Goal: Task Accomplishment & Management: Use online tool/utility

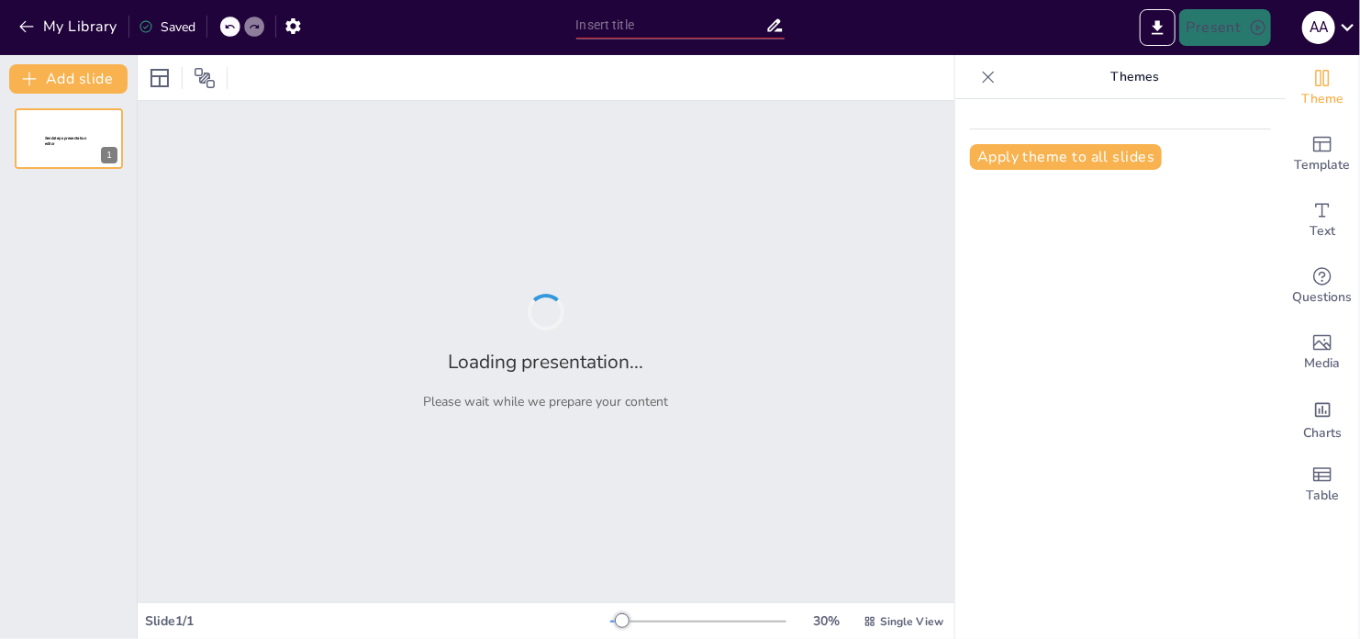
type input "Principios del Buen Trato: Claves para la Convivencia Pacífica"
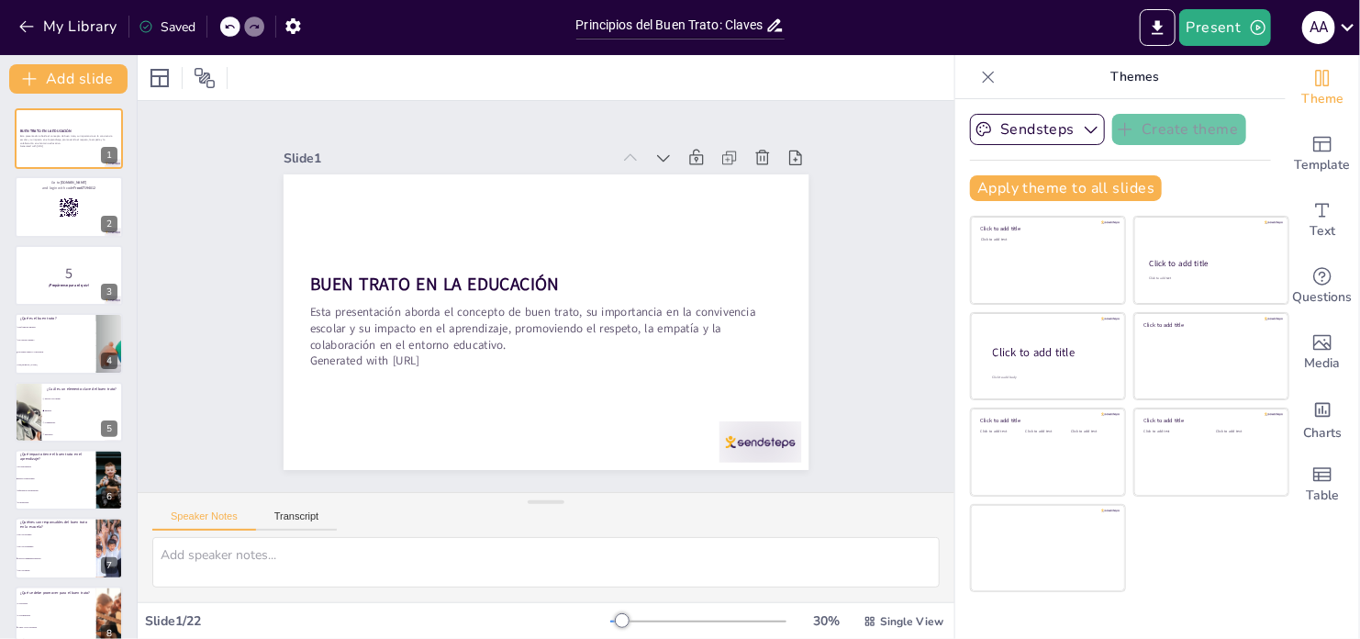
checkbox input "true"
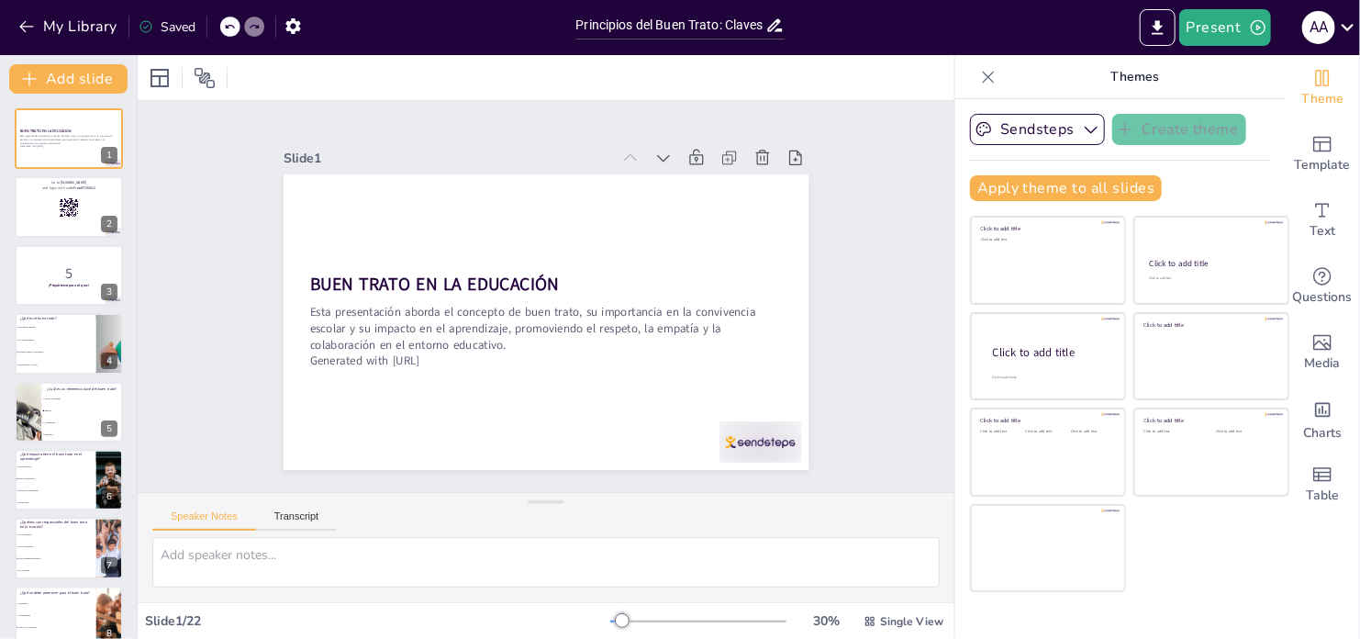
checkbox input "true"
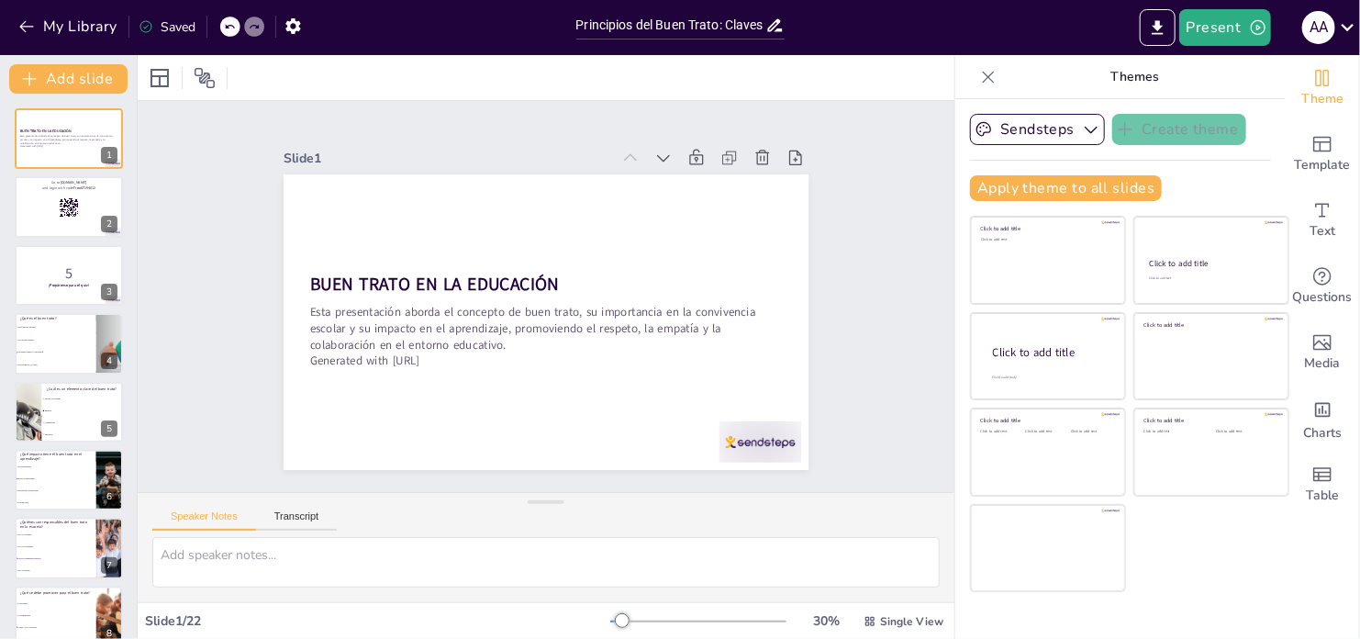
checkbox input "true"
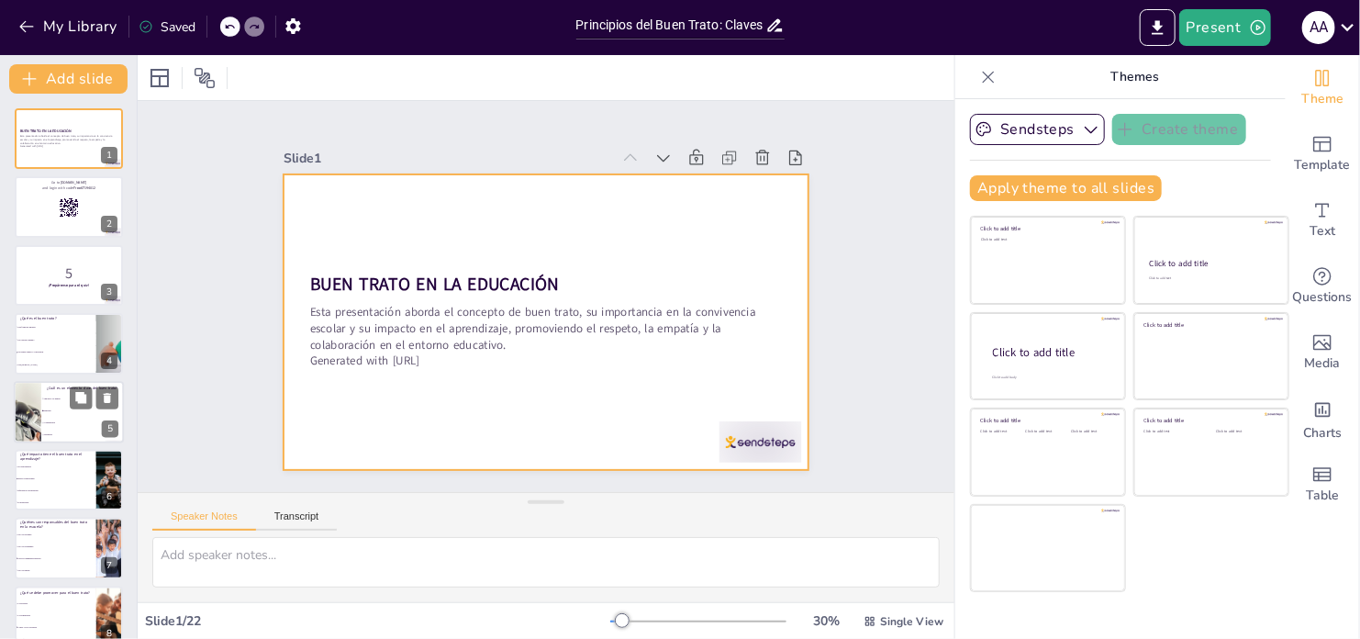
checkbox input "true"
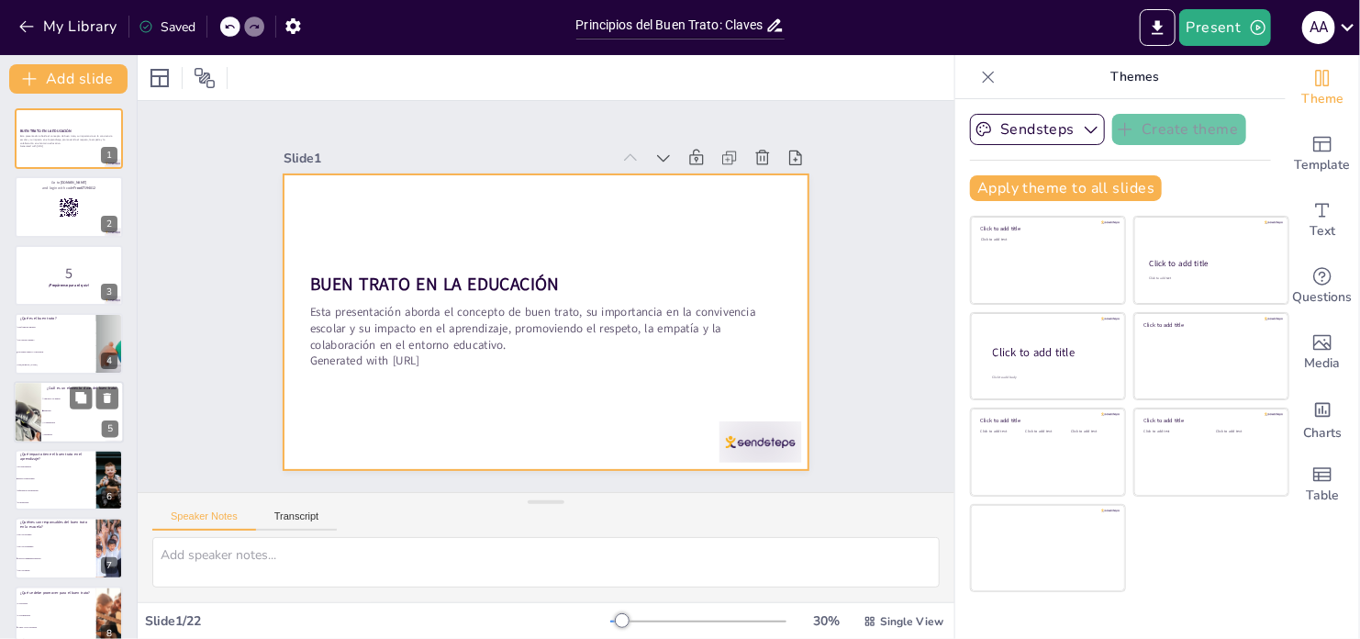
checkbox input "true"
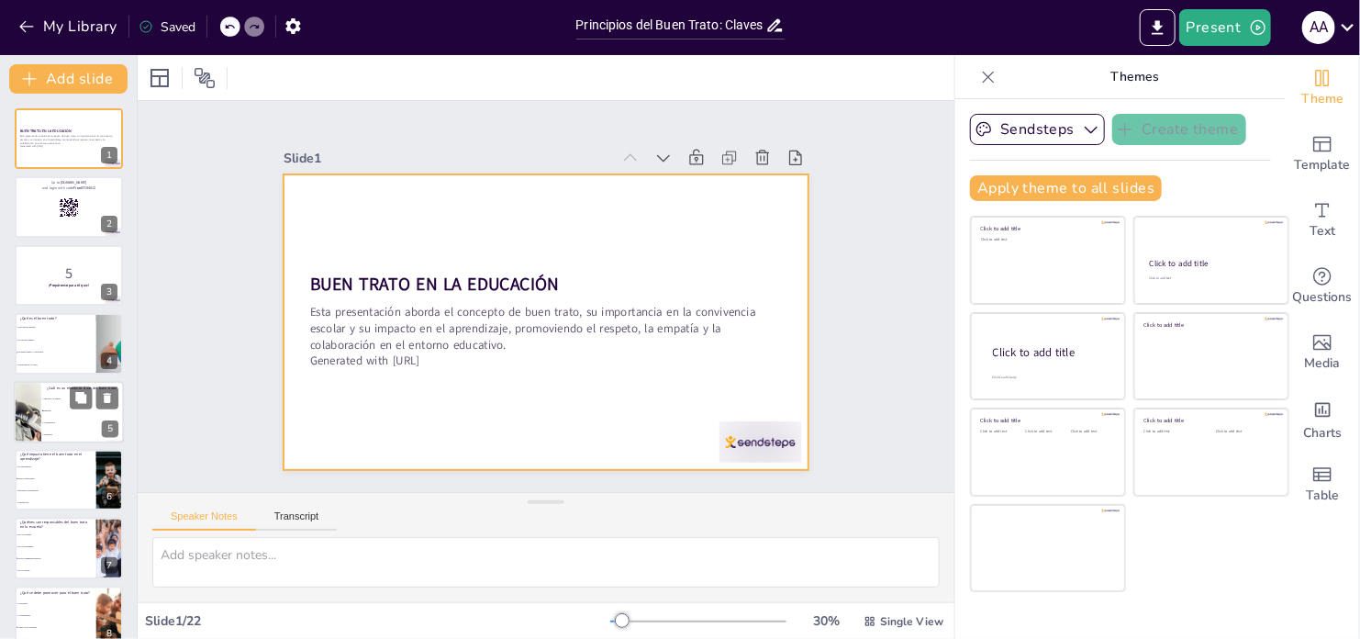
checkbox input "true"
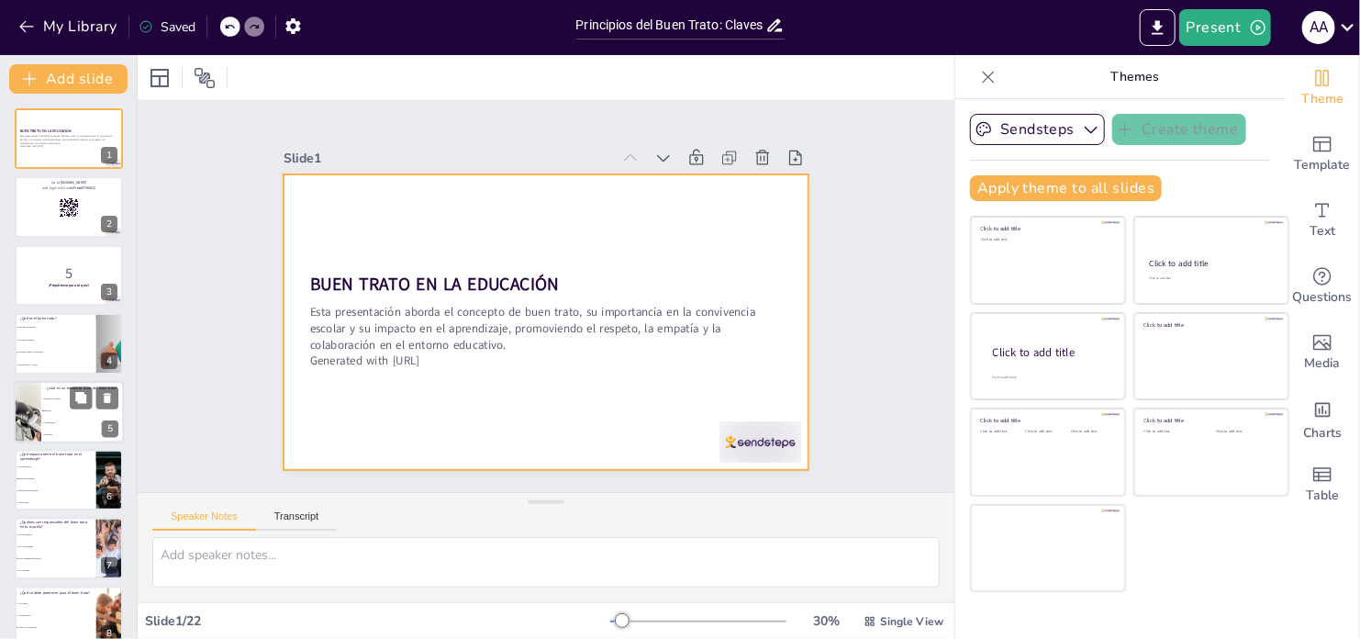
checkbox input "true"
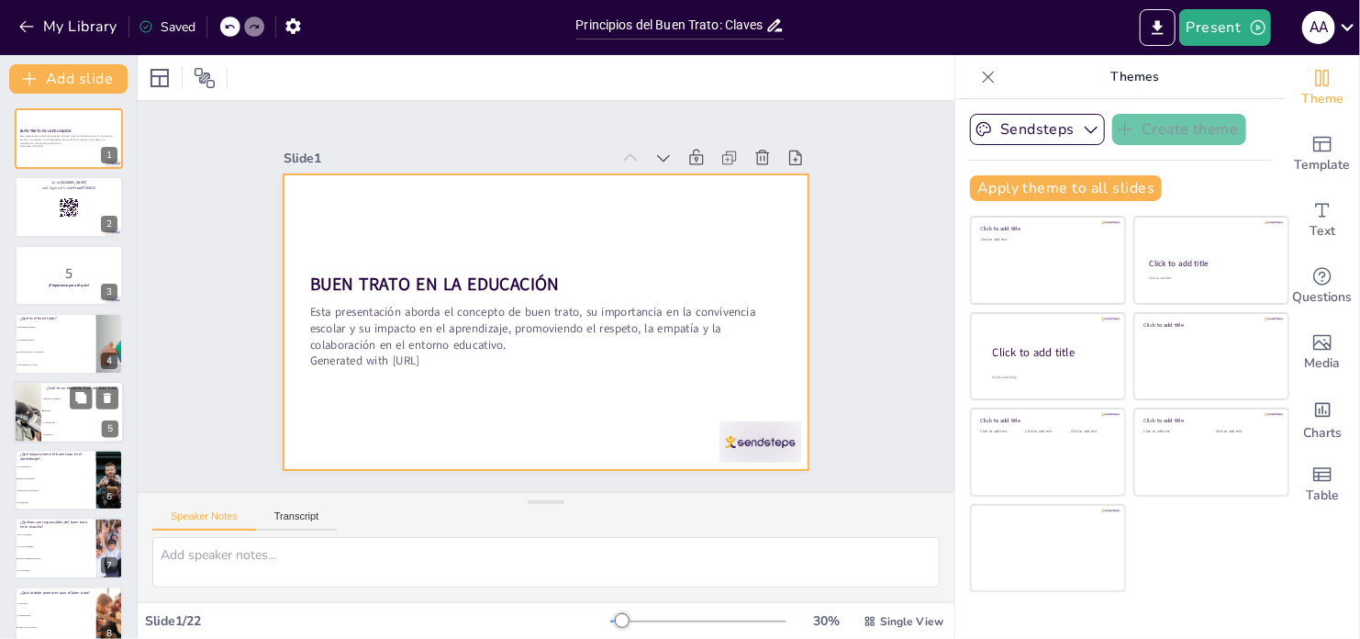
checkbox input "true"
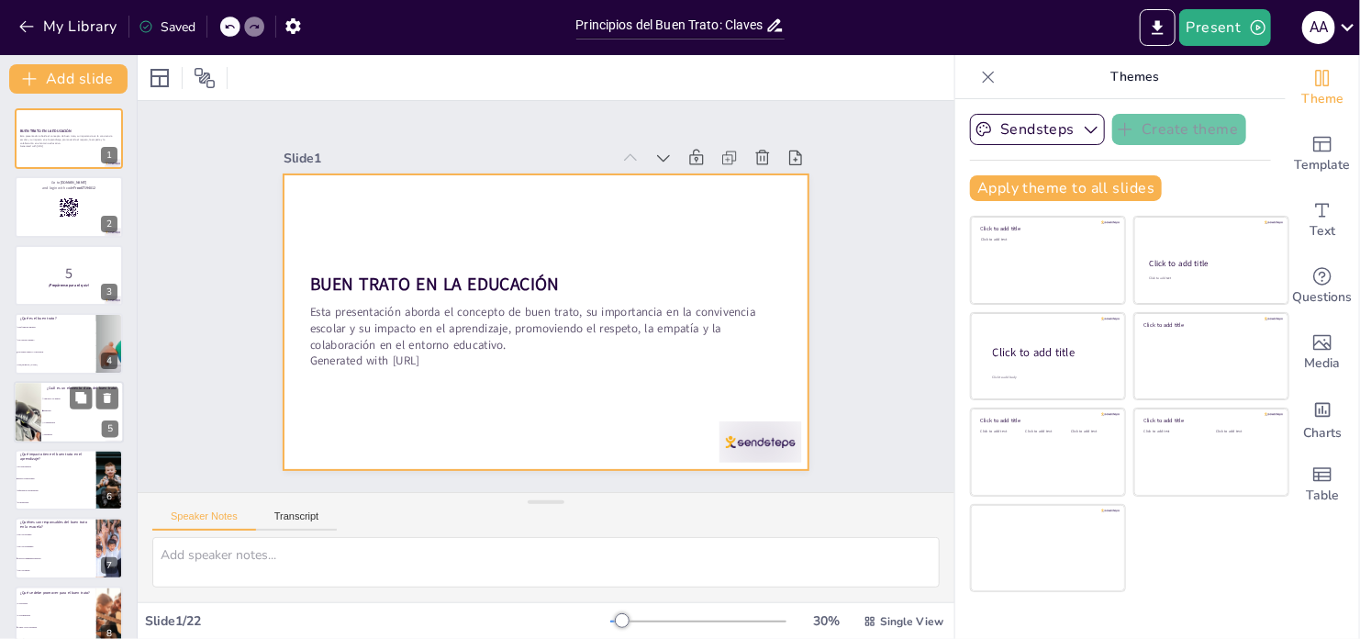
checkbox input "true"
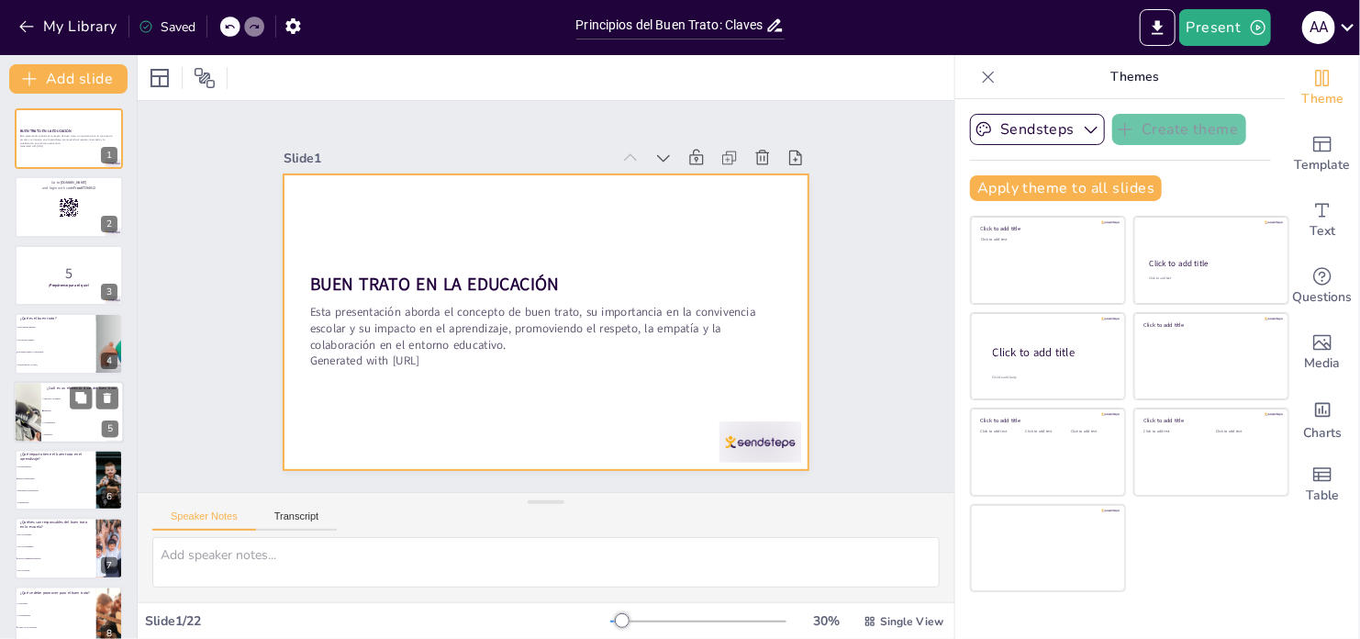
checkbox input "true"
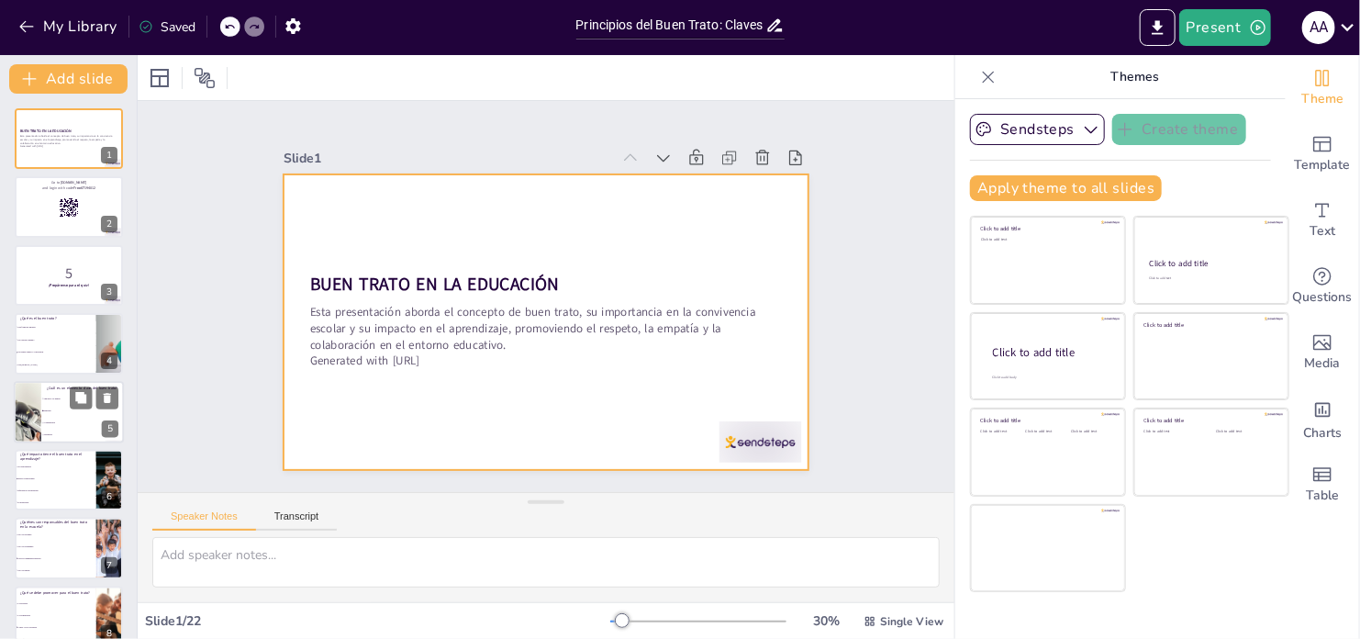
checkbox input "true"
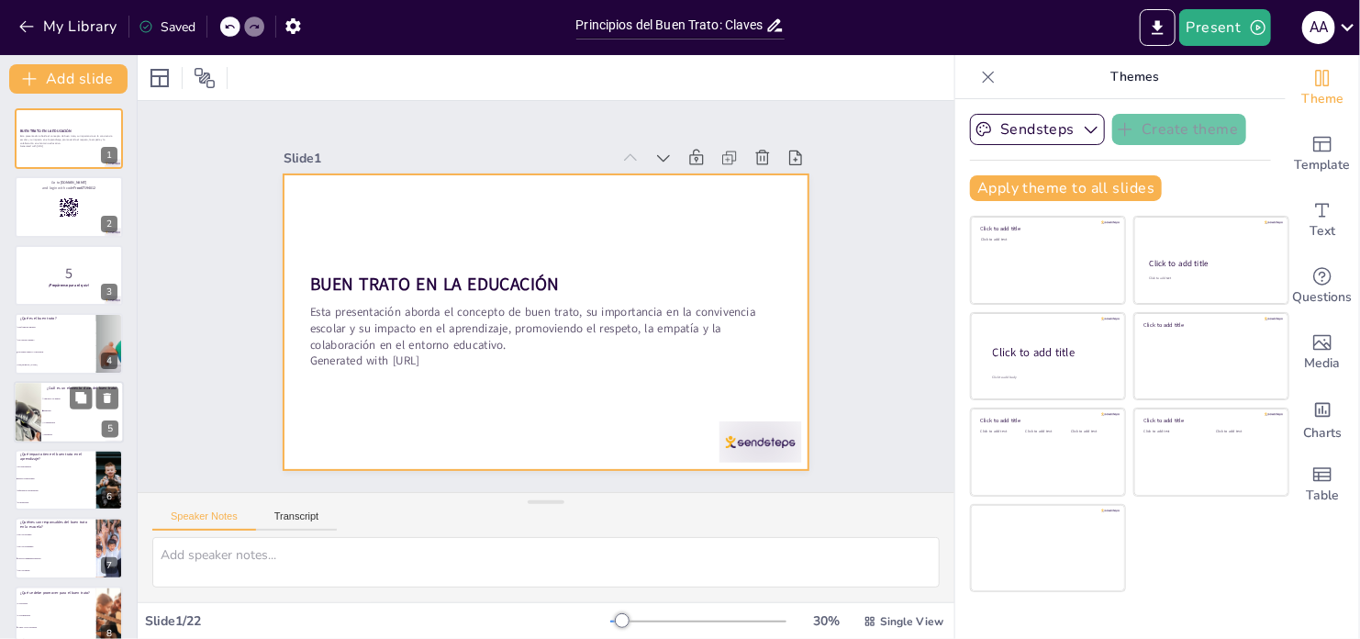
checkbox input "true"
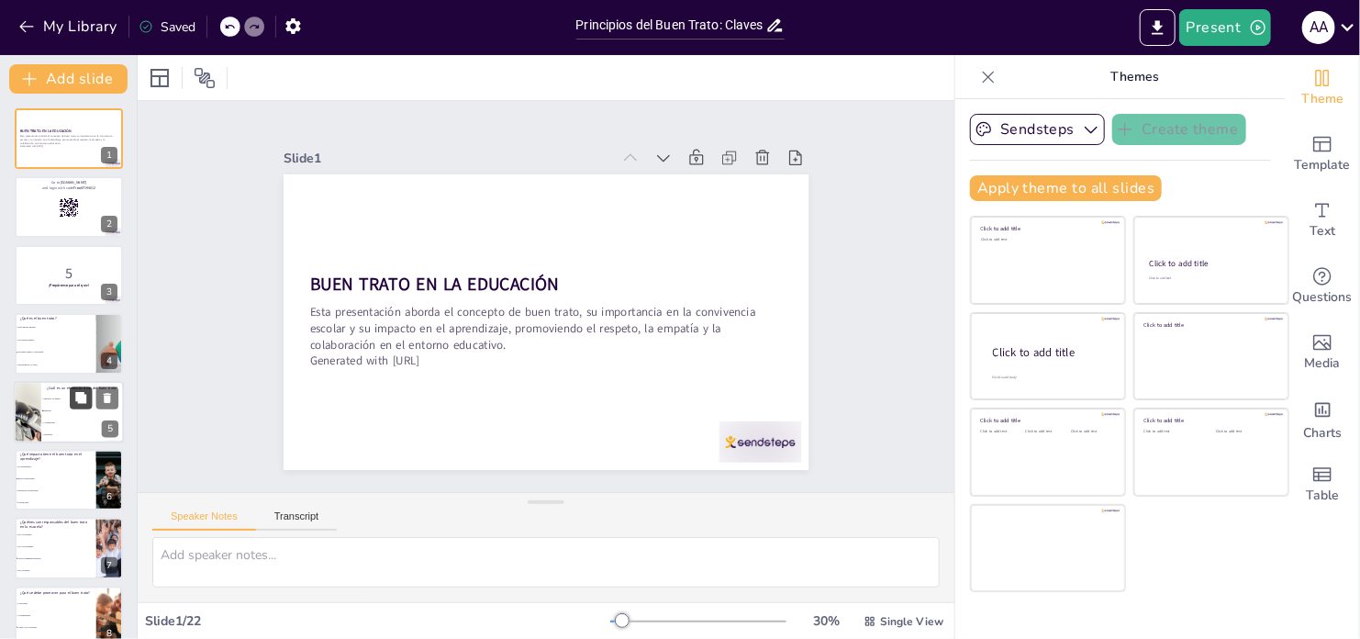
checkbox input "true"
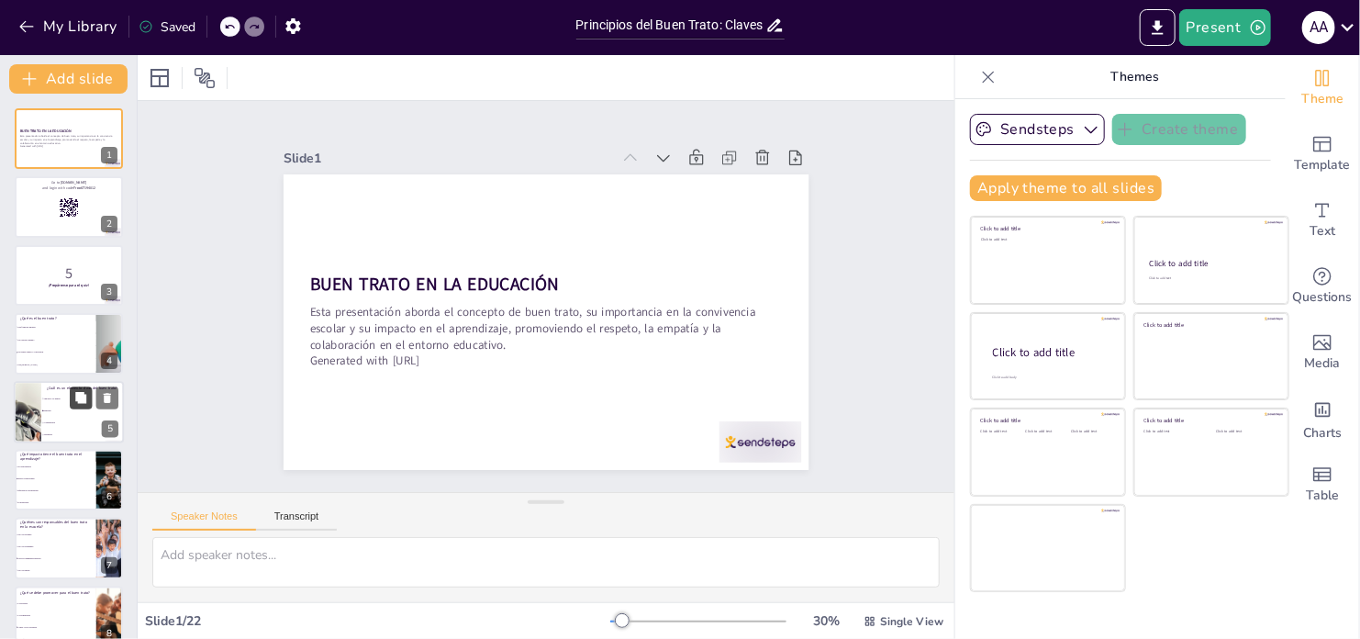
checkbox input "true"
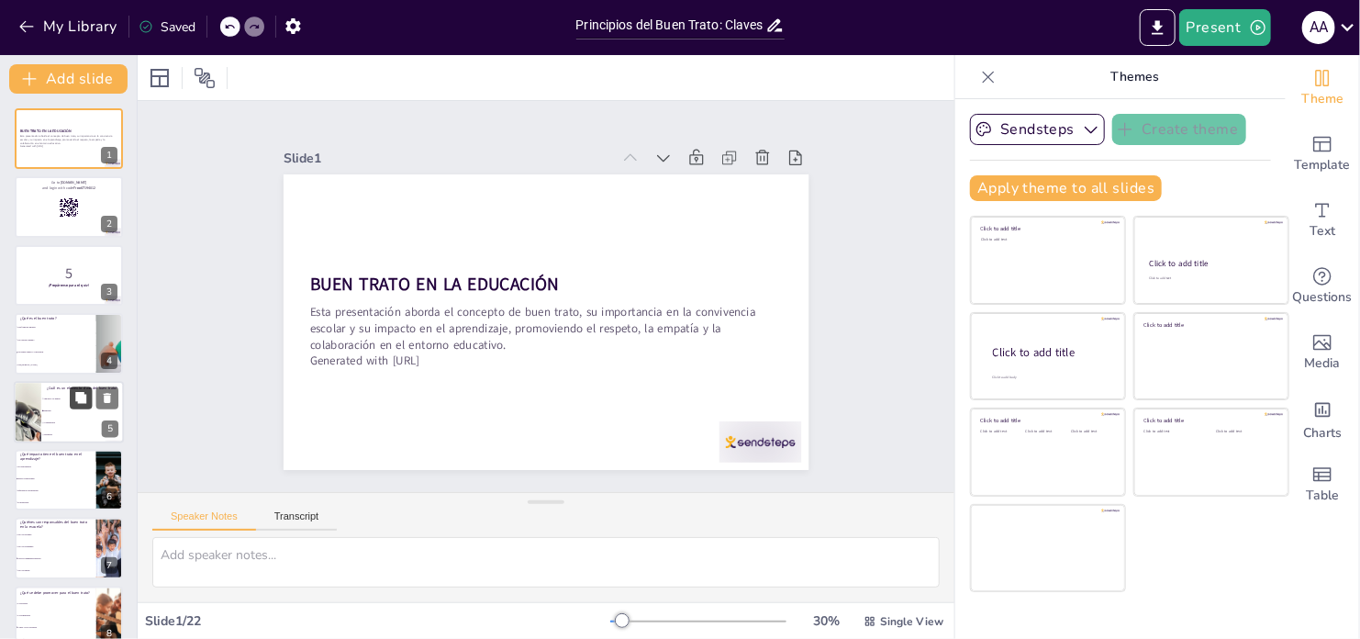
checkbox input "true"
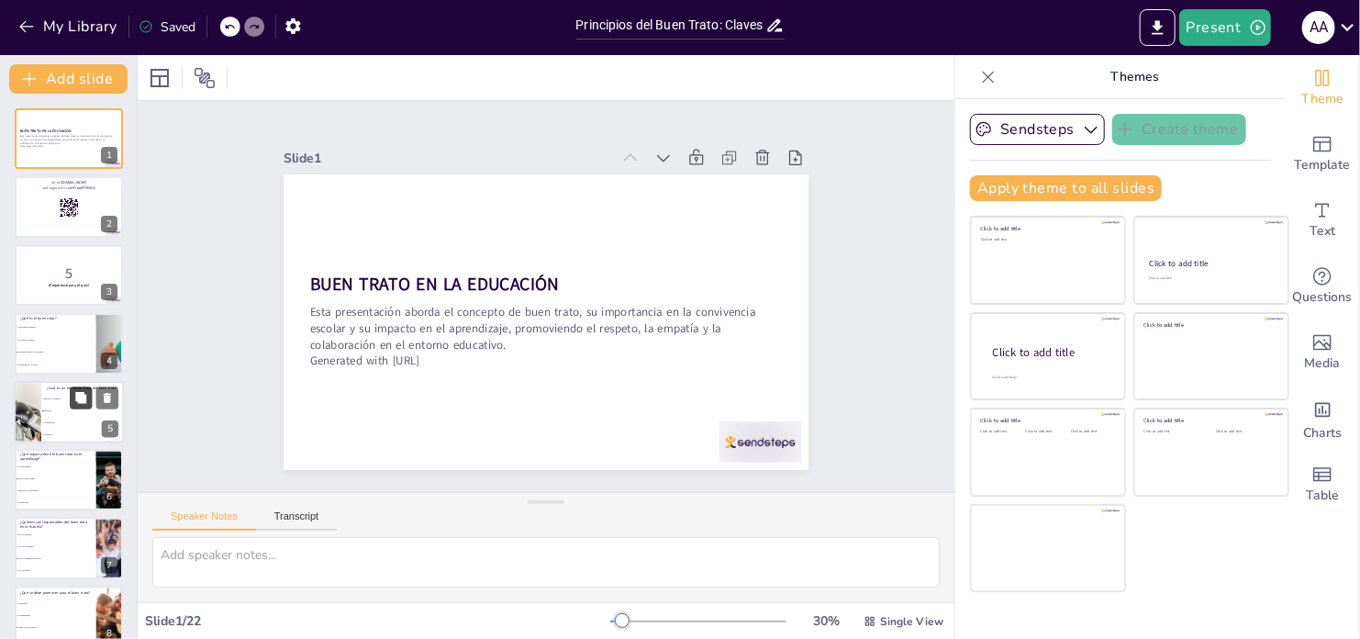
checkbox input "true"
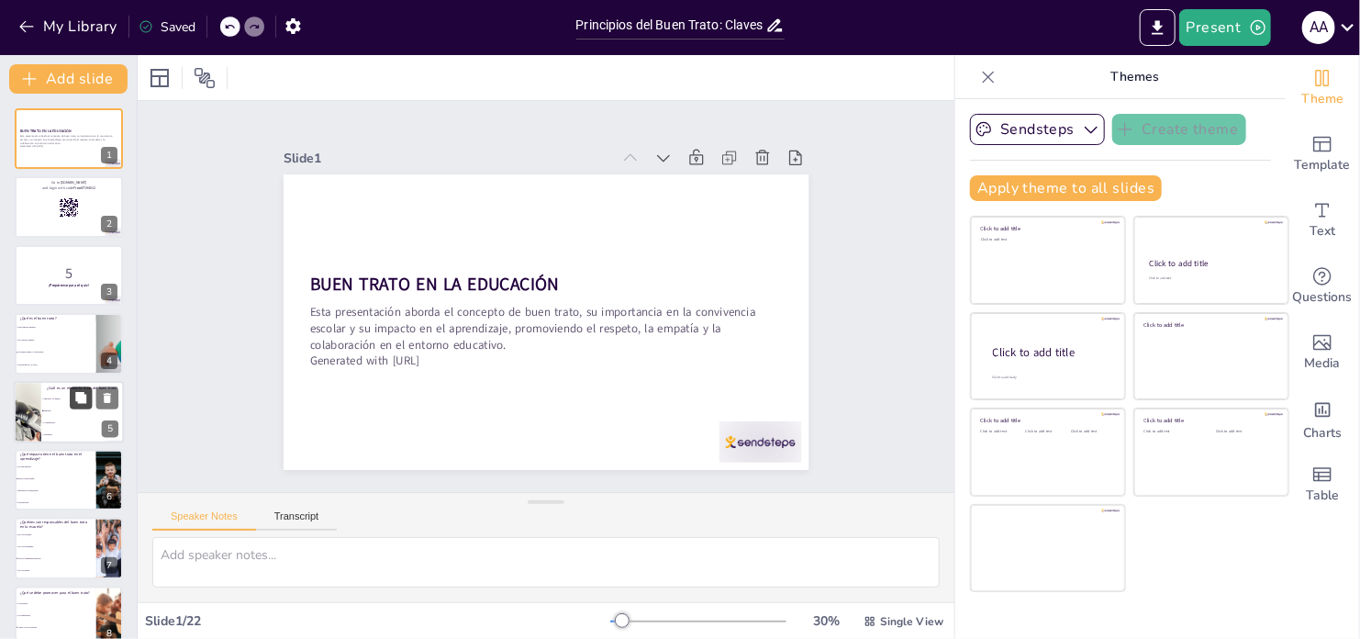
checkbox input "true"
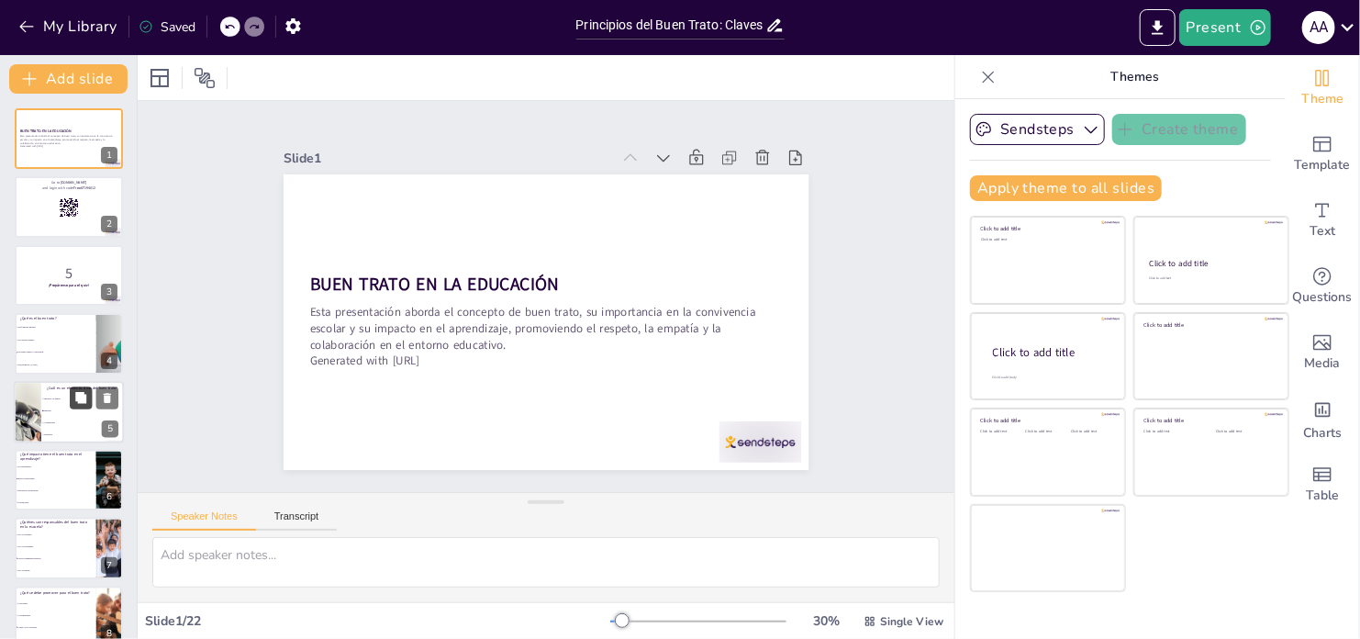
checkbox input "true"
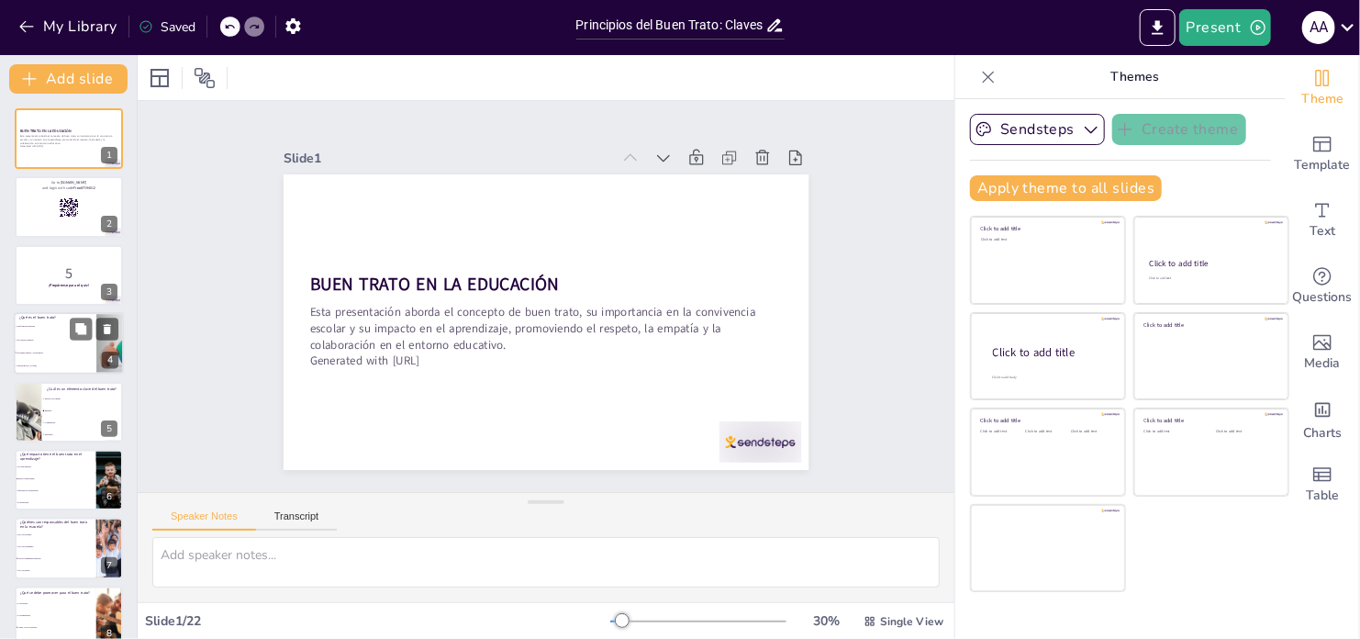
checkbox input "true"
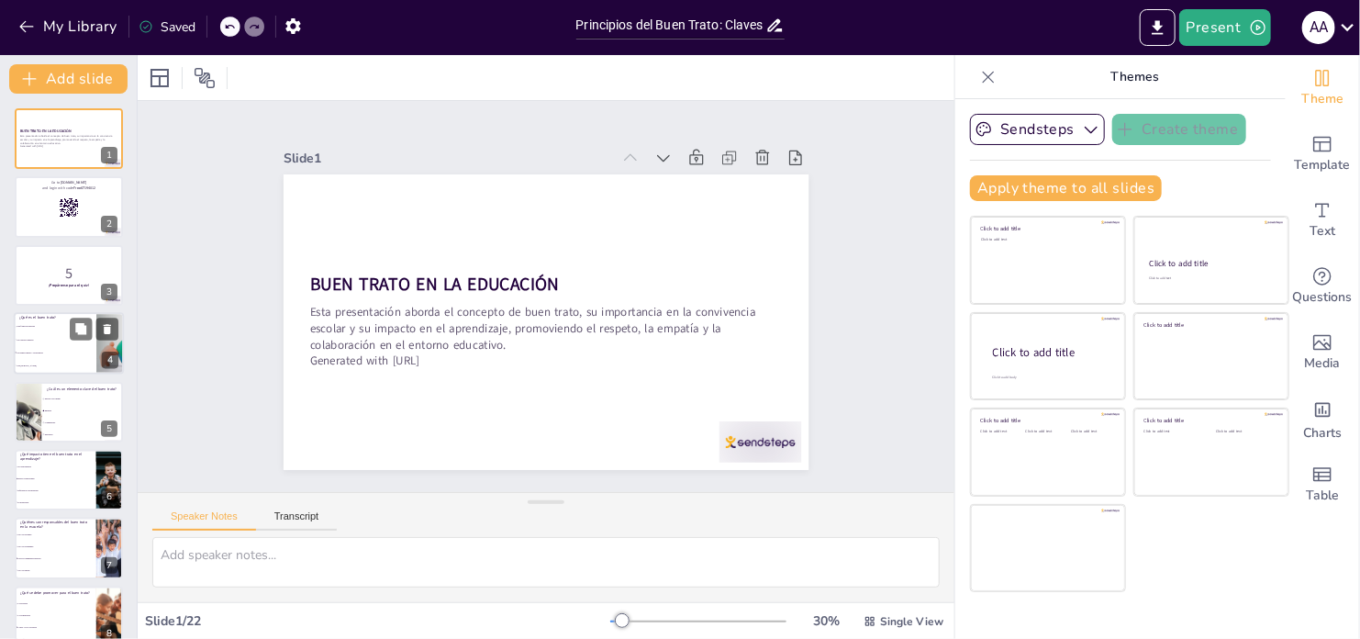
checkbox input "true"
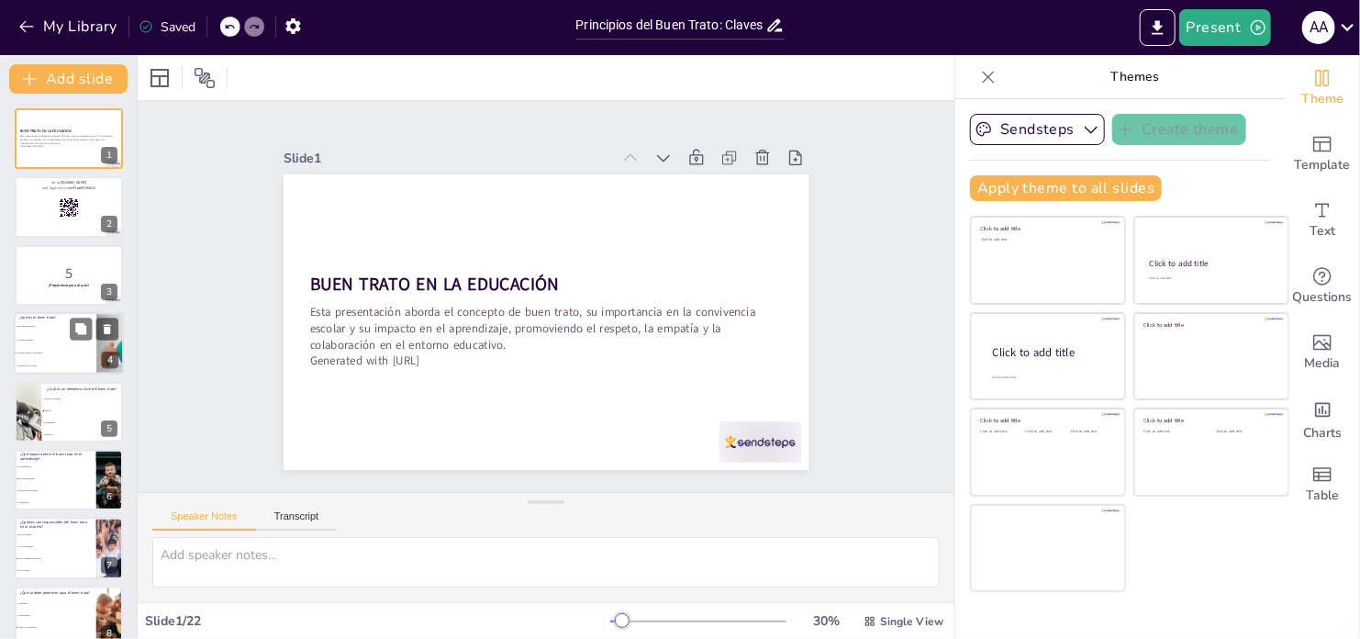
checkbox input "true"
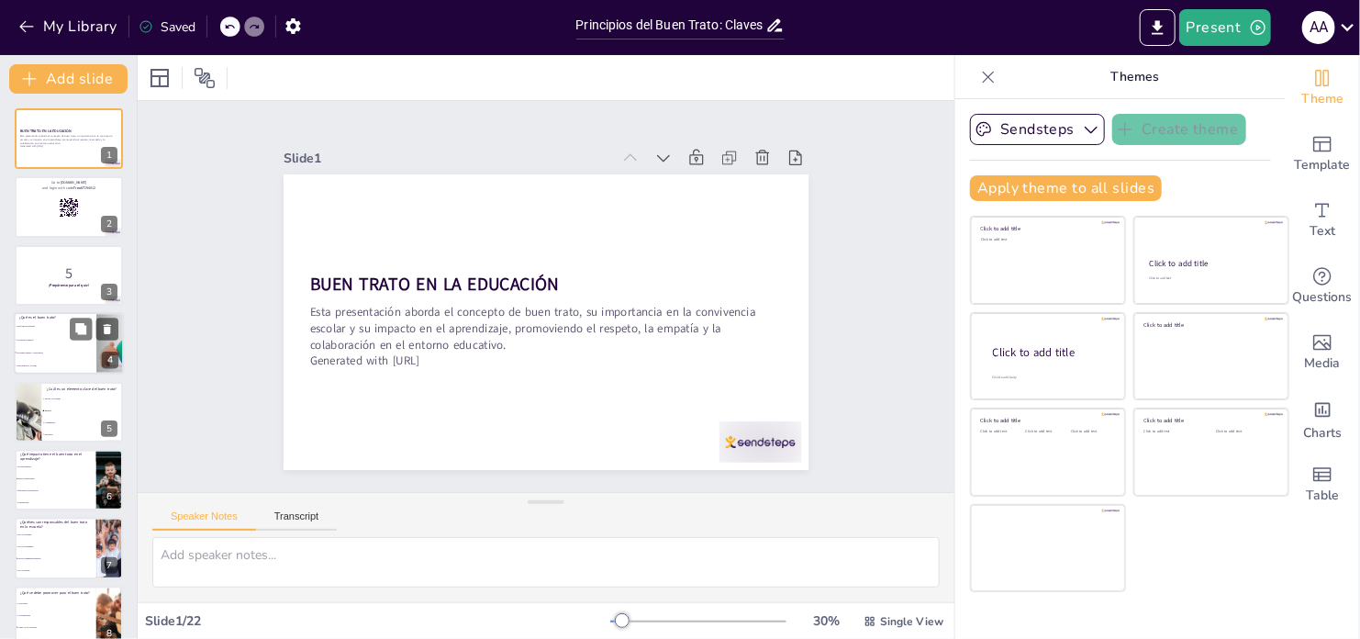
checkbox input "true"
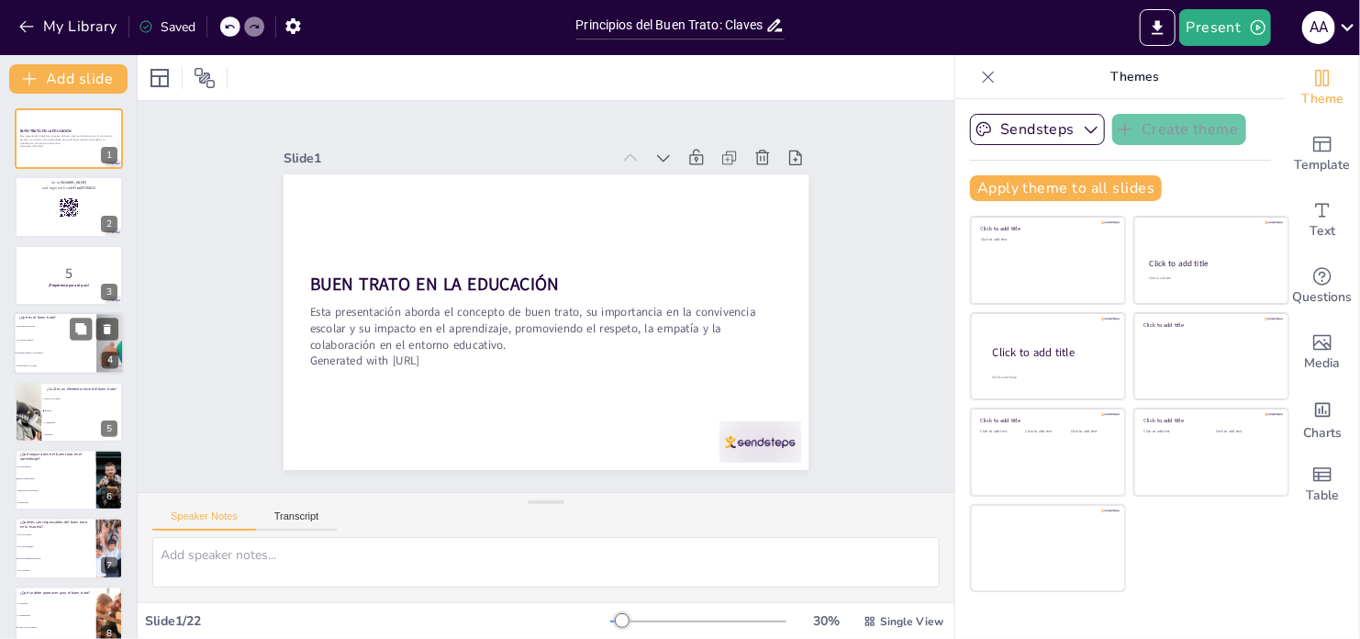
checkbox input "true"
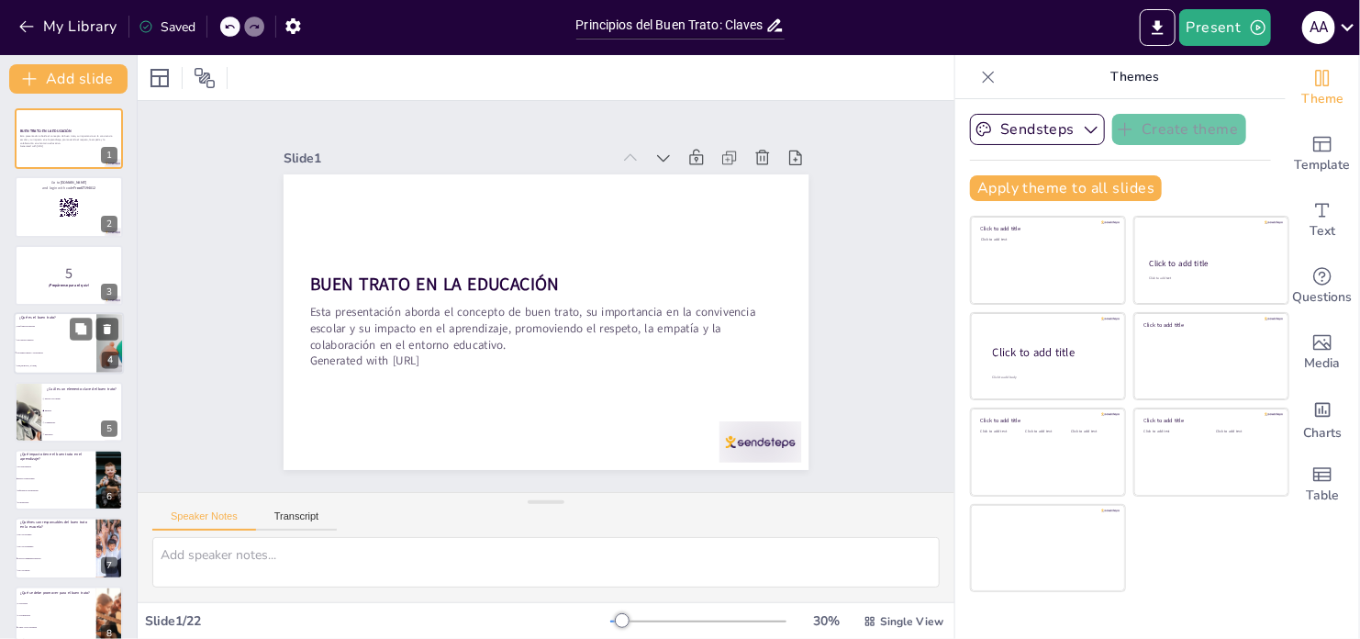
checkbox input "true"
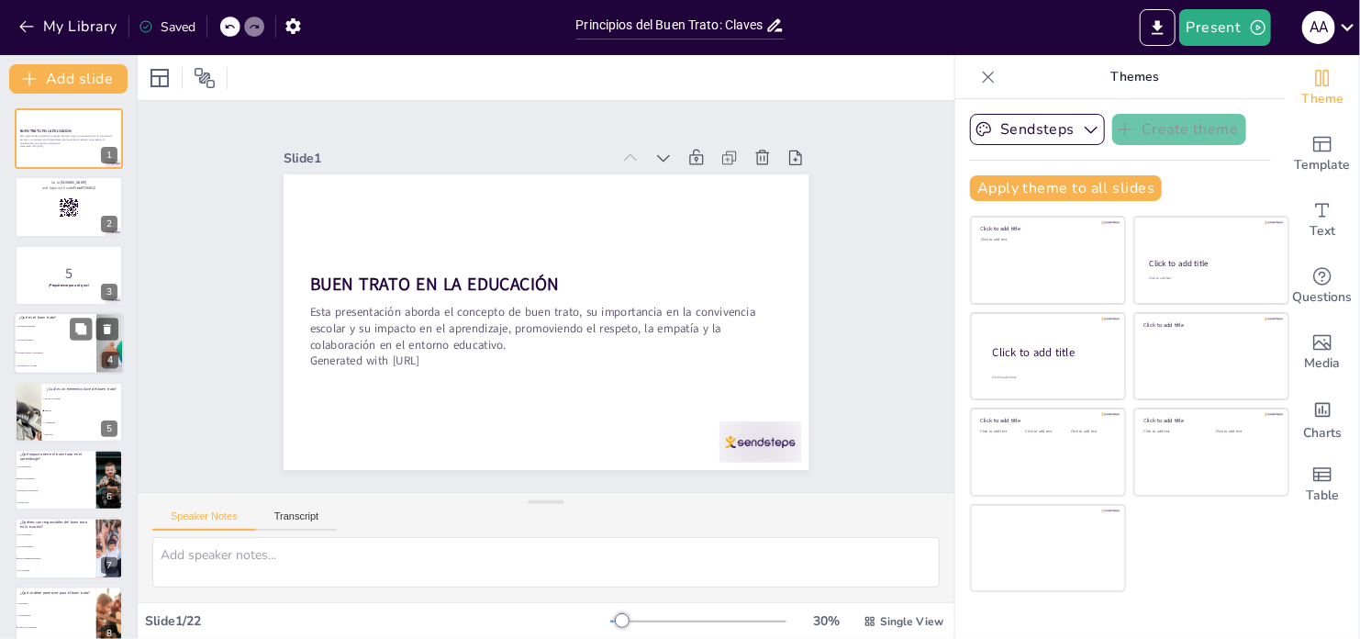
checkbox input "true"
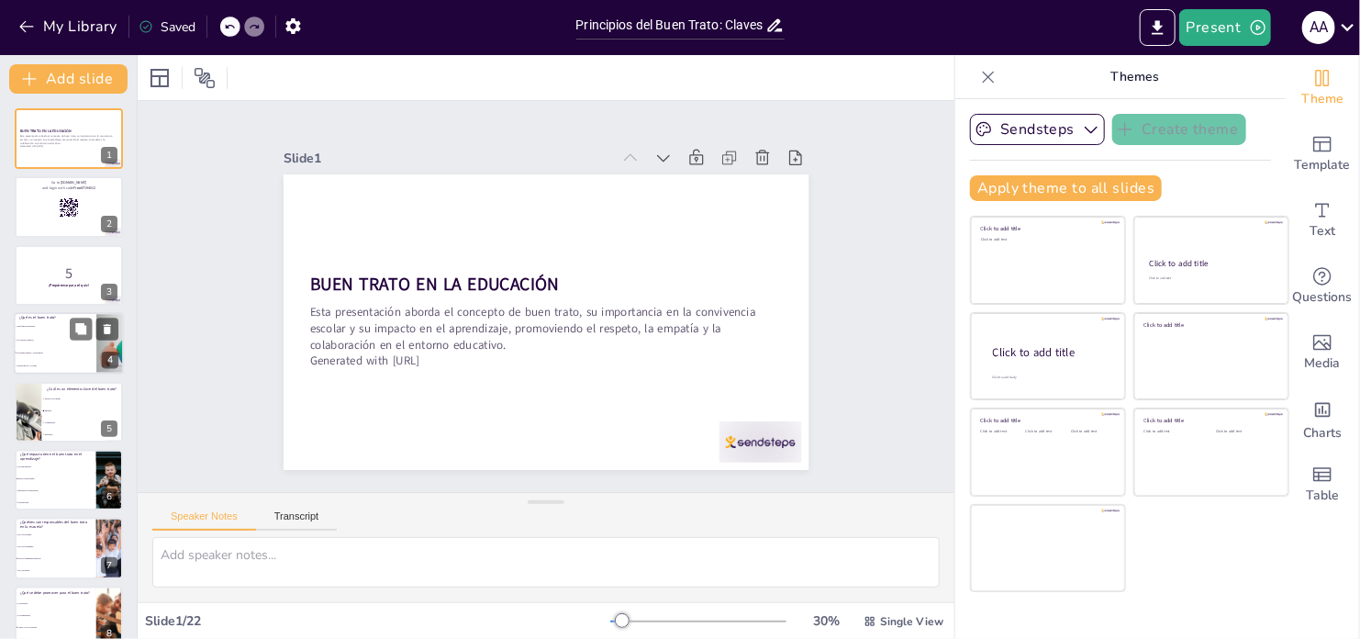
checkbox input "true"
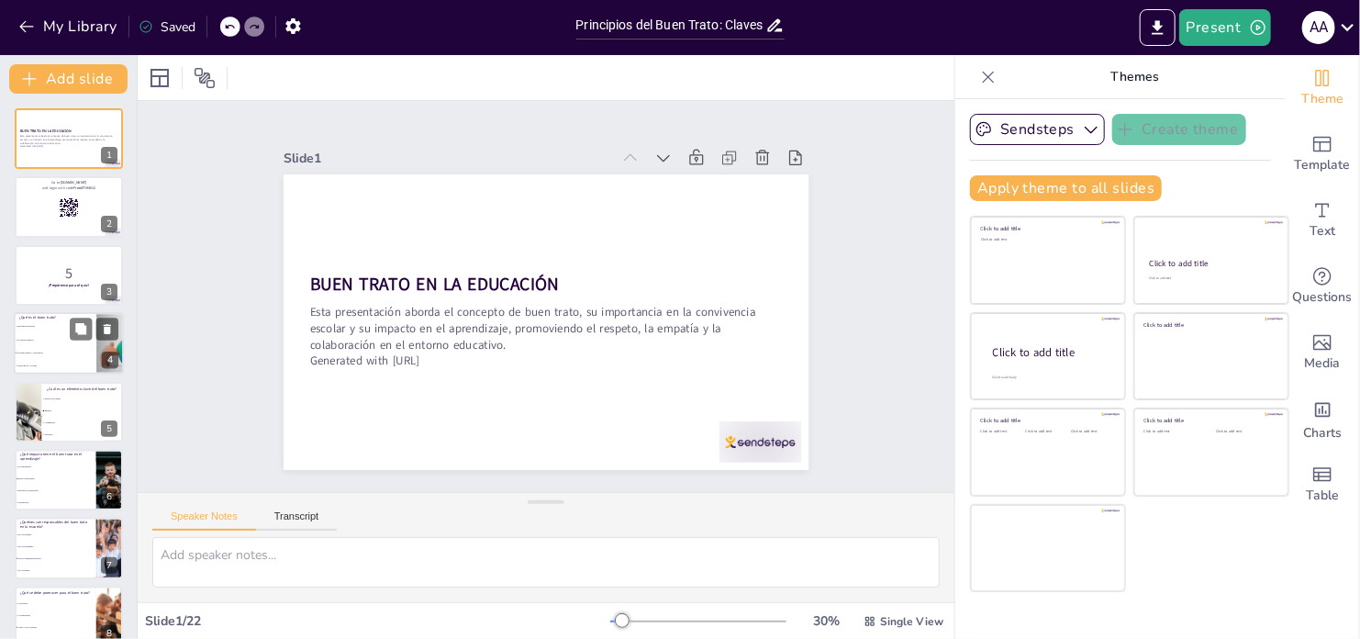
checkbox input "true"
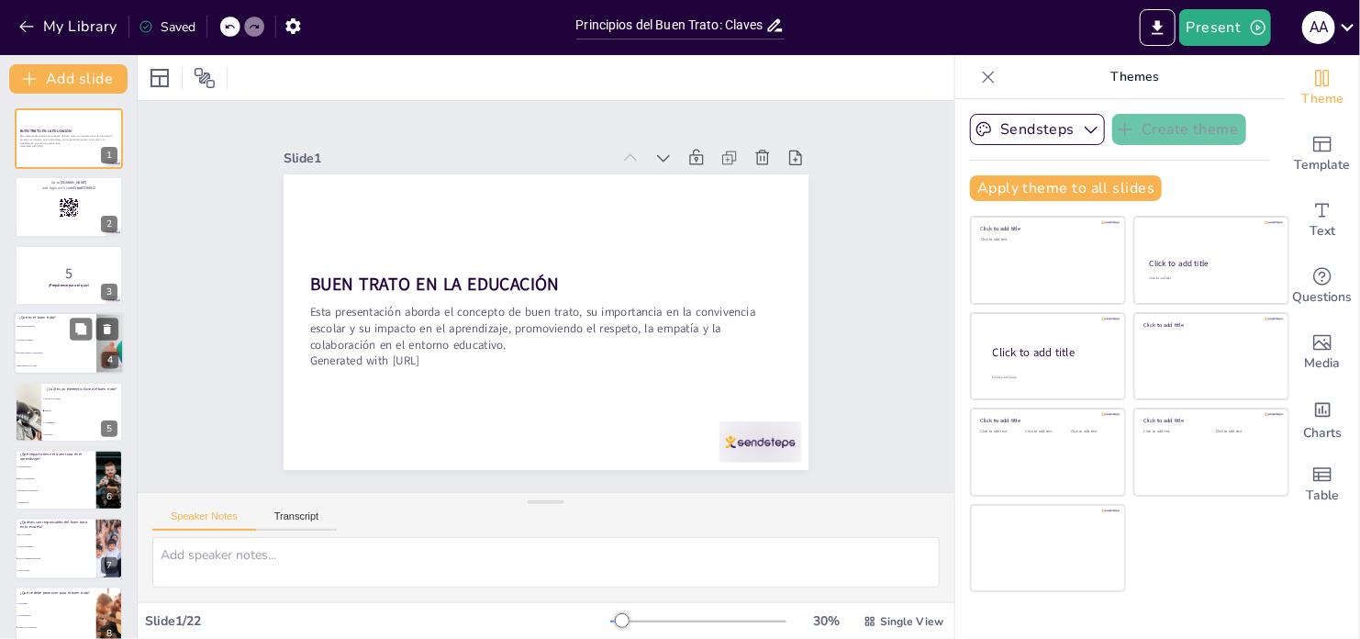
checkbox input "true"
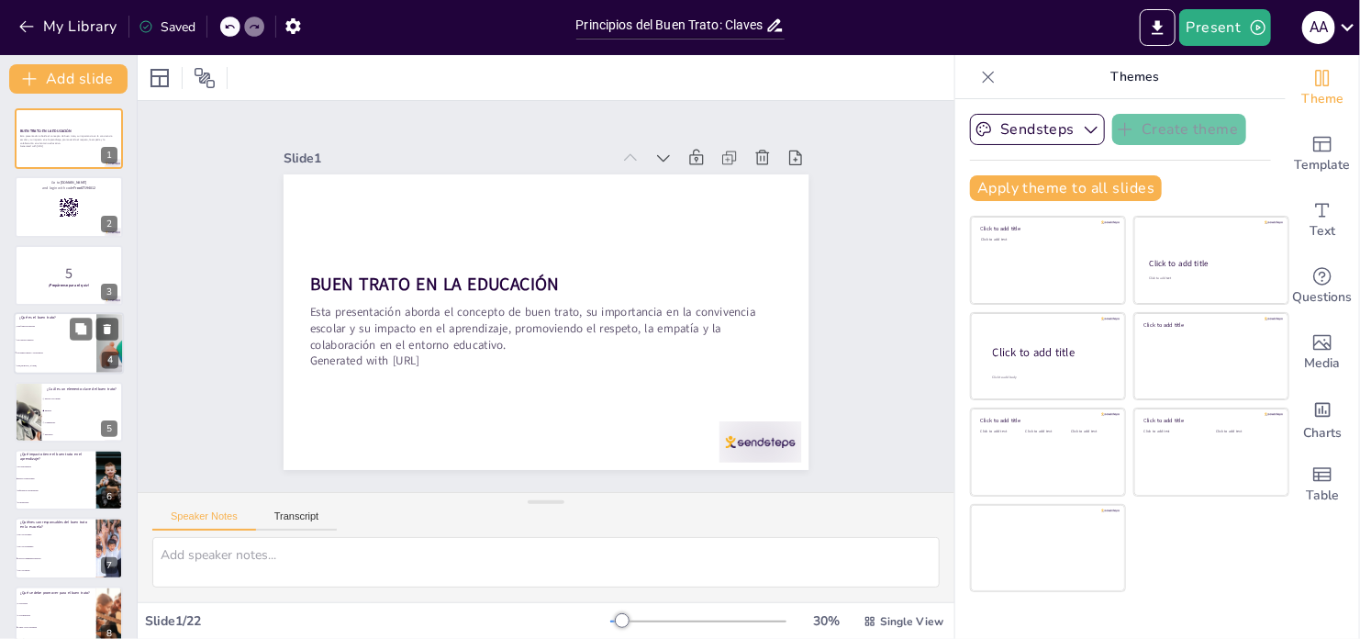
checkbox input "true"
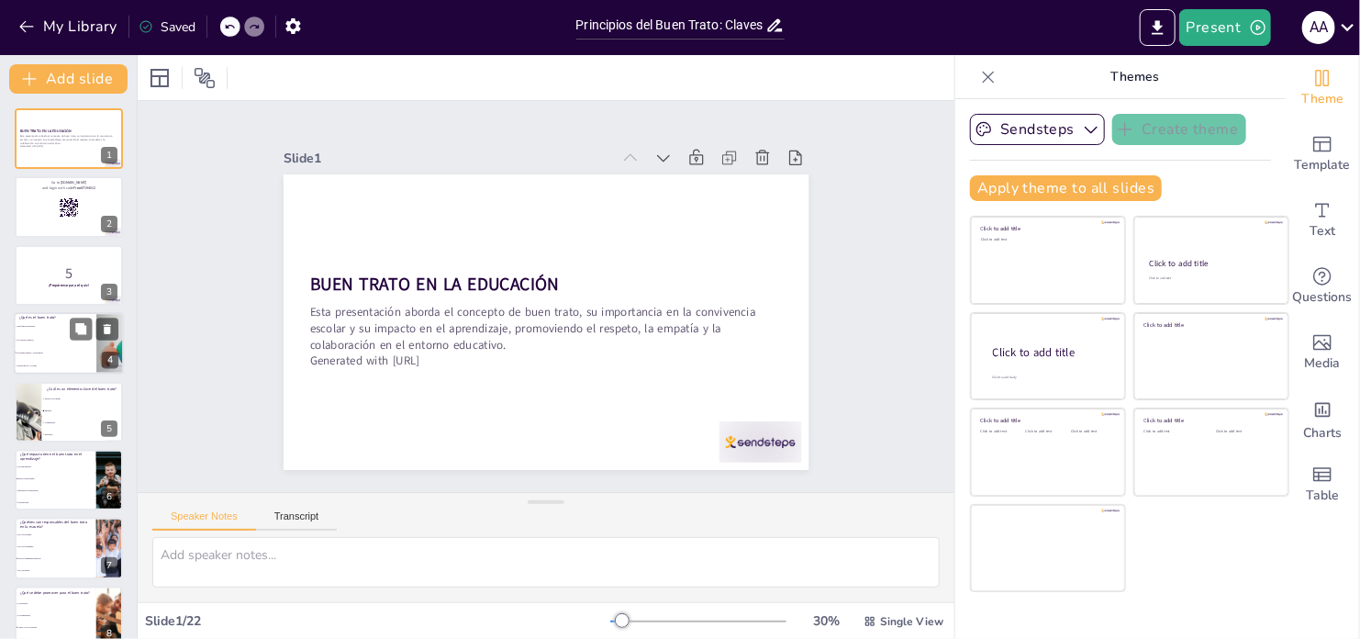
checkbox input "true"
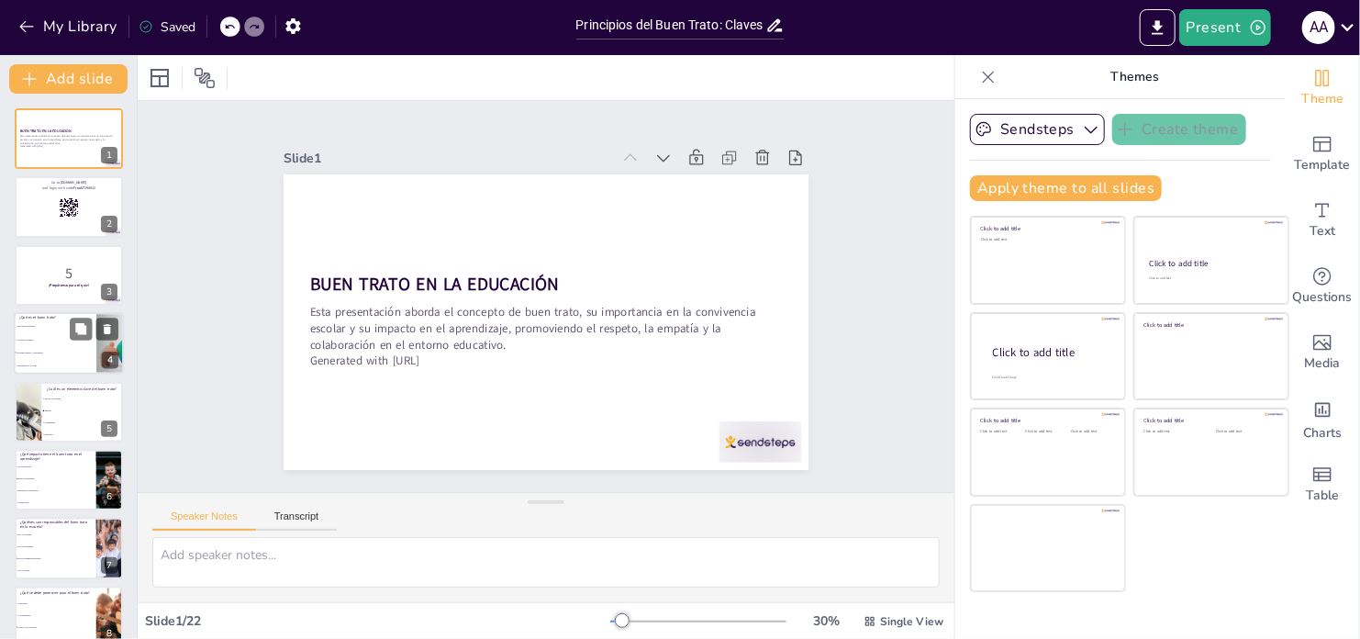
checkbox input "true"
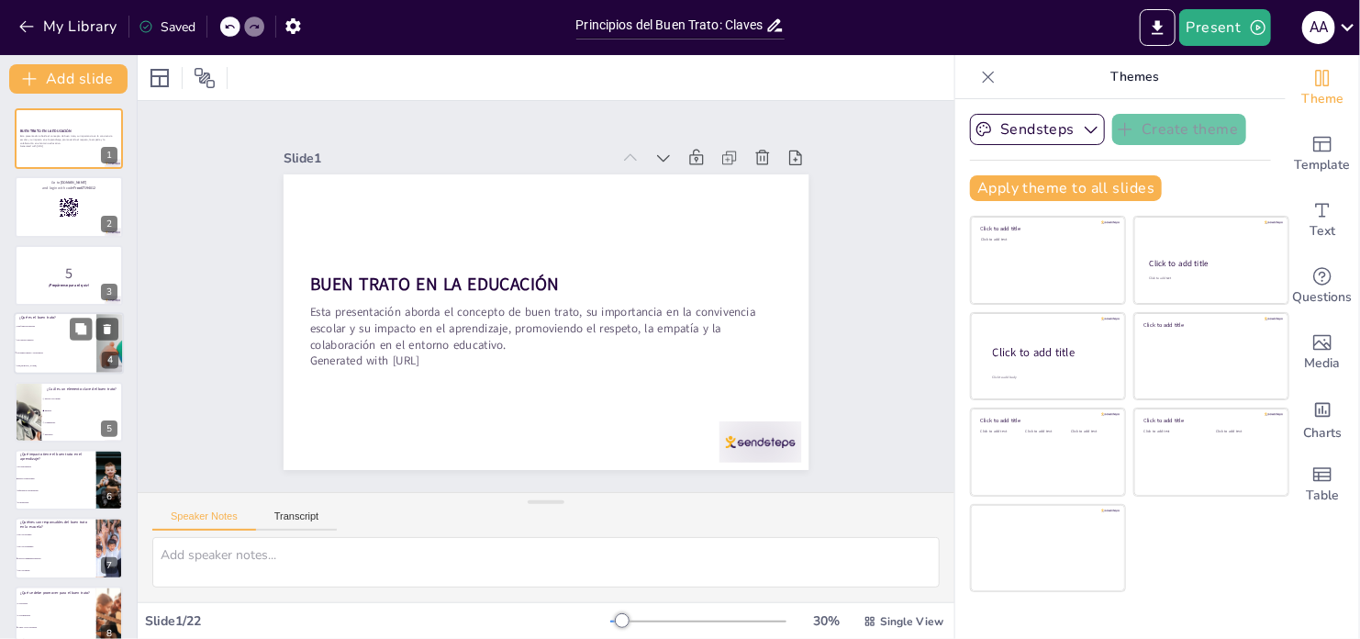
checkbox input "true"
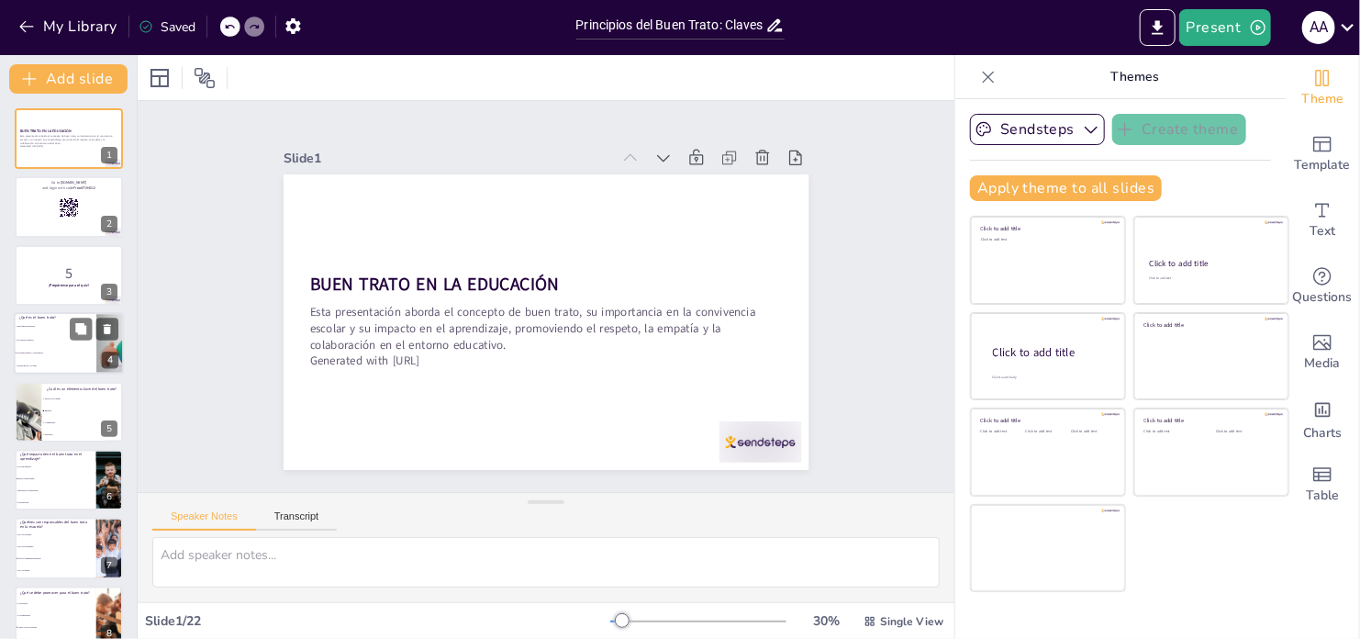
checkbox input "true"
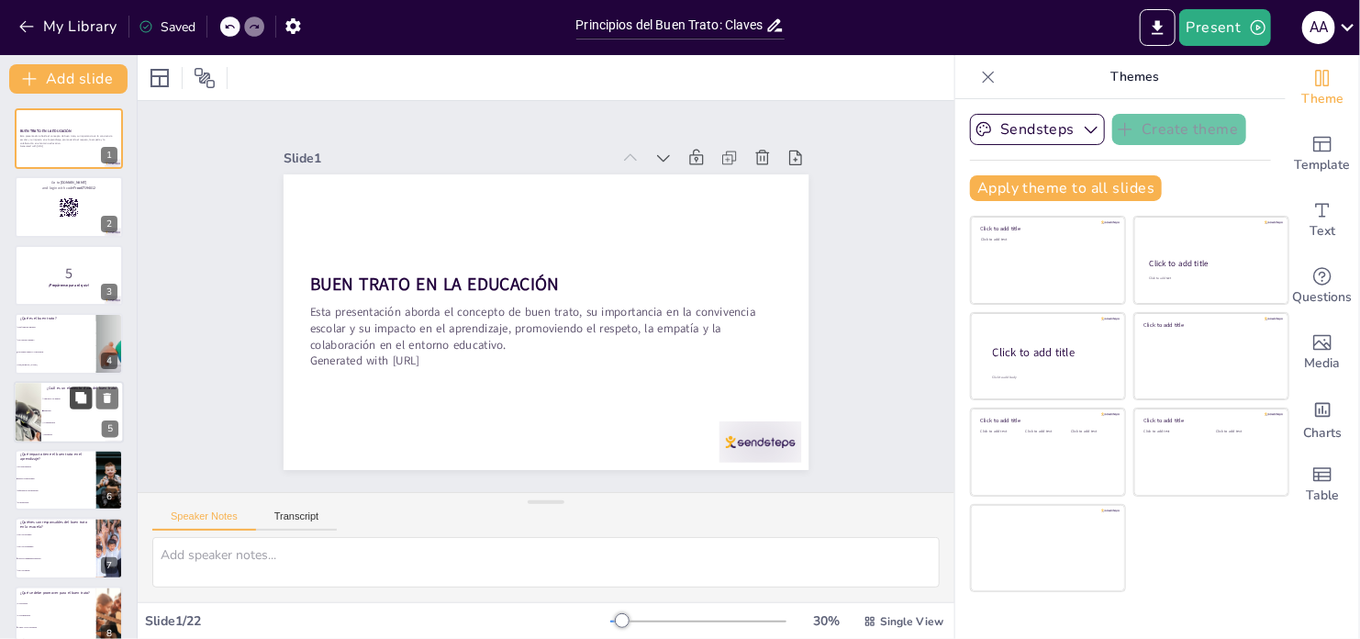
checkbox input "true"
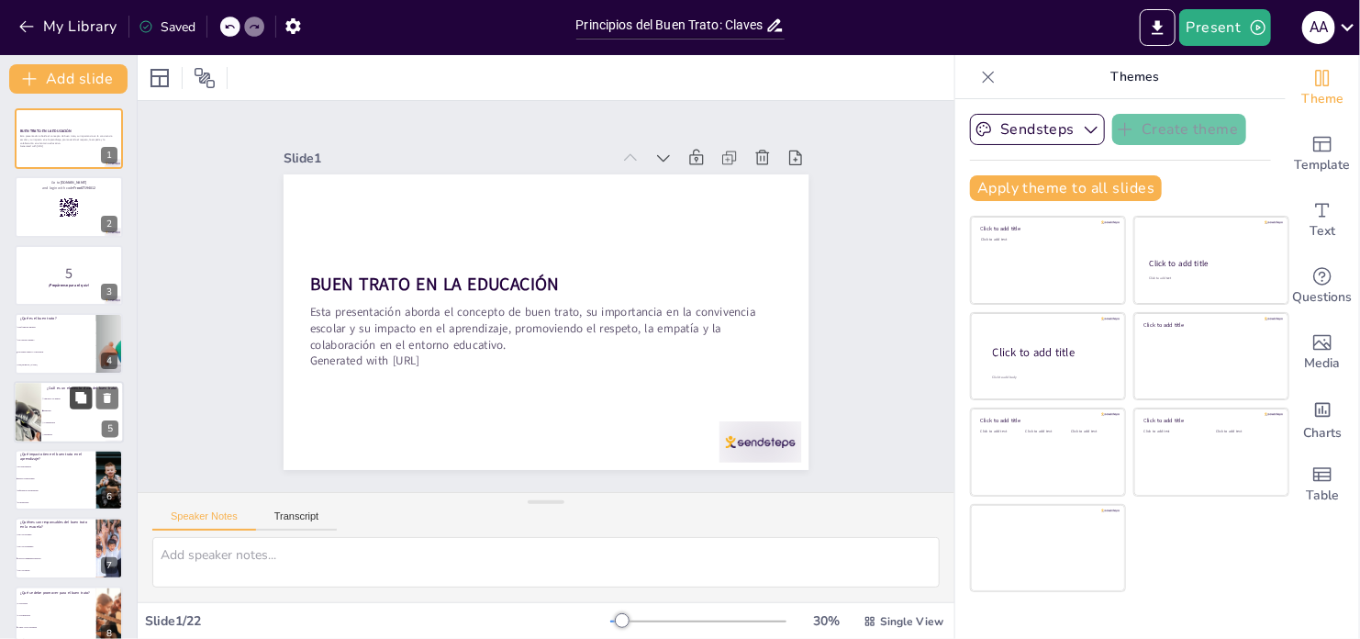
checkbox input "true"
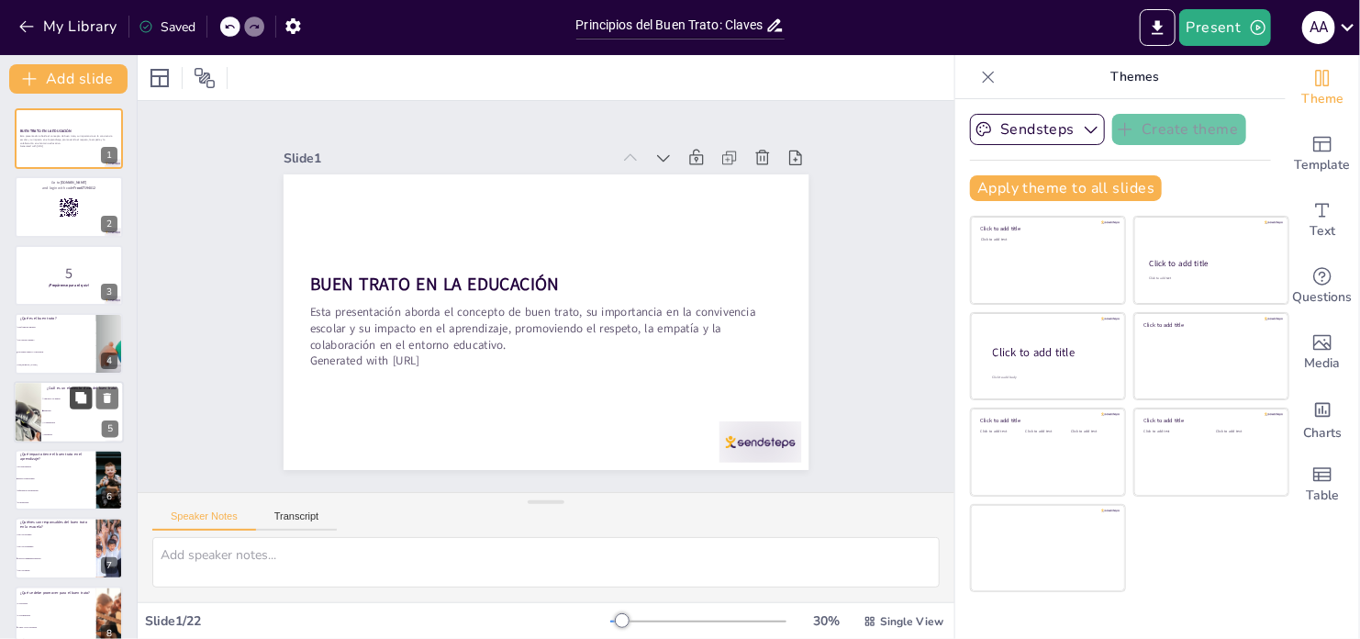
checkbox input "true"
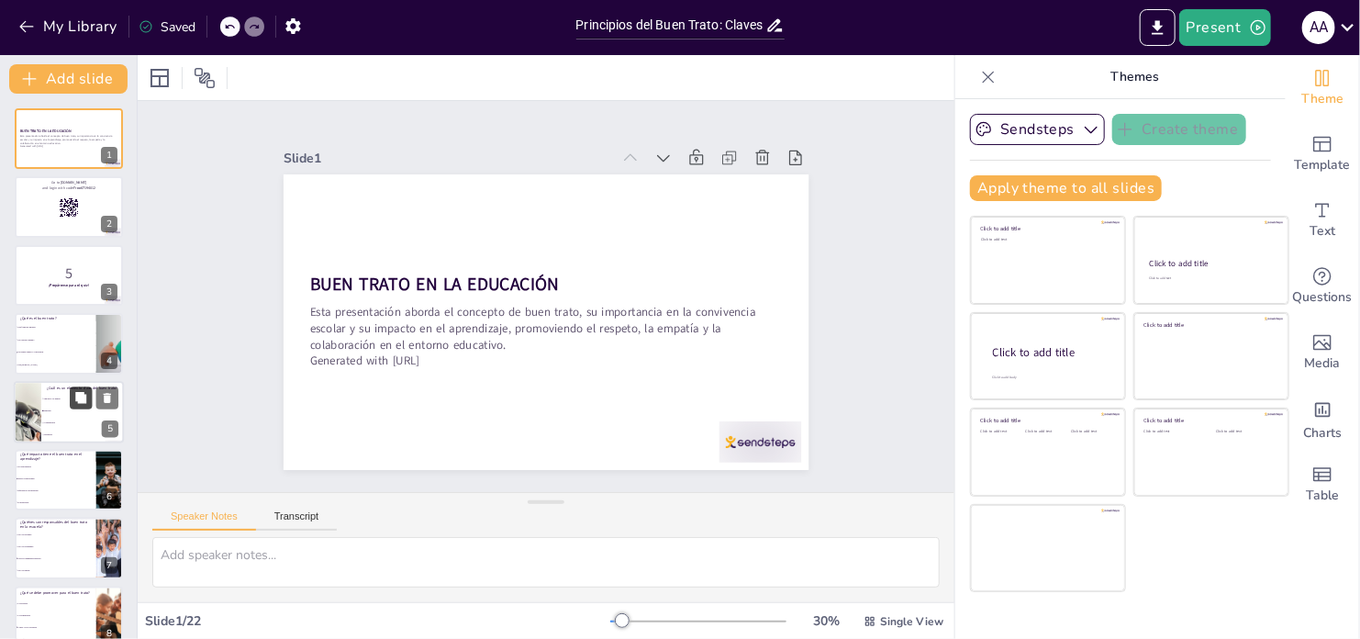
checkbox input "true"
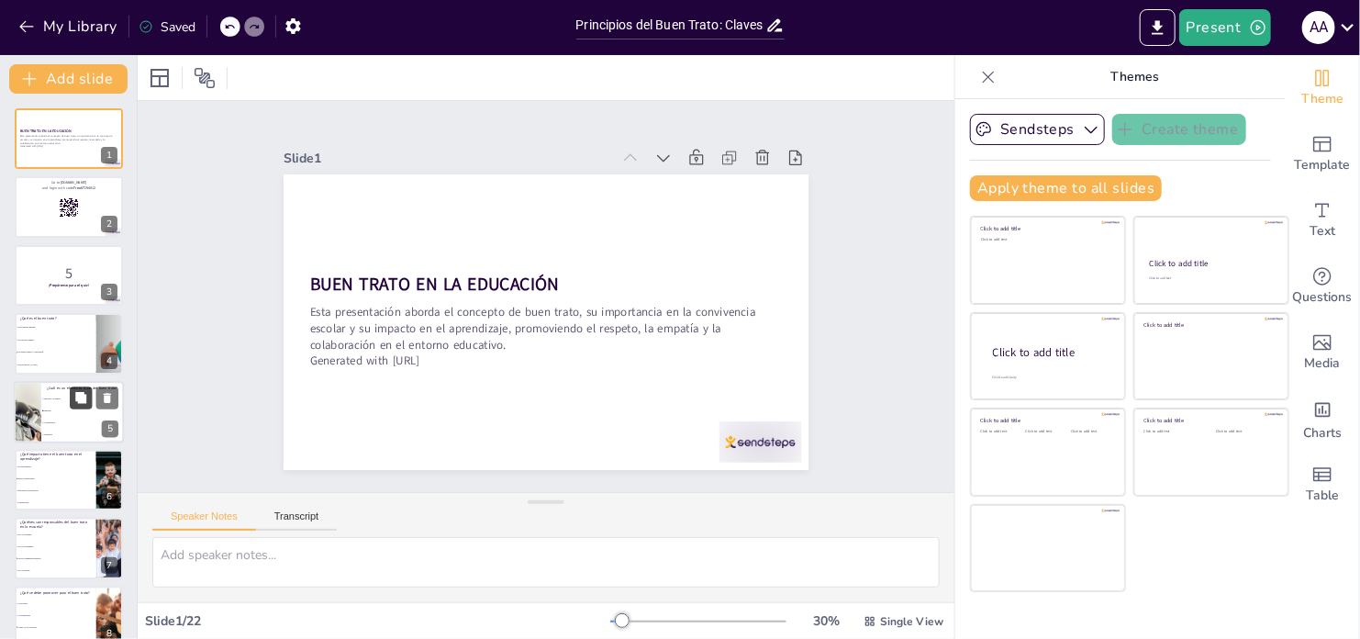
checkbox input "true"
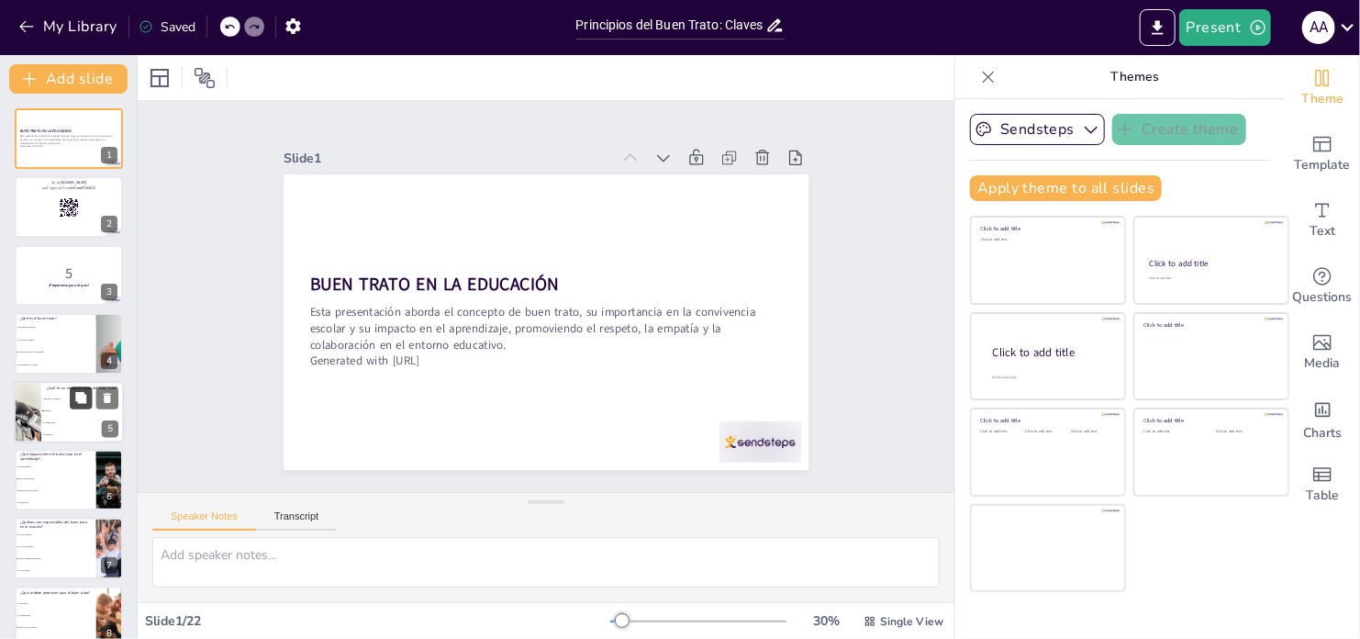
checkbox input "true"
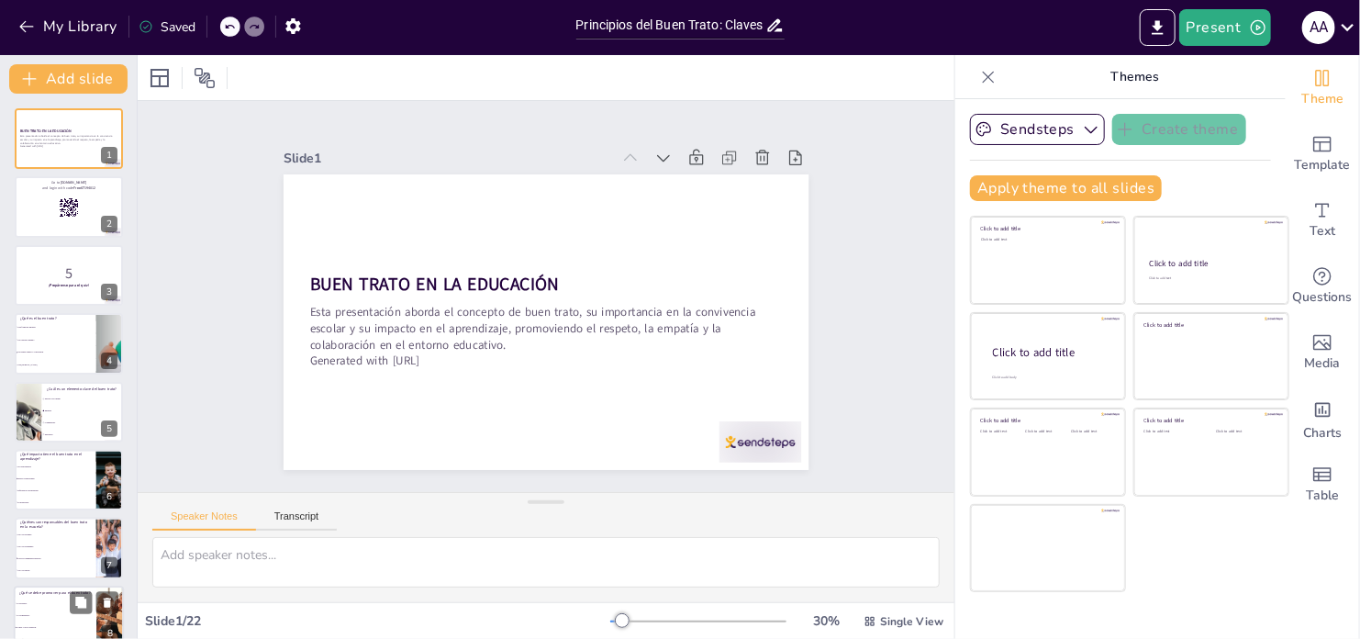
checkbox input "true"
click at [1159, 24] on icon "Export to PowerPoint" at bounding box center [1157, 27] width 11 height 14
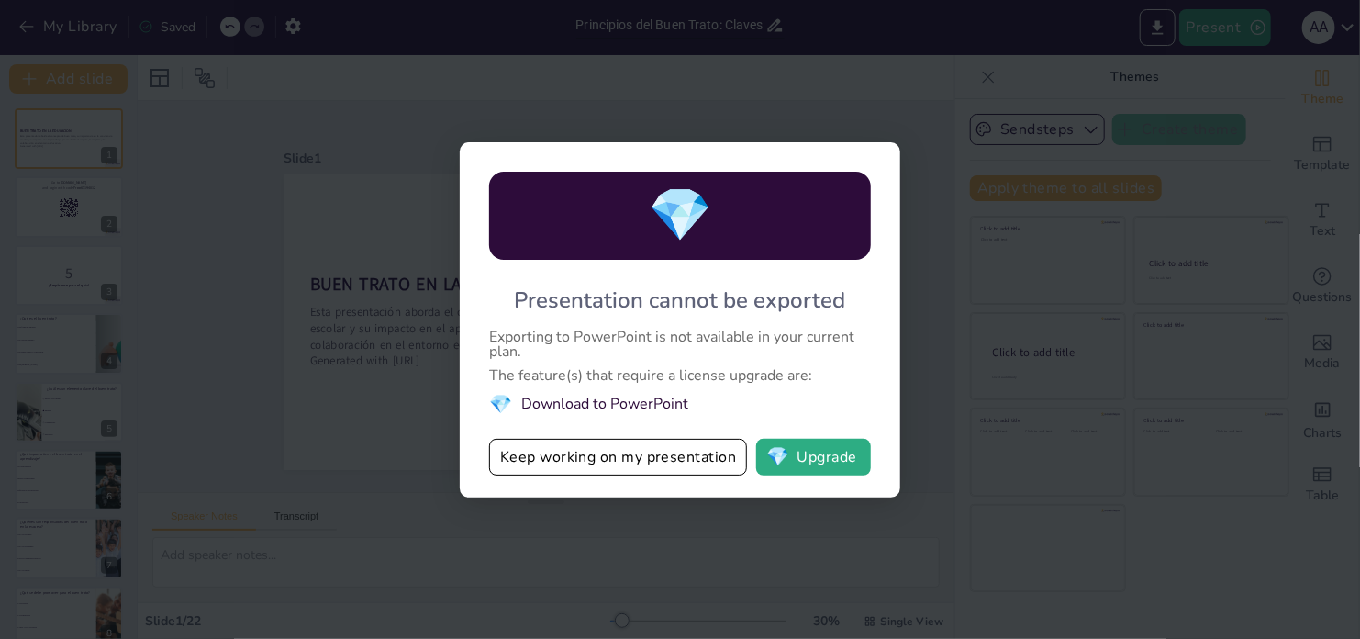
click at [363, 405] on div "💎 Presentation cannot be exported Exporting to PowerPoint is not available in y…" at bounding box center [680, 319] width 1360 height 639
click at [360, 404] on div "💎 Presentation cannot be exported Exporting to PowerPoint is not available in y…" at bounding box center [680, 319] width 1360 height 639
click at [552, 453] on button "Keep working on my presentation" at bounding box center [618, 457] width 258 height 37
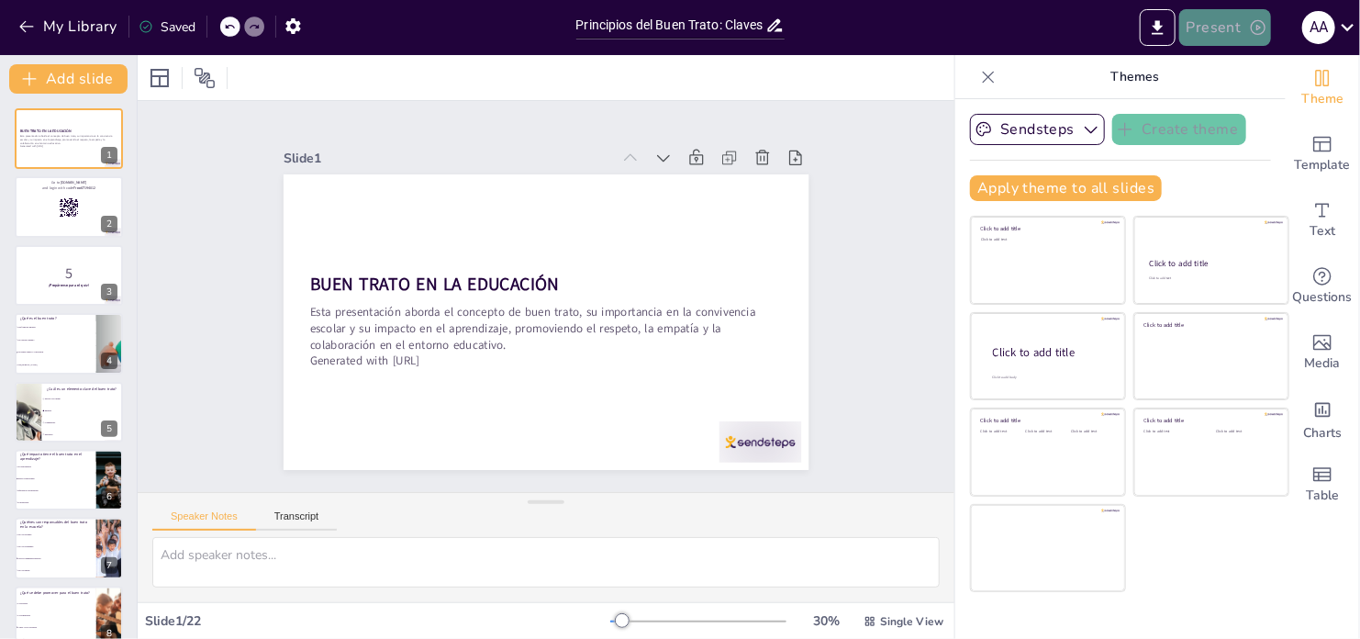
click at [1235, 29] on button "Present" at bounding box center [1226, 27] width 92 height 37
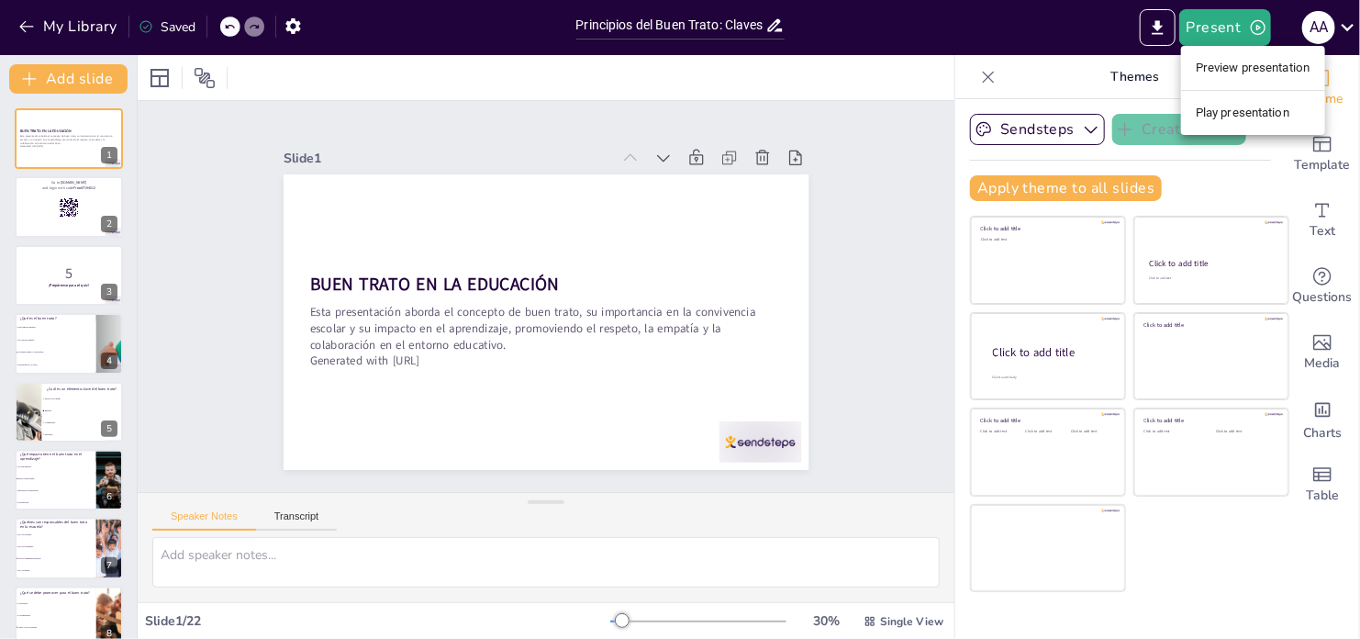
click at [1227, 63] on li "Preview presentation" at bounding box center [1253, 67] width 144 height 29
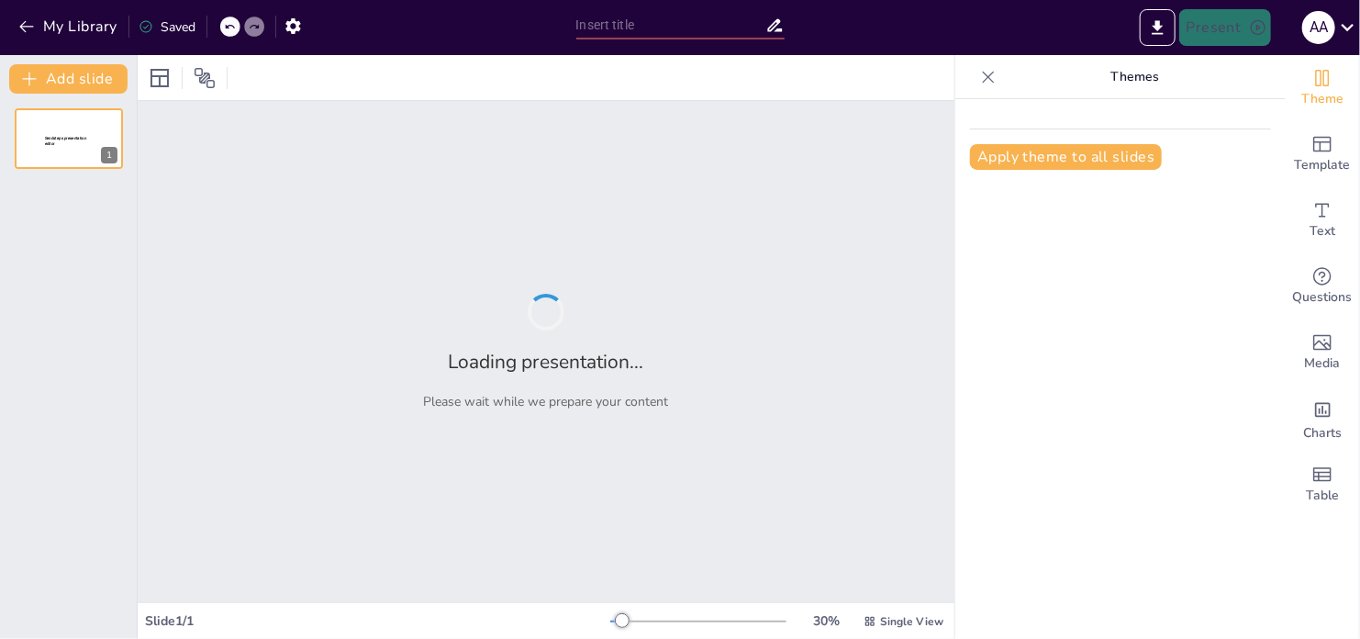
type input "Principios del Buen Trato: Claves para la Convivencia Pacífica"
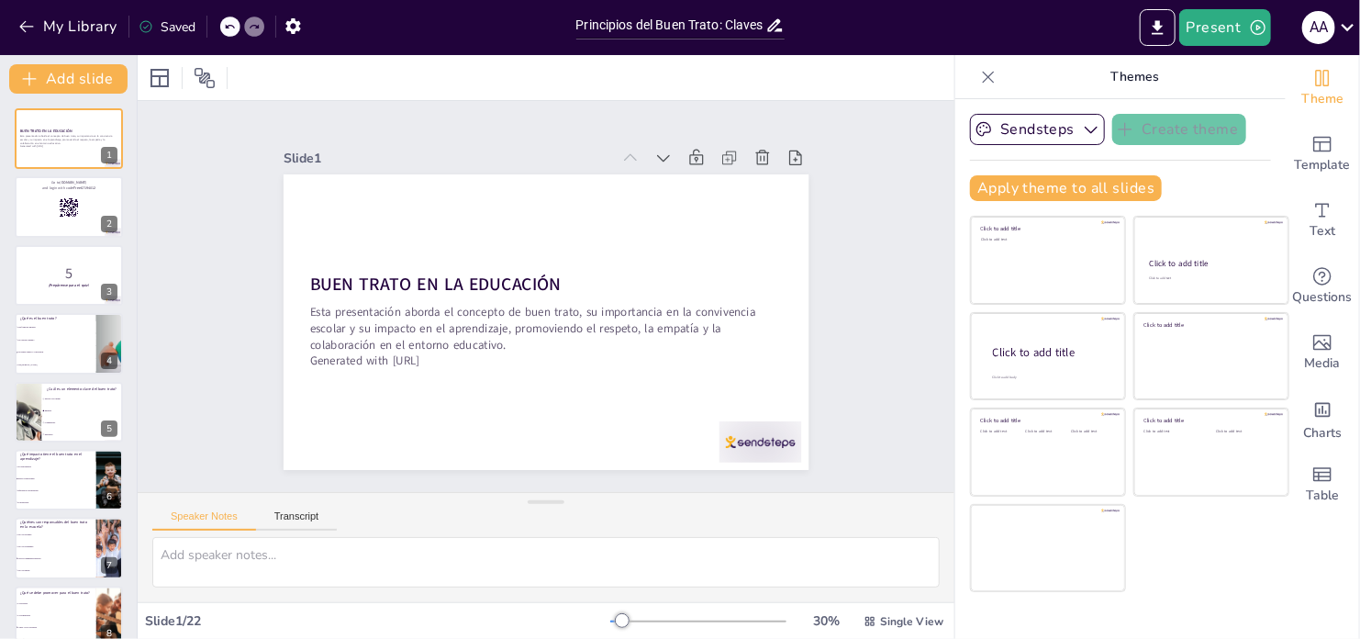
checkbox input "true"
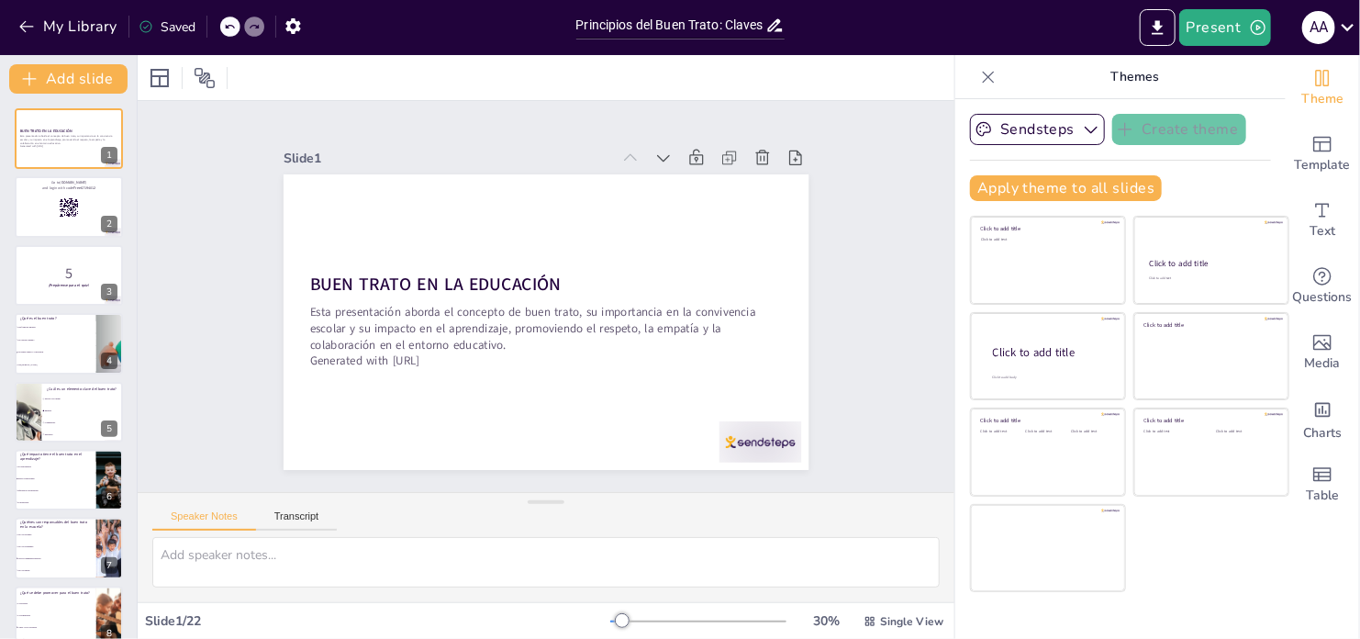
checkbox input "true"
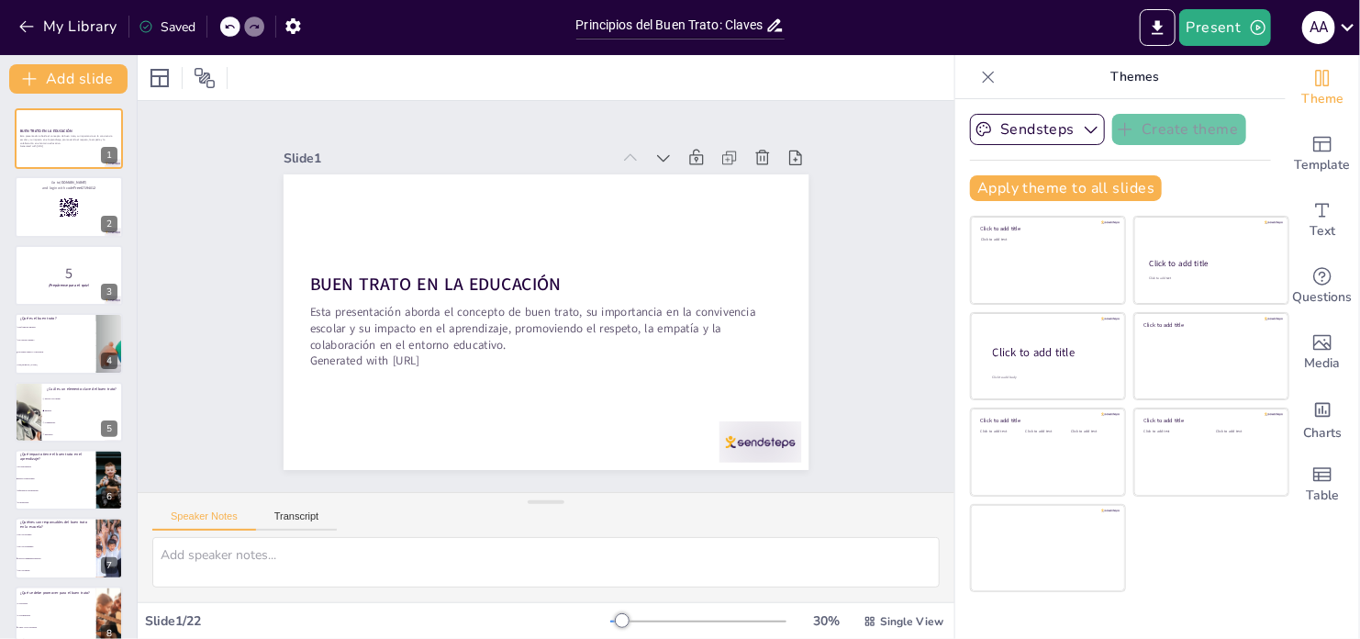
checkbox input "true"
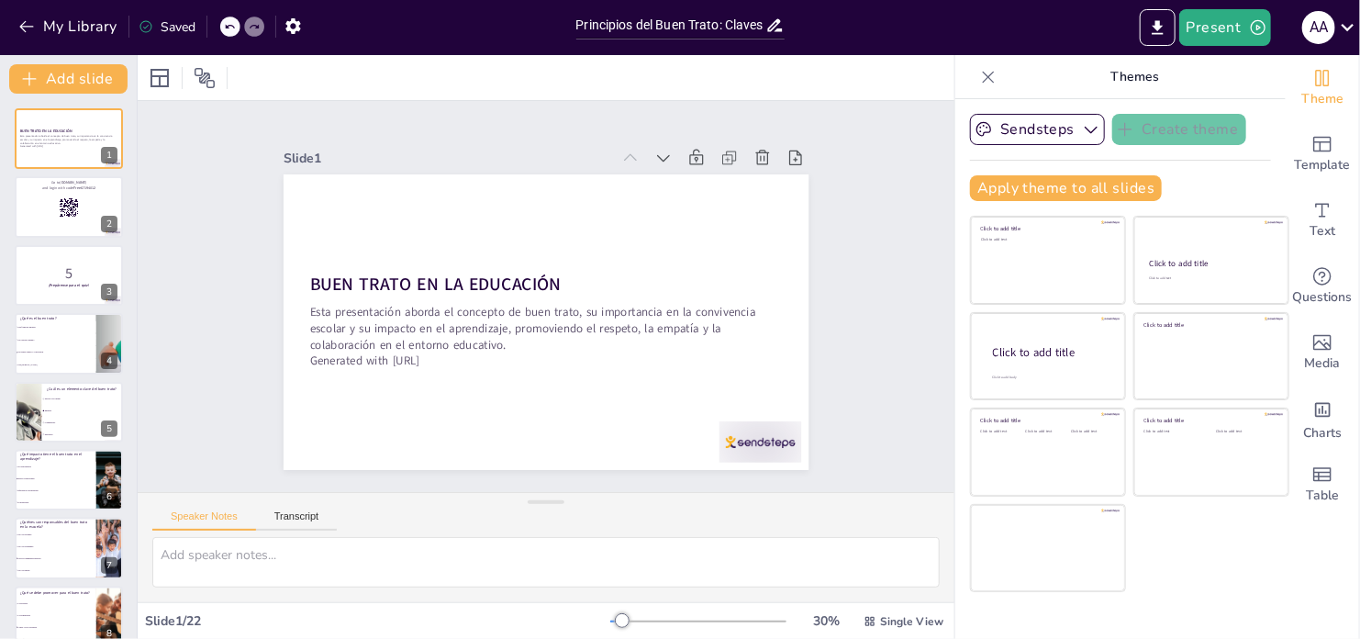
checkbox input "true"
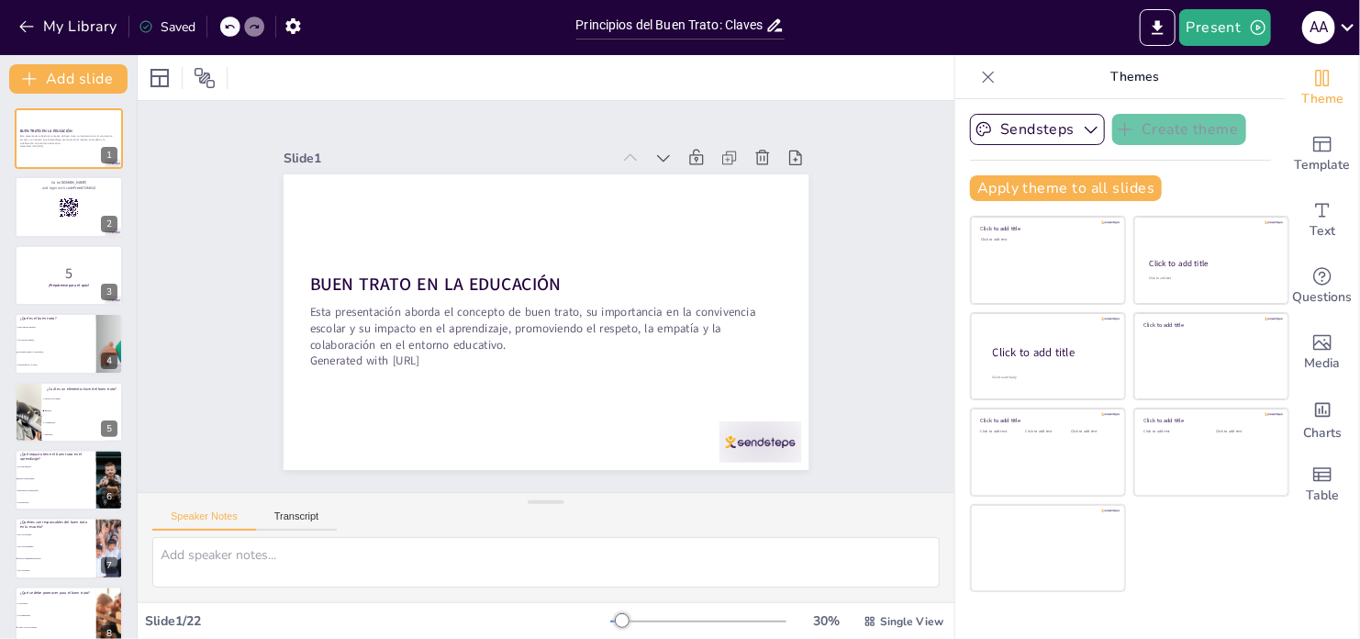
checkbox input "true"
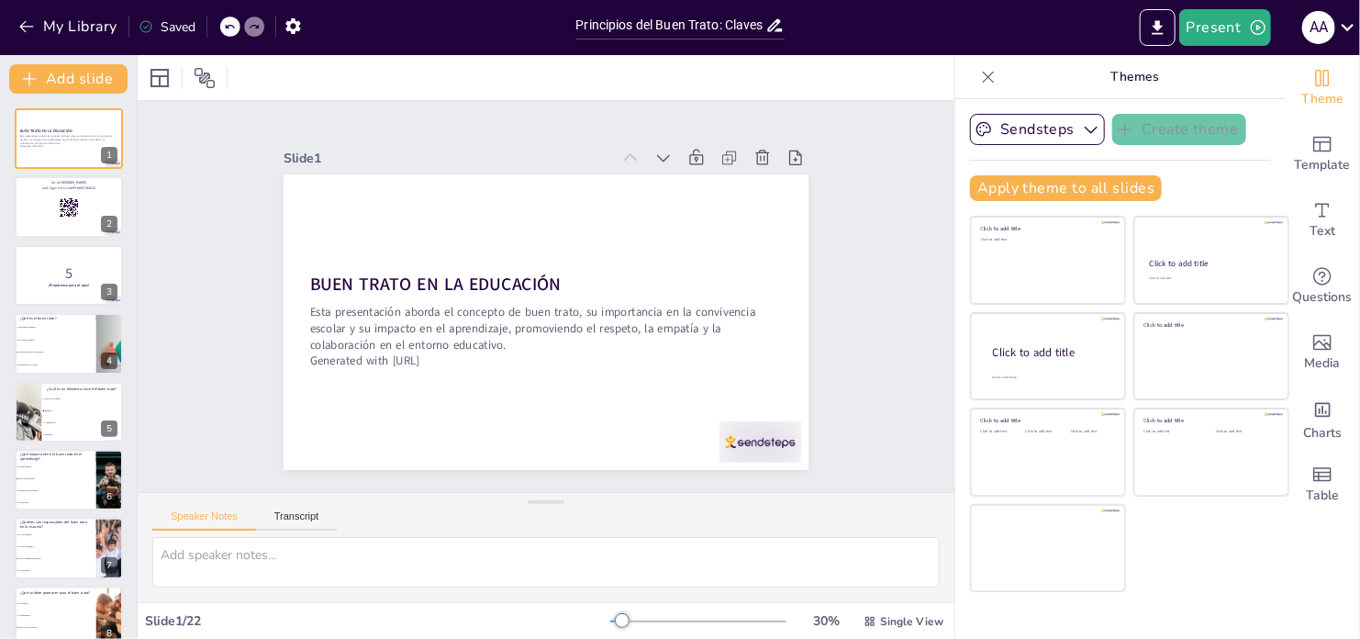
checkbox input "true"
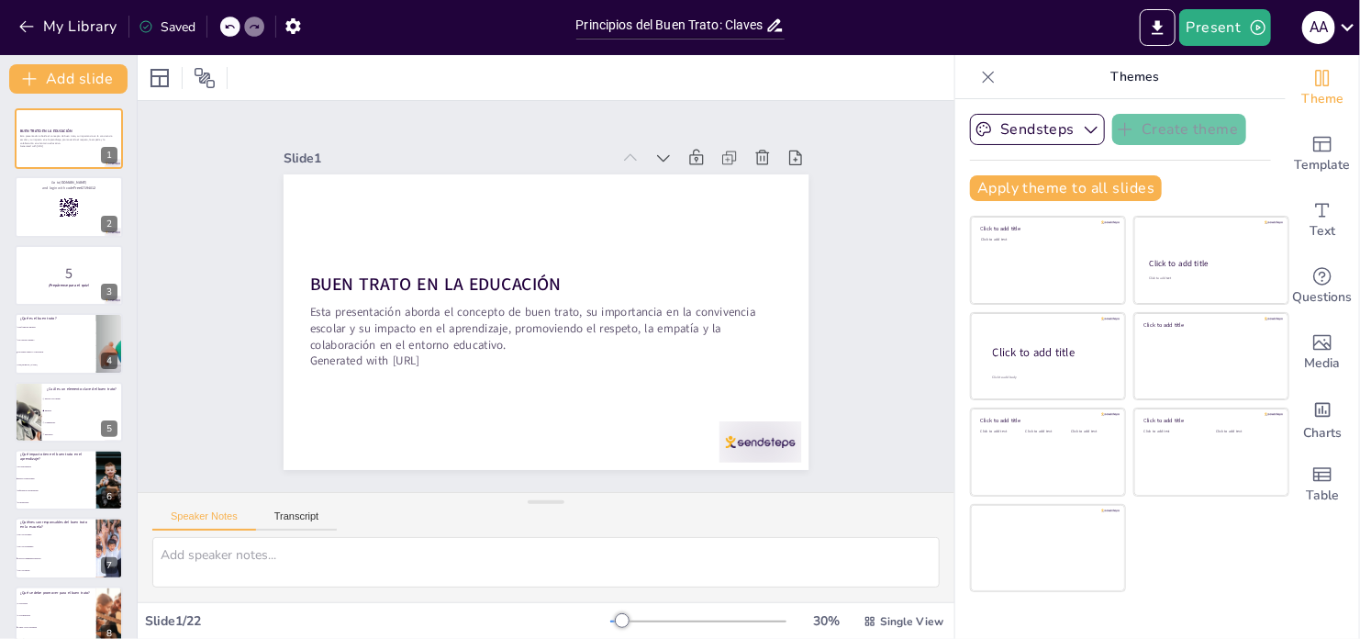
checkbox input "true"
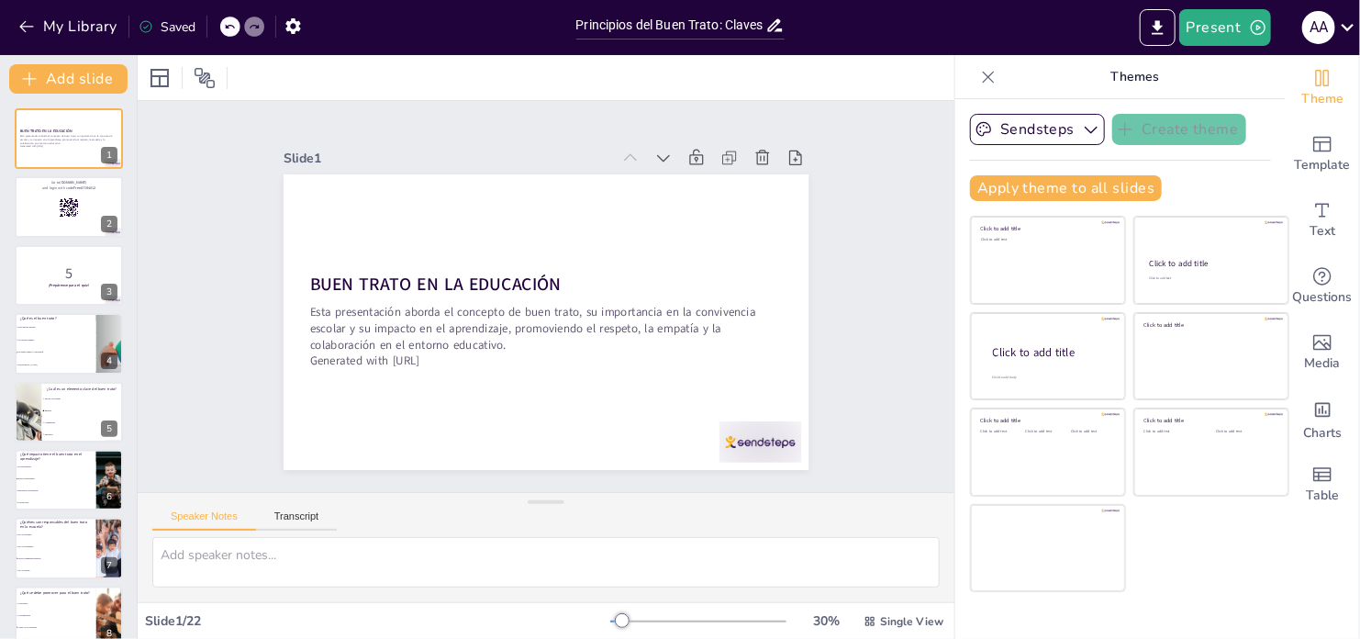
checkbox input "true"
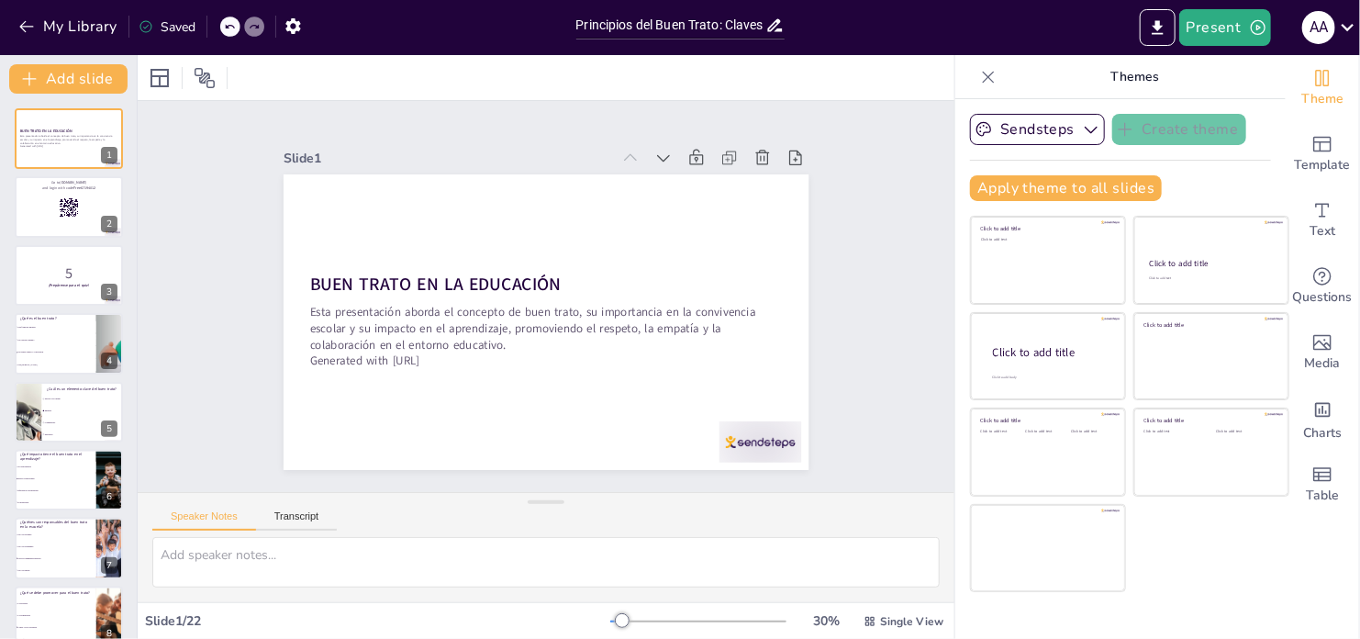
checkbox input "true"
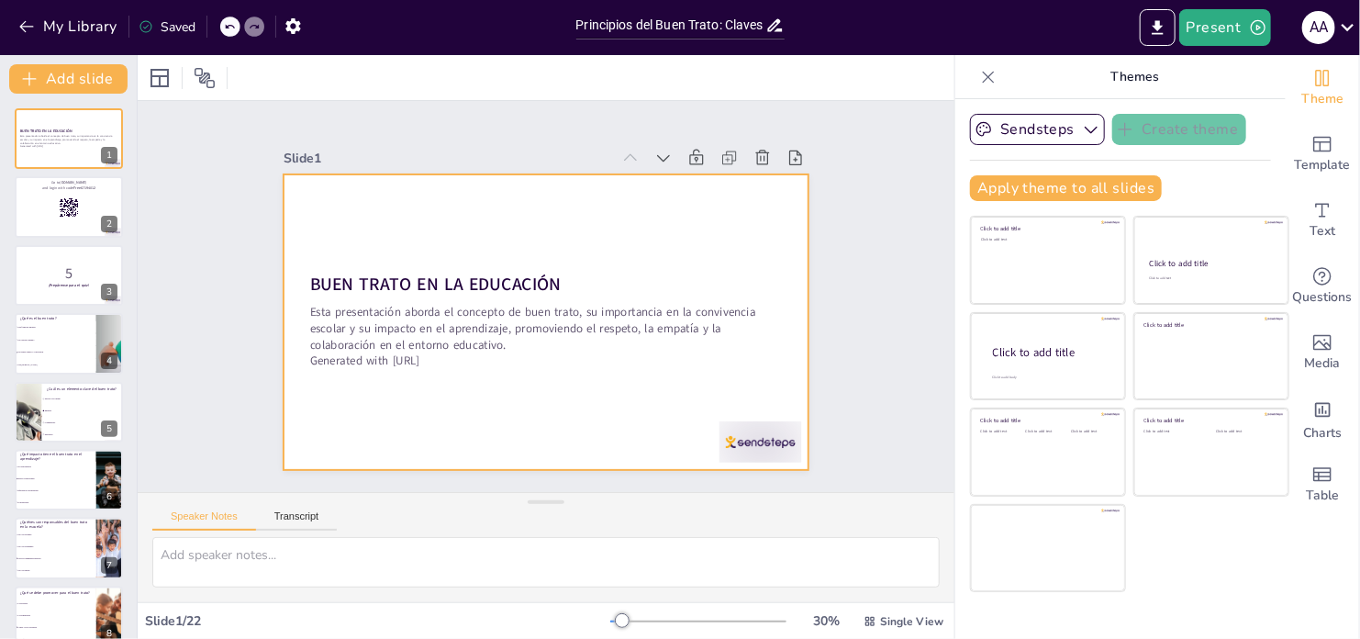
checkbox input "true"
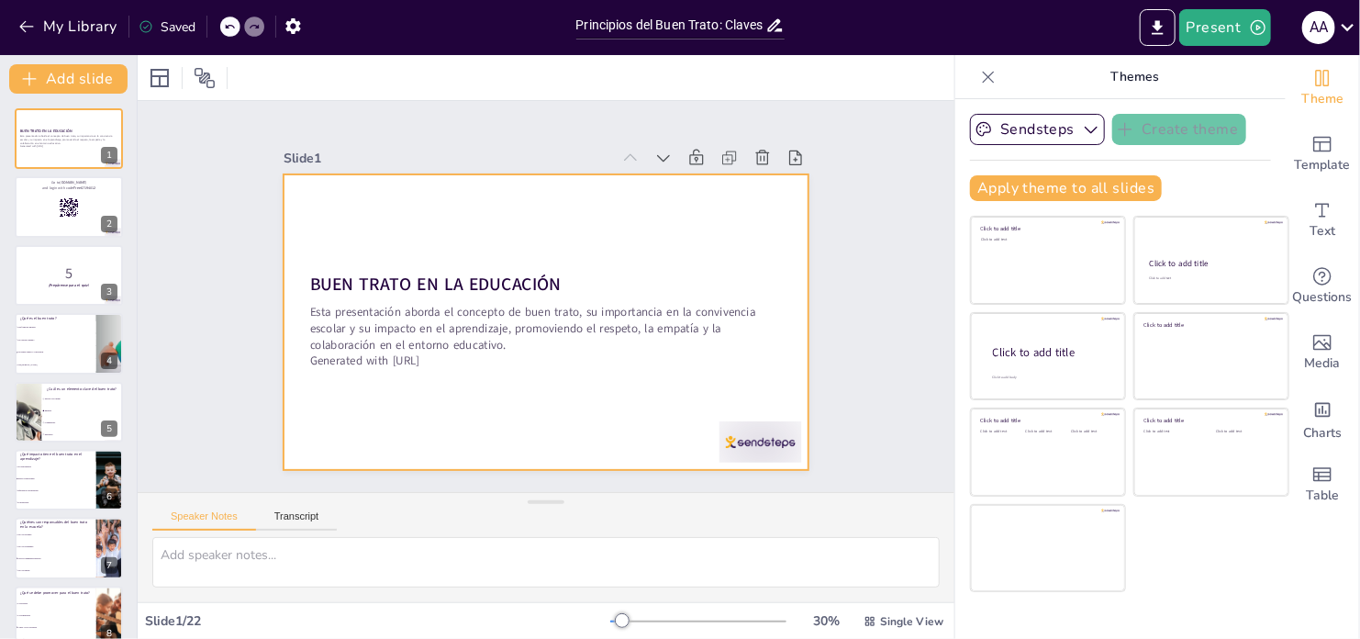
checkbox input "true"
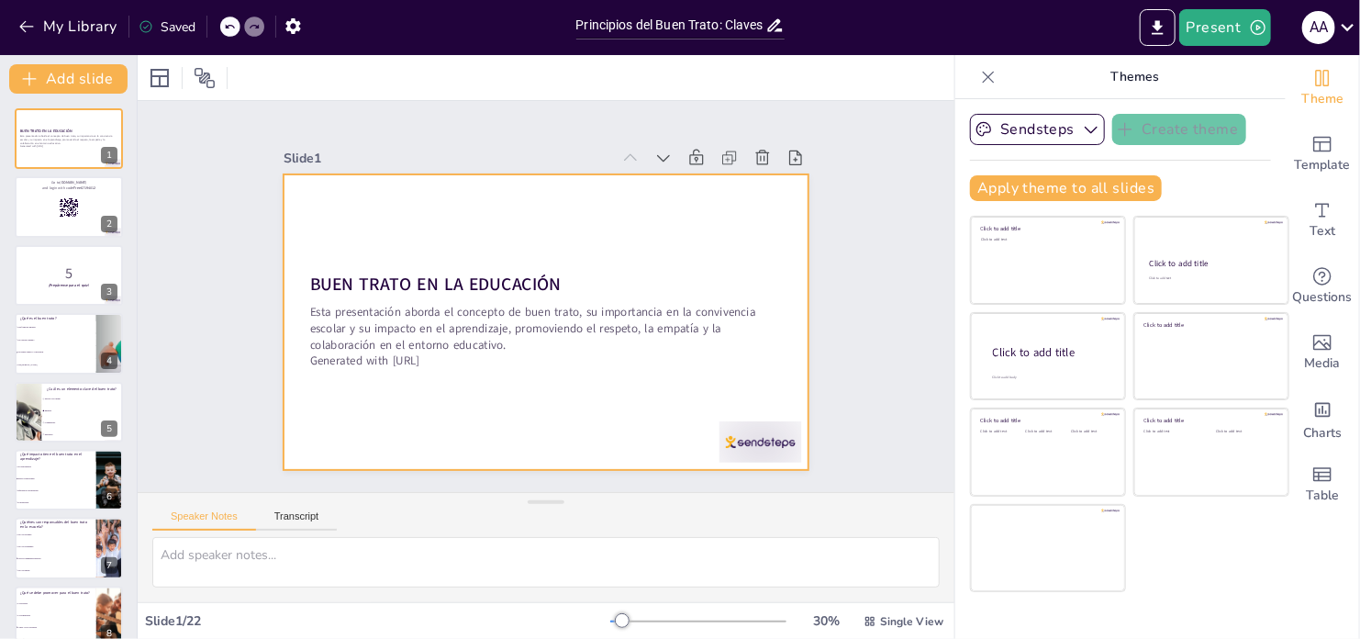
checkbox input "true"
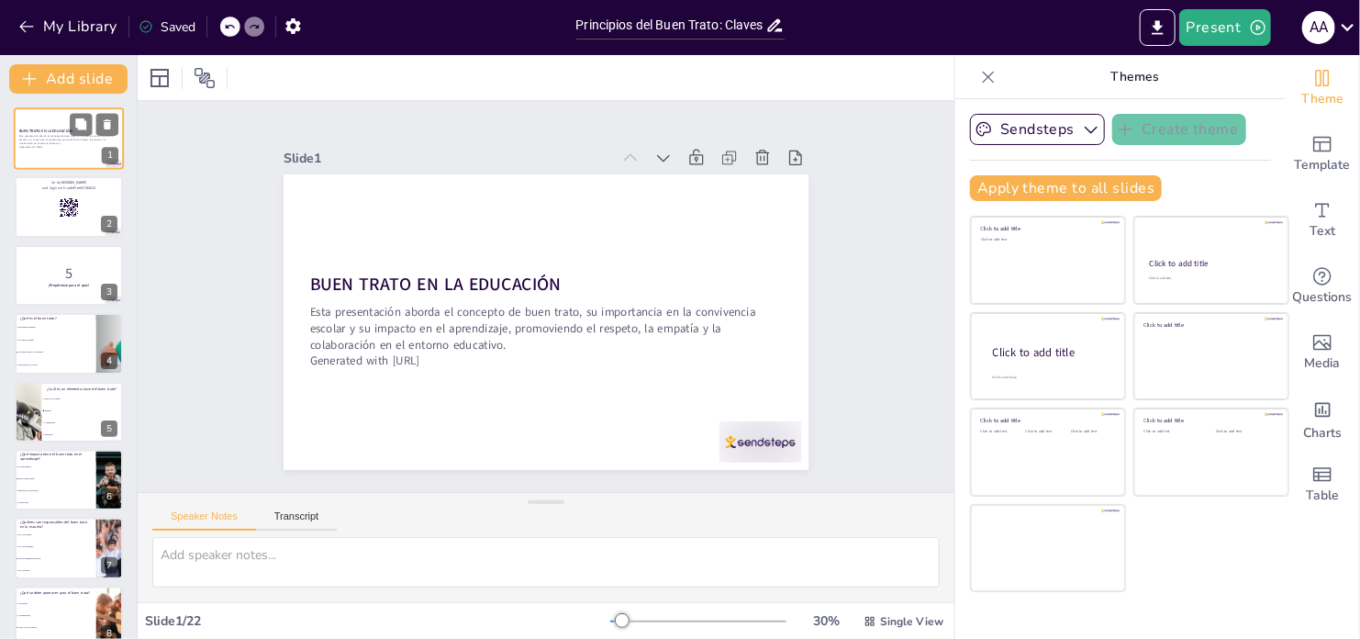
checkbox input "true"
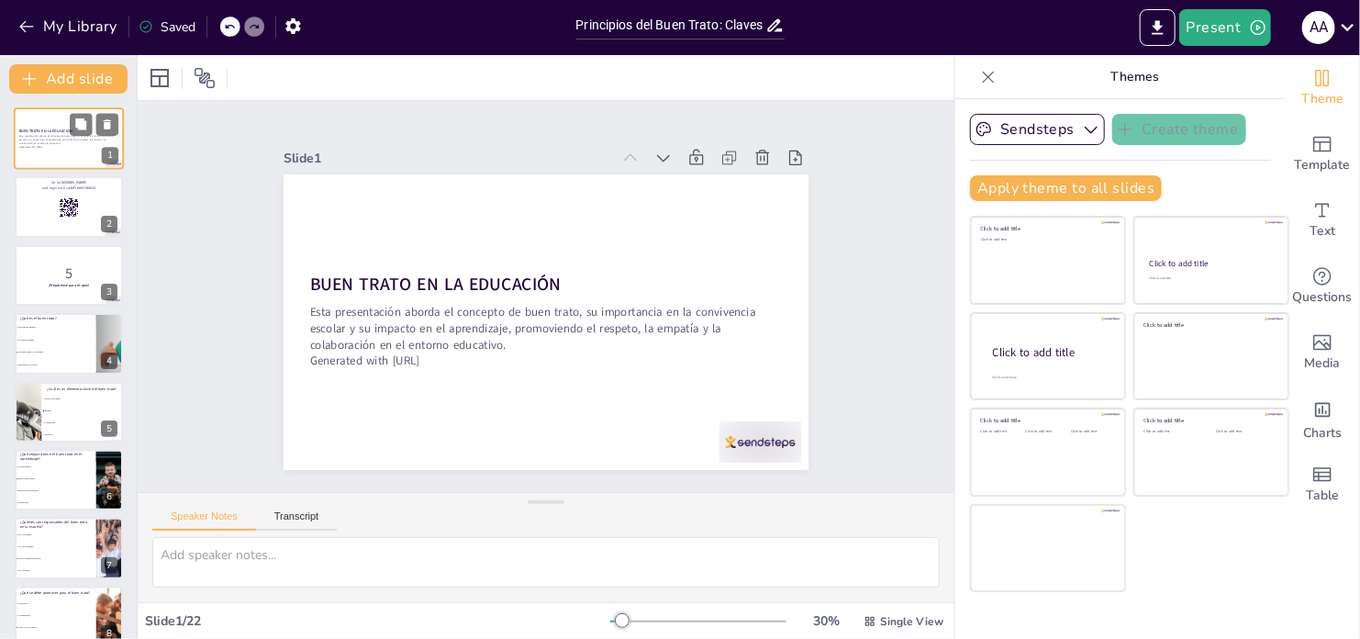
checkbox input "true"
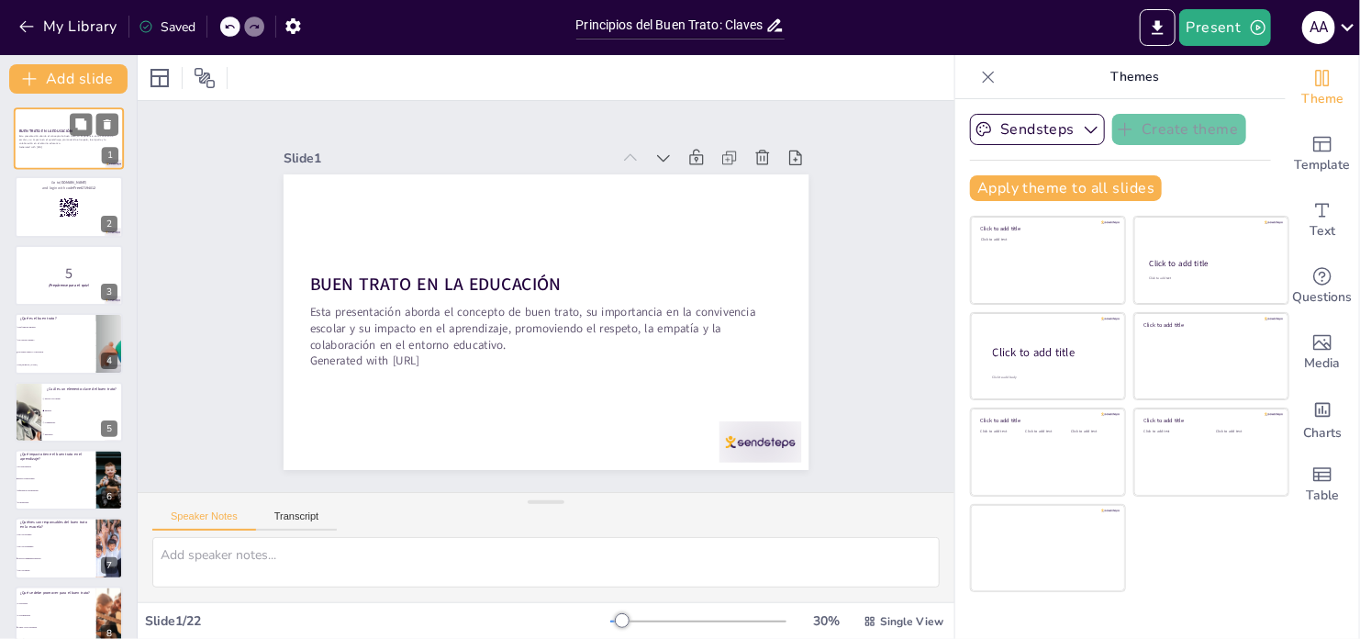
checkbox input "true"
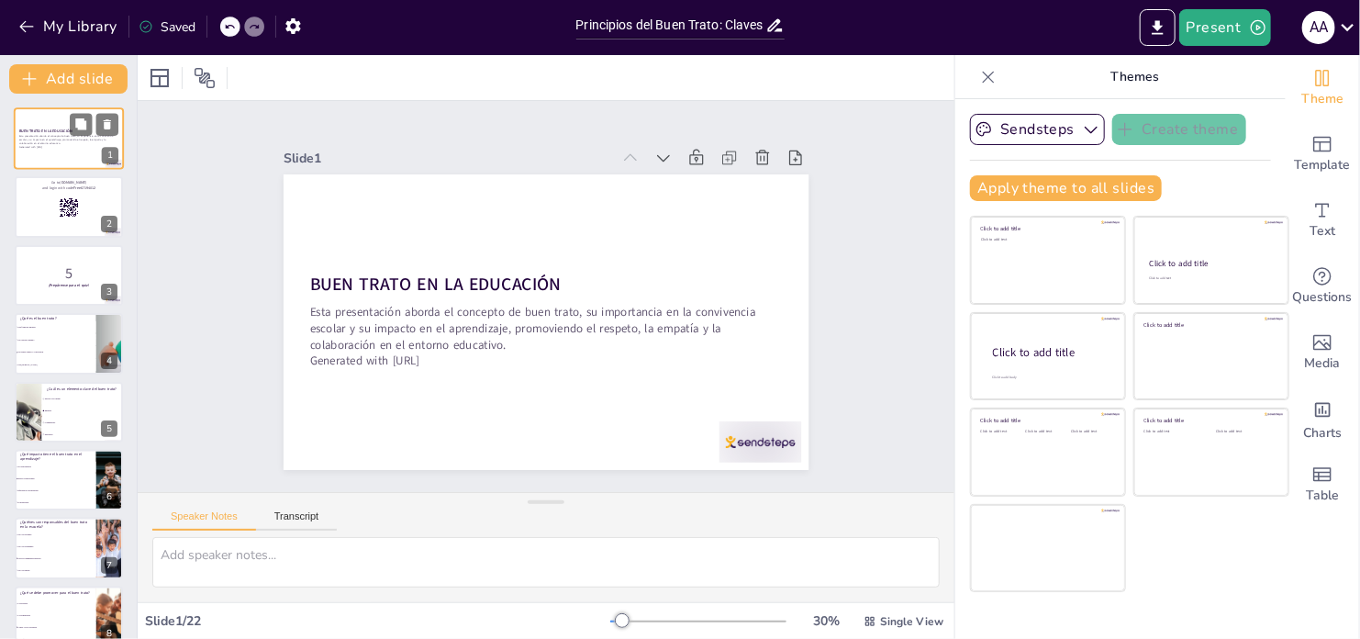
checkbox input "true"
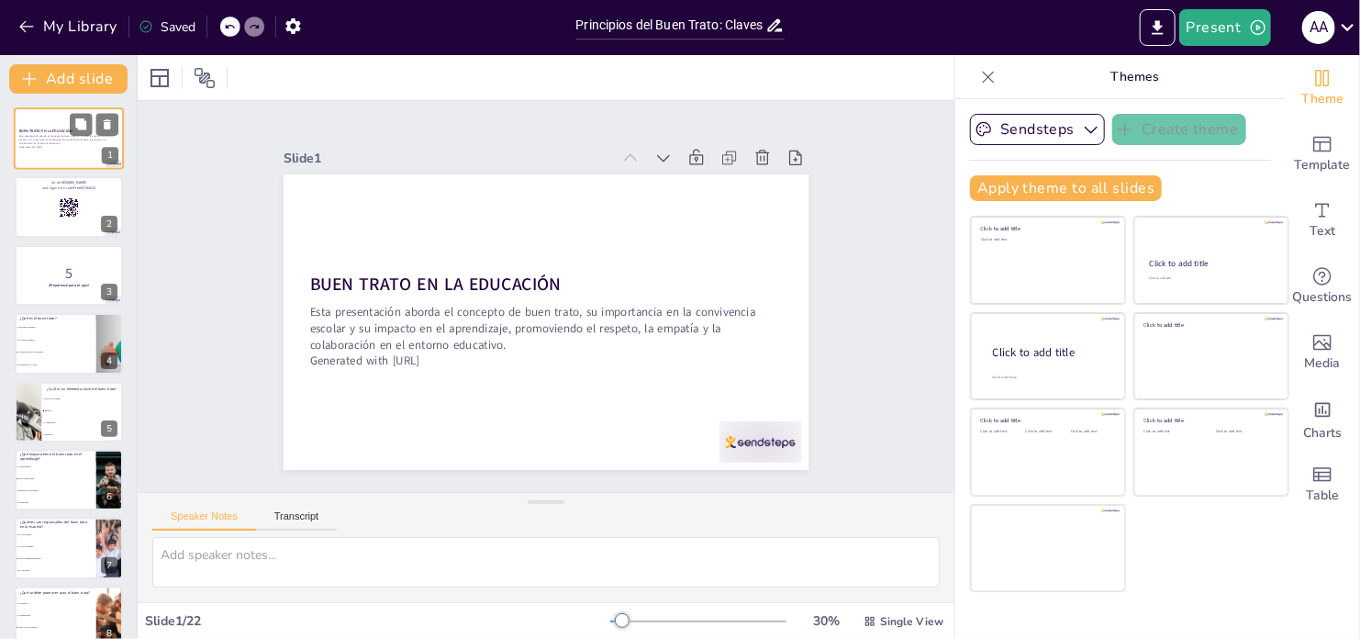
checkbox input "true"
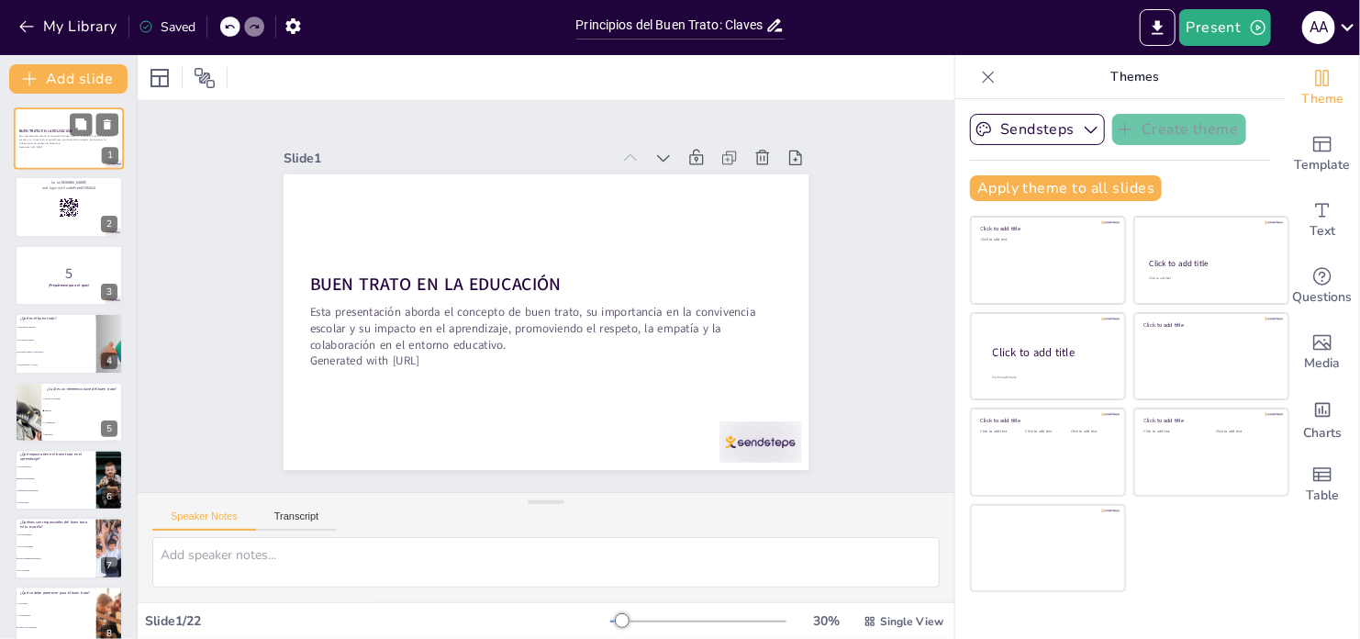
checkbox input "true"
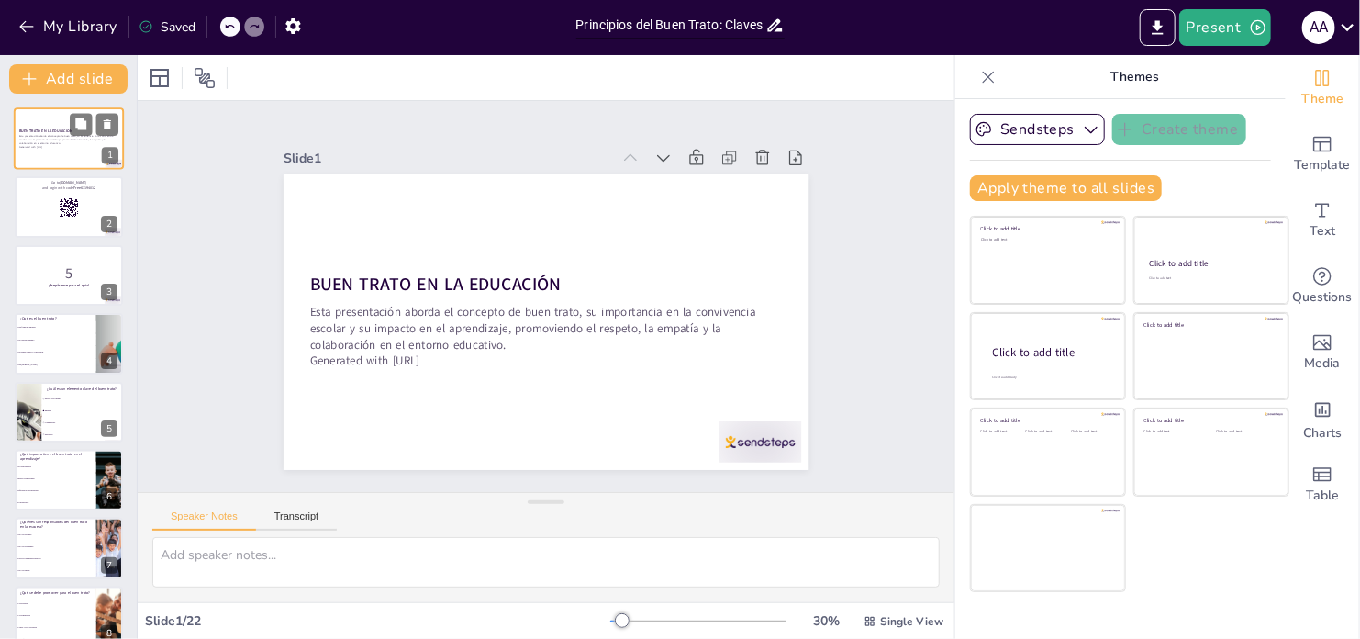
checkbox input "true"
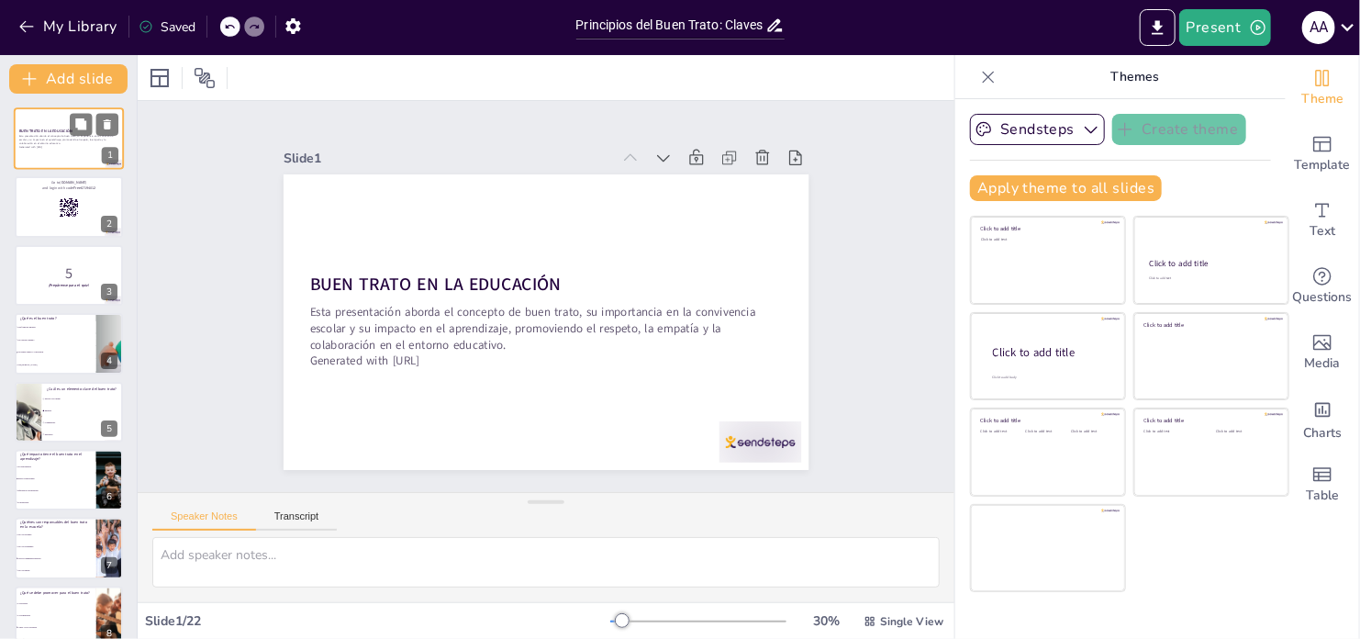
checkbox input "true"
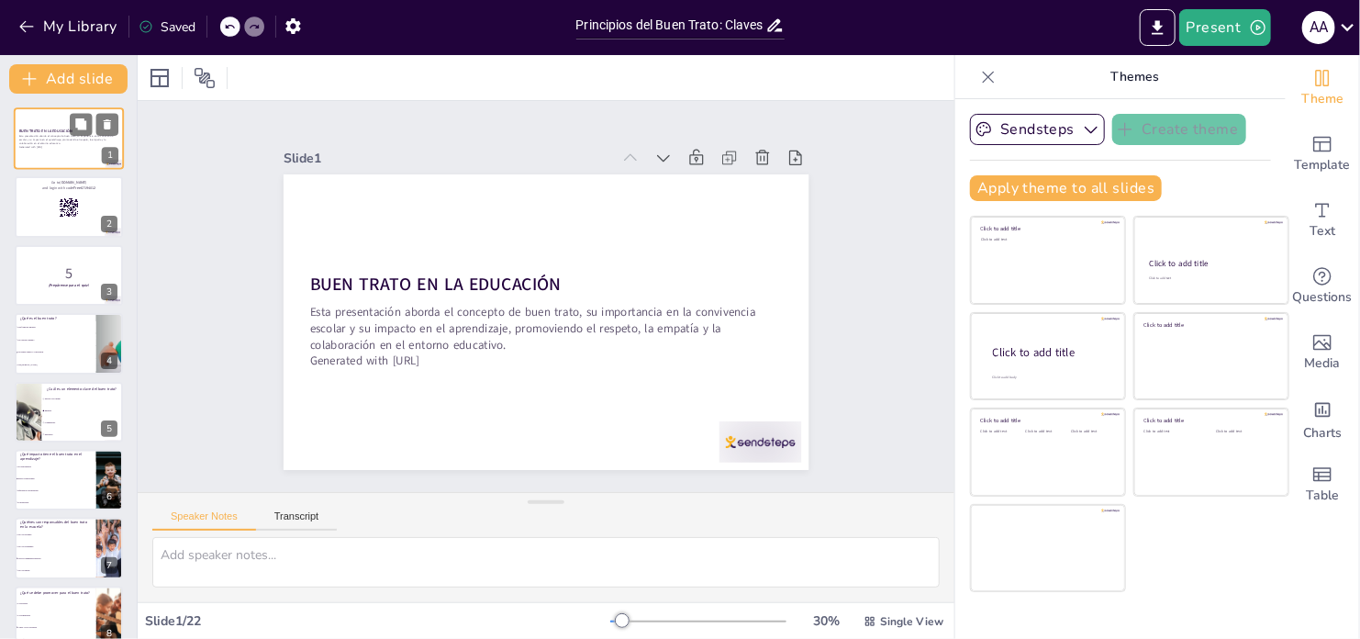
checkbox input "true"
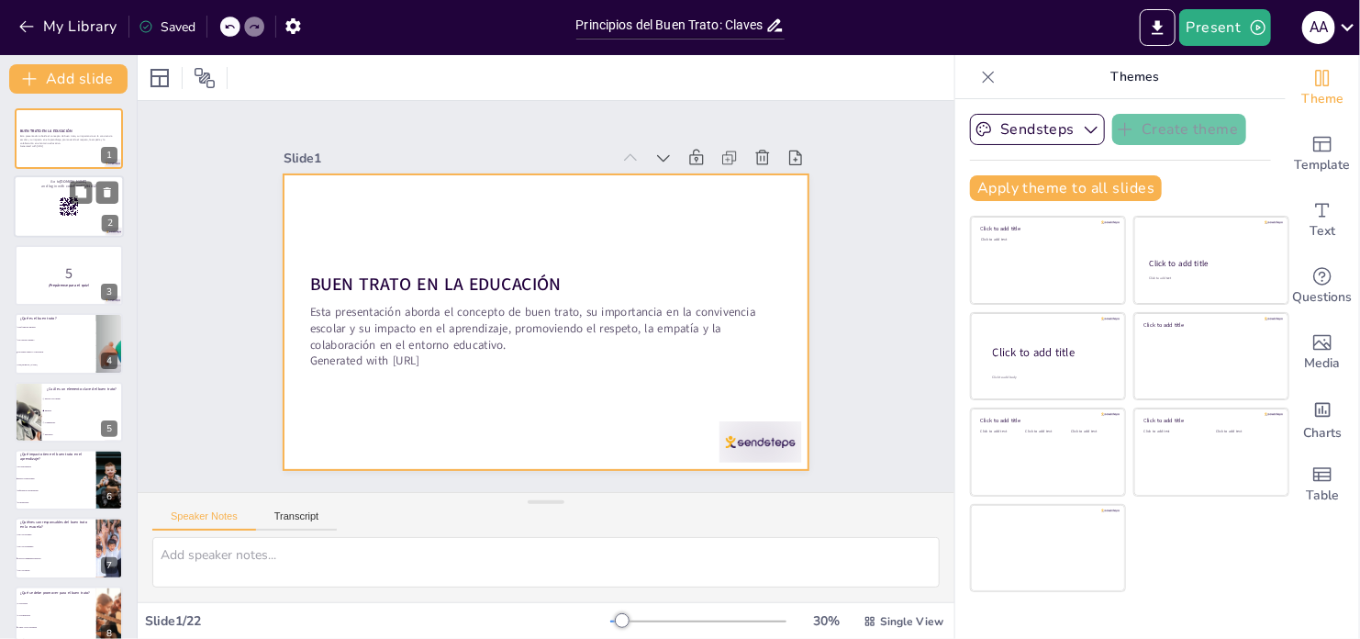
checkbox input "true"
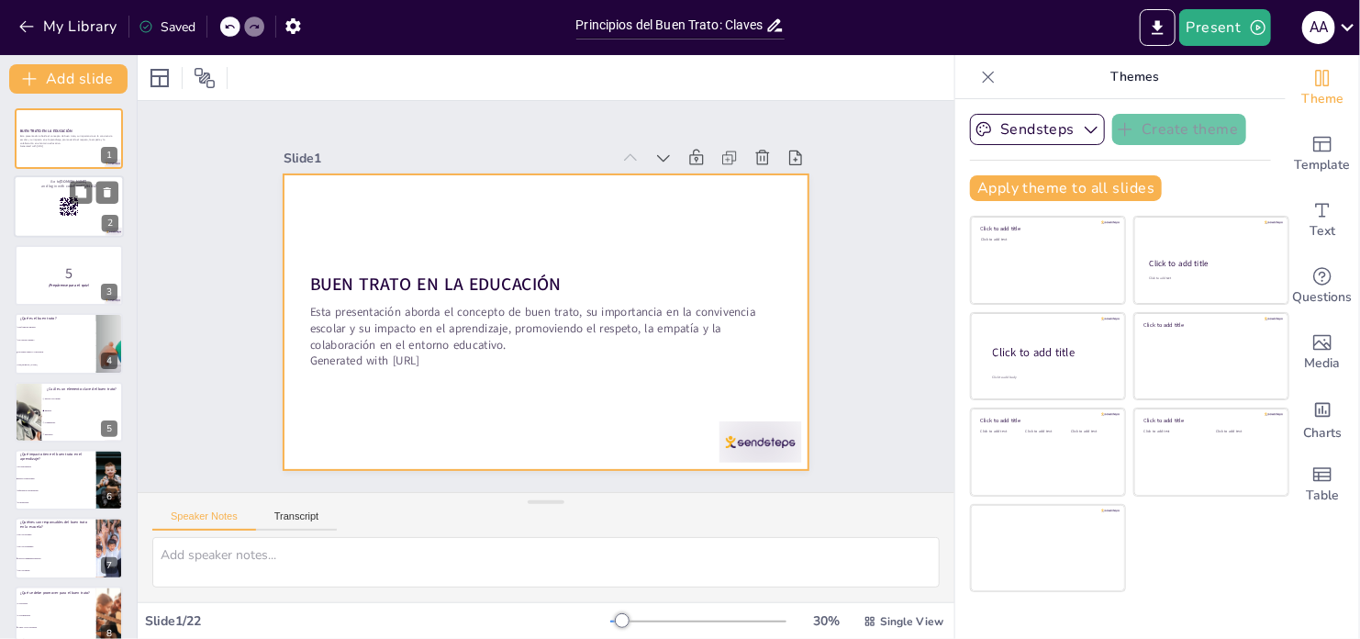
checkbox input "true"
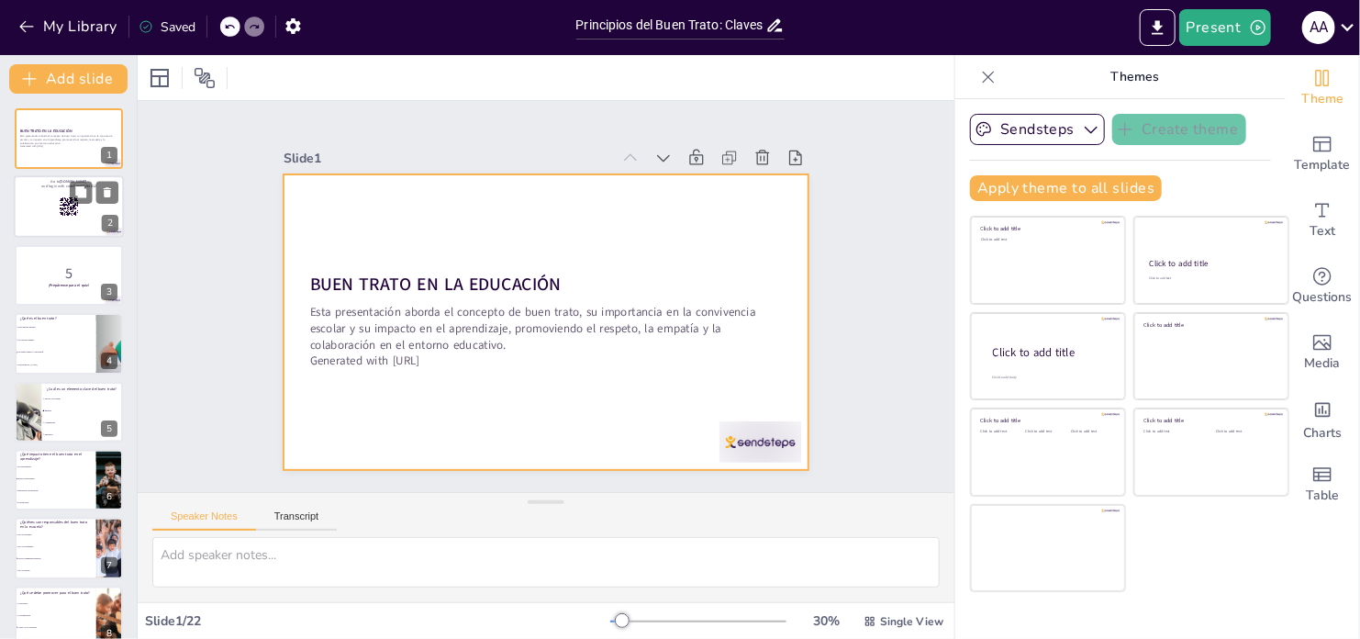
checkbox input "true"
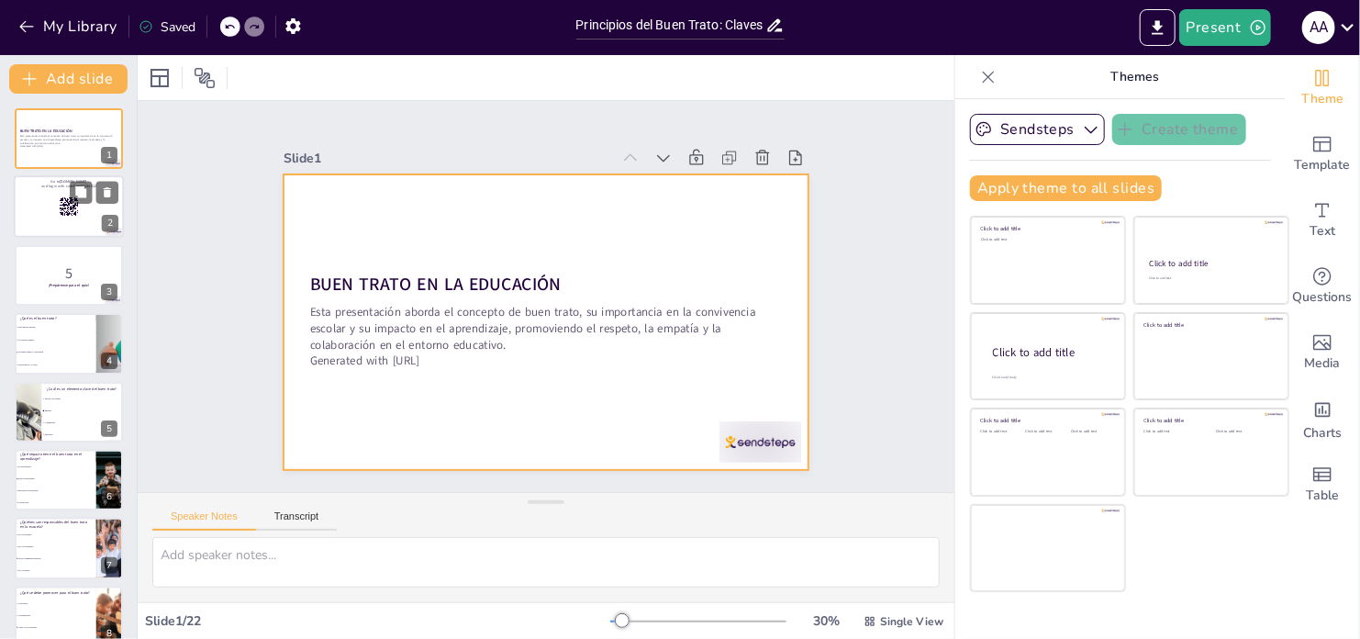
checkbox input "true"
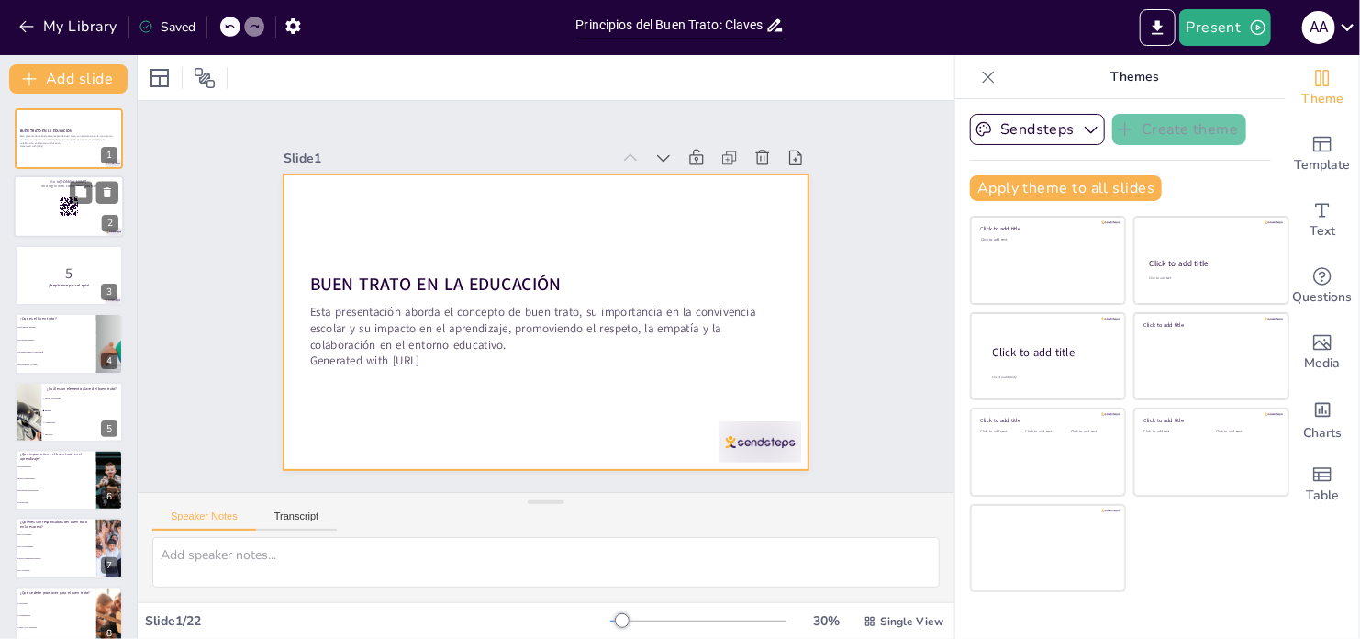
checkbox input "true"
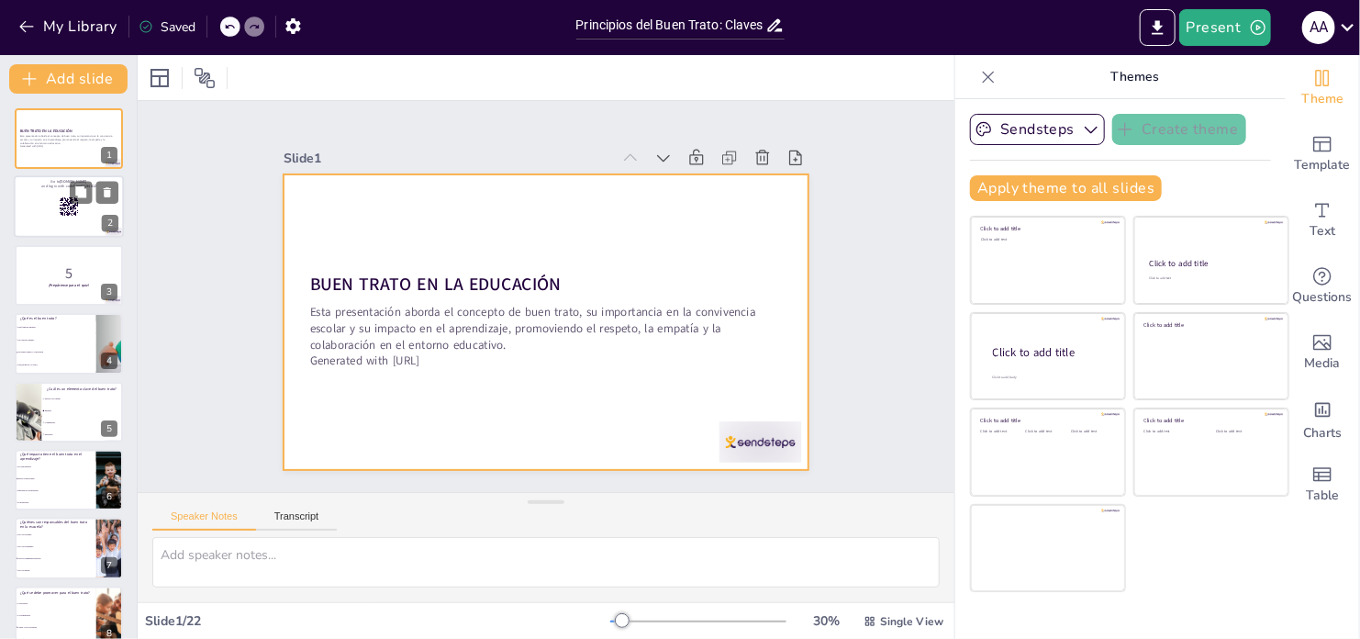
checkbox input "true"
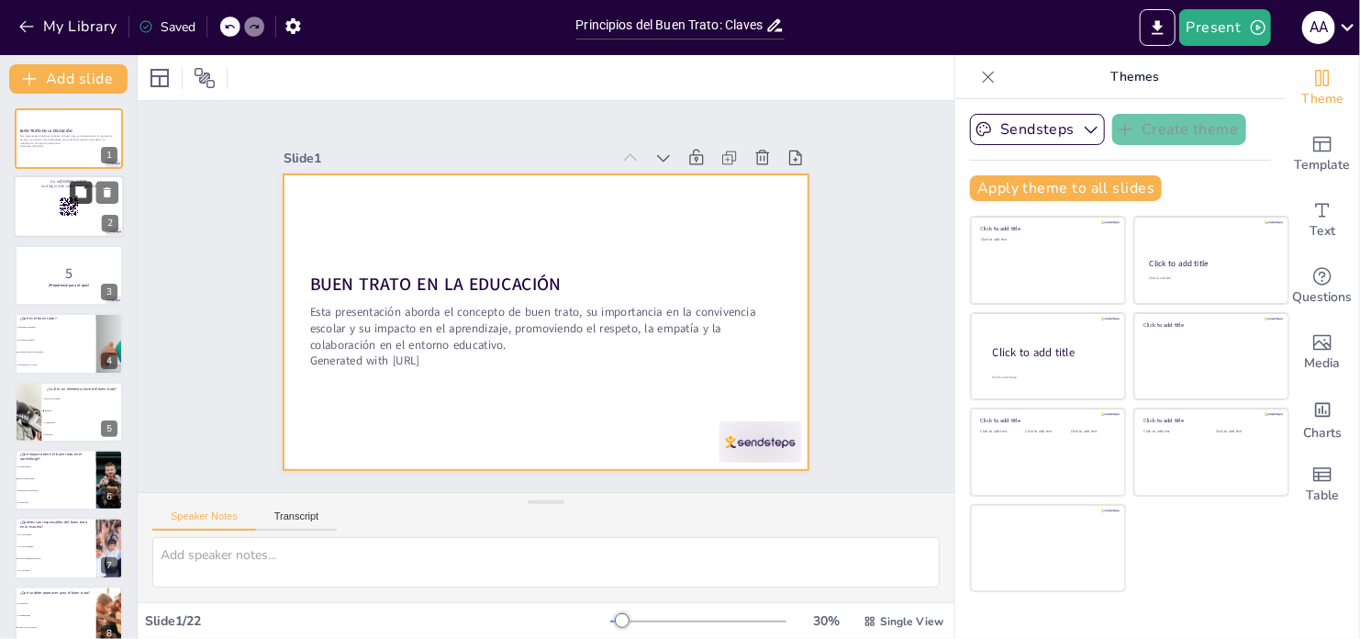
checkbox input "true"
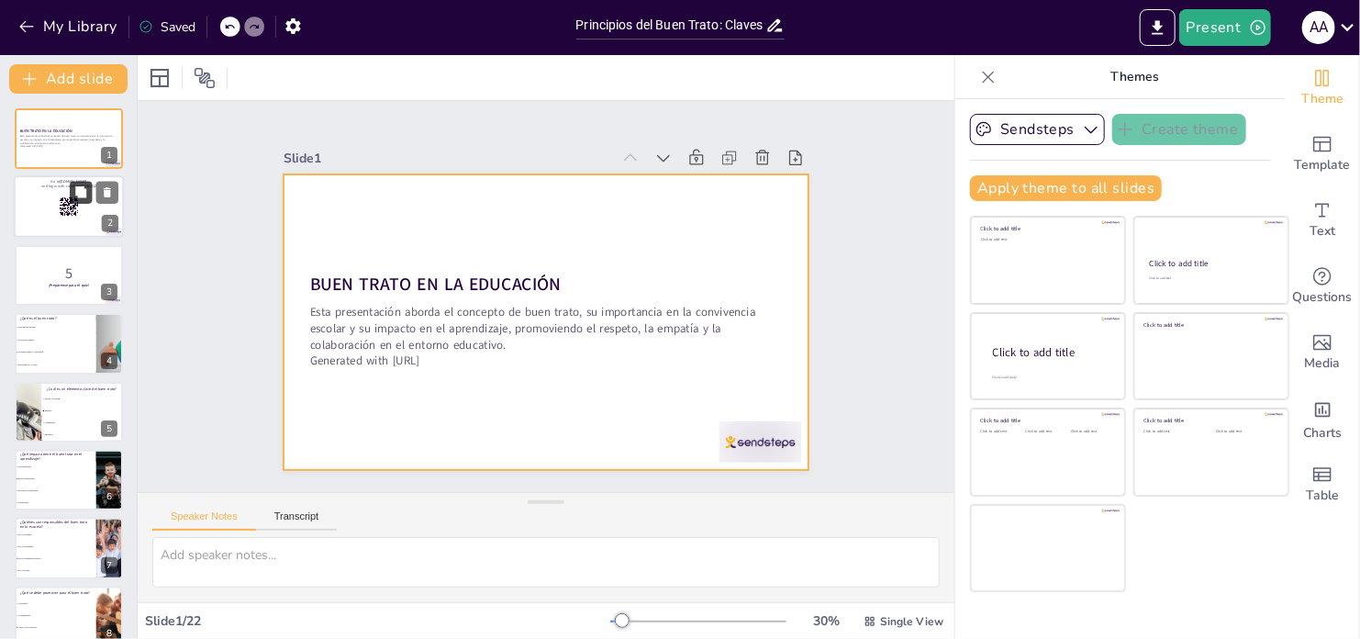
checkbox input "true"
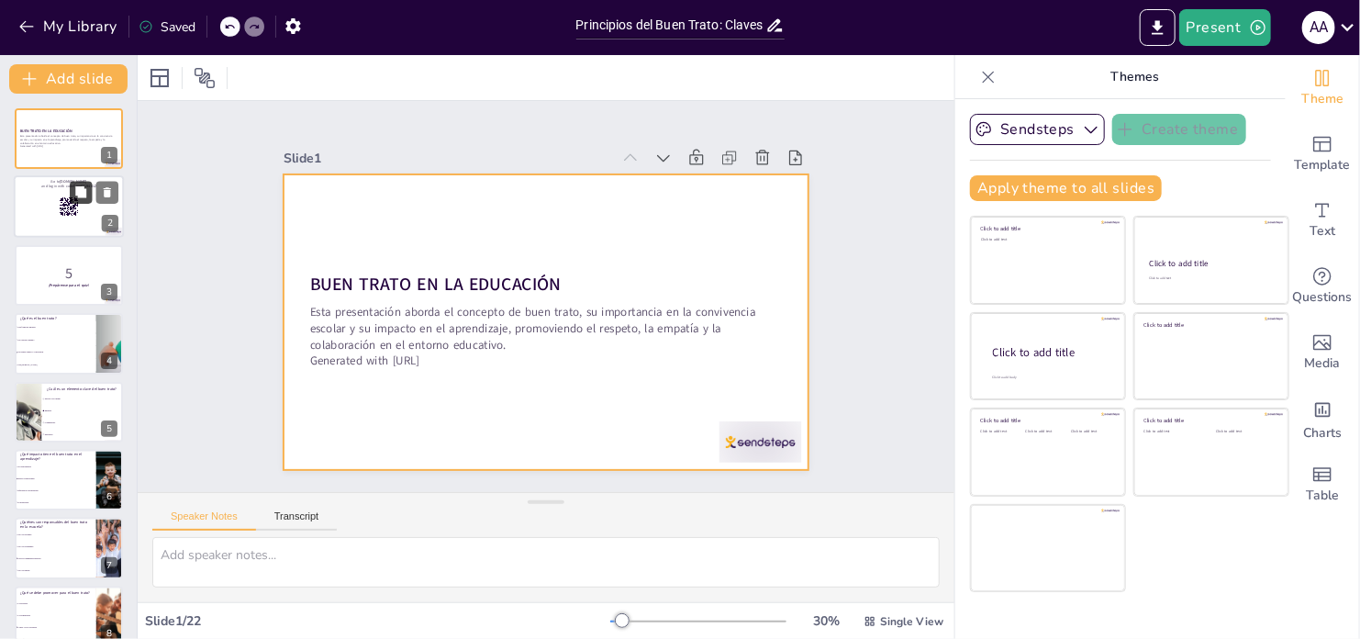
checkbox input "true"
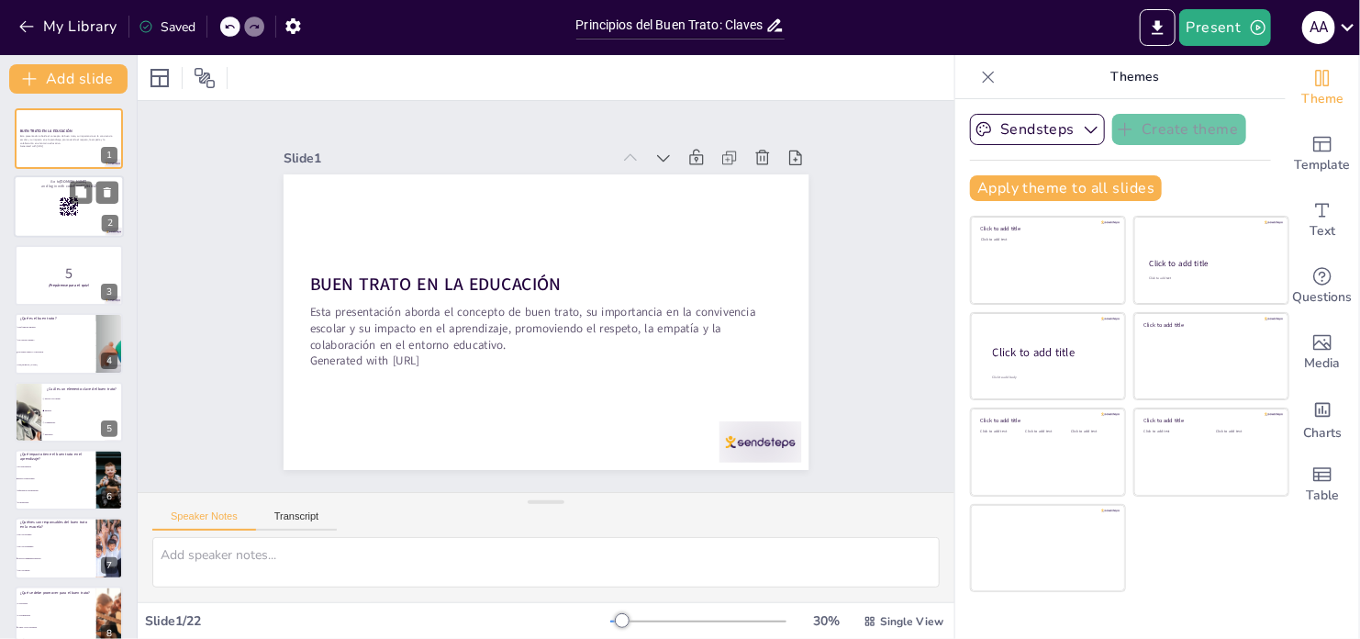
checkbox input "true"
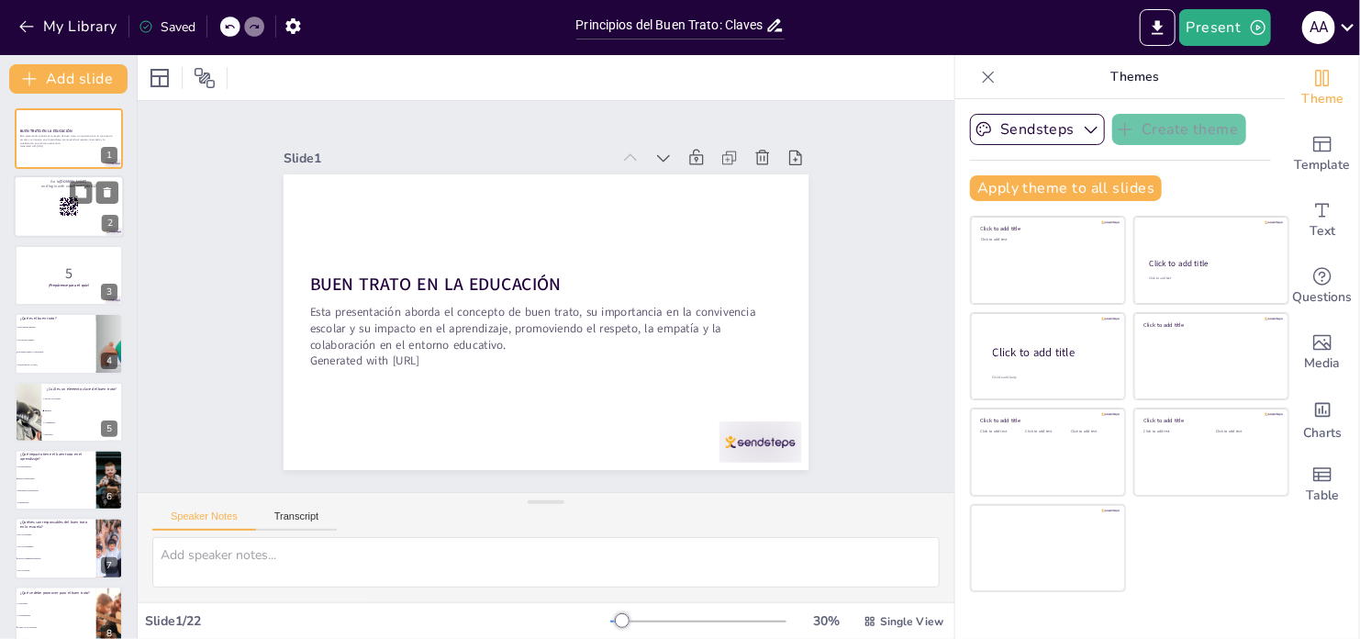
checkbox input "true"
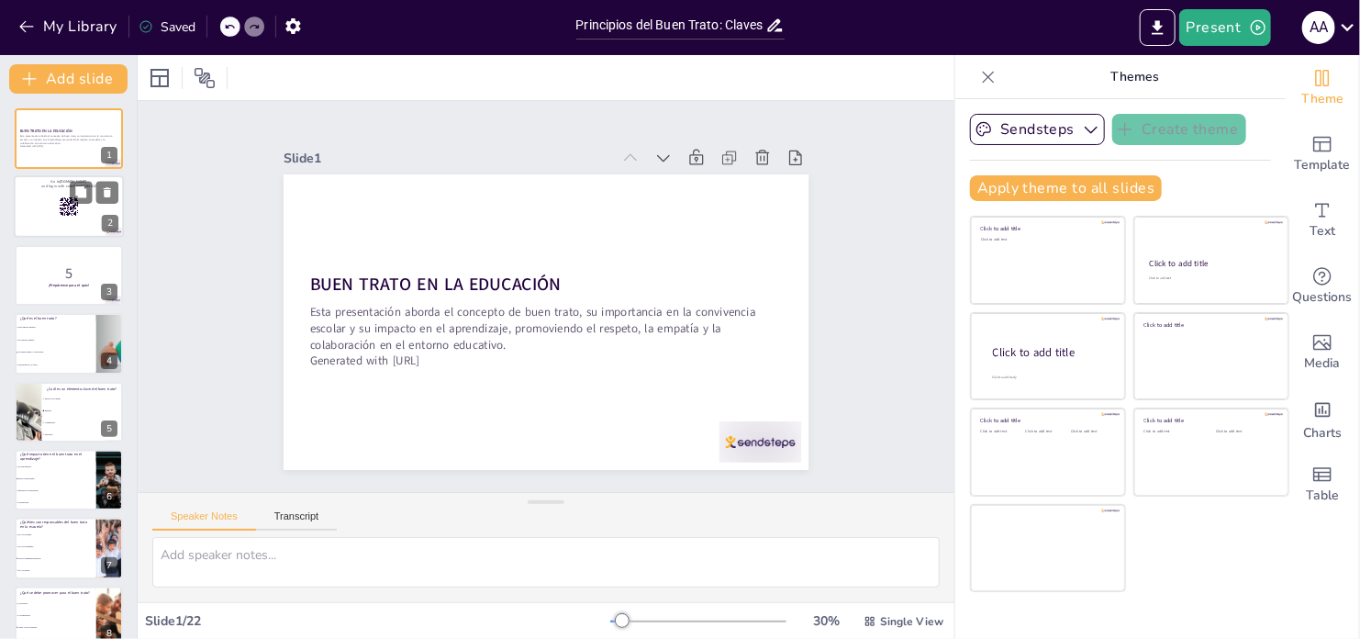
checkbox input "true"
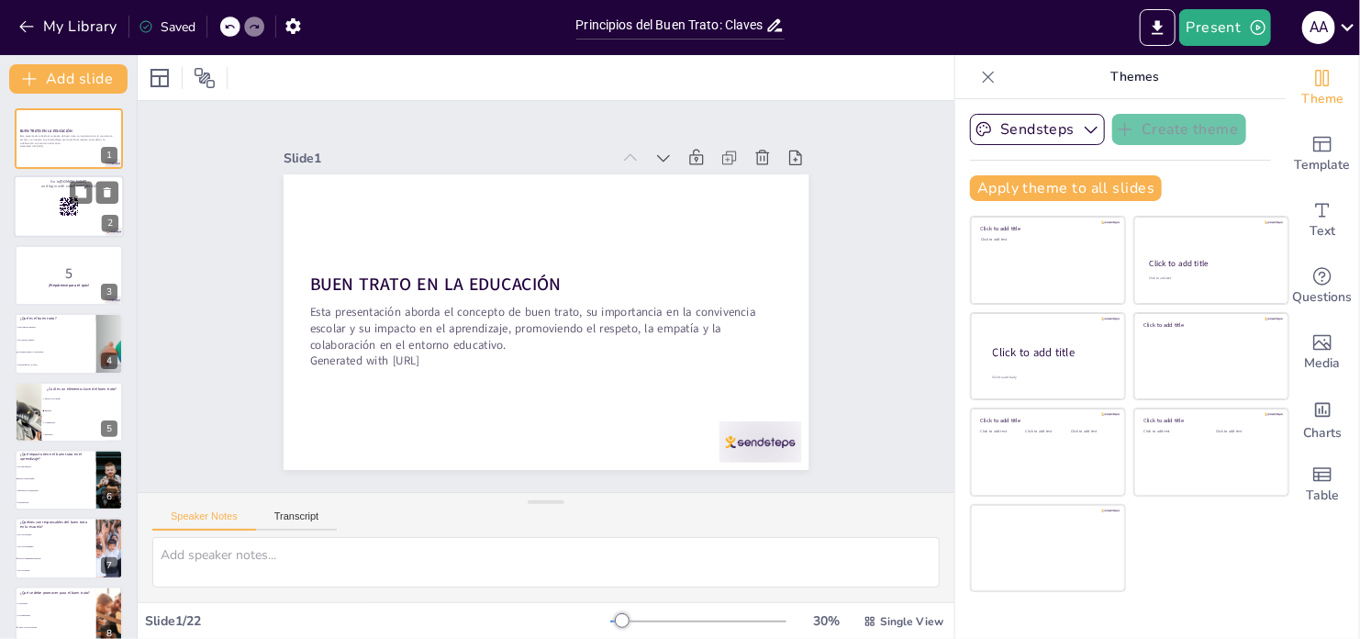
click at [53, 209] on div at bounding box center [69, 207] width 110 height 62
checkbox input "true"
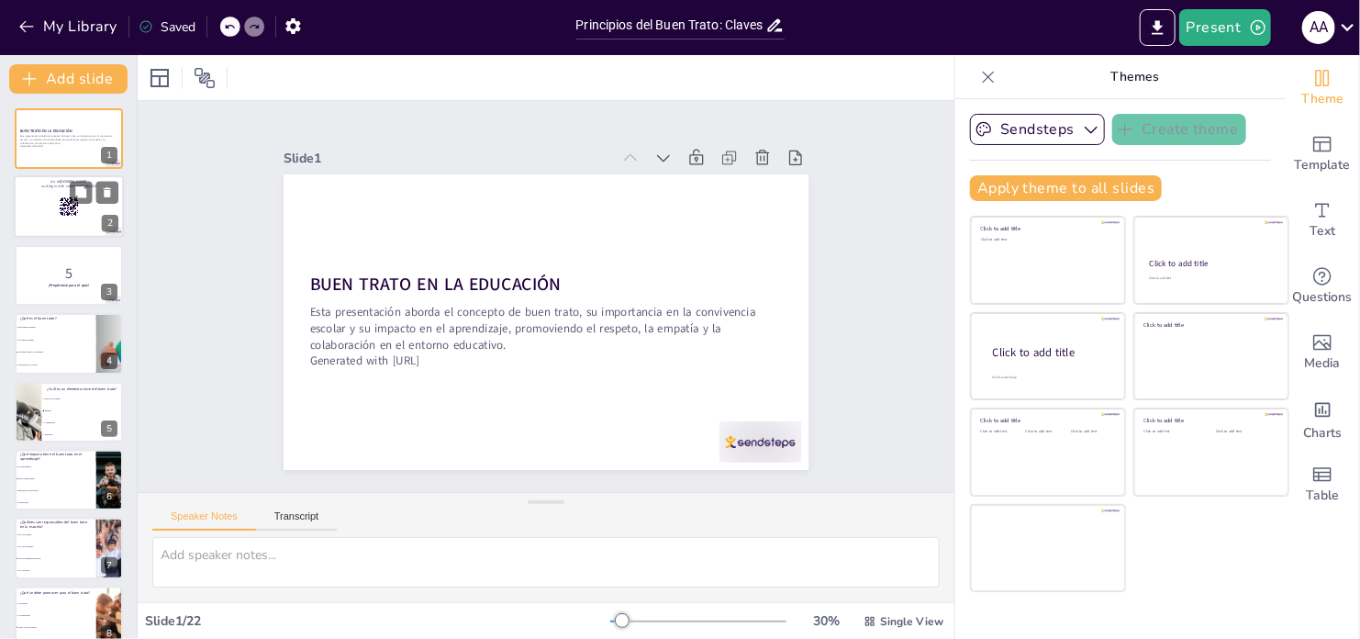
checkbox input "true"
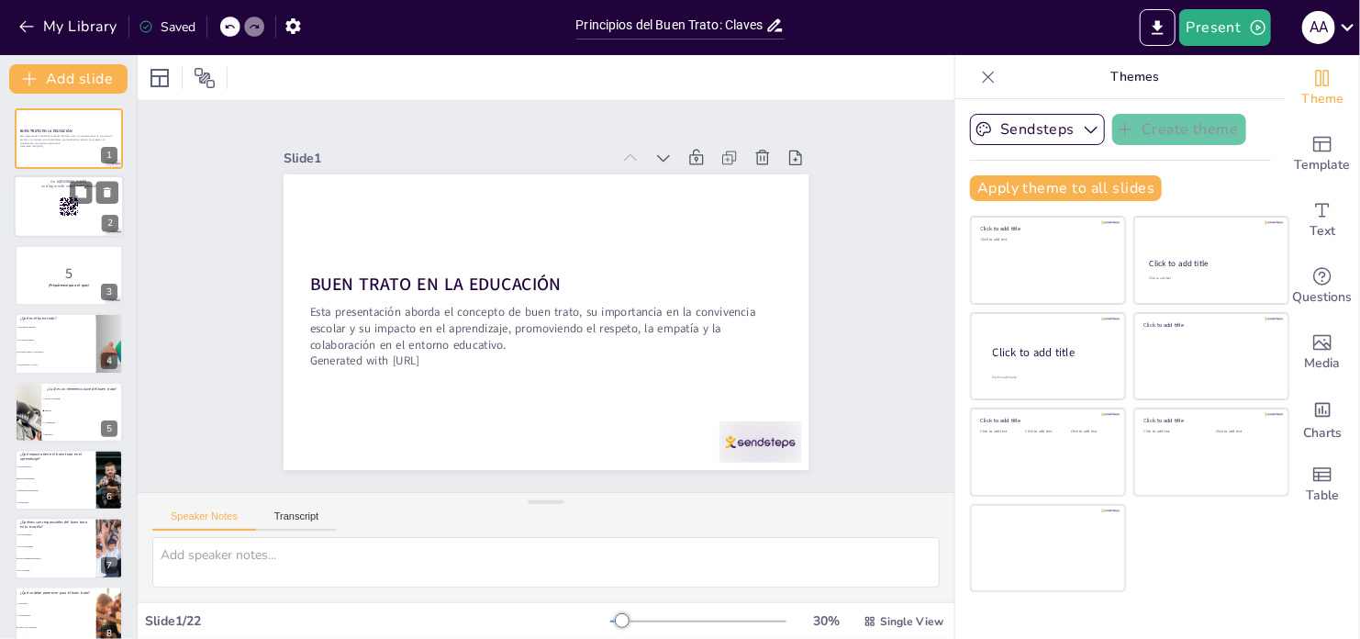
checkbox input "true"
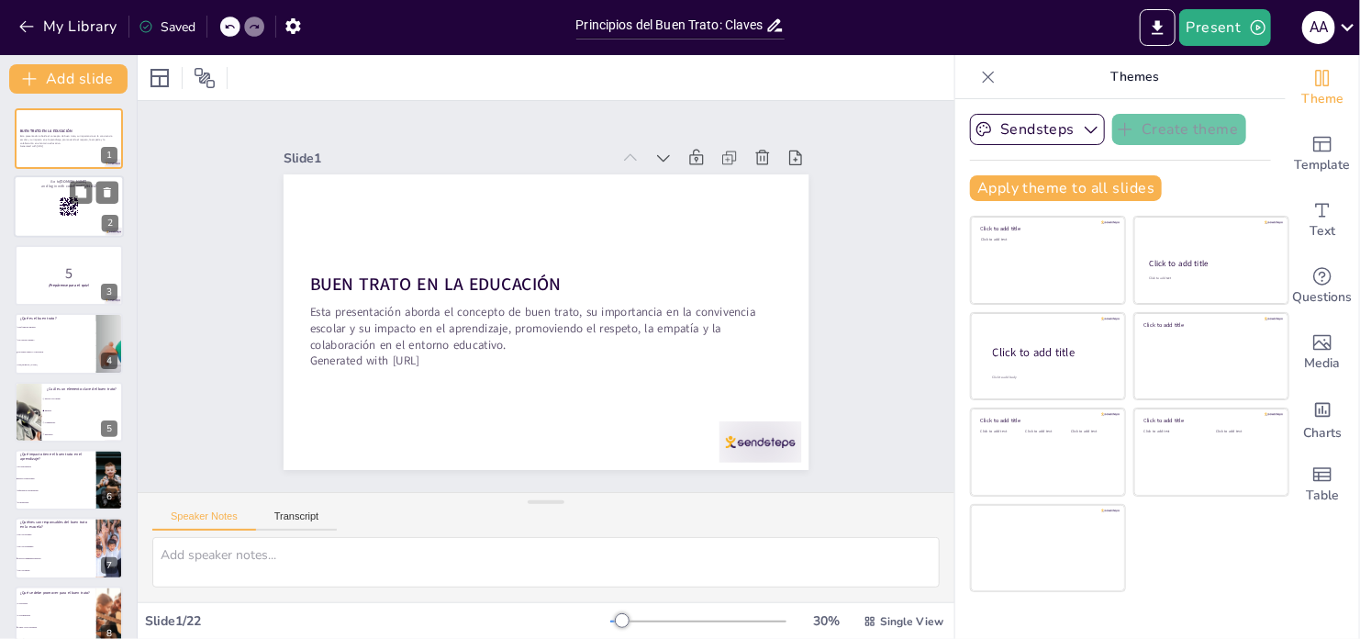
checkbox input "true"
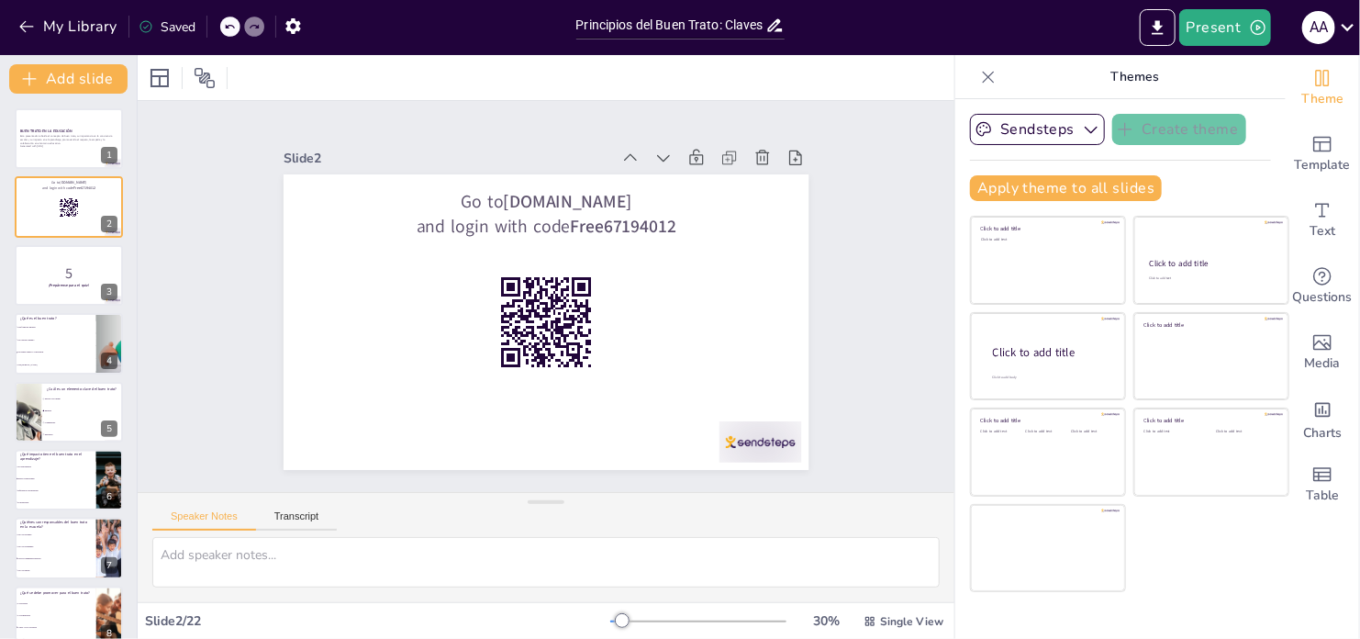
checkbox input "true"
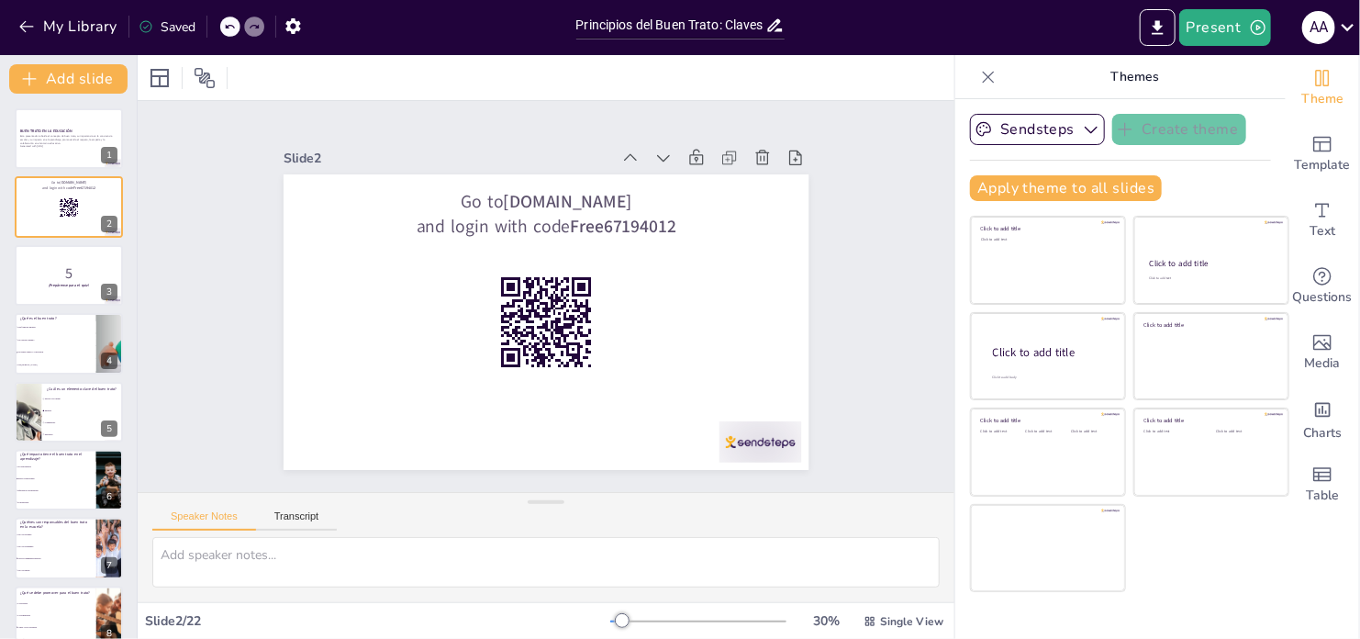
checkbox input "true"
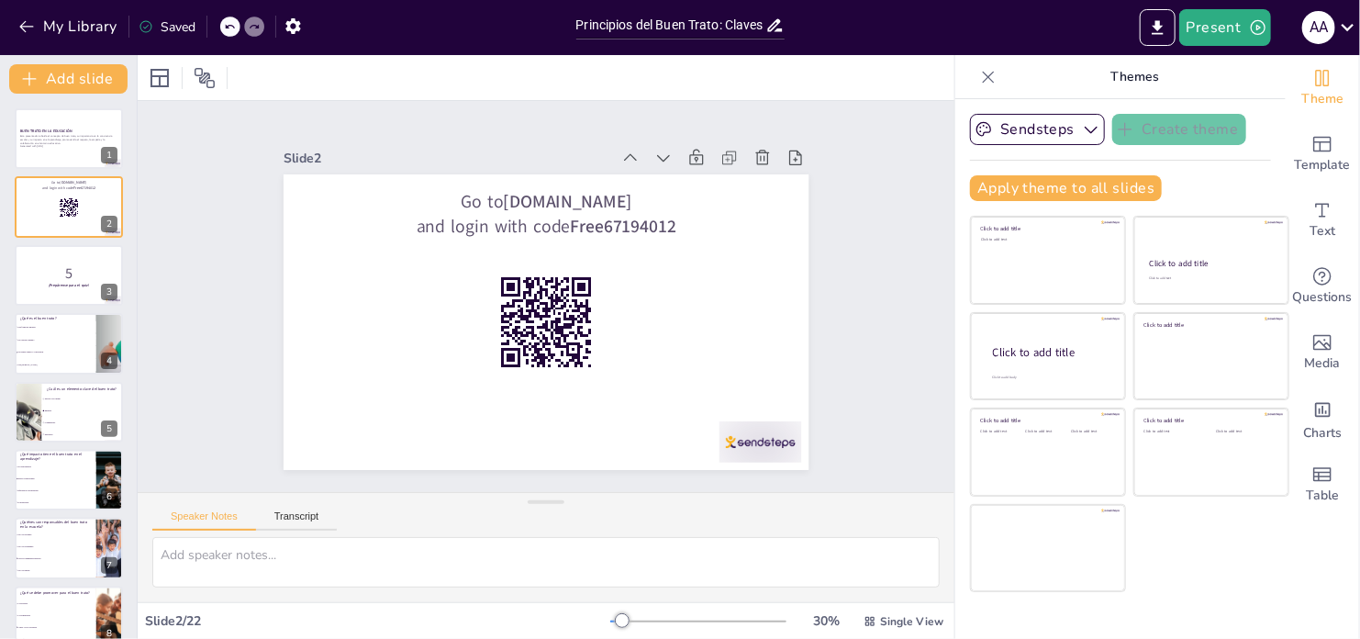
checkbox input "true"
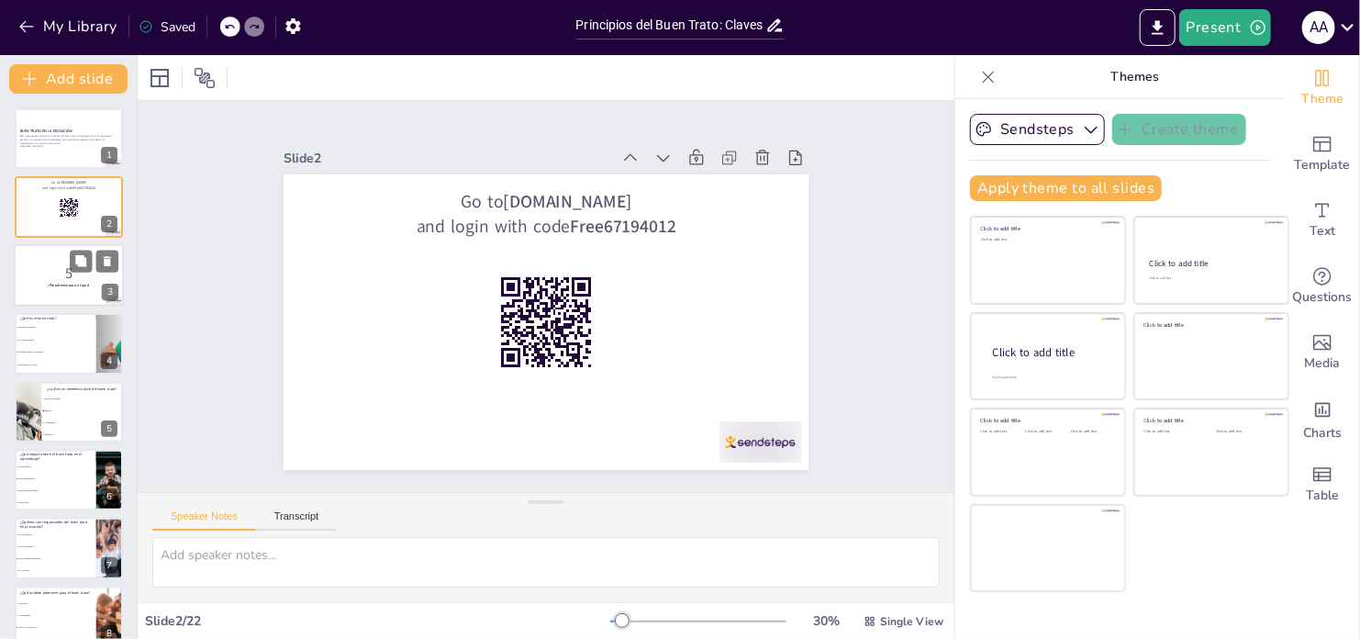
checkbox input "true"
click at [68, 275] on p "5" at bounding box center [68, 273] width 99 height 20
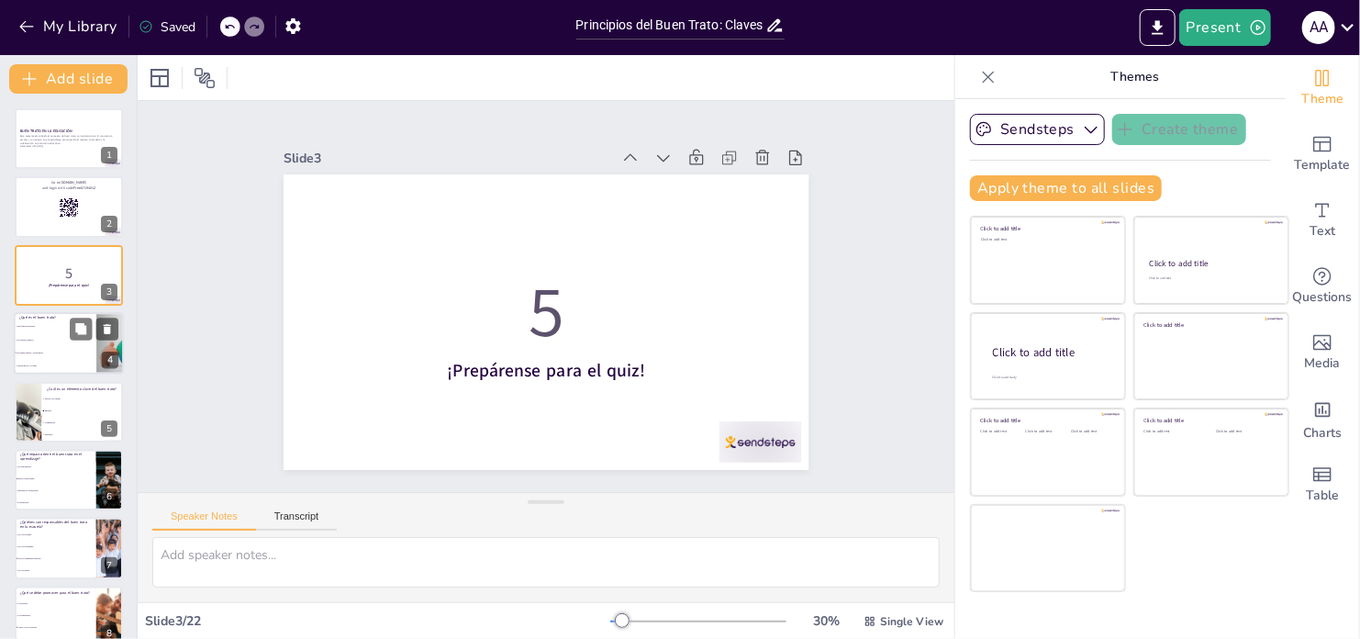
click at [63, 343] on li "Un concepto antiguo" at bounding box center [55, 339] width 83 height 13
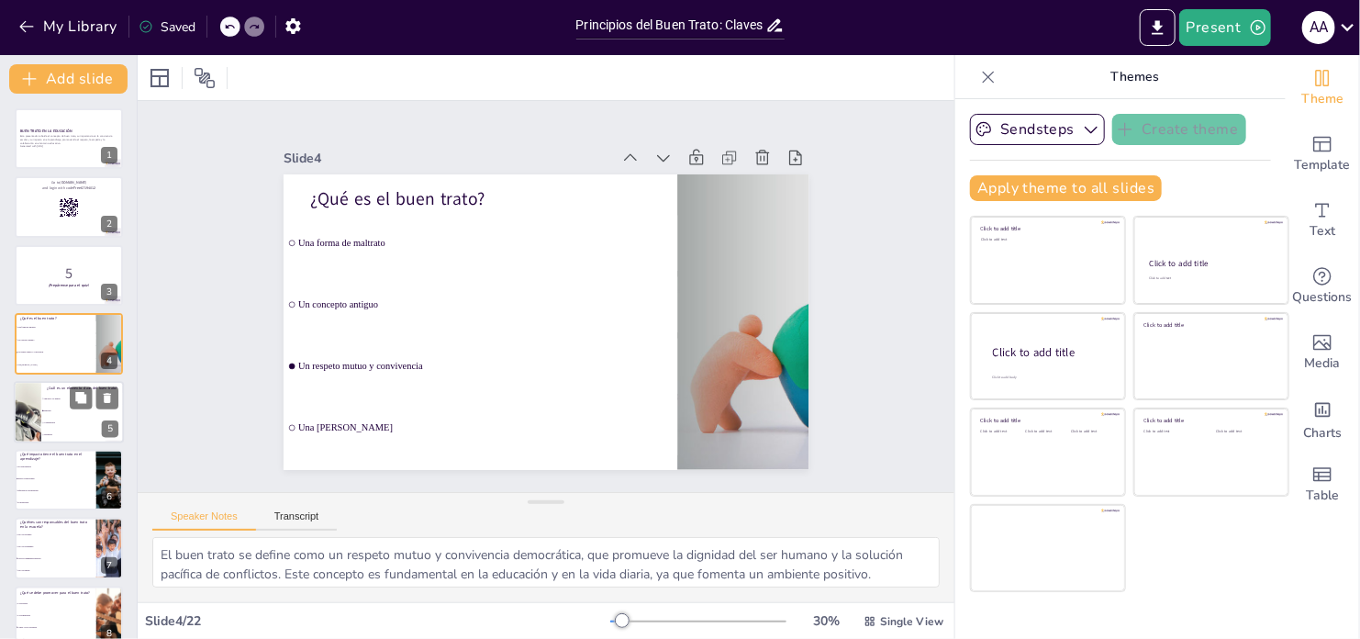
click at [62, 413] on li "Empatía" at bounding box center [82, 411] width 83 height 12
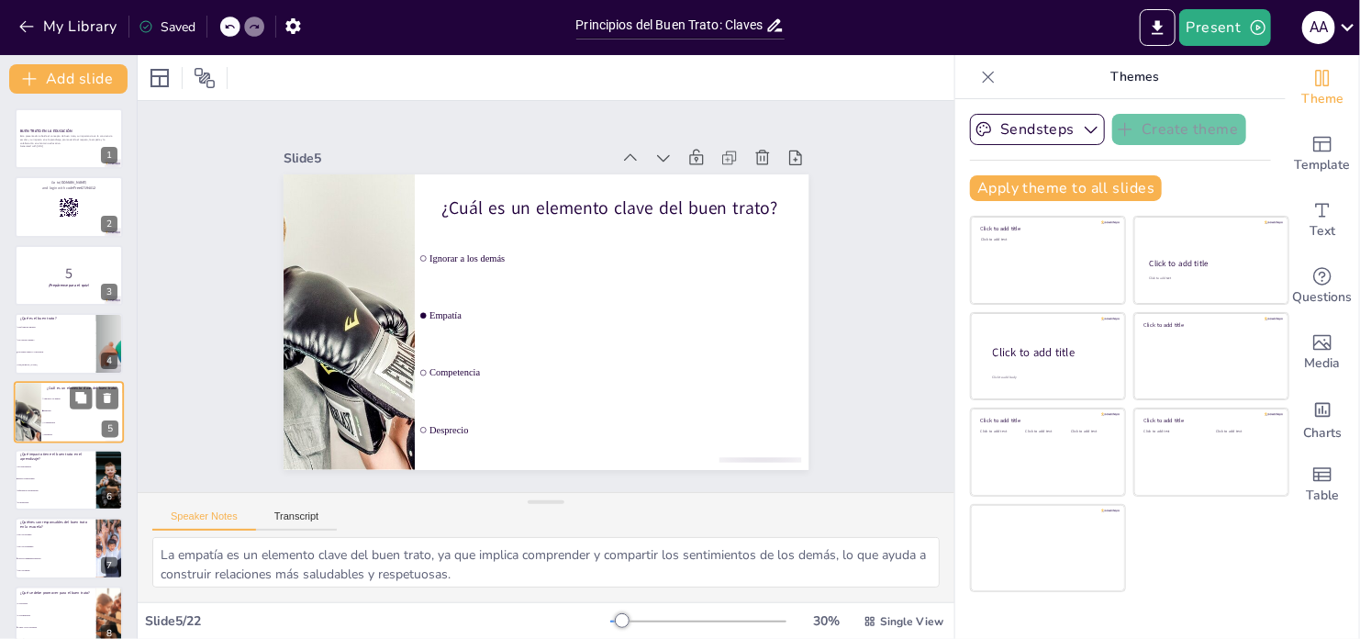
scroll to position [45, 0]
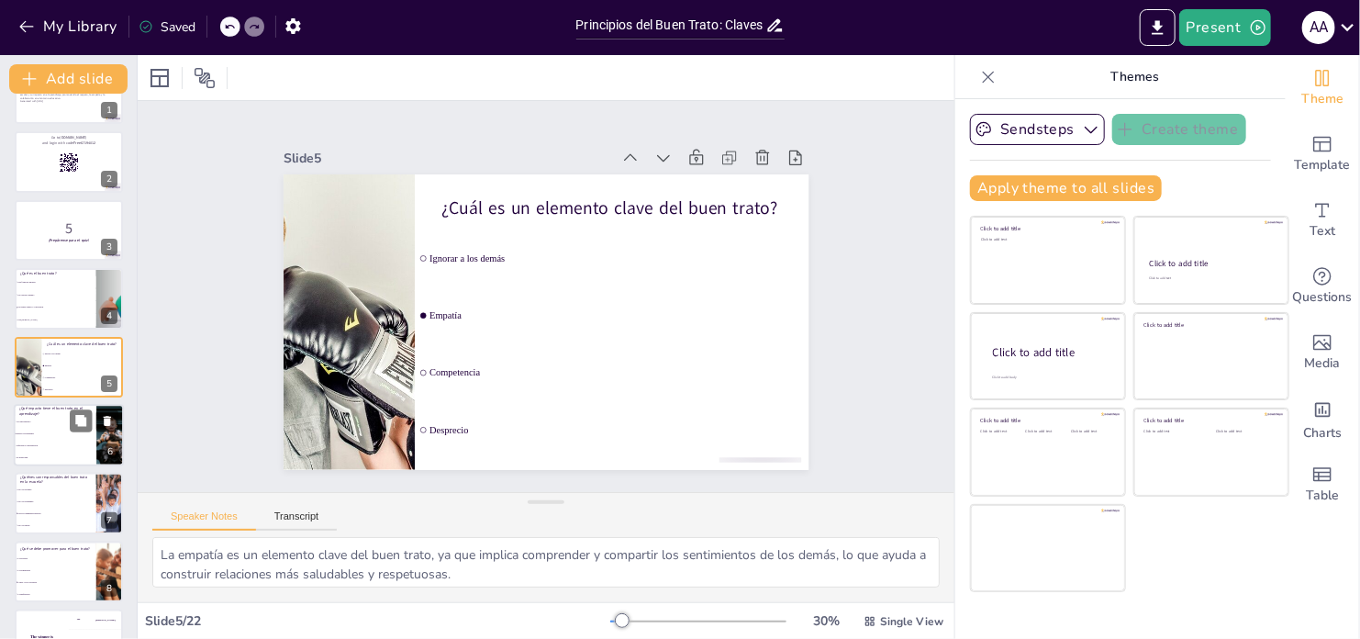
click at [50, 432] on span "Mejora la autoestima" at bounding box center [56, 433] width 79 height 3
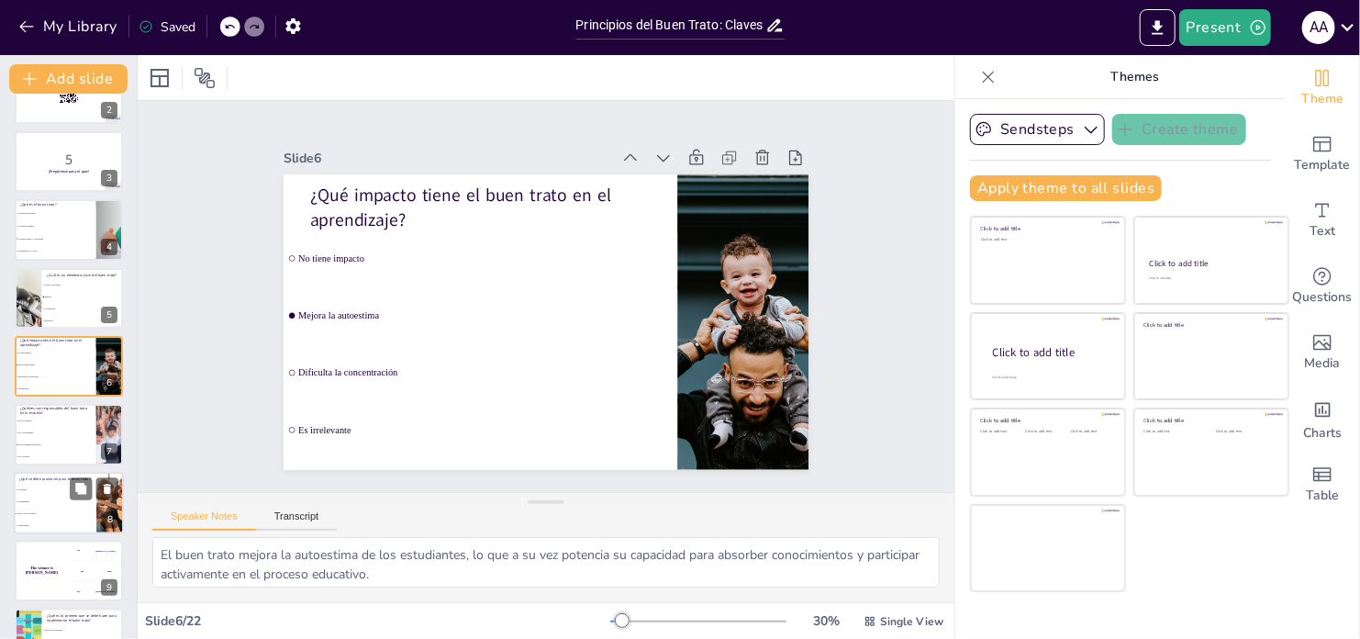
click at [56, 501] on span "La competencia" at bounding box center [56, 501] width 79 height 3
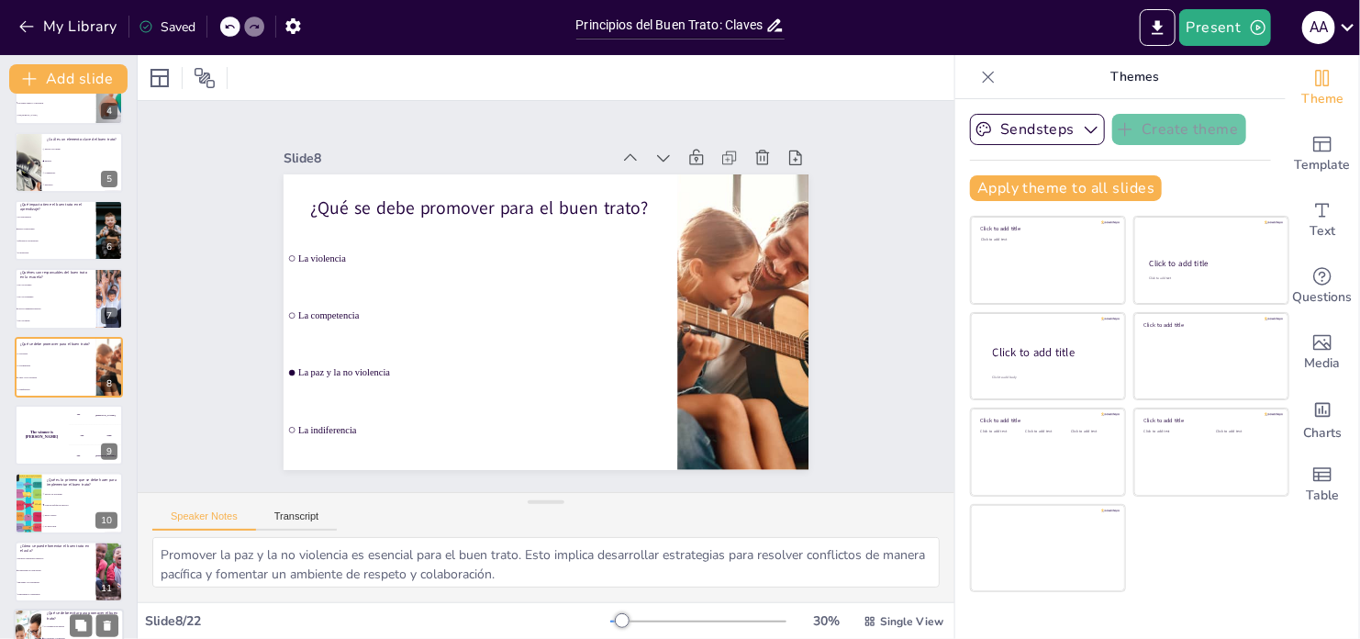
click at [120, 633] on div "BUEN TRATO EN LA EDUCACIÓN Esta presentación aborda el concepto de buen trato, …" at bounding box center [68, 606] width 137 height 1495
click at [120, 633] on li "La violencia y el maltrato" at bounding box center [82, 639] width 83 height 12
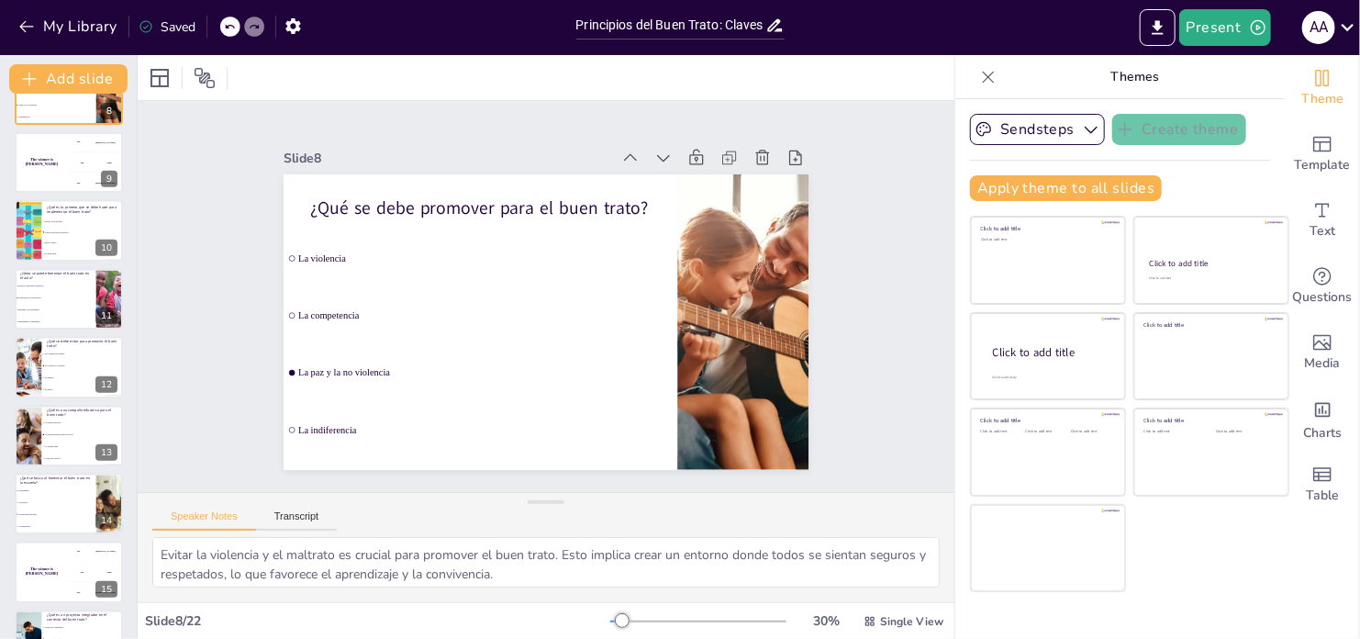
click at [118, 634] on li "Un proyecto que fomenta la colaboración" at bounding box center [83, 638] width 82 height 11
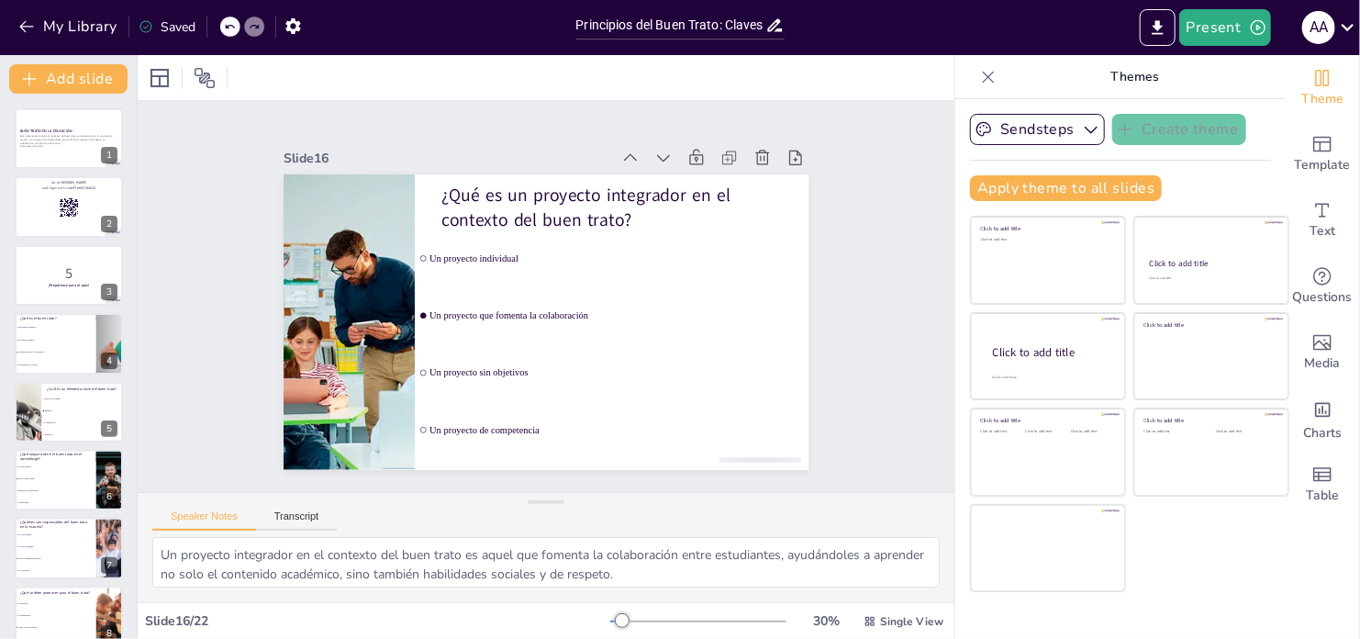
scroll to position [477, 0]
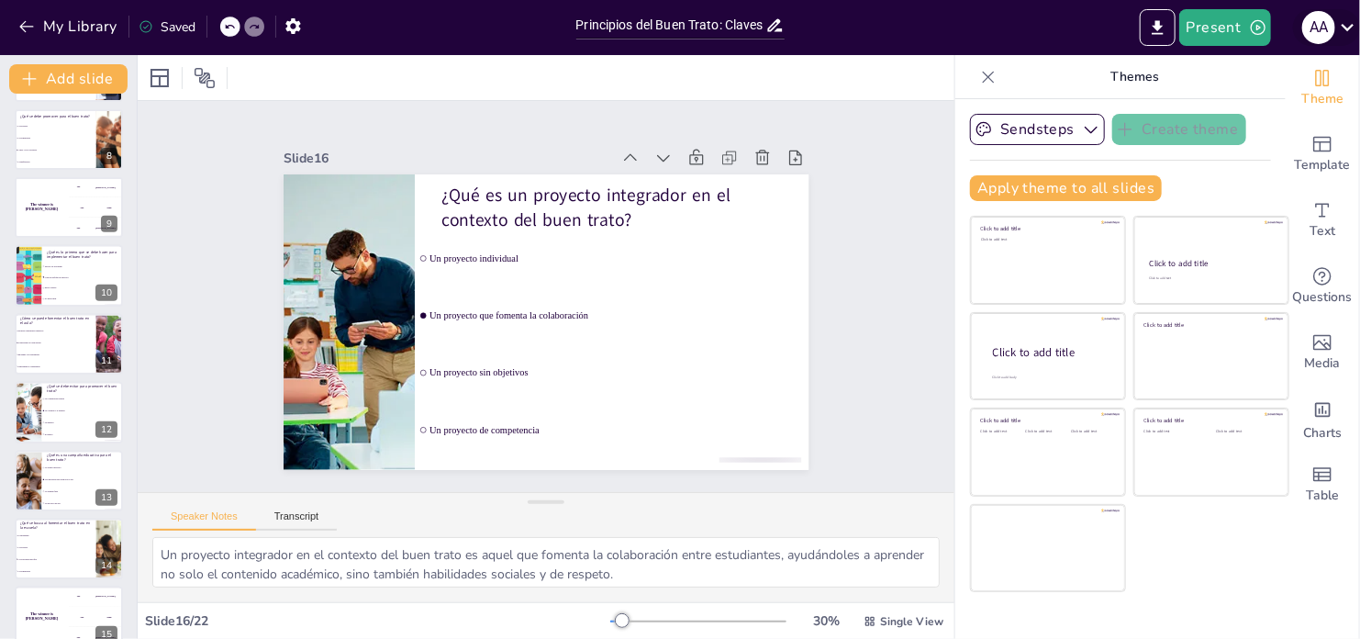
click at [1316, 27] on div "a a" at bounding box center [1319, 27] width 33 height 33
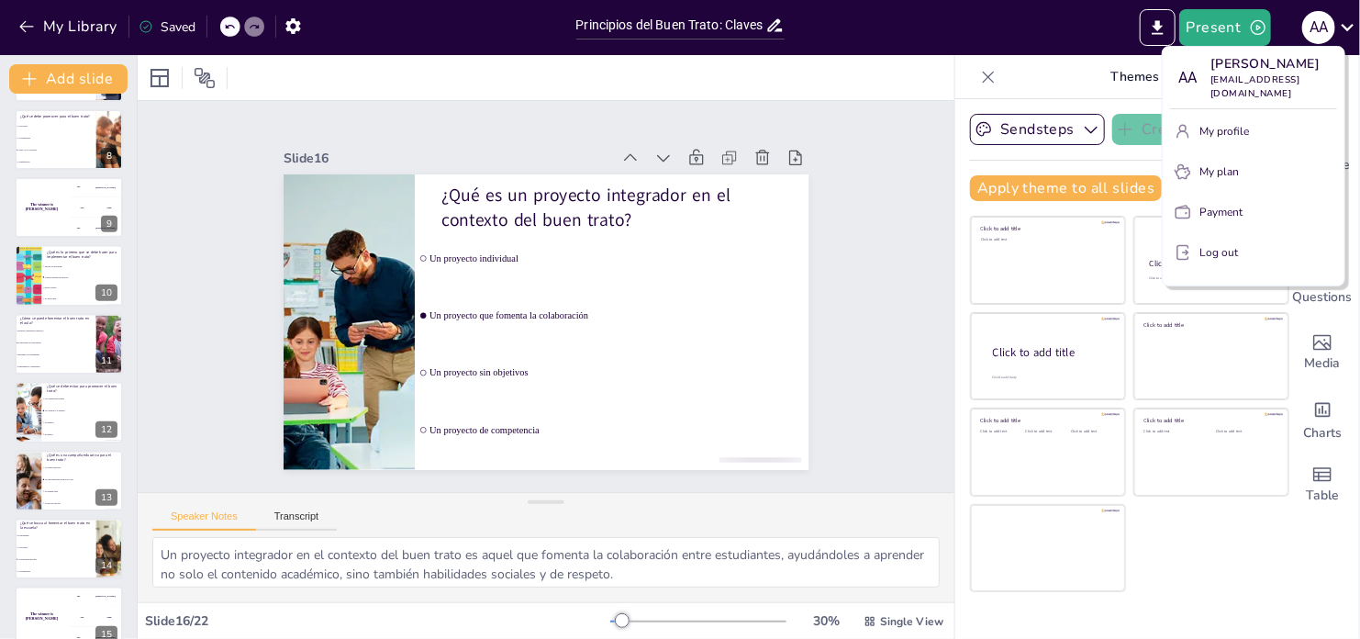
click at [1346, 25] on div at bounding box center [680, 319] width 1360 height 639
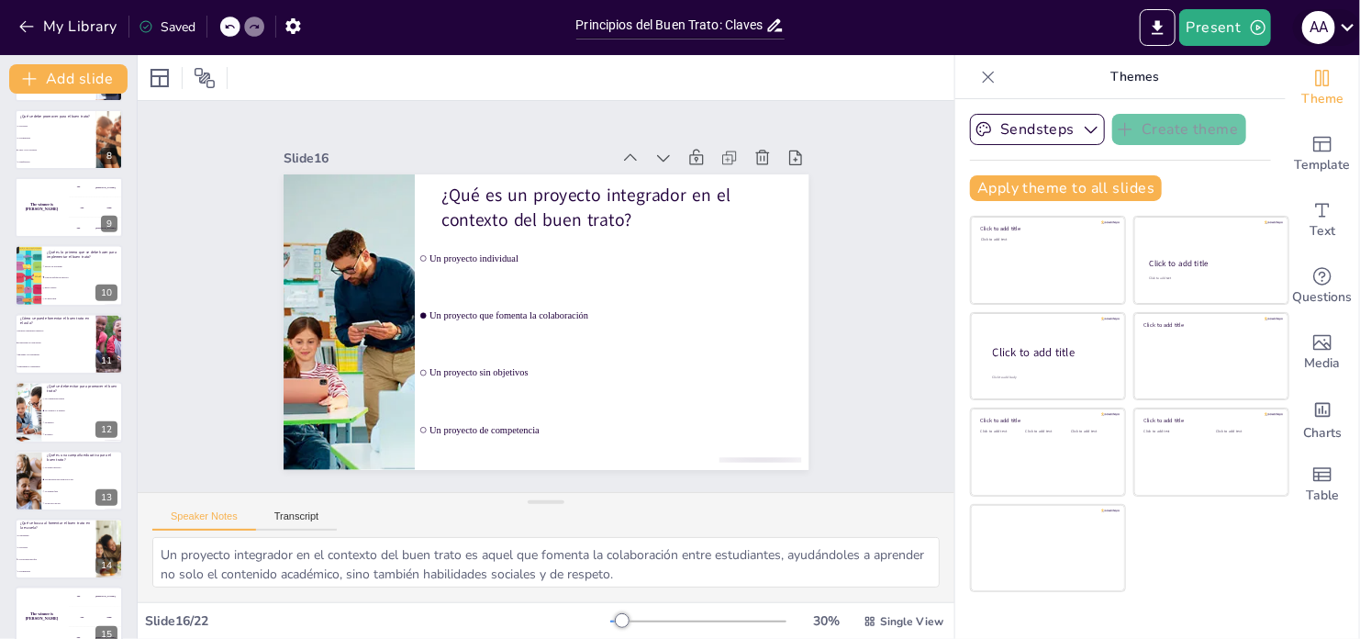
click at [1343, 25] on icon at bounding box center [1348, 27] width 25 height 25
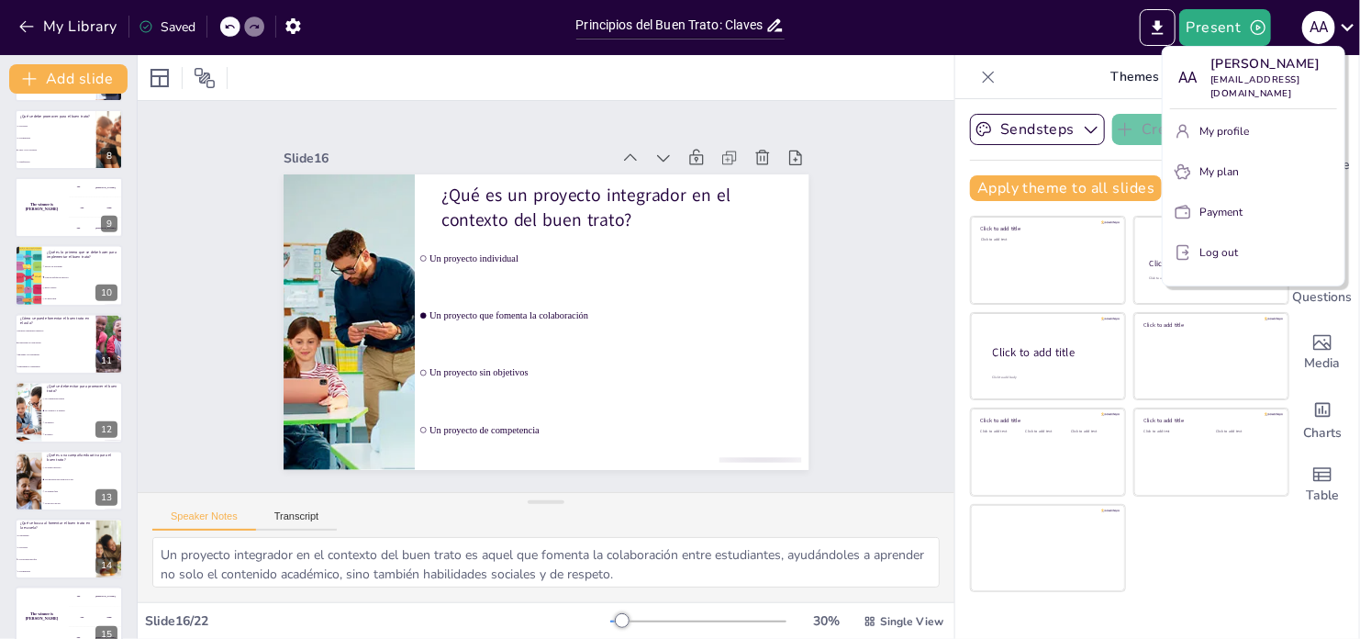
click at [867, 295] on div at bounding box center [680, 319] width 1360 height 639
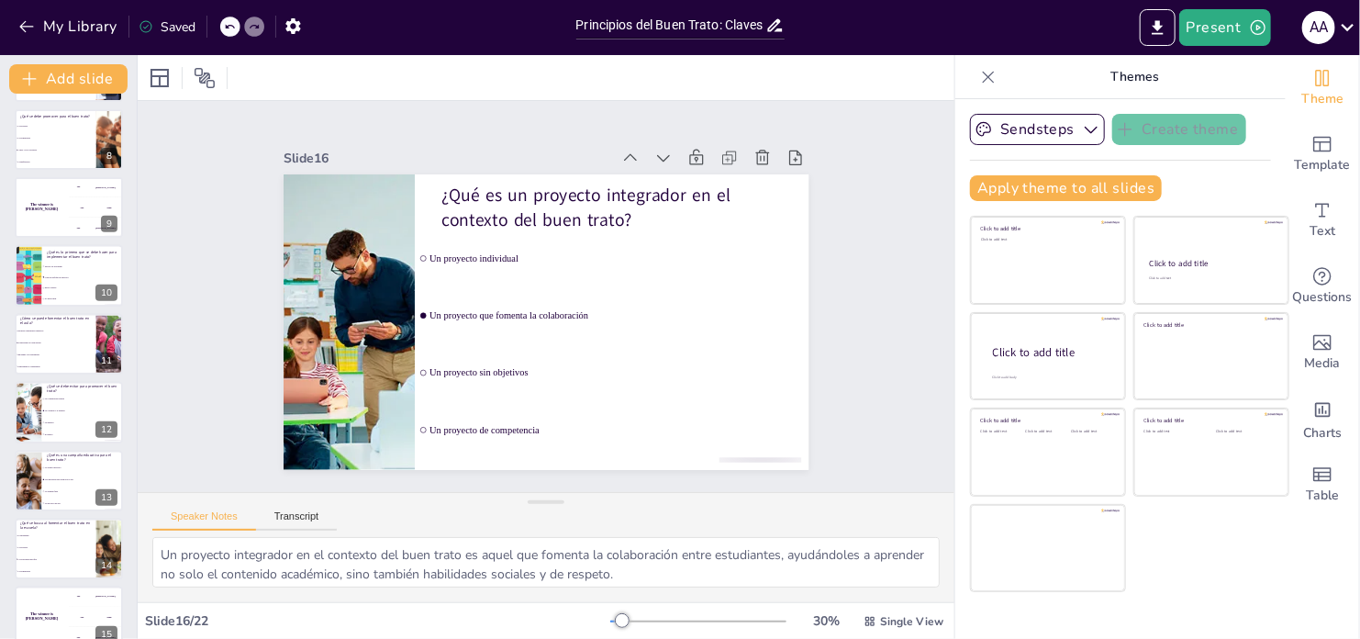
click at [621, 621] on div at bounding box center [698, 621] width 176 height 15
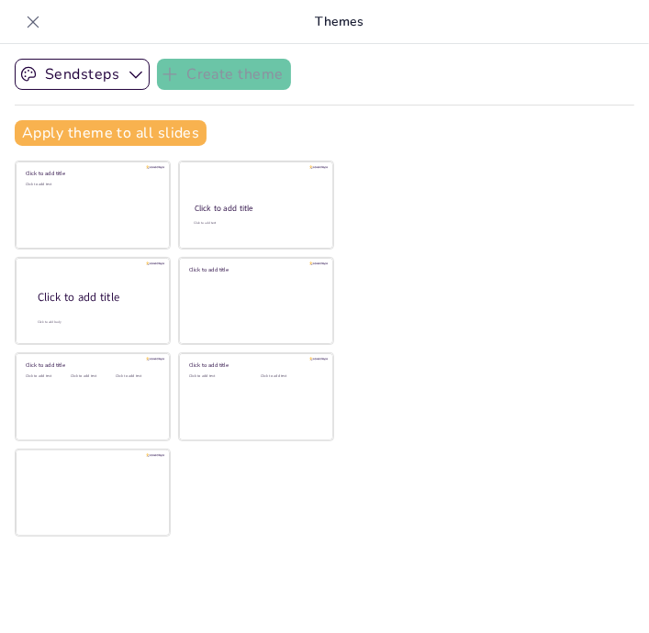
click at [473, 465] on div "Sendsteps Create theme Apply theme to all slides Click to add title Click to ad…" at bounding box center [324, 338] width 649 height 589
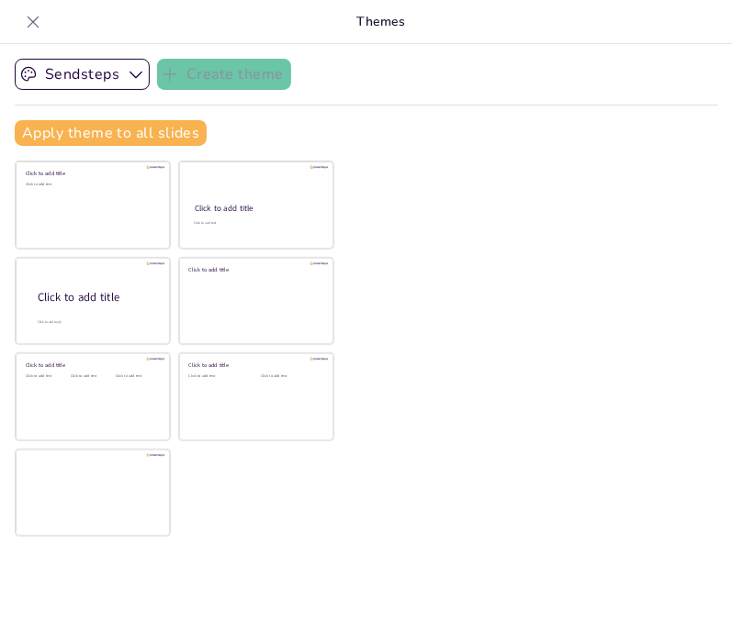
click at [479, 332] on div "Sendsteps Create theme Apply theme to all slides Click to add title Click to ad…" at bounding box center [366, 338] width 733 height 589
click at [30, 21] on icon at bounding box center [33, 22] width 18 height 18
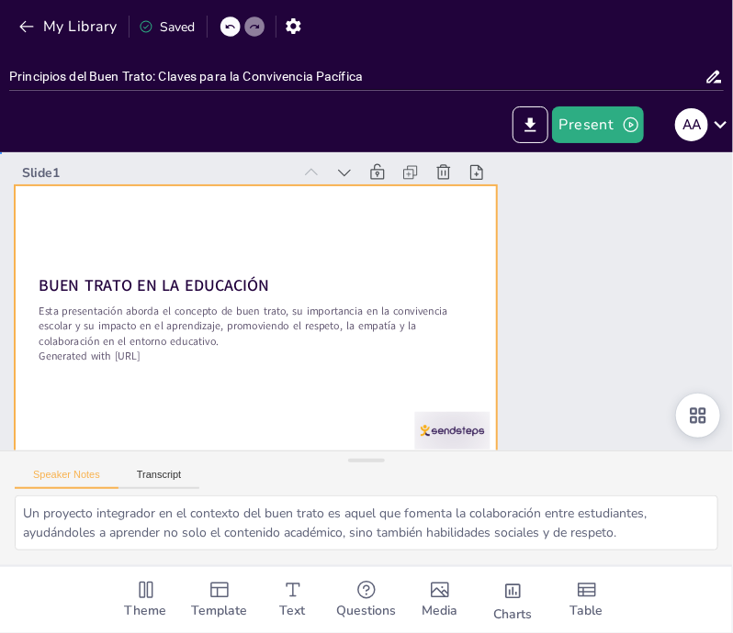
click at [342, 417] on div at bounding box center [254, 310] width 508 height 320
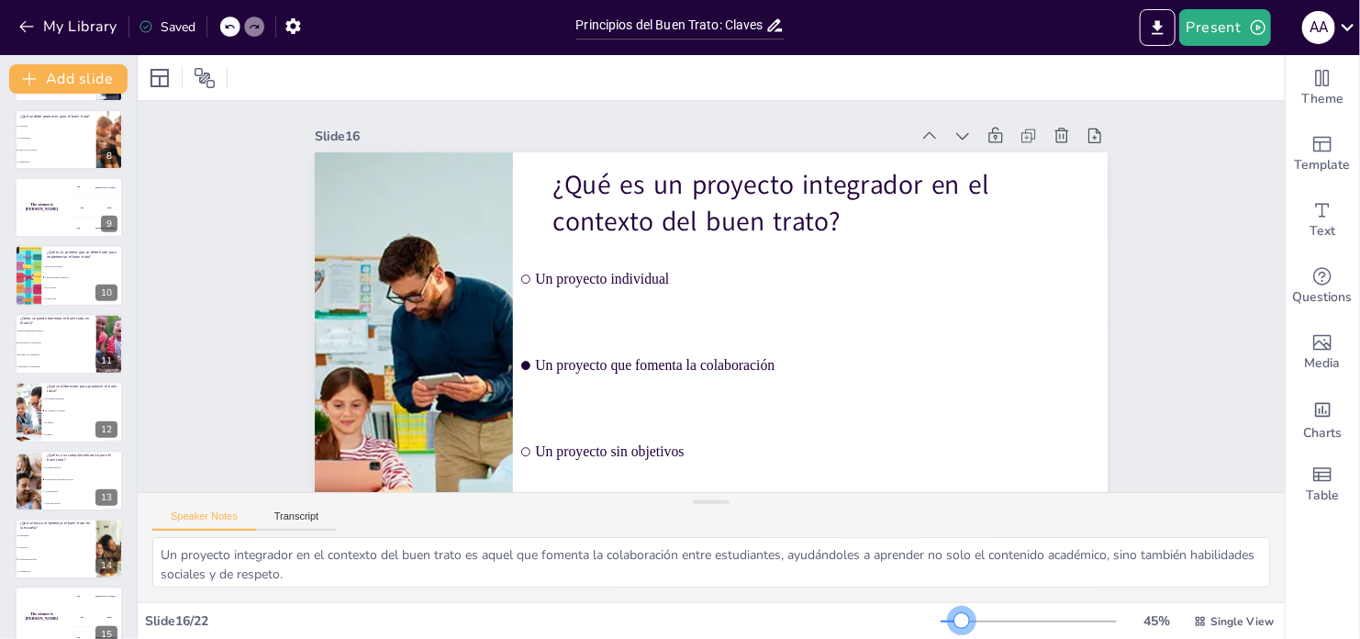
click at [951, 621] on div at bounding box center [1029, 621] width 176 height 15
click at [968, 621] on div at bounding box center [1029, 621] width 176 height 15
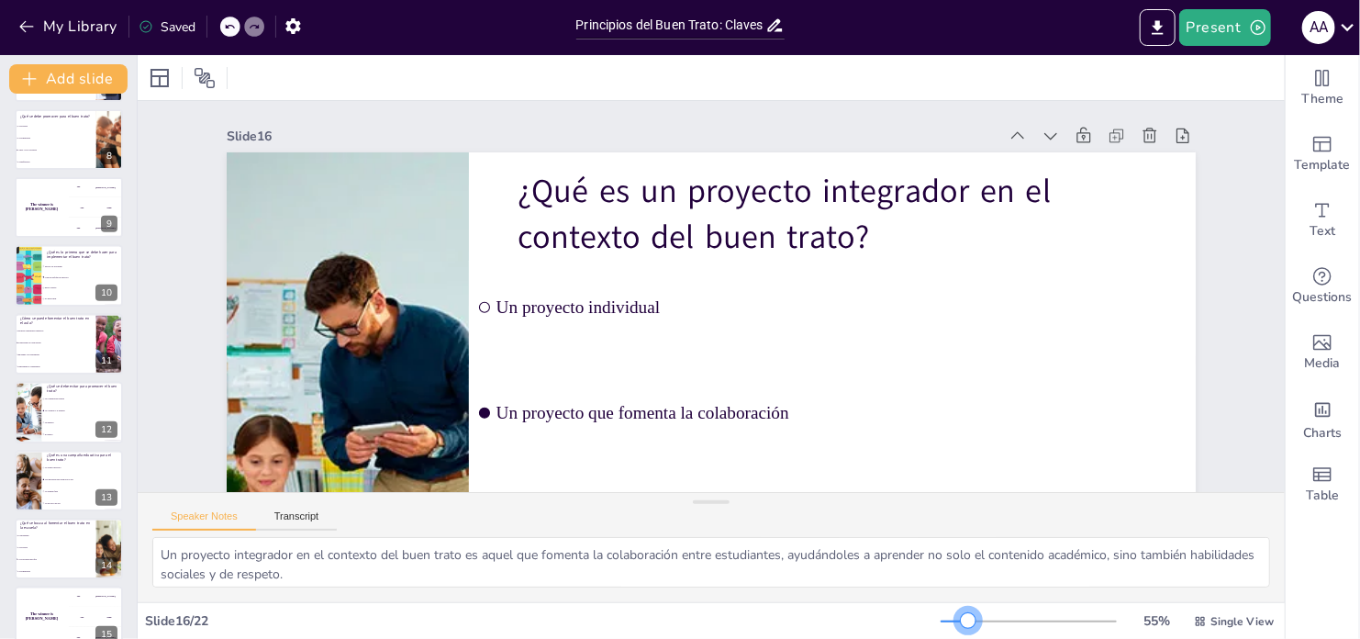
click at [957, 621] on div at bounding box center [955, 622] width 28 height 2
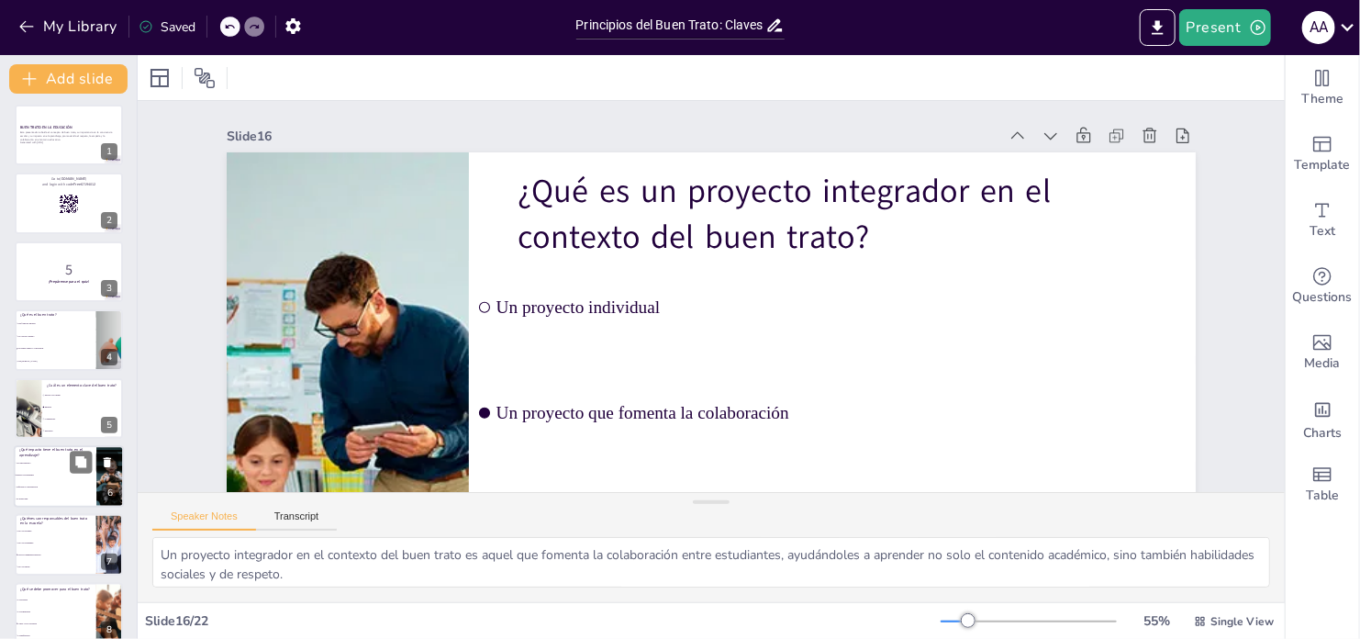
scroll to position [0, 0]
click at [50, 137] on p "Esta presentación aborda el concepto de buen trato, su importancia en la conviv…" at bounding box center [68, 140] width 99 height 10
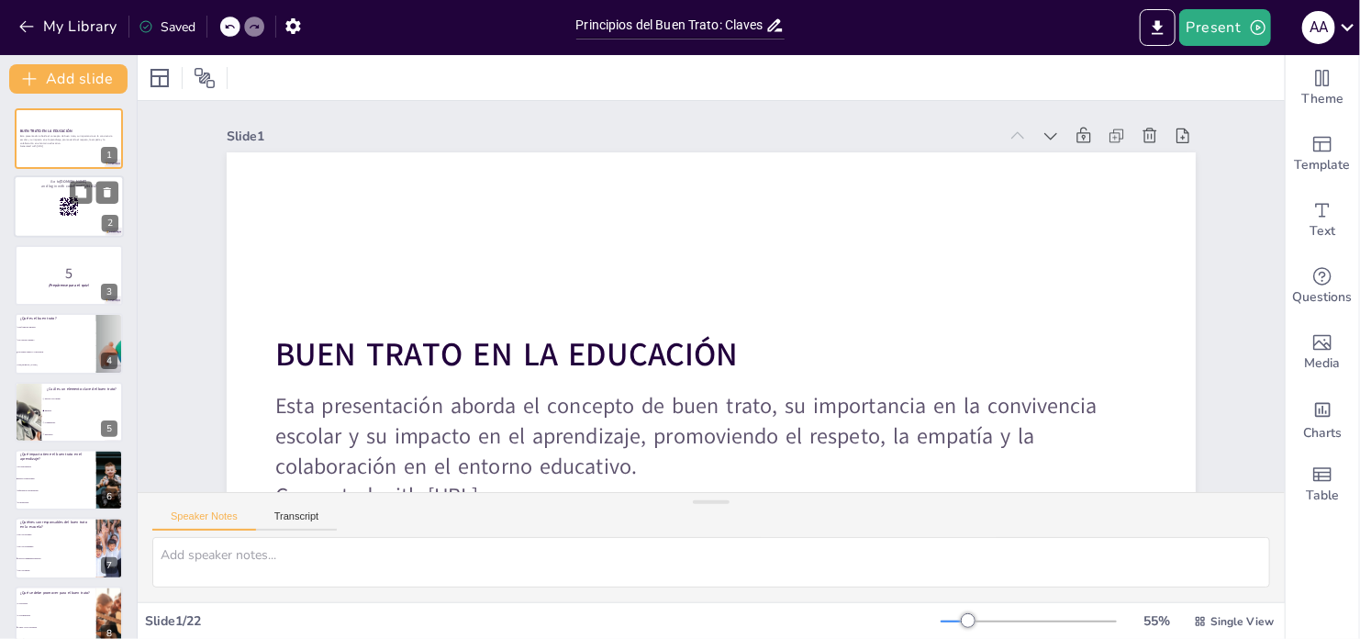
click at [62, 206] on icon at bounding box center [69, 207] width 20 height 20
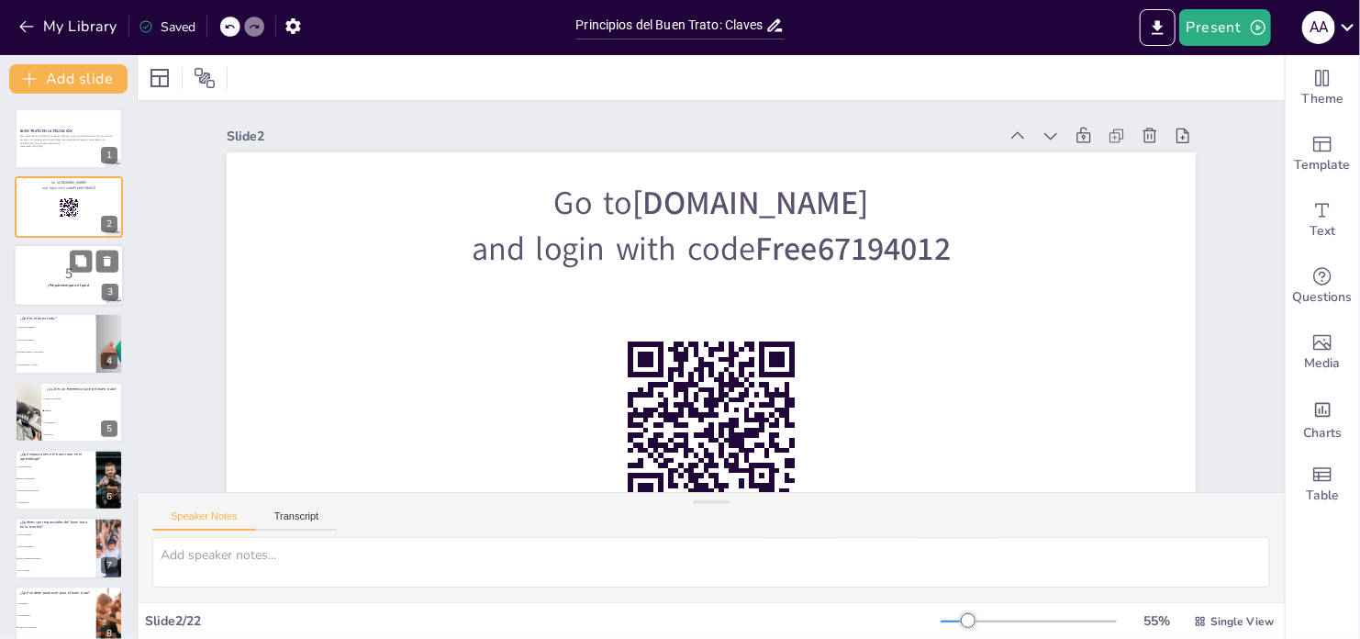
click at [62, 264] on p "5" at bounding box center [68, 273] width 99 height 20
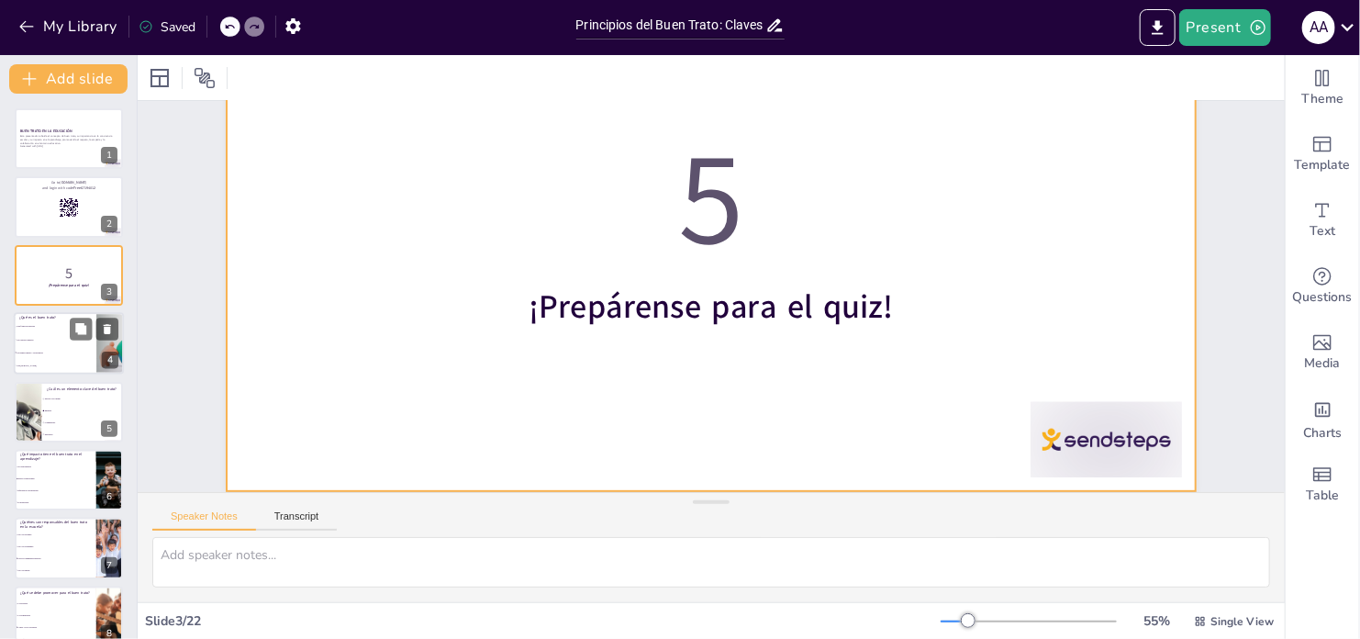
scroll to position [218, 0]
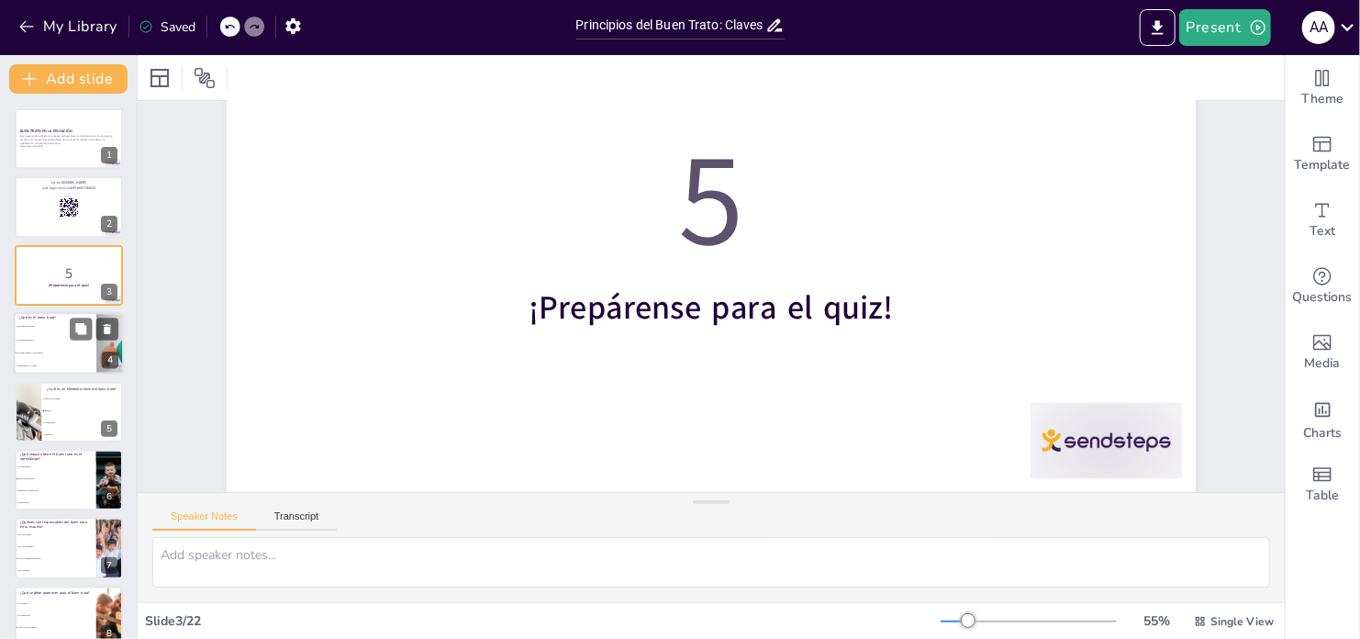
click at [39, 331] on li "Una forma de maltrato" at bounding box center [55, 326] width 83 height 13
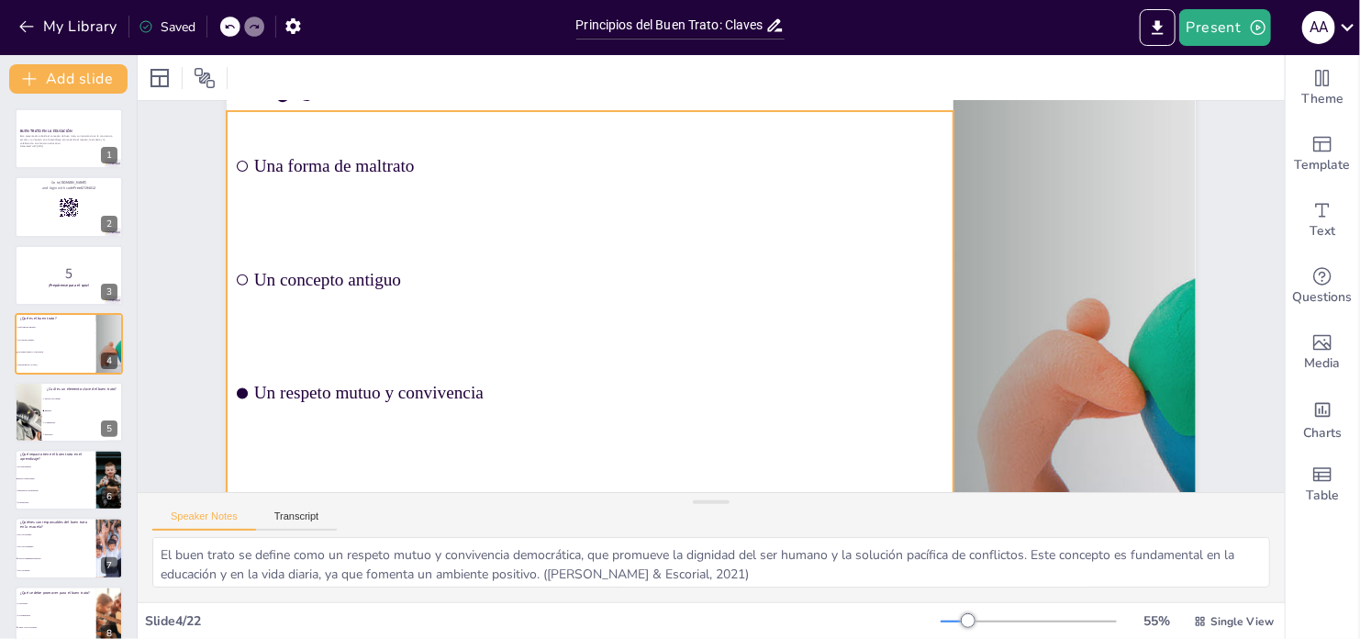
scroll to position [184, 0]
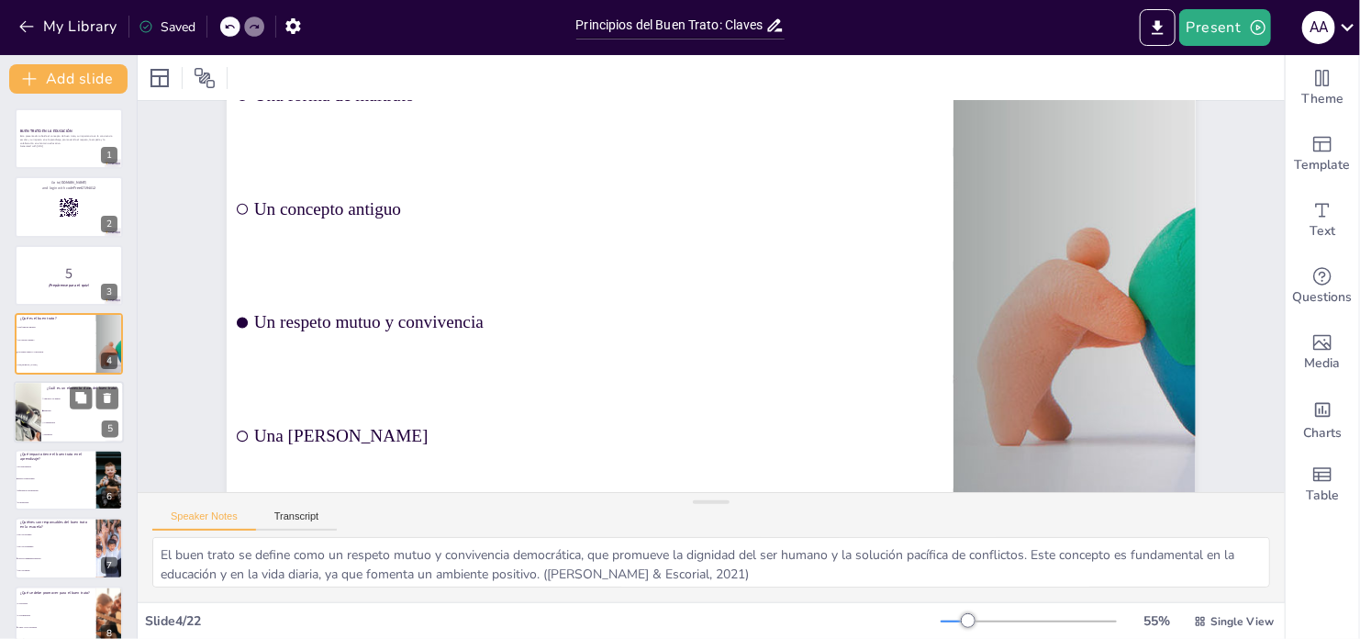
click at [50, 412] on li "Empatía" at bounding box center [82, 411] width 83 height 12
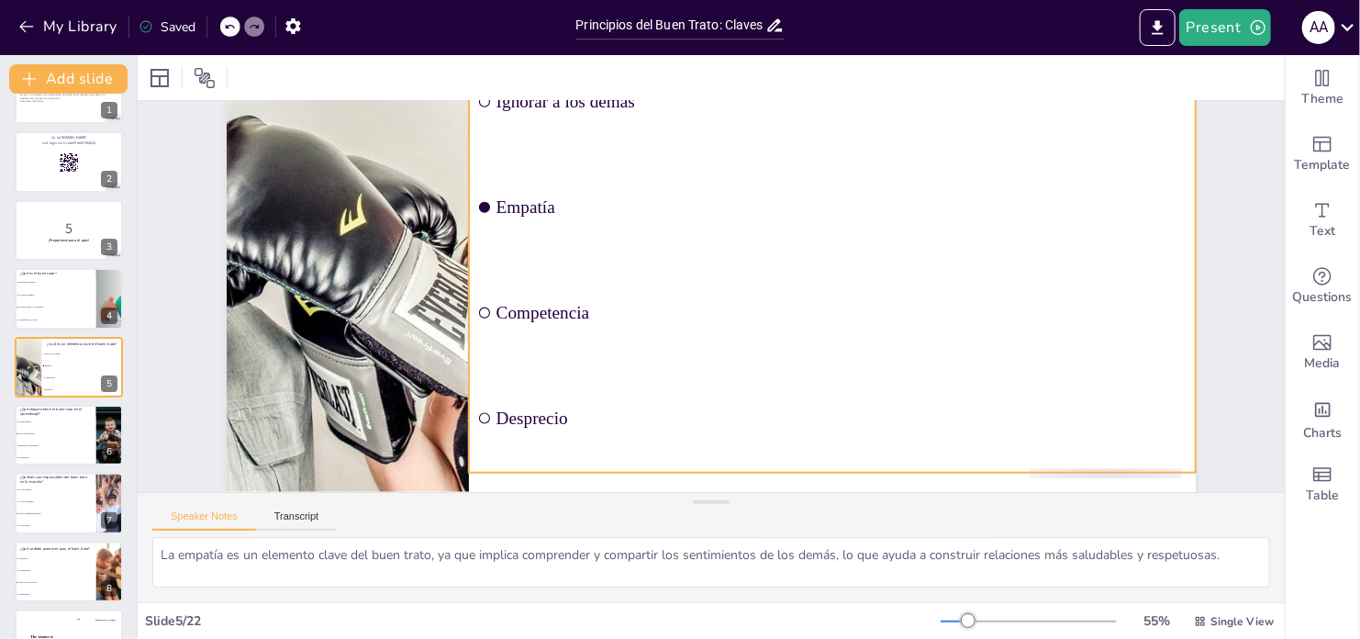
scroll to position [218, 0]
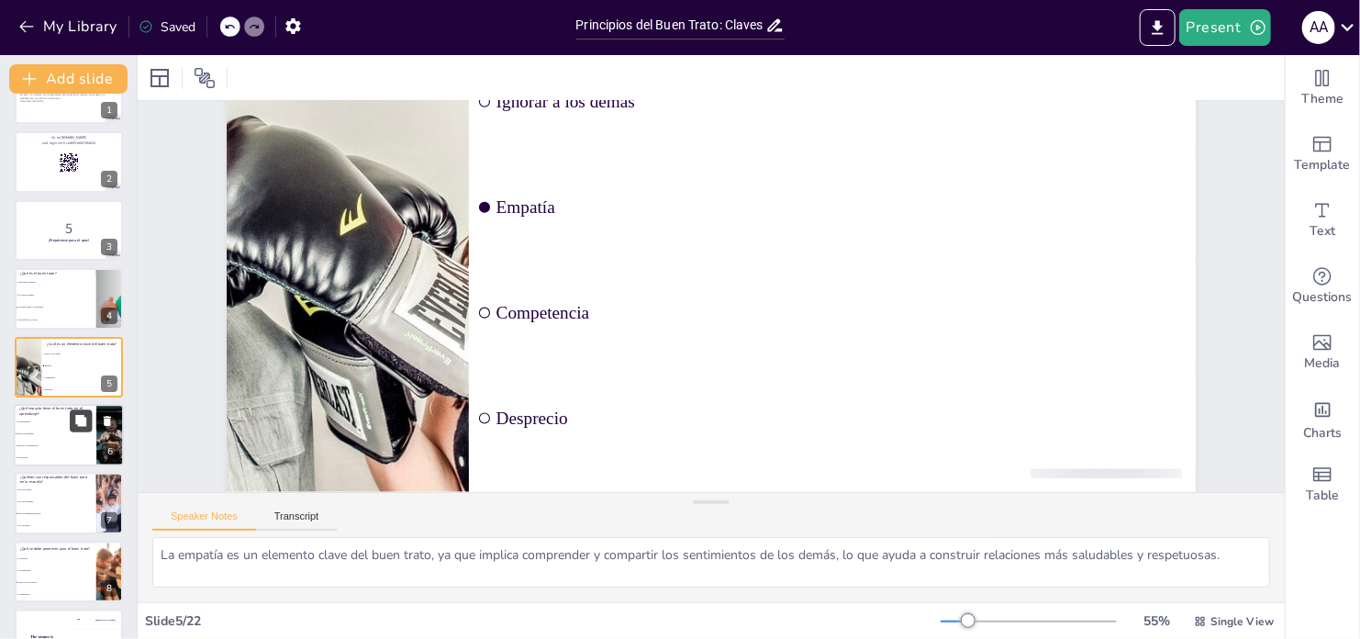
click at [71, 426] on button at bounding box center [81, 420] width 22 height 22
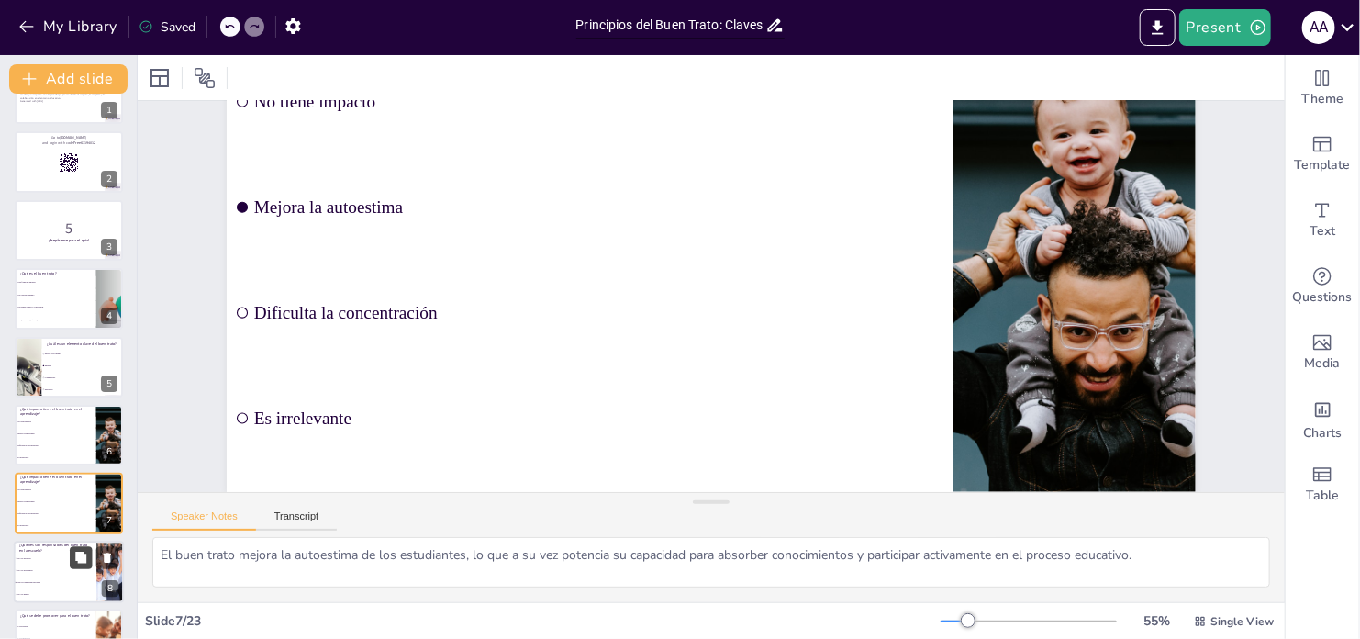
scroll to position [129, 0]
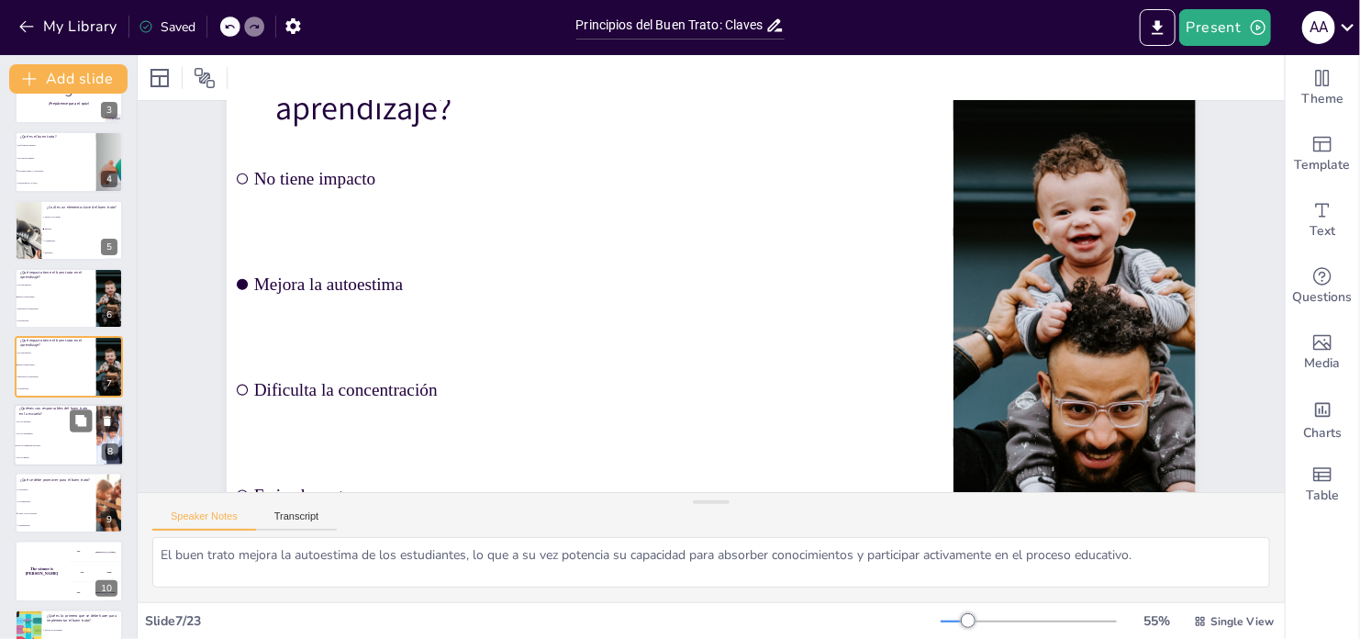
click at [61, 432] on span "Solo los estudiantes" at bounding box center [56, 433] width 79 height 3
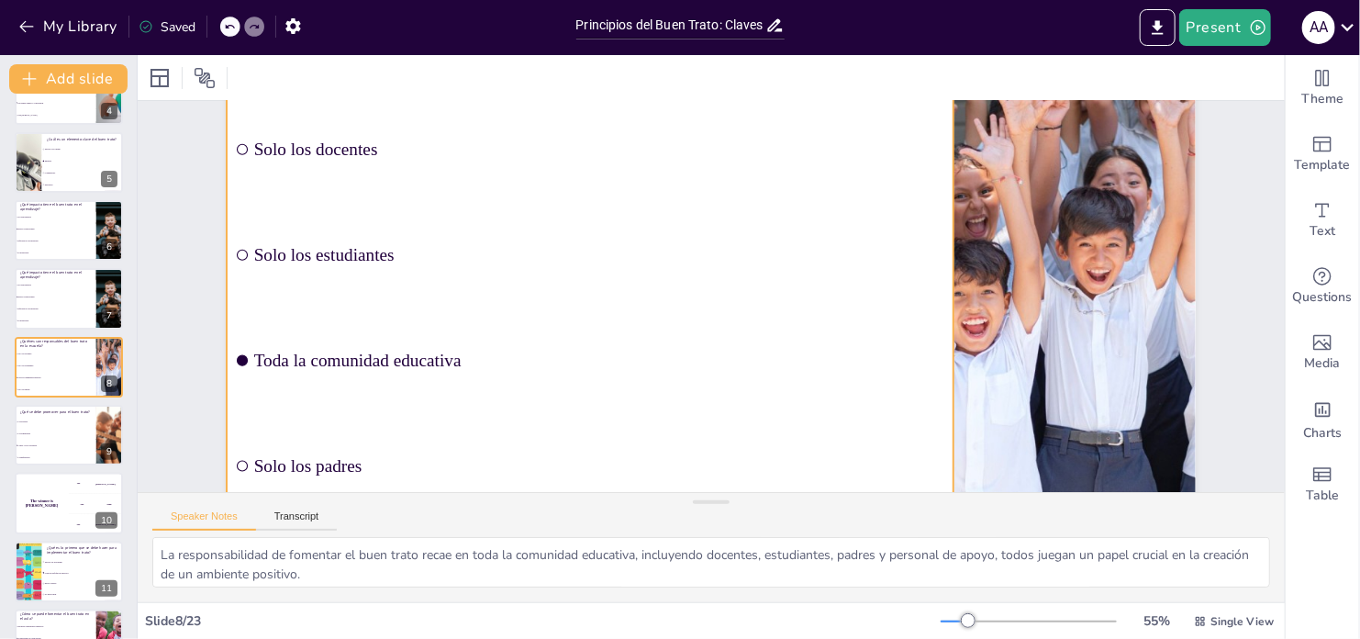
scroll to position [184, 0]
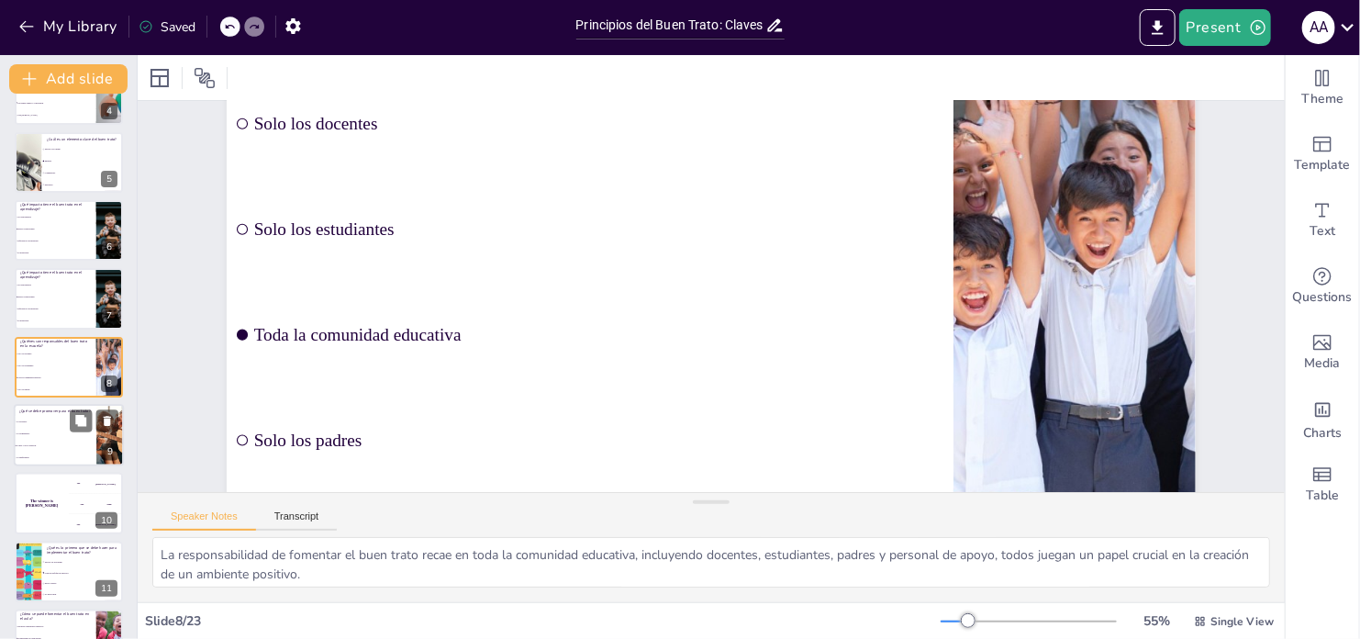
click at [54, 432] on span "La competencia" at bounding box center [56, 433] width 79 height 3
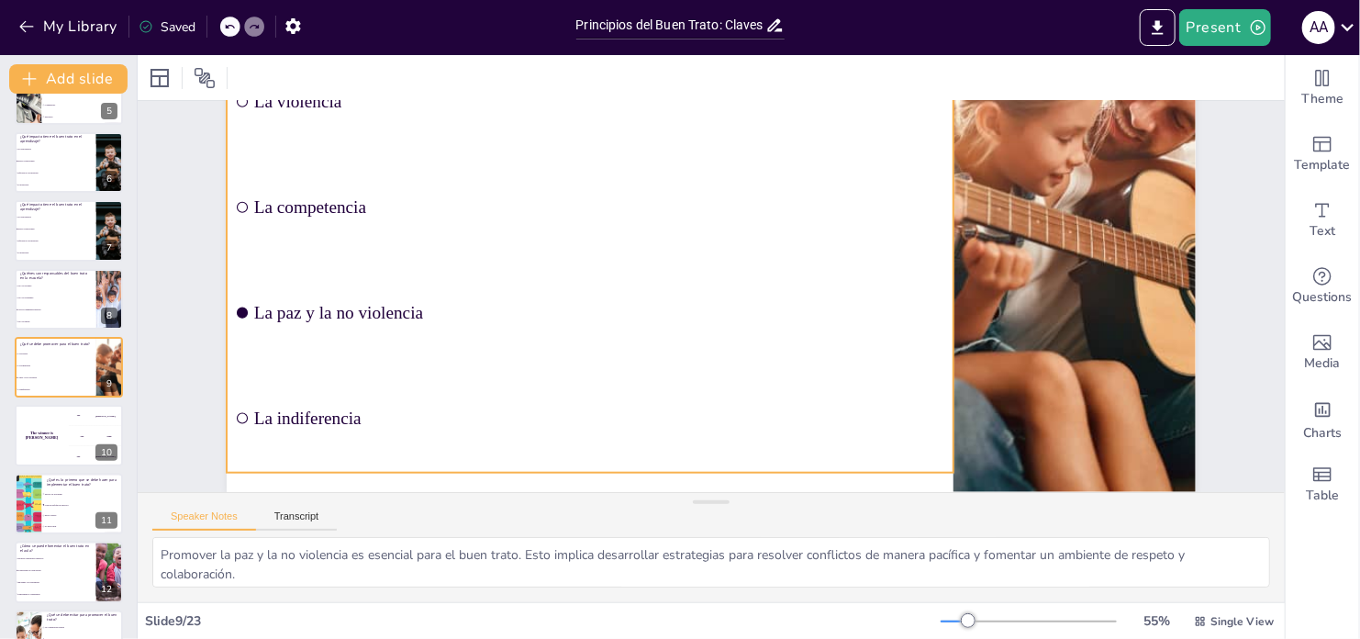
scroll to position [218, 0]
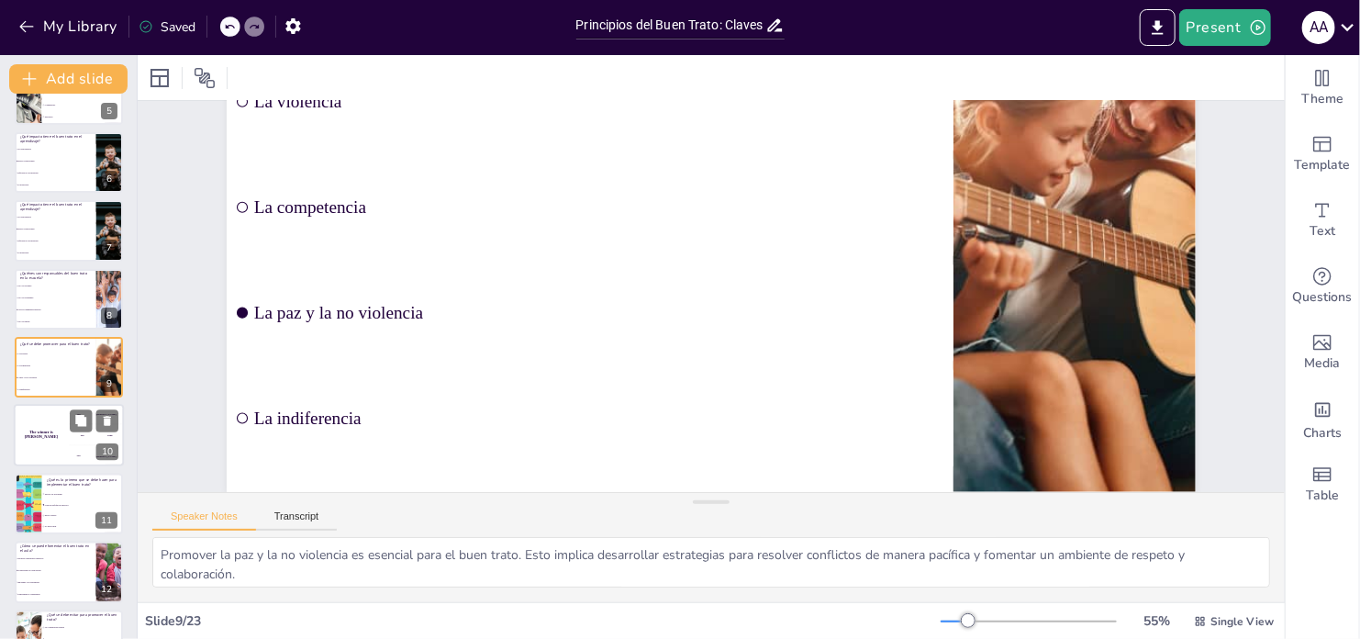
click at [46, 444] on div "The winner is Niels 🏆" at bounding box center [41, 436] width 55 height 62
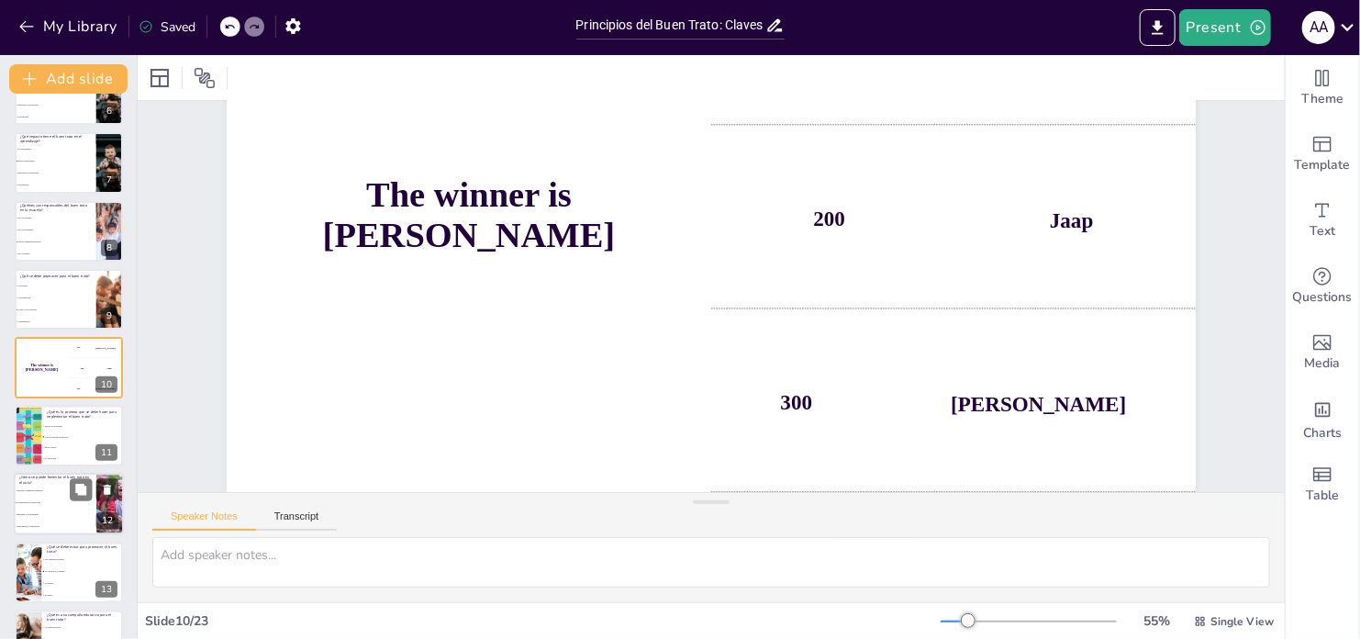
click at [50, 433] on li "Crear un enfoque de derechos" at bounding box center [83, 436] width 82 height 10
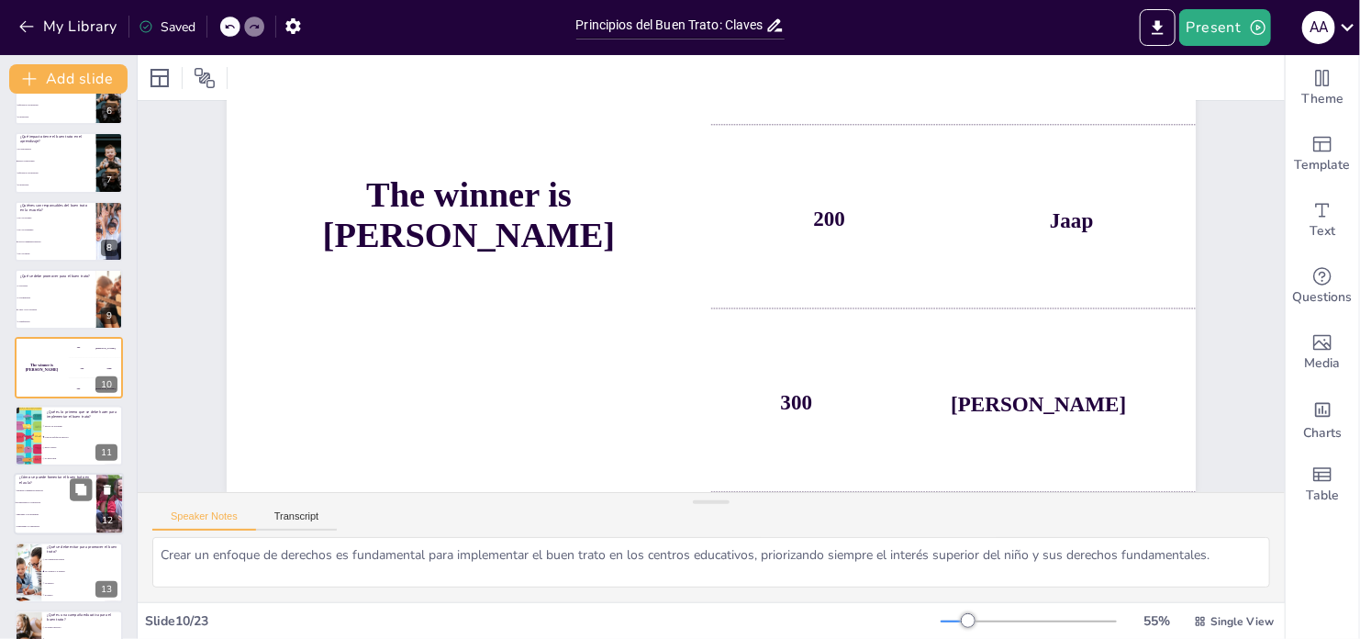
scroll to position [0, 0]
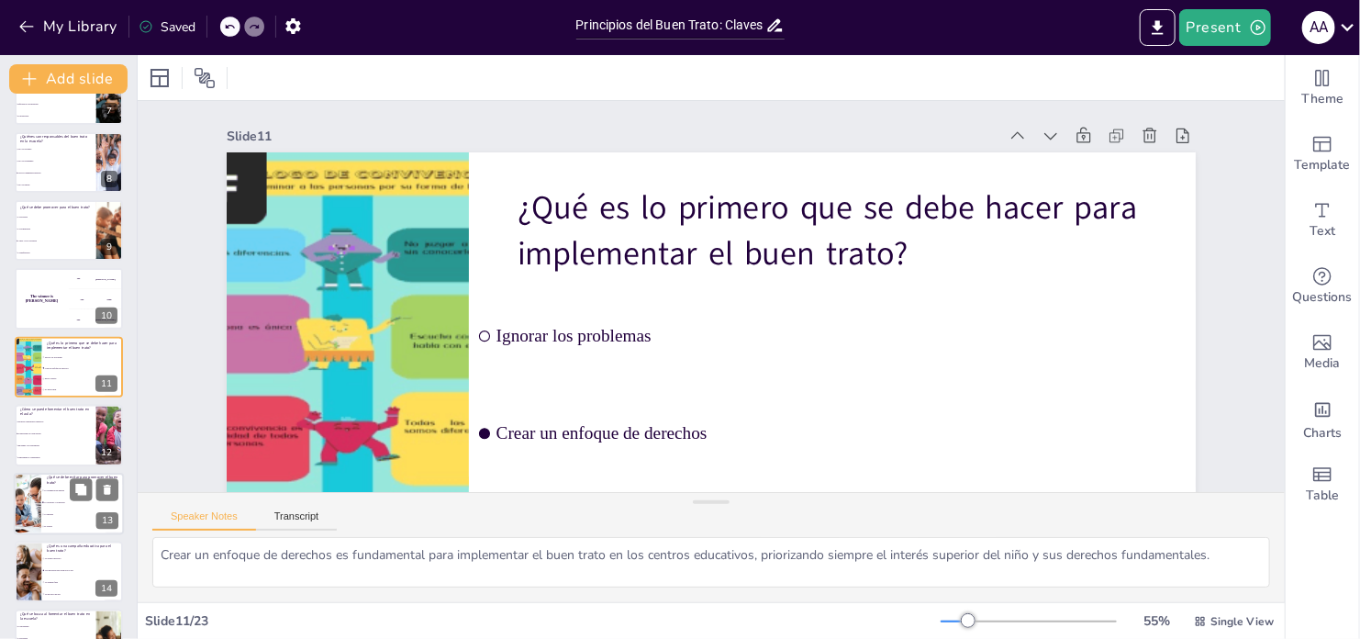
click at [77, 442] on li "Ignorando a los estudiantes" at bounding box center [56, 446] width 82 height 11
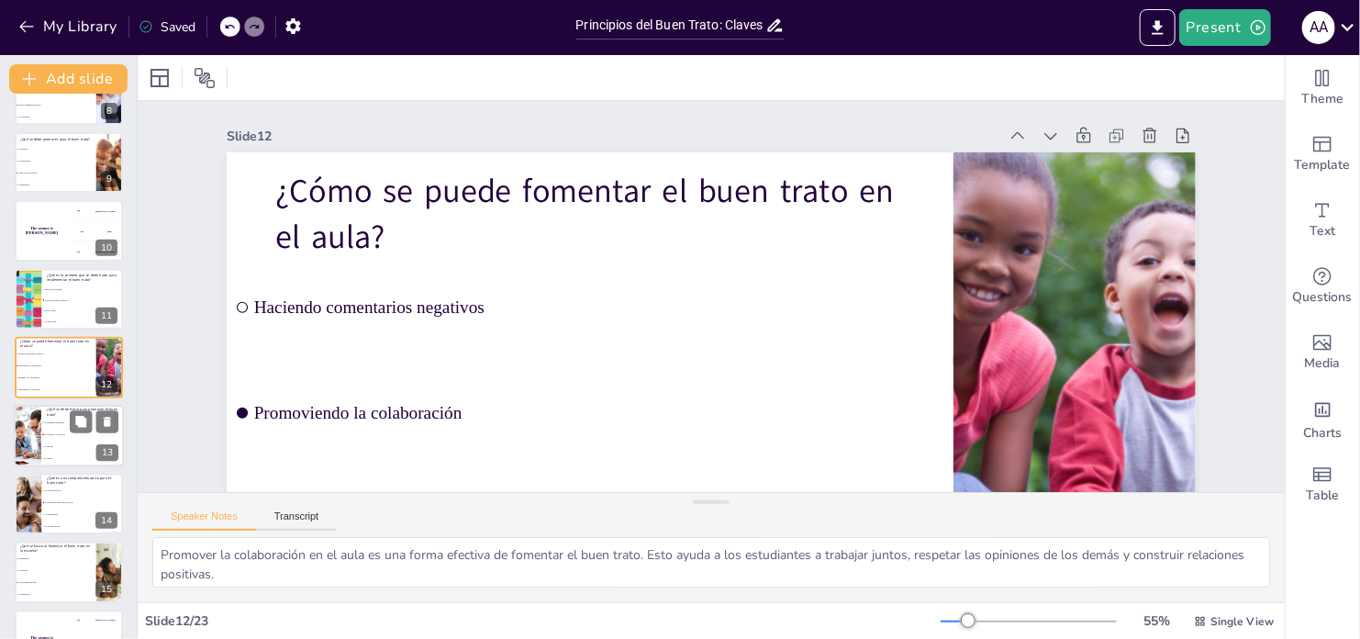
click at [58, 442] on li "La empatía" at bounding box center [82, 447] width 83 height 12
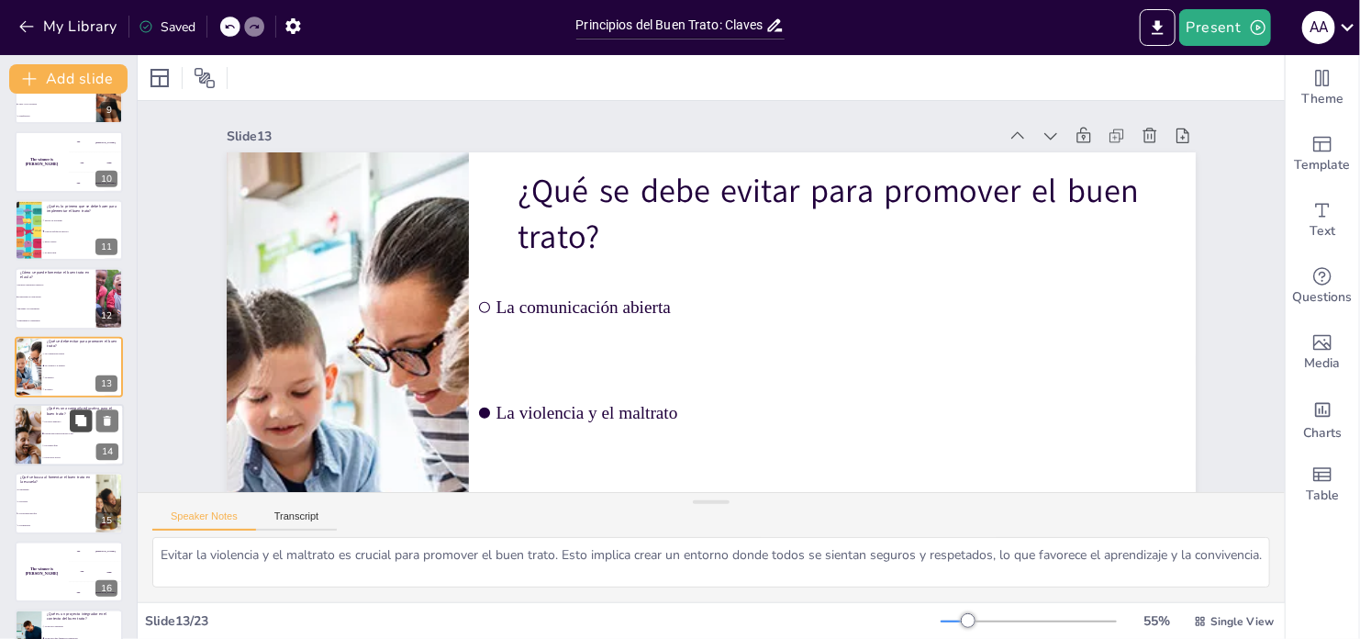
click at [70, 430] on div at bounding box center [94, 420] width 49 height 22
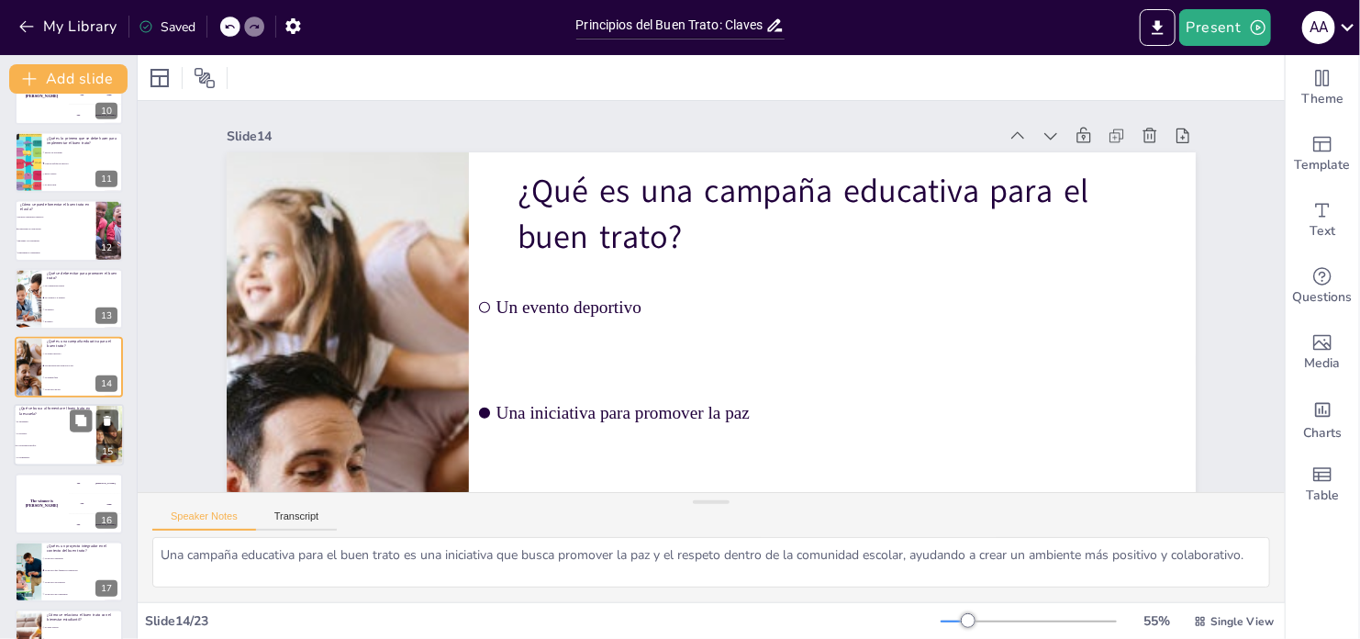
click at [57, 434] on li "La violencia" at bounding box center [55, 435] width 83 height 12
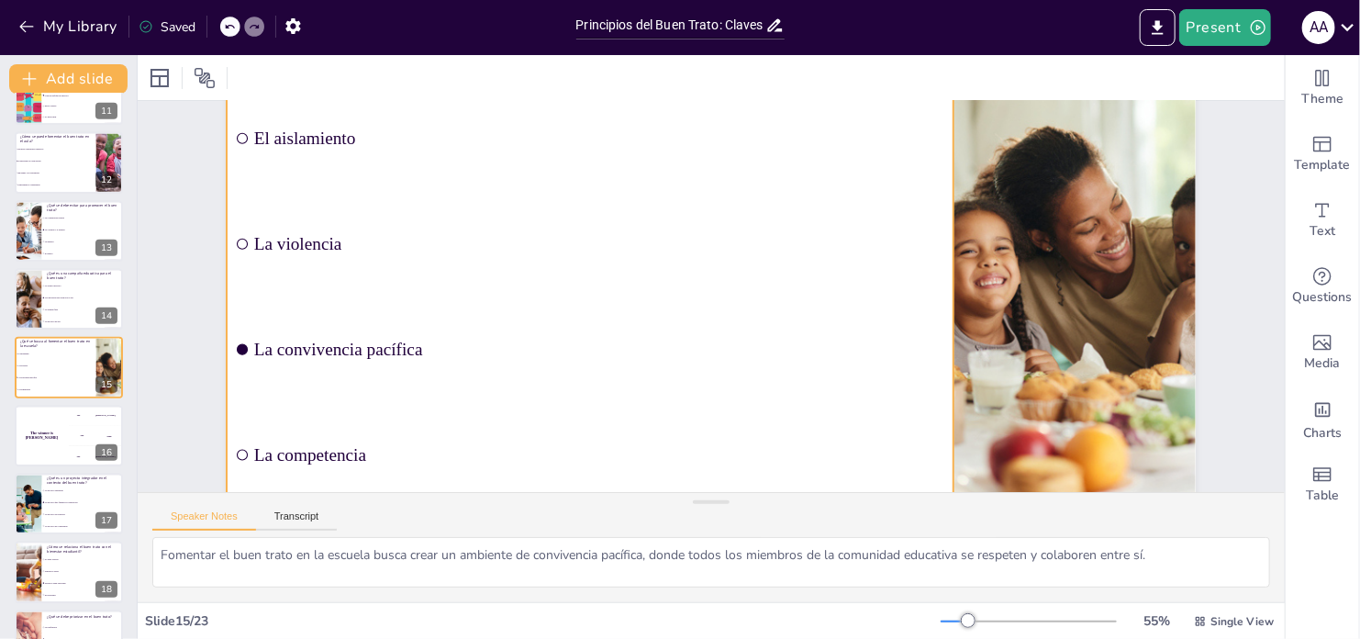
scroll to position [184, 0]
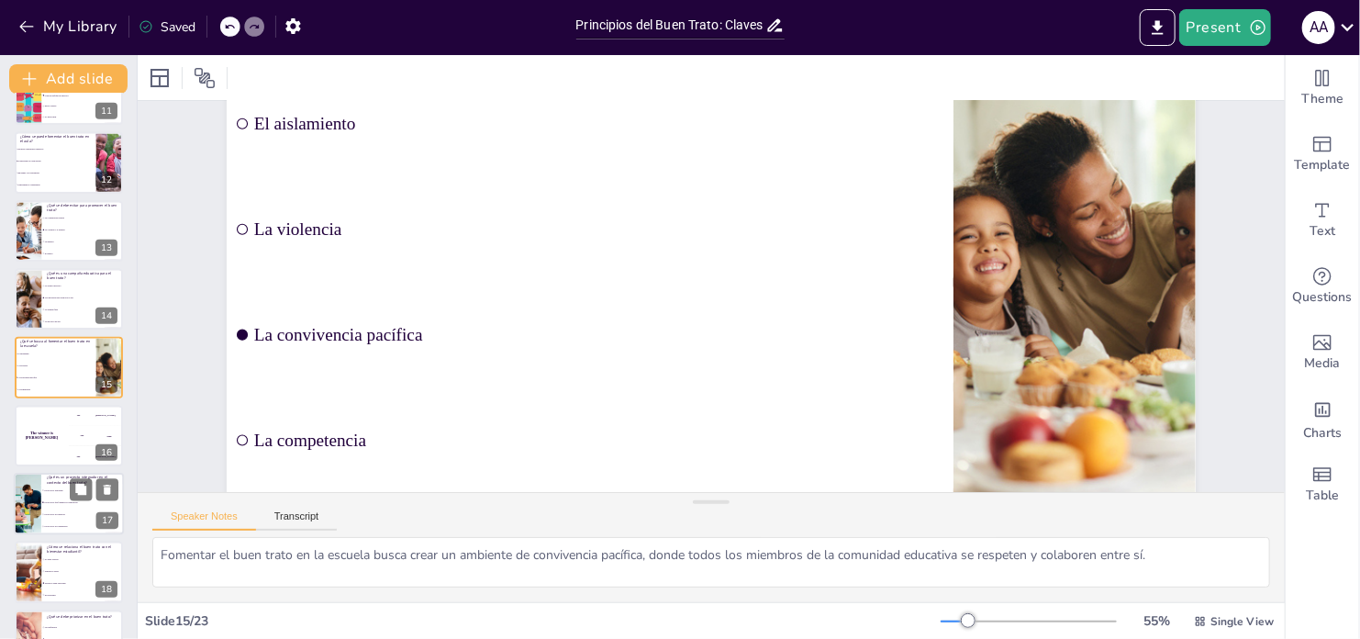
click at [59, 440] on div "The winner is Niels 🏆" at bounding box center [42, 436] width 54 height 61
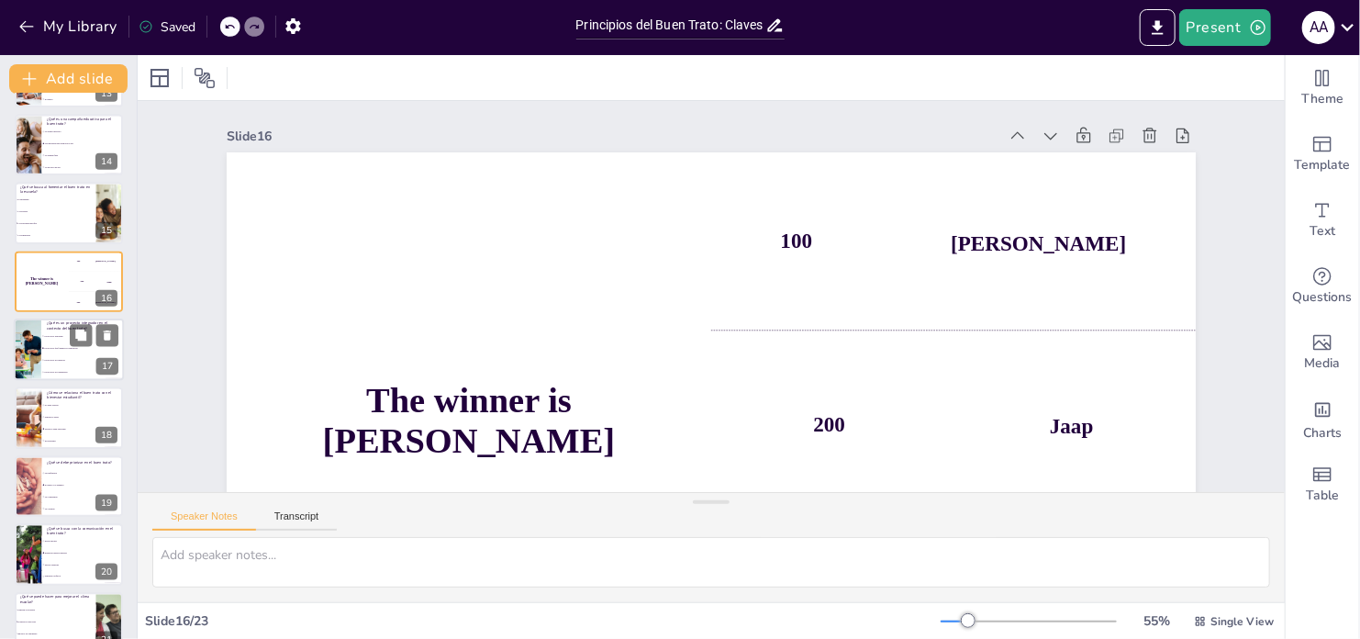
scroll to position [888, 0]
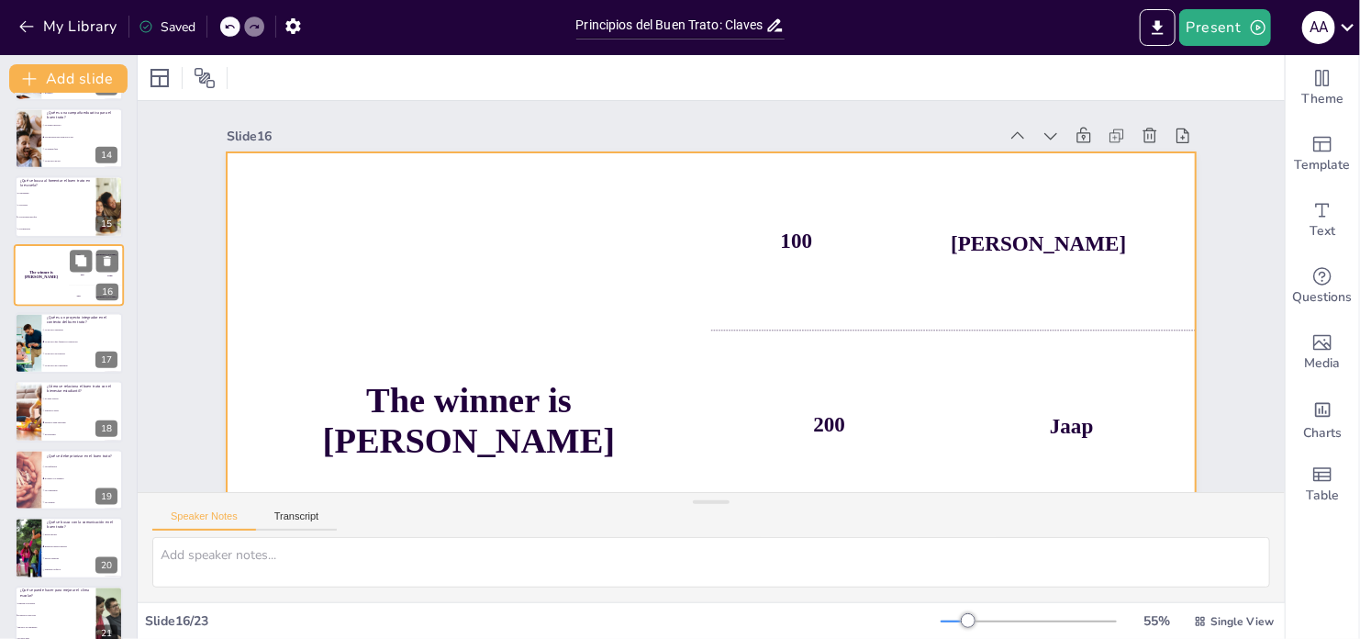
click at [50, 277] on div "The winner is Niels 🏆" at bounding box center [41, 275] width 55 height 62
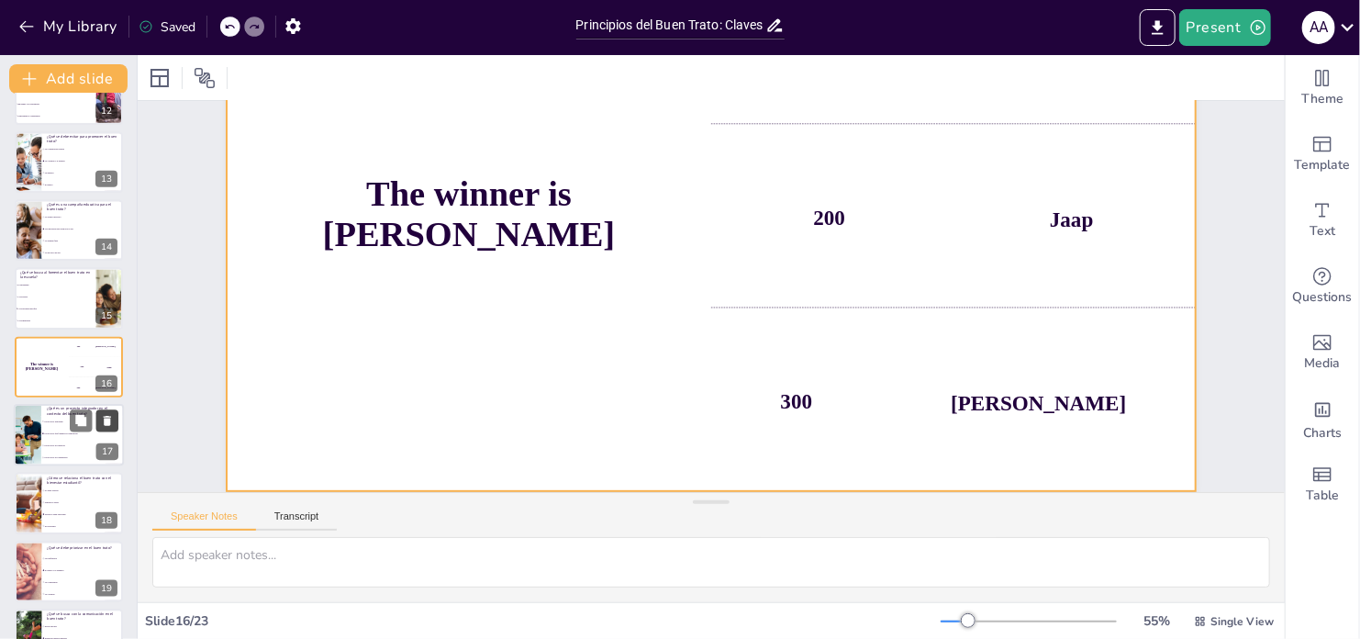
scroll to position [218, 0]
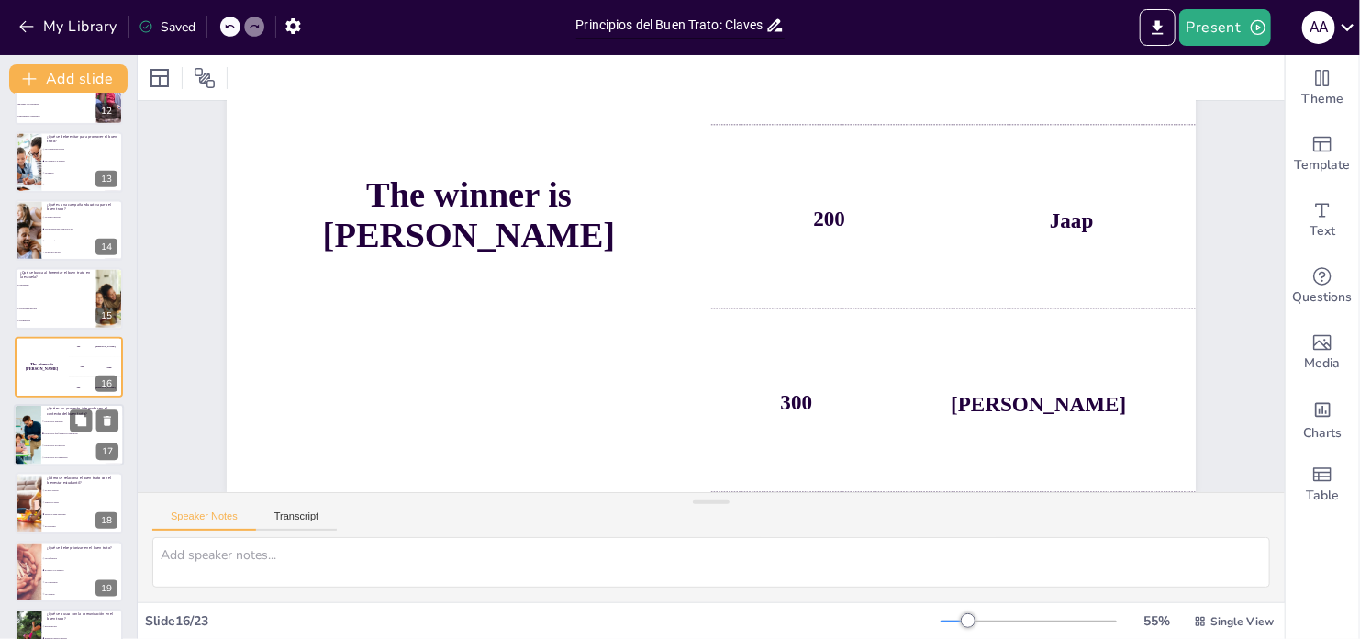
click at [54, 435] on li "Un proyecto que fomenta la colaboración" at bounding box center [82, 434] width 83 height 12
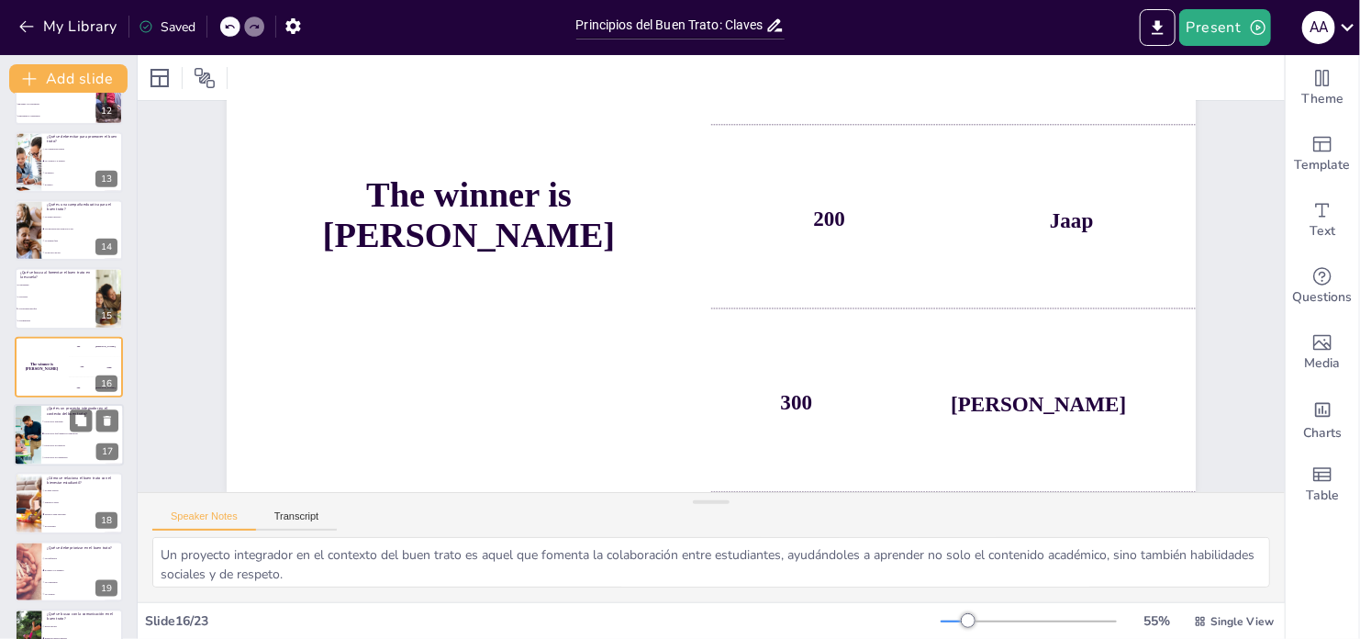
scroll to position [0, 0]
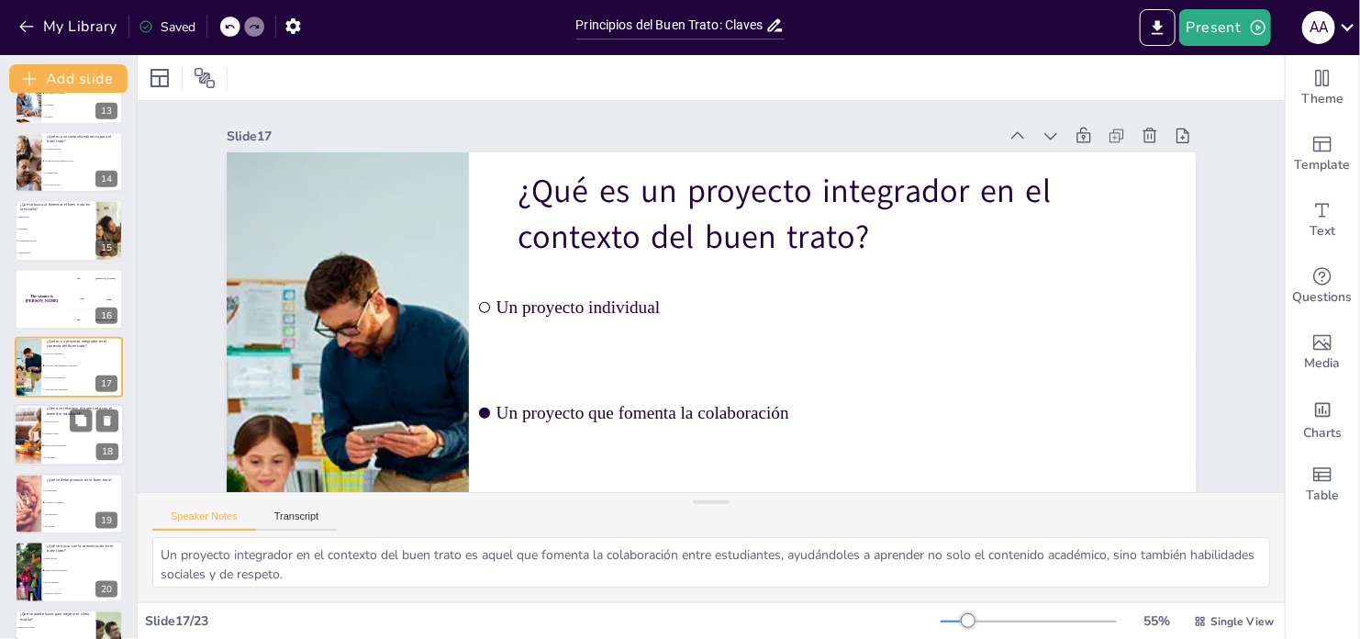
click at [60, 436] on li "Fomenta el estrés" at bounding box center [82, 435] width 83 height 12
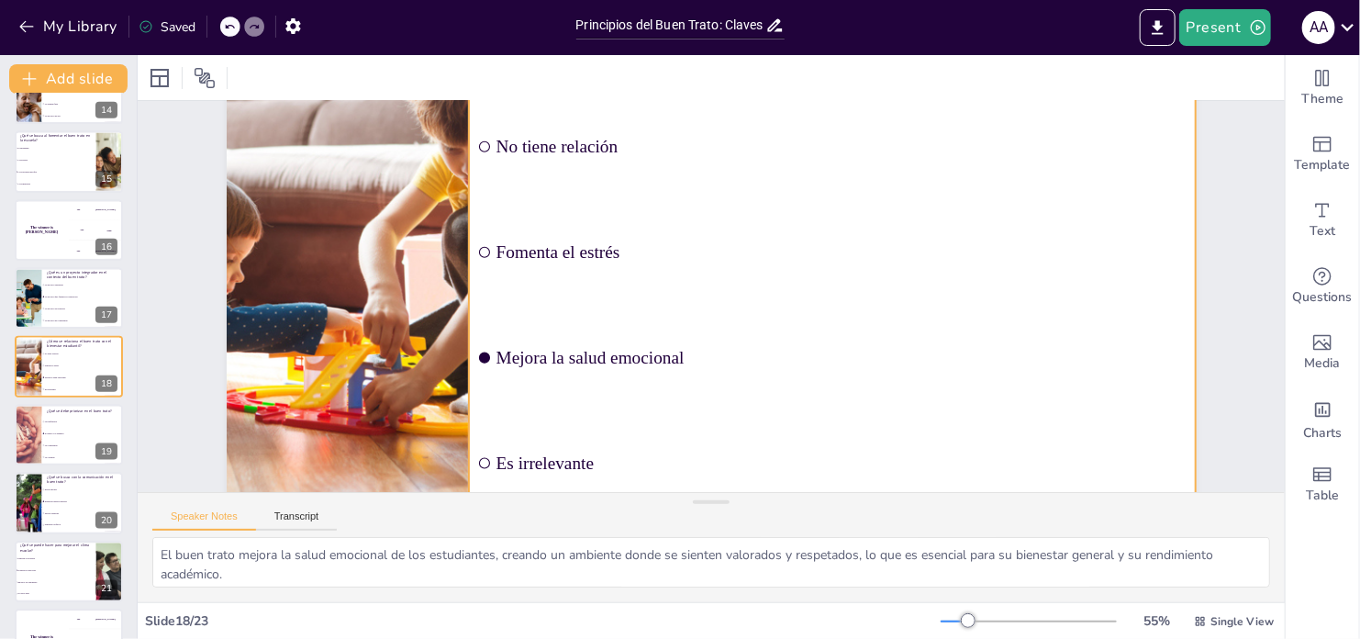
scroll to position [184, 0]
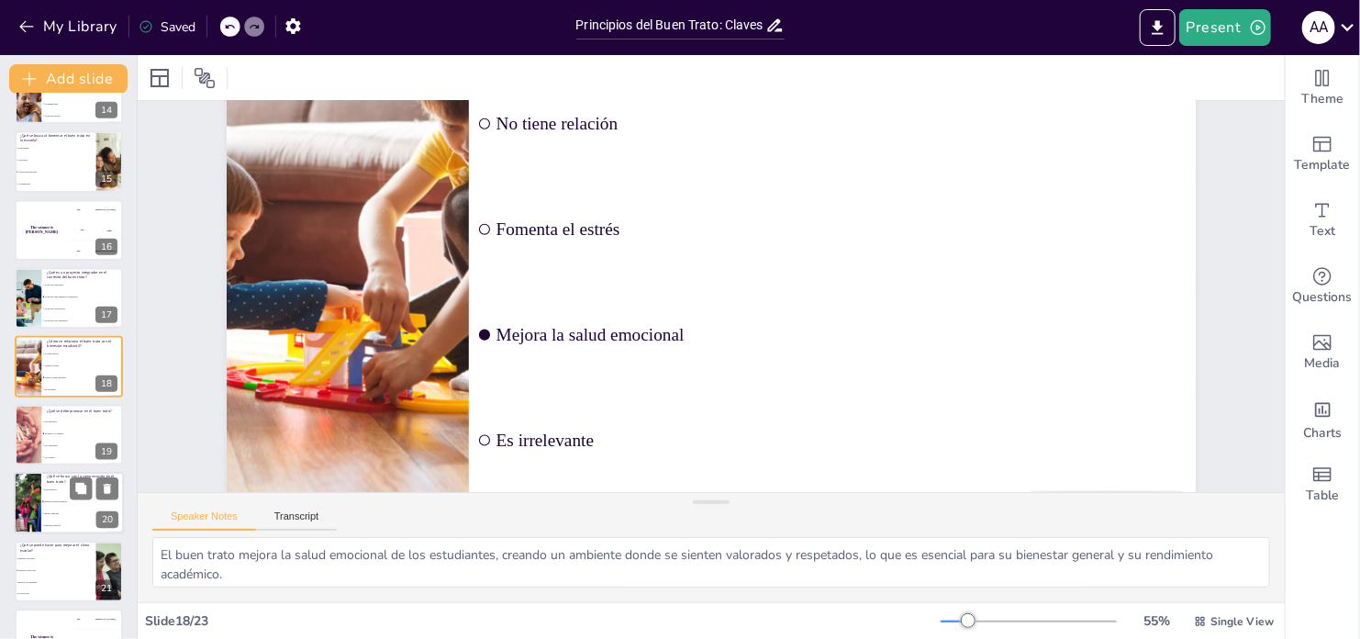
click at [52, 434] on li "El respeto y la dignidad" at bounding box center [83, 433] width 82 height 11
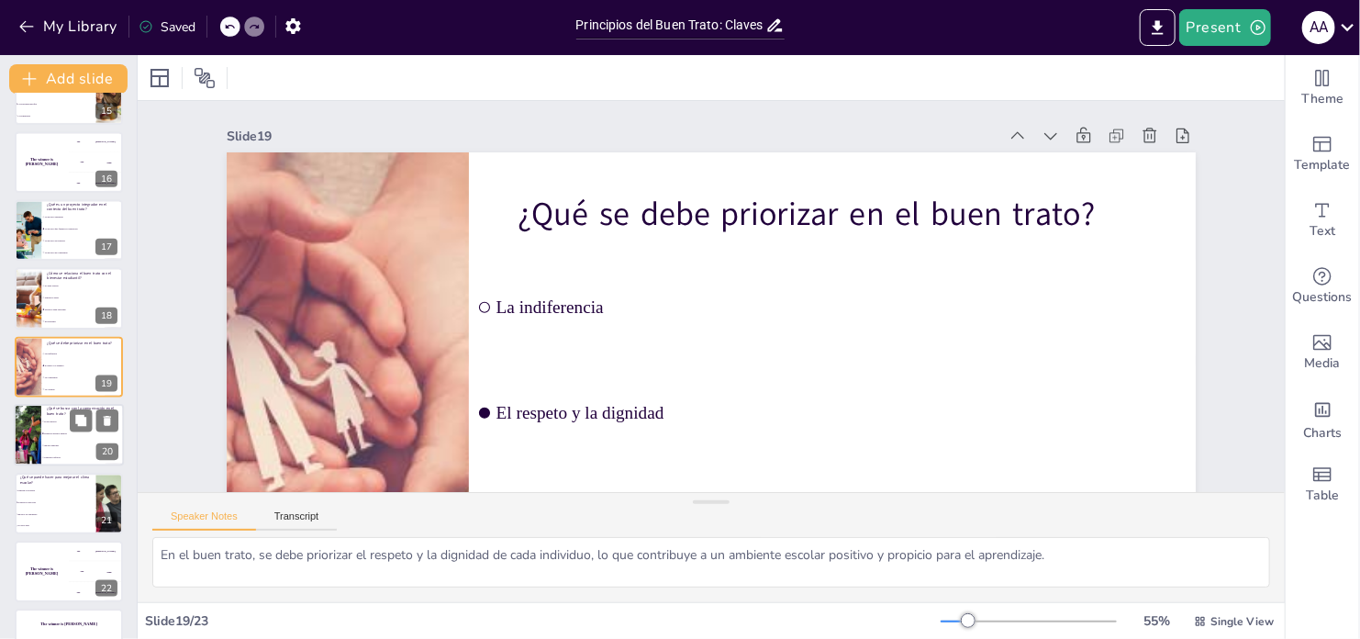
click at [52, 438] on li "Establecer diálogos abiertos" at bounding box center [82, 435] width 83 height 12
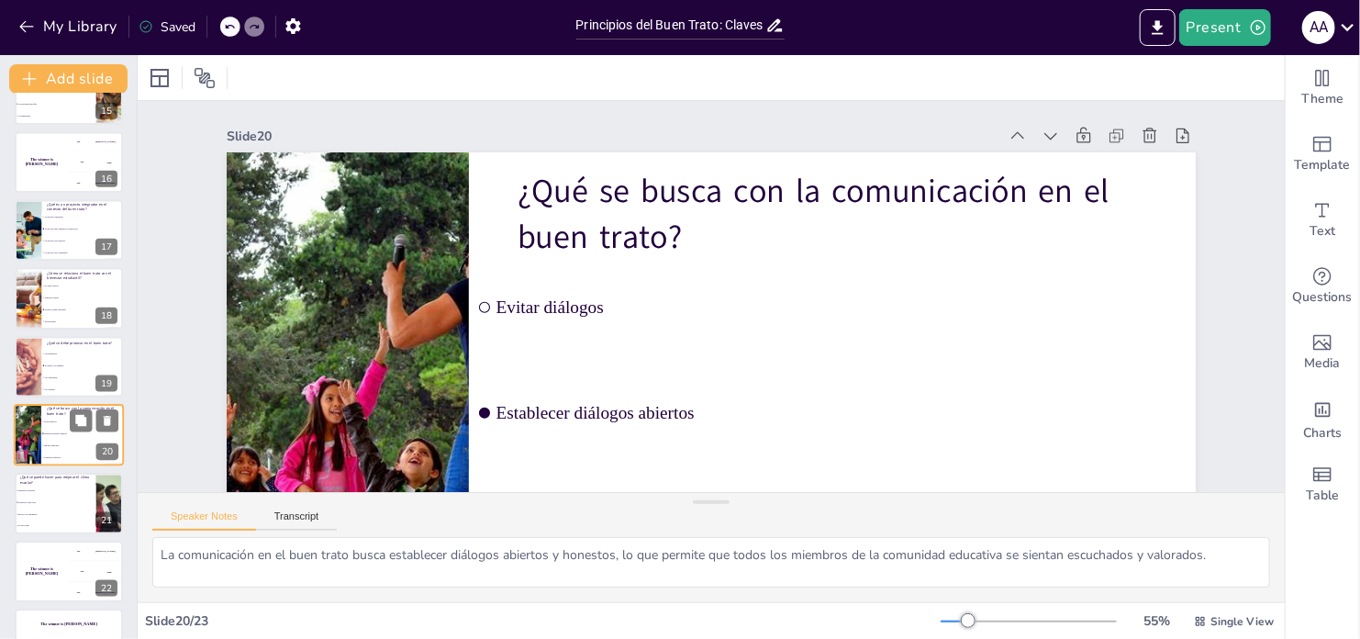
scroll to position [1047, 0]
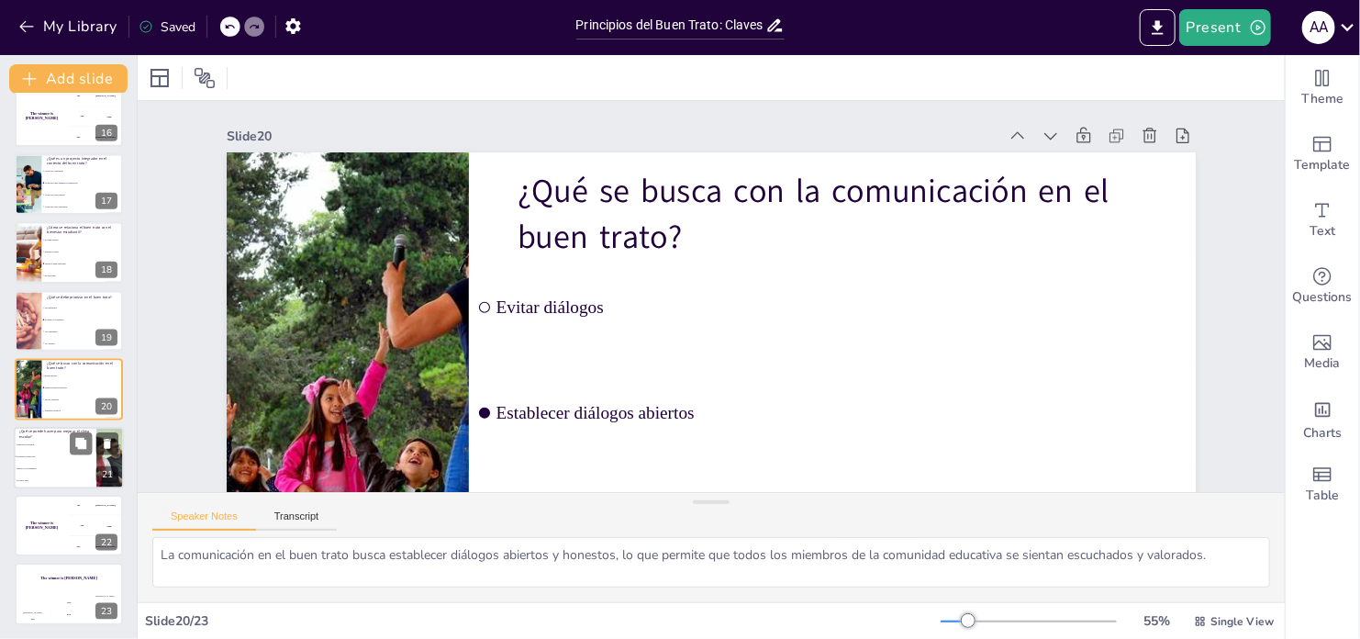
click at [47, 460] on li "Promover el buen trato" at bounding box center [55, 457] width 83 height 12
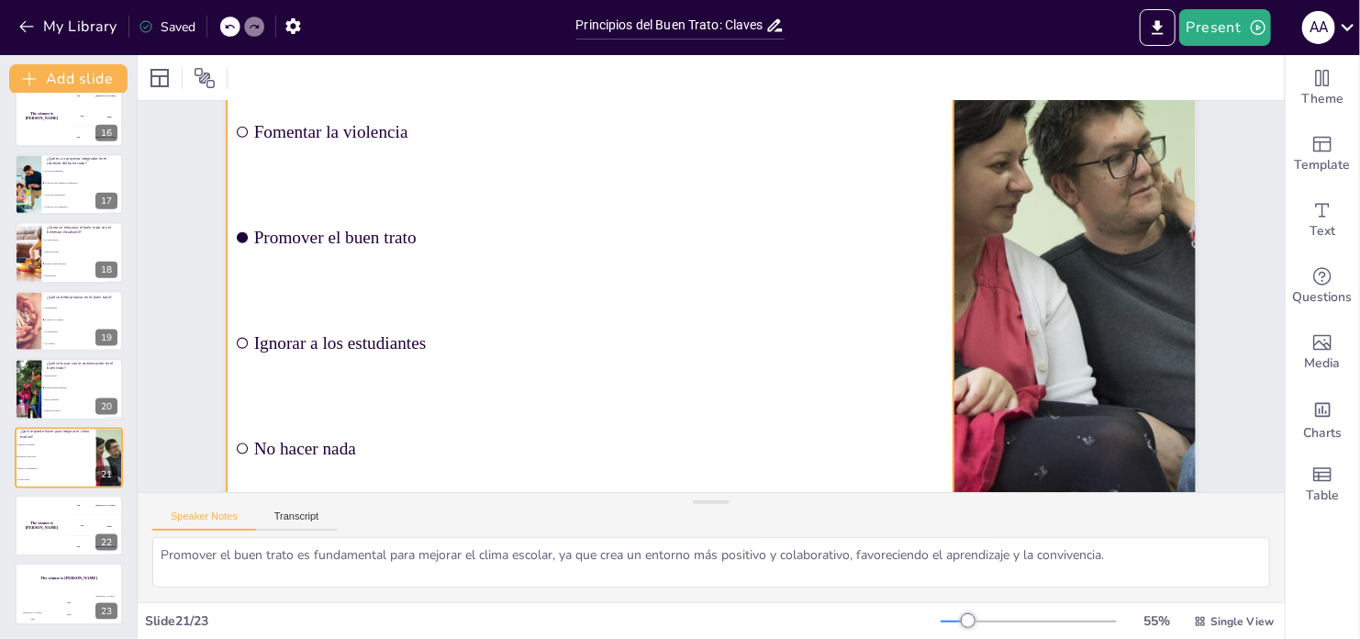
scroll to position [184, 0]
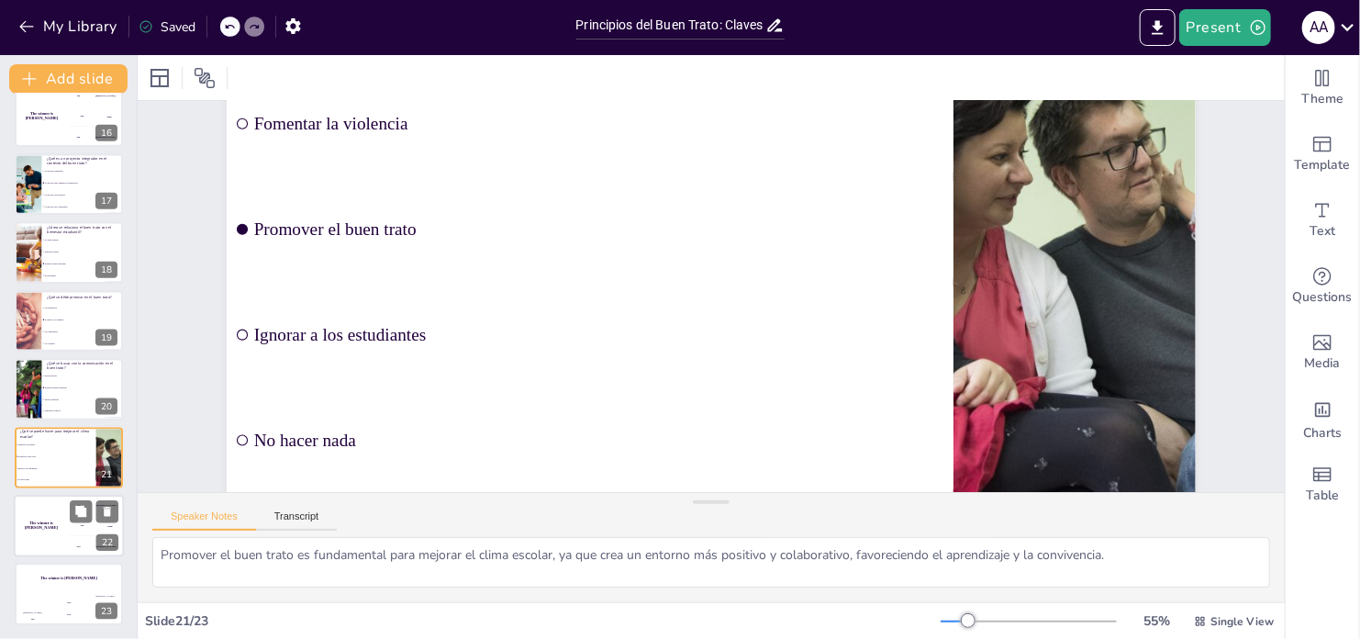
click at [50, 539] on div "The winner is Niels 🏆" at bounding box center [41, 526] width 55 height 62
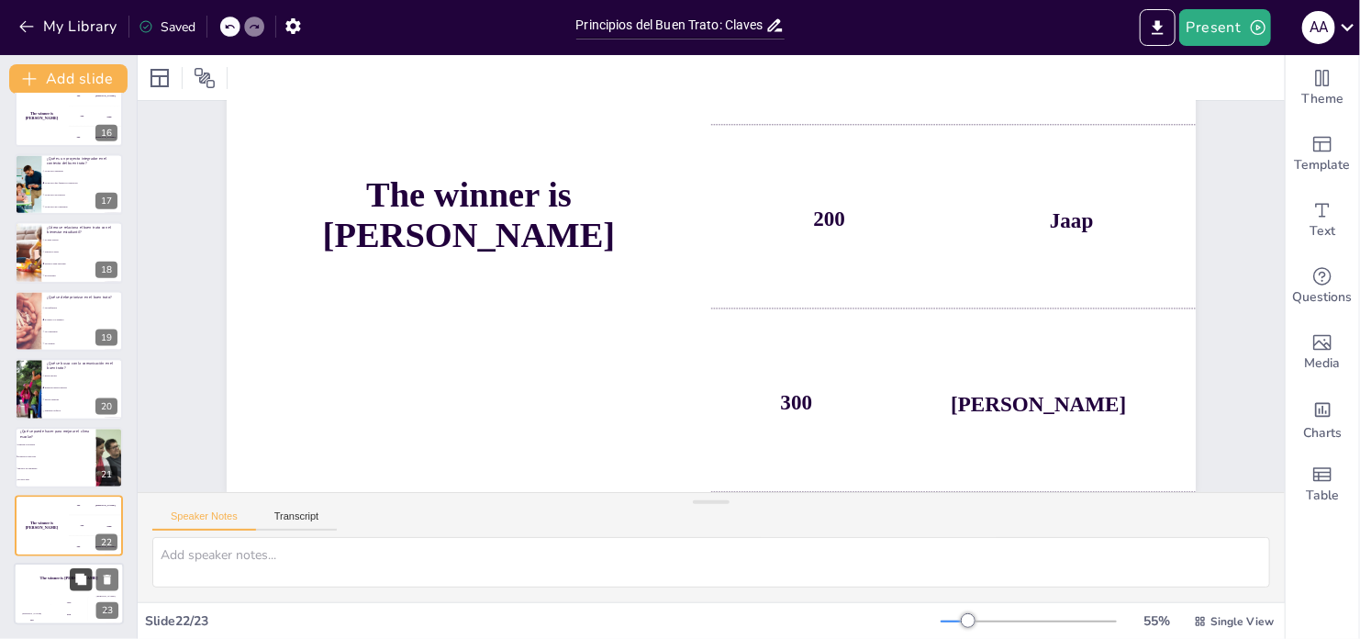
scroll to position [218, 0]
click at [54, 589] on div "The winner is Niels 🏆" at bounding box center [69, 579] width 110 height 31
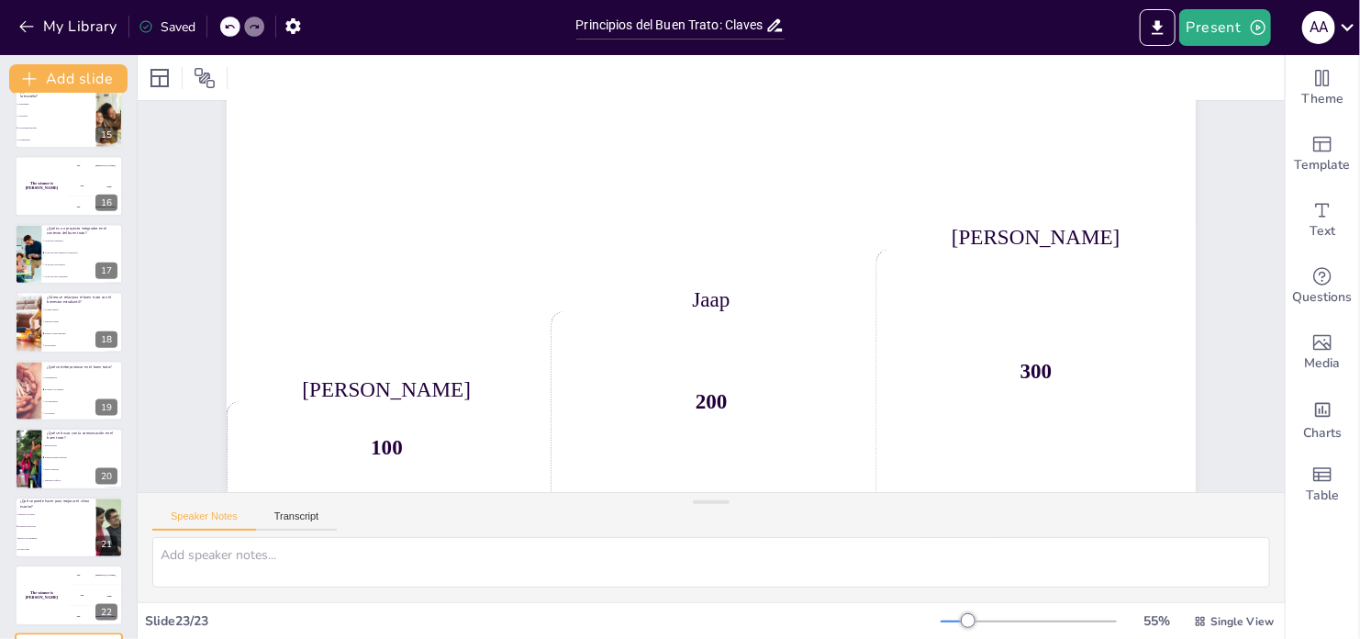
scroll to position [1047, 0]
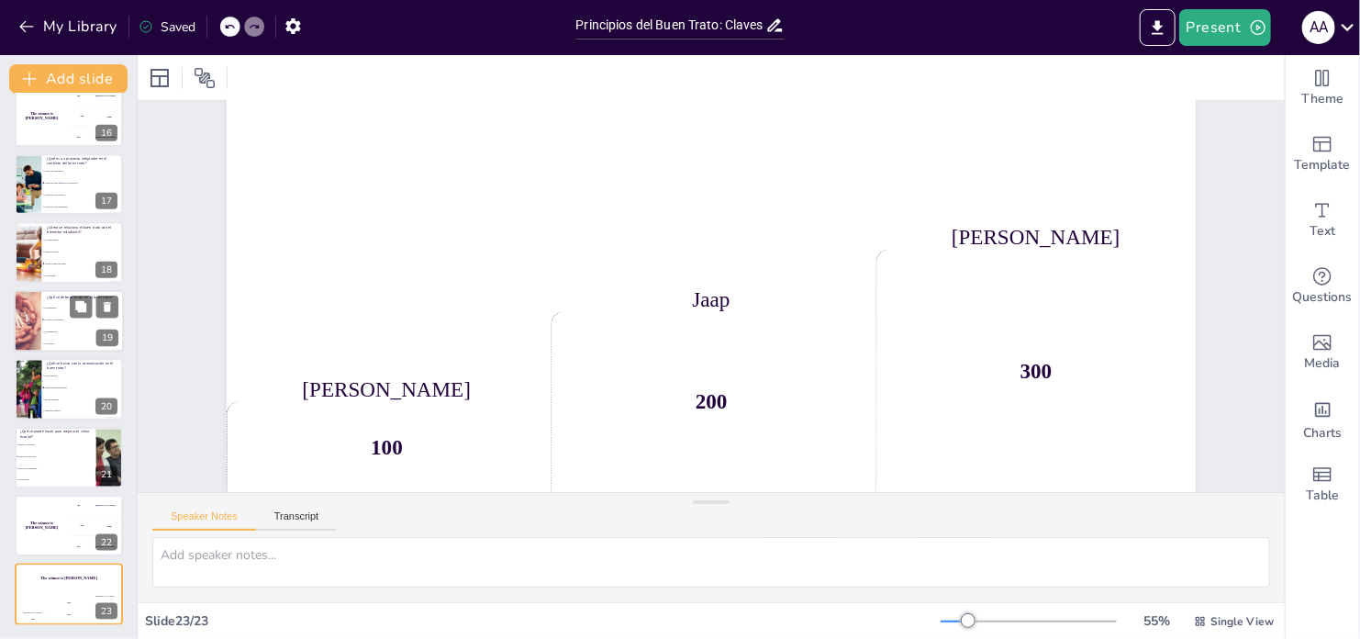
click at [55, 323] on li "El respeto y la dignidad" at bounding box center [82, 320] width 83 height 12
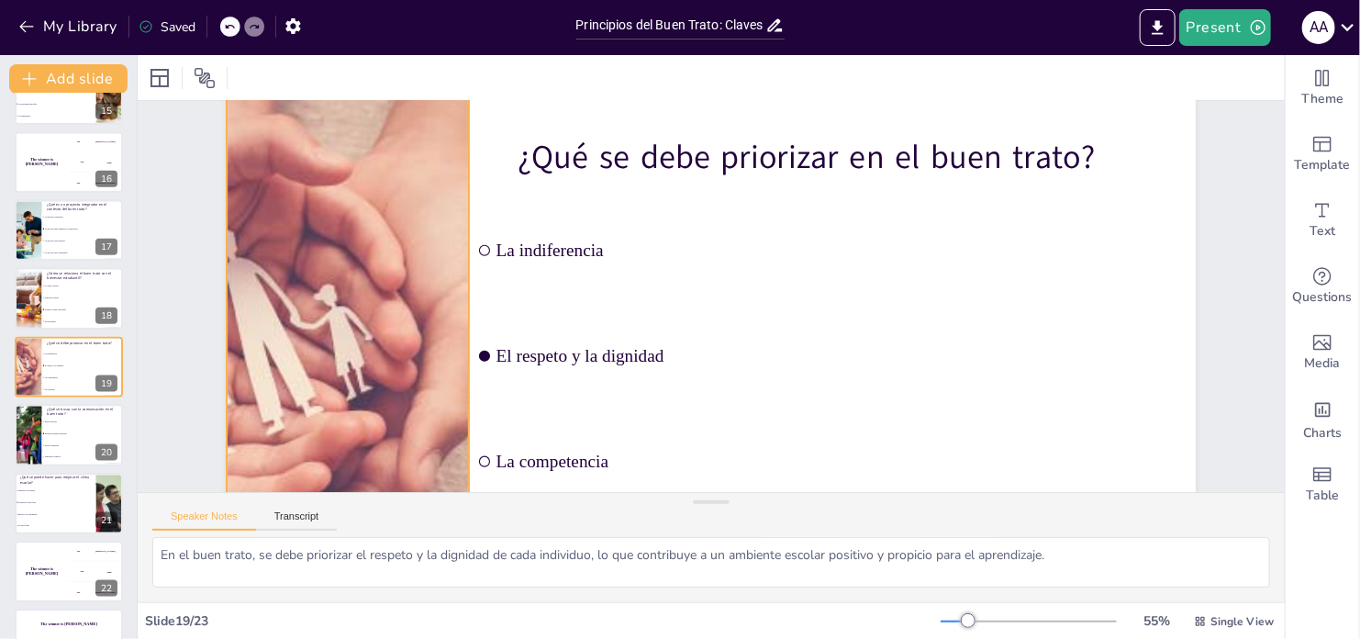
scroll to position [0, 0]
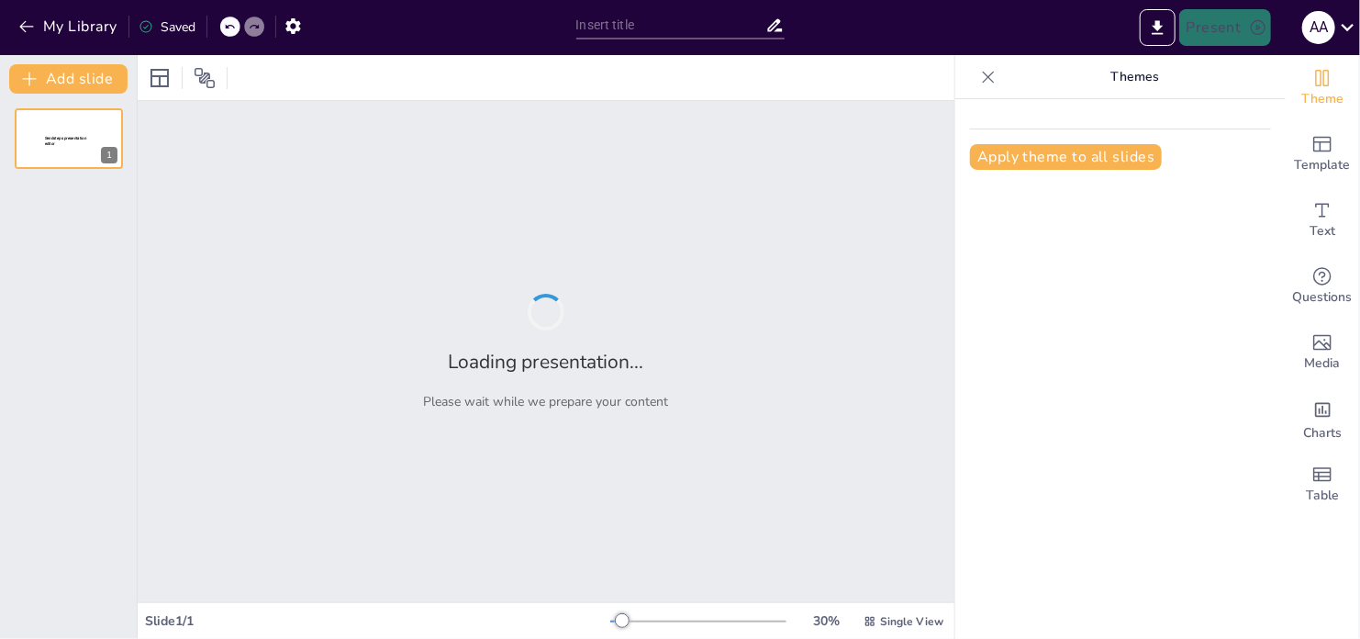
type input "Principios del Buen Trato: Claves para la Convivencia Pacífica"
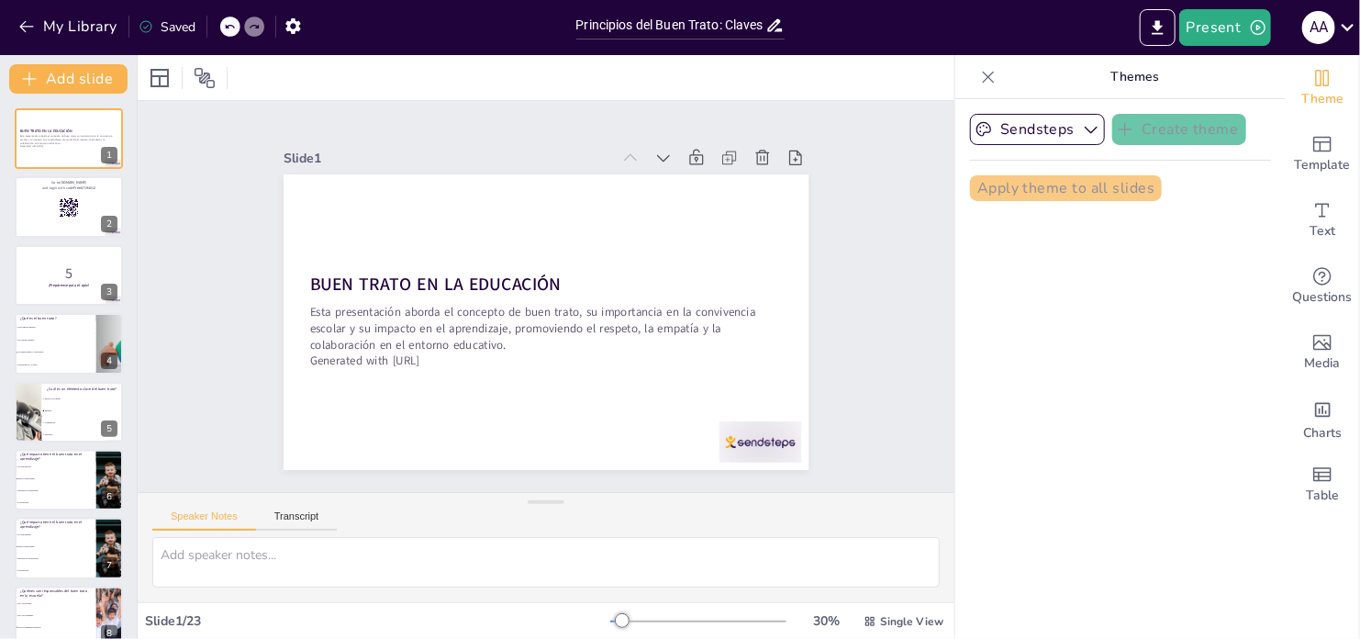
checkbox input "true"
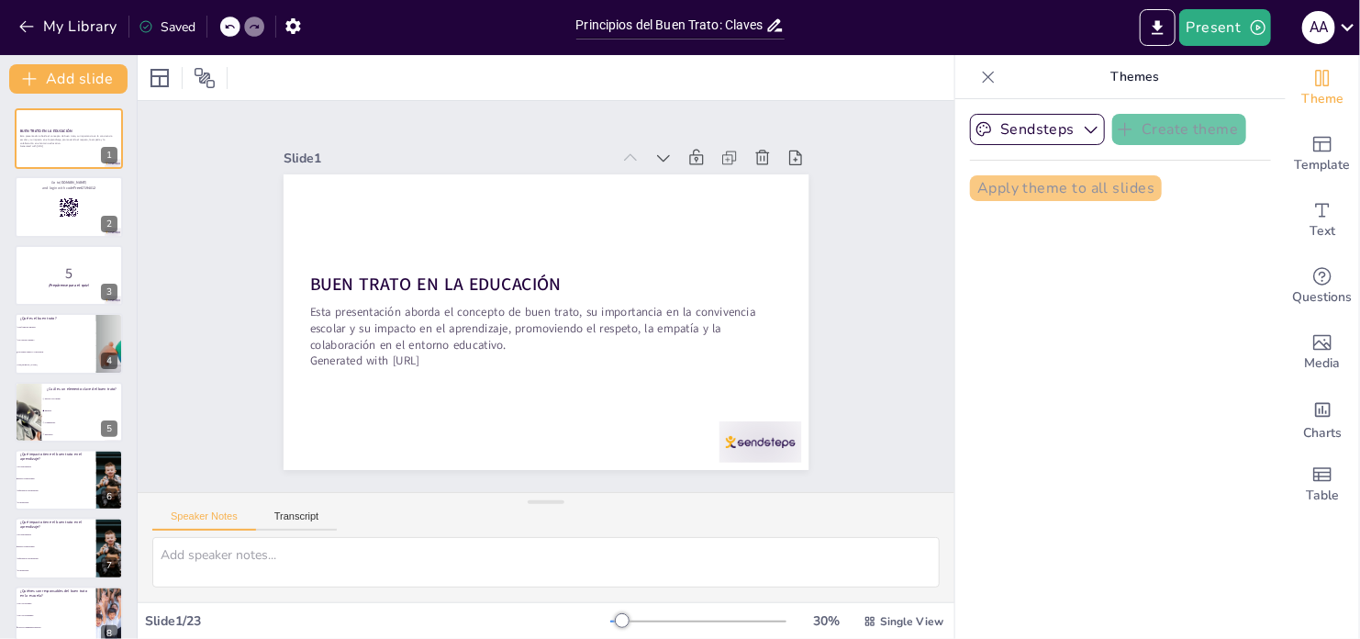
checkbox input "true"
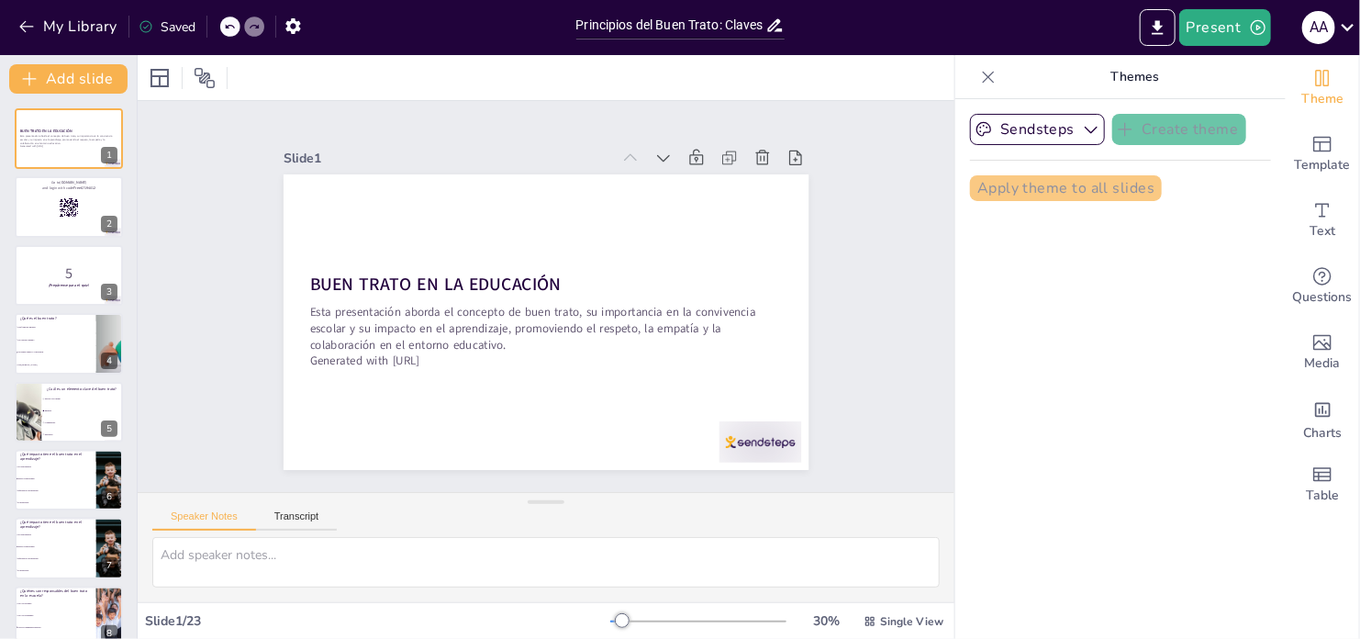
checkbox input "true"
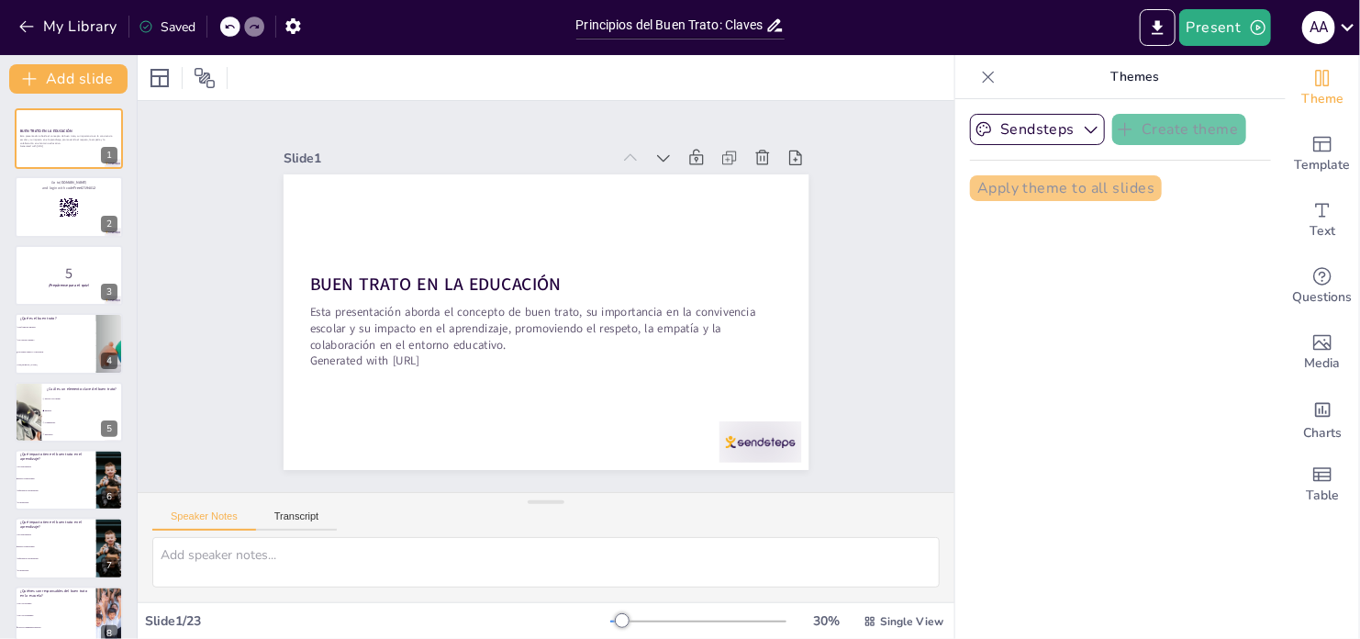
checkbox input "true"
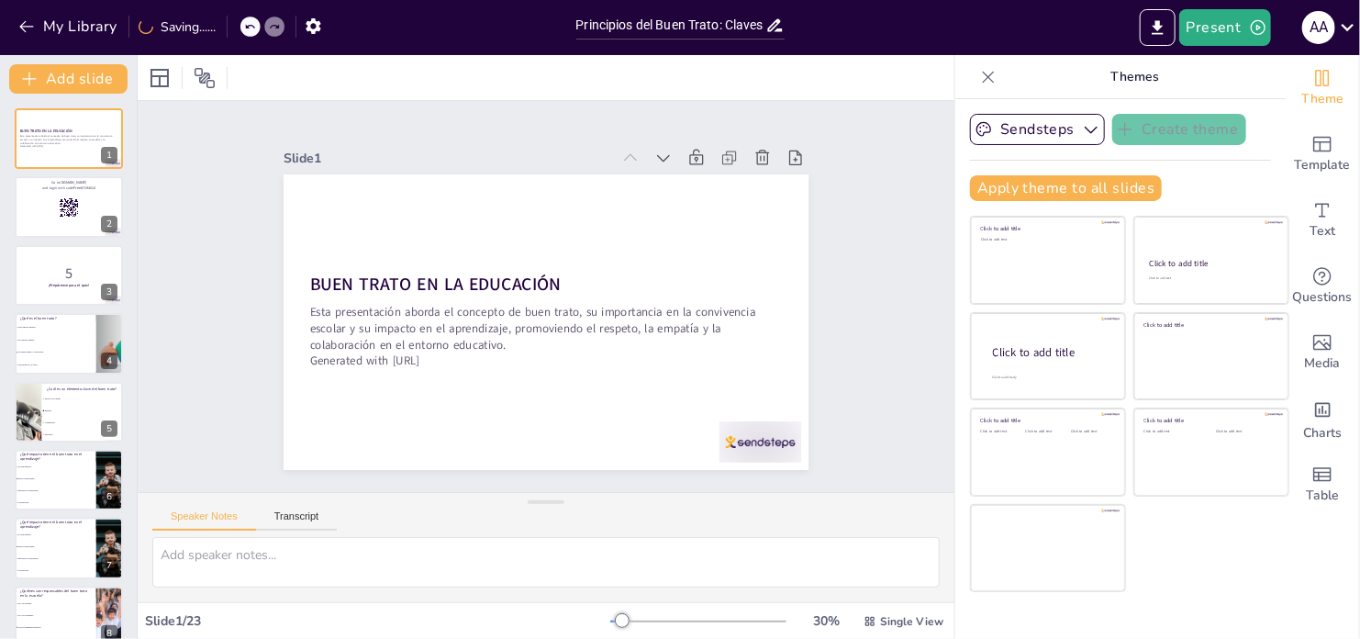
checkbox input "true"
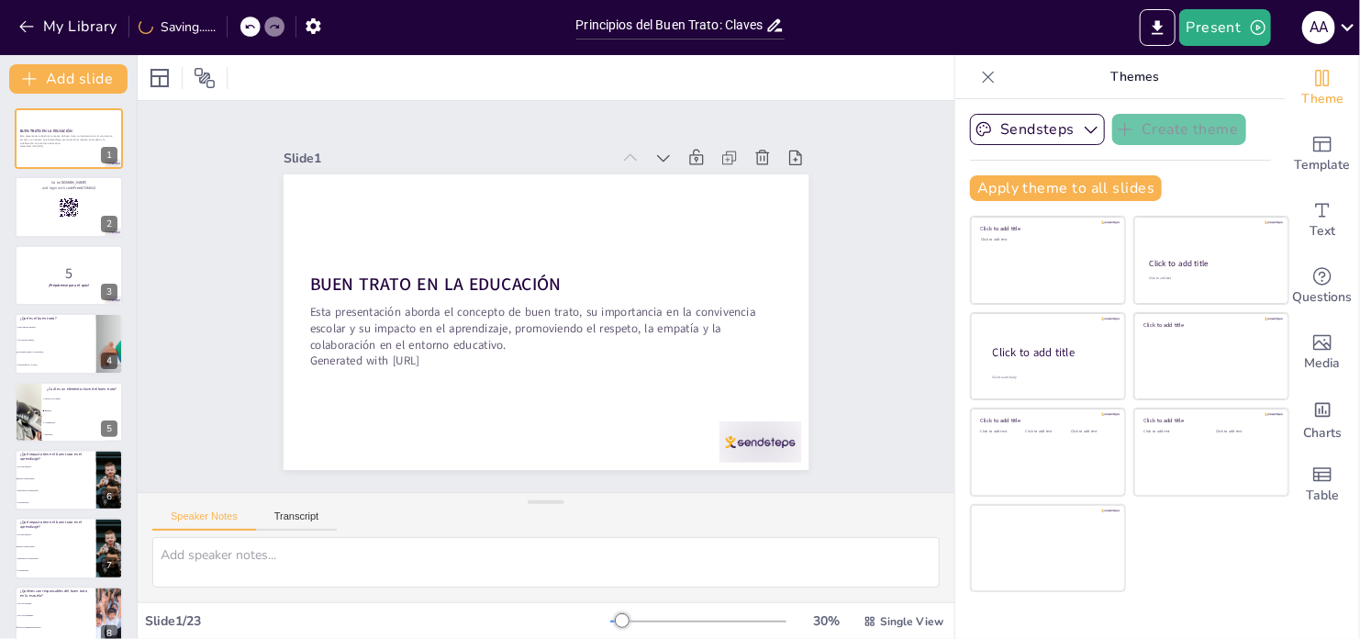
checkbox input "true"
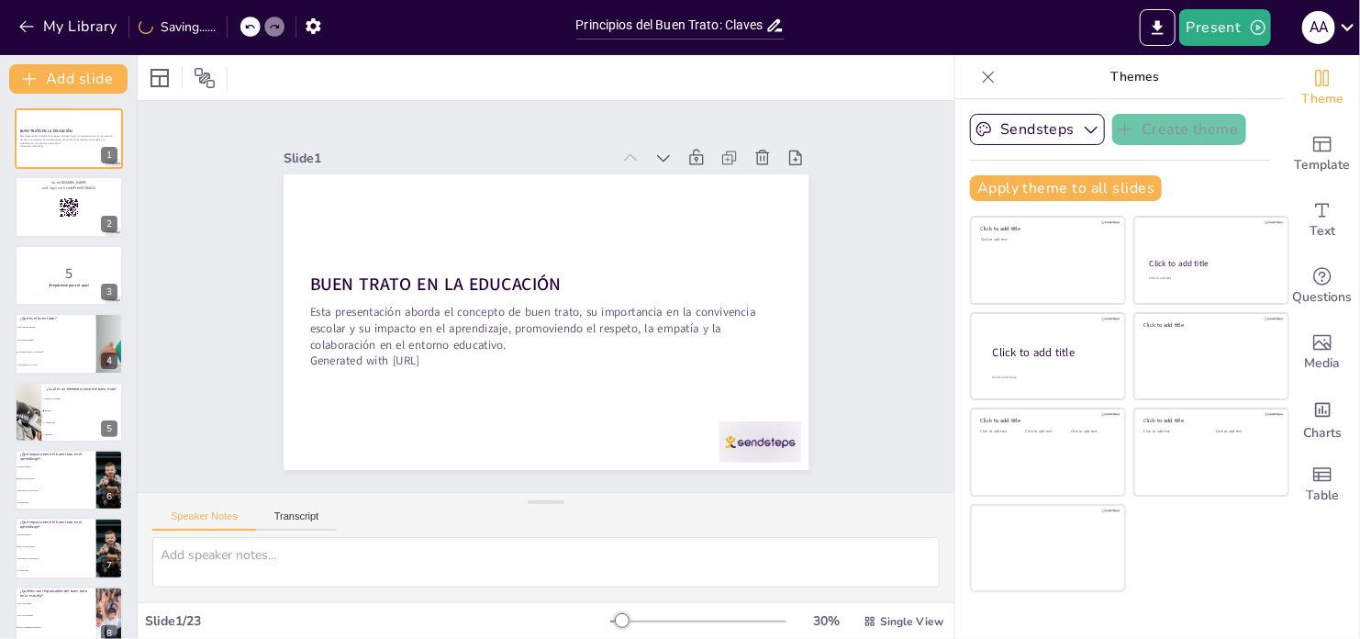
checkbox input "true"
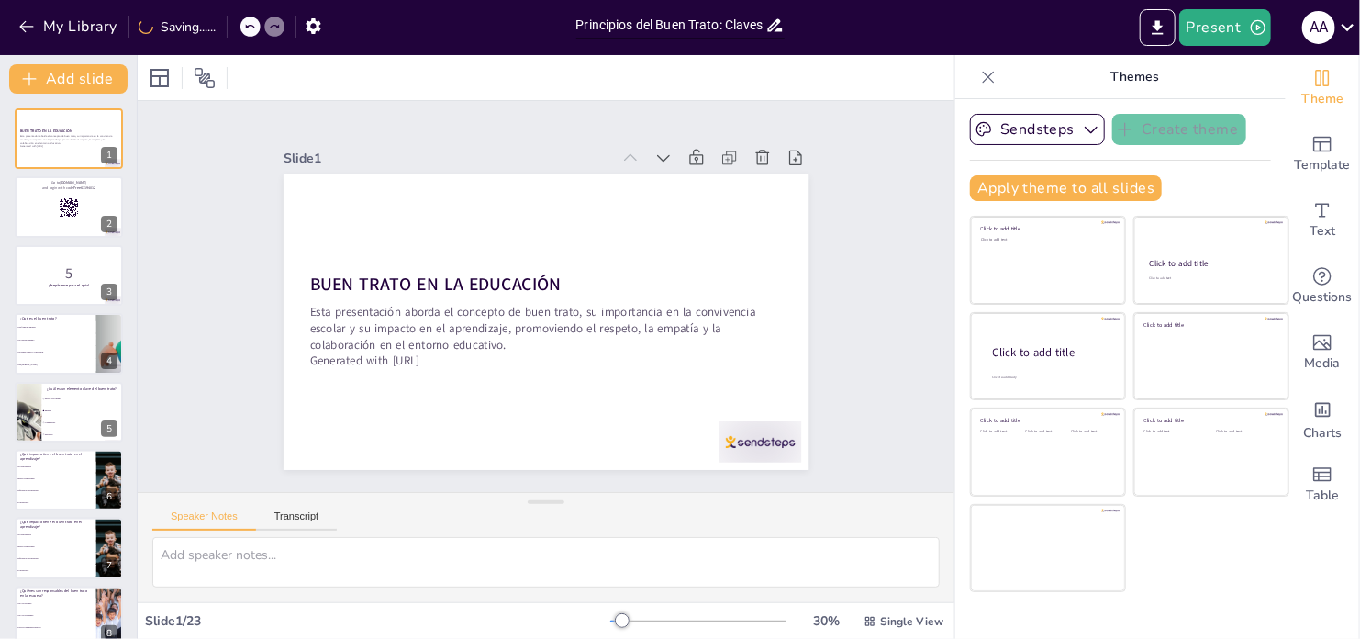
checkbox input "true"
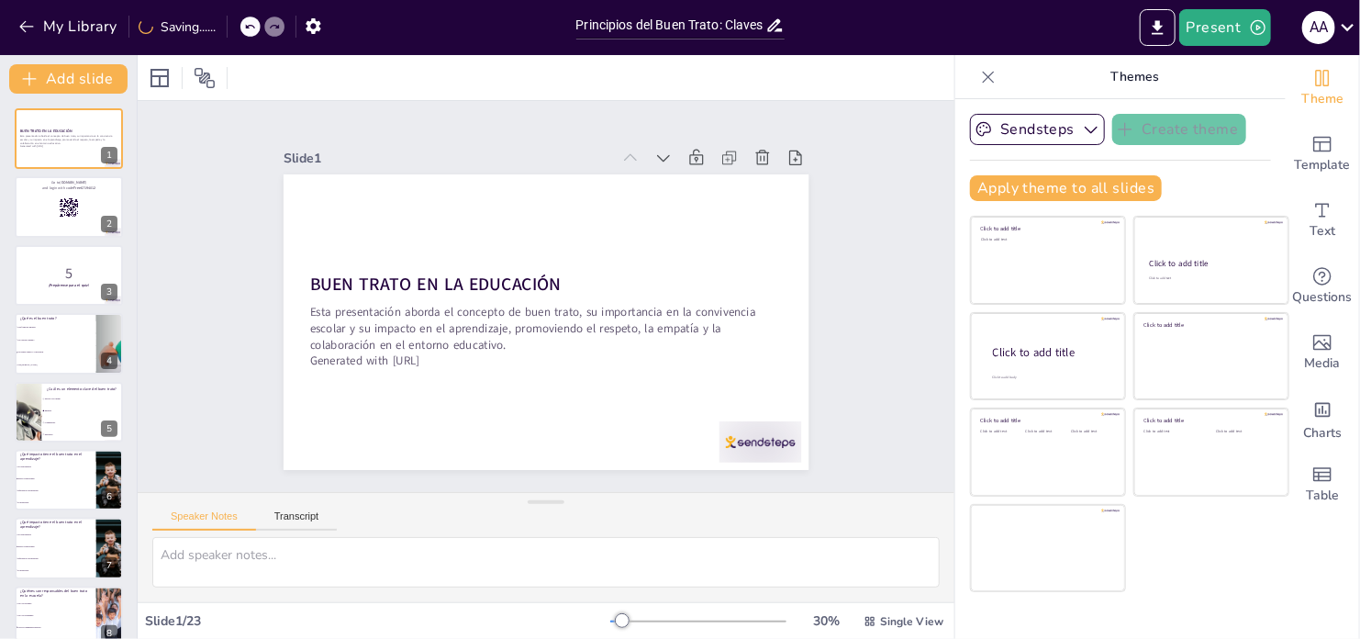
checkbox input "true"
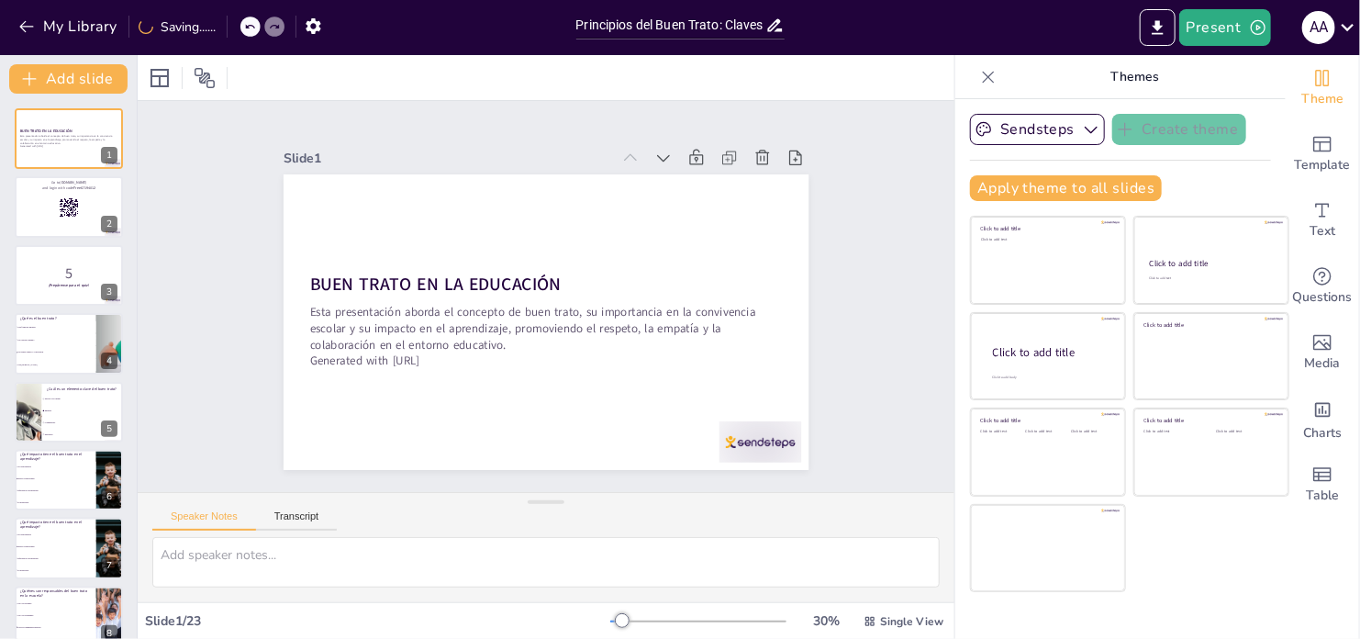
checkbox input "true"
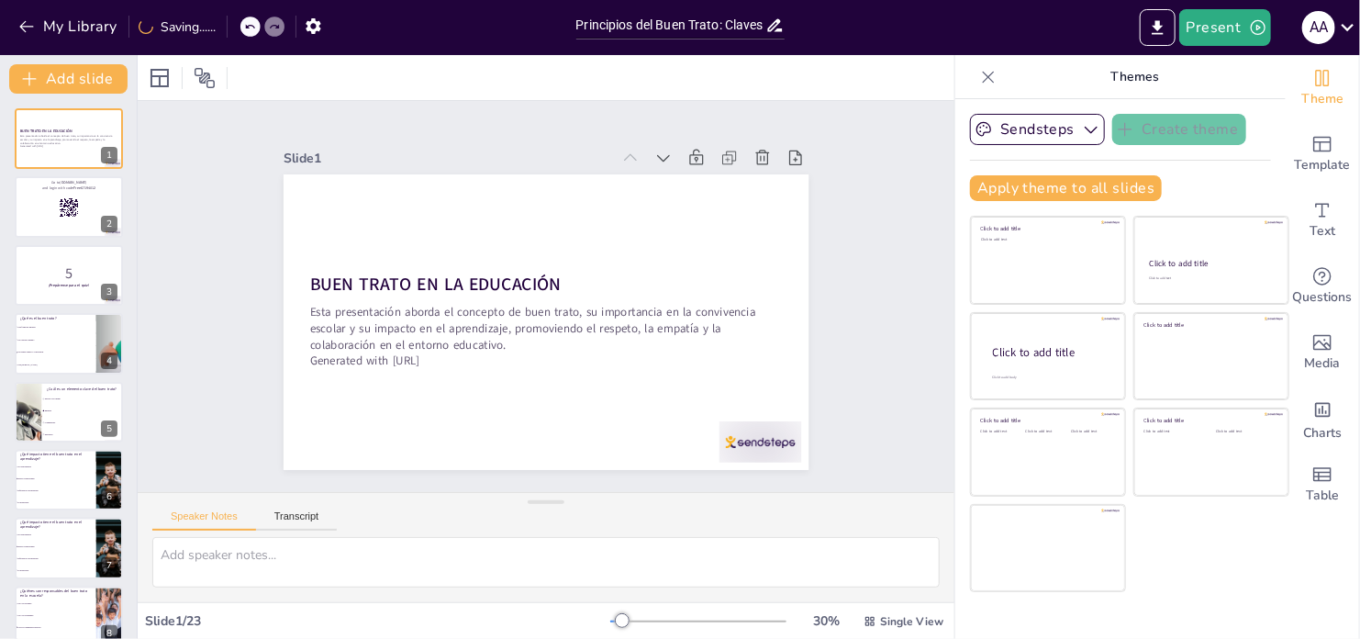
checkbox input "true"
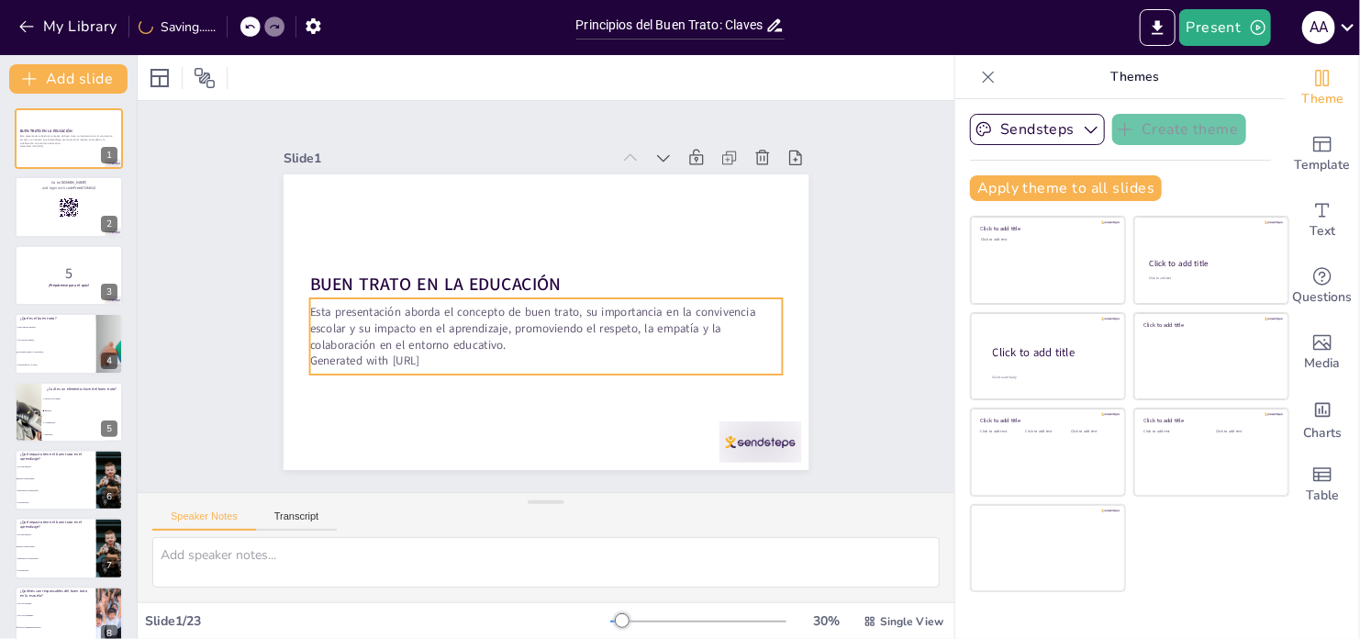
checkbox input "true"
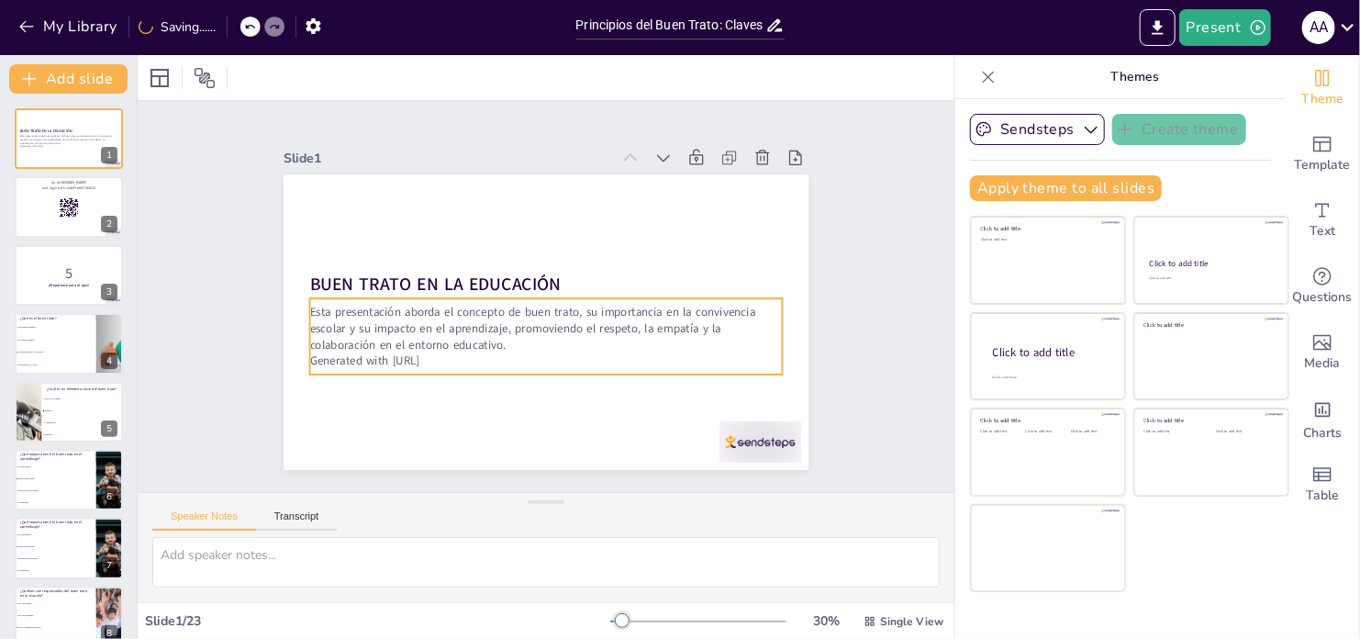
checkbox input "true"
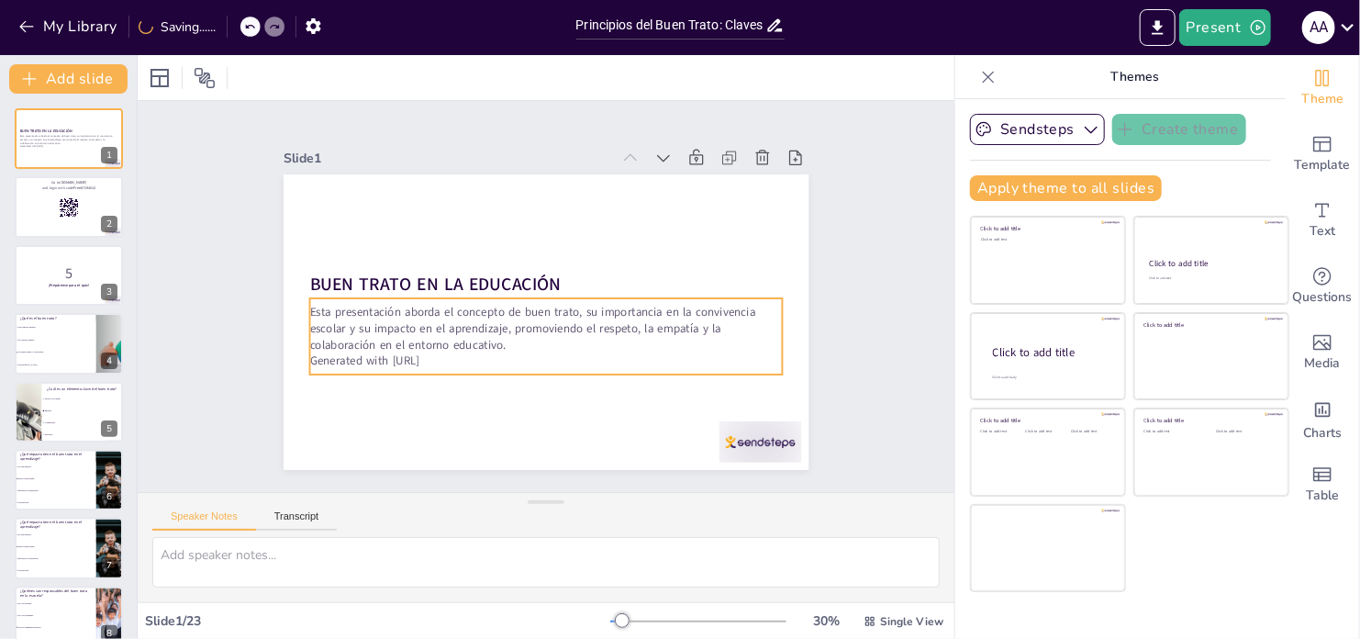
checkbox input "true"
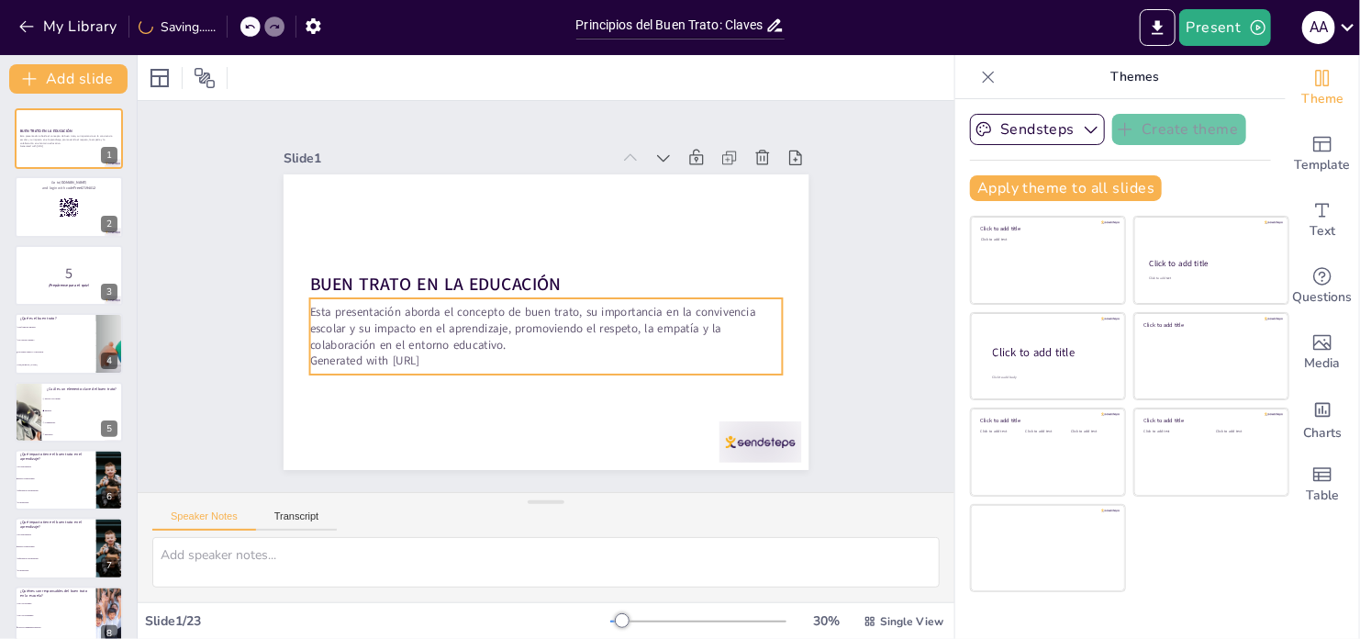
checkbox input "true"
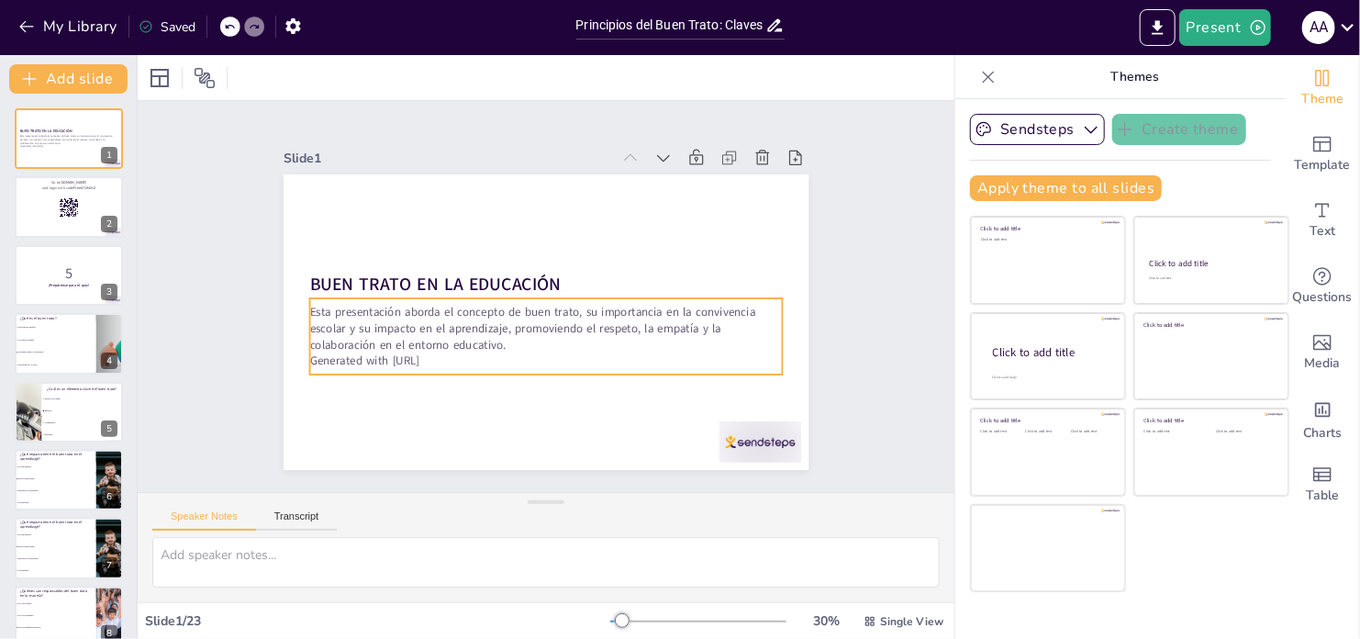
checkbox input "true"
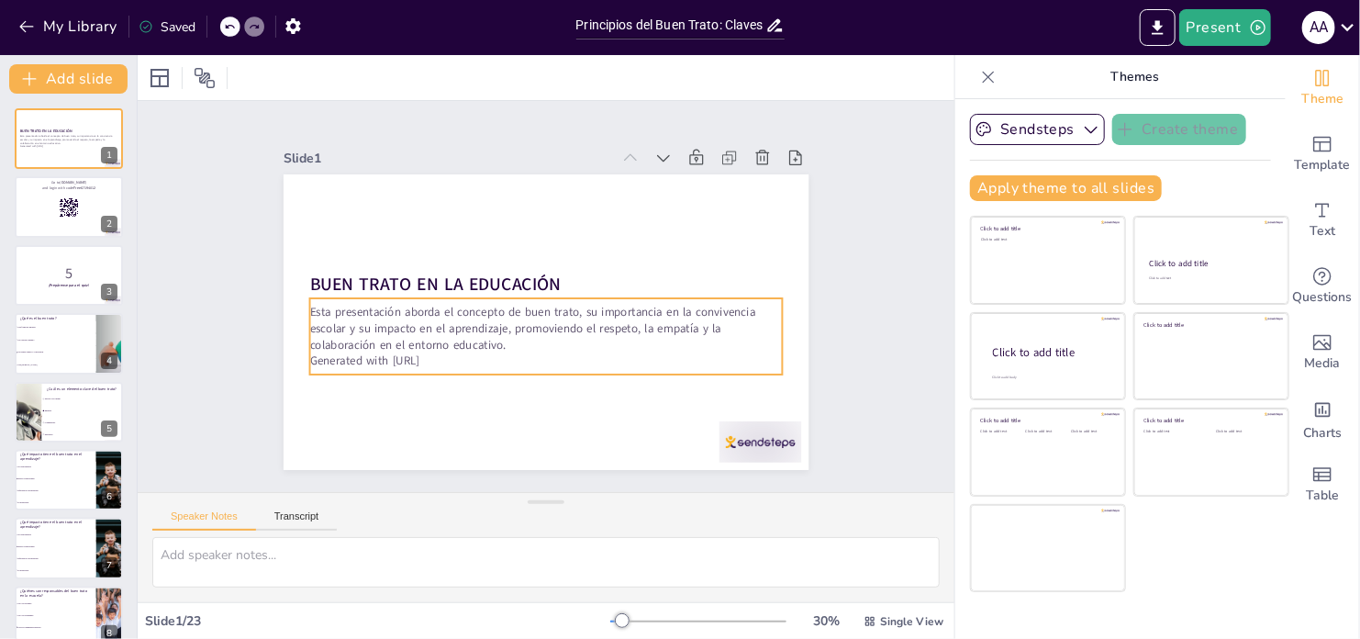
checkbox input "true"
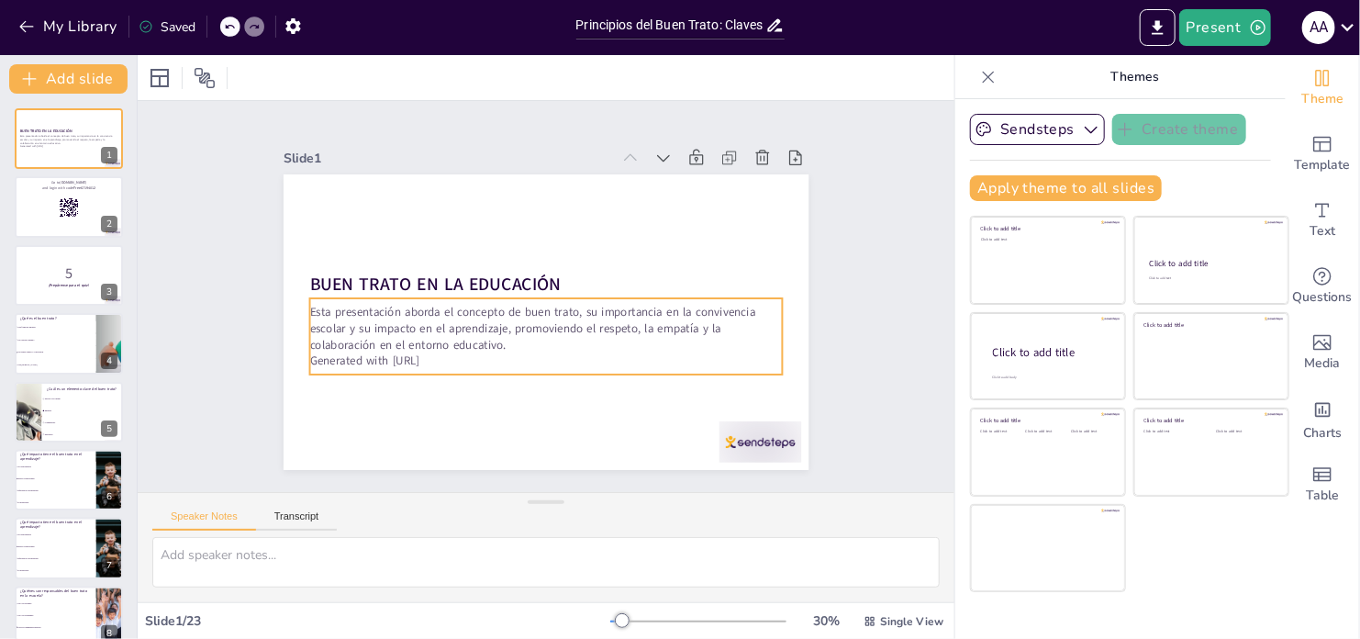
checkbox input "true"
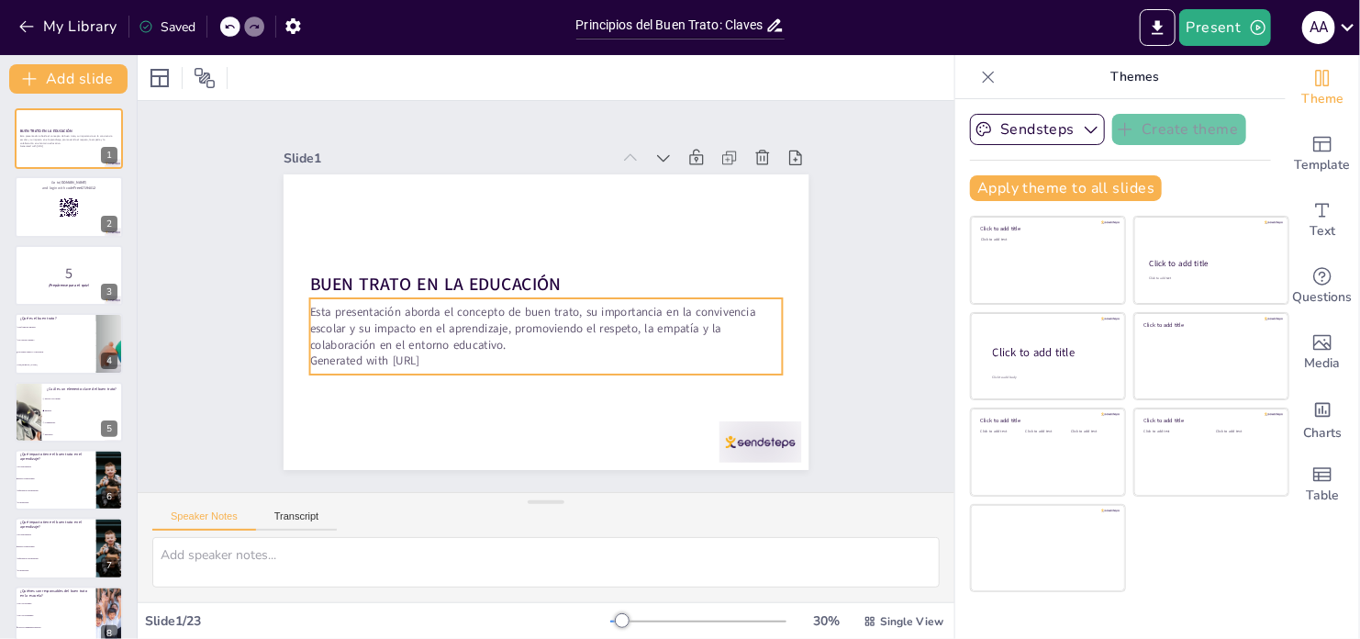
checkbox input "true"
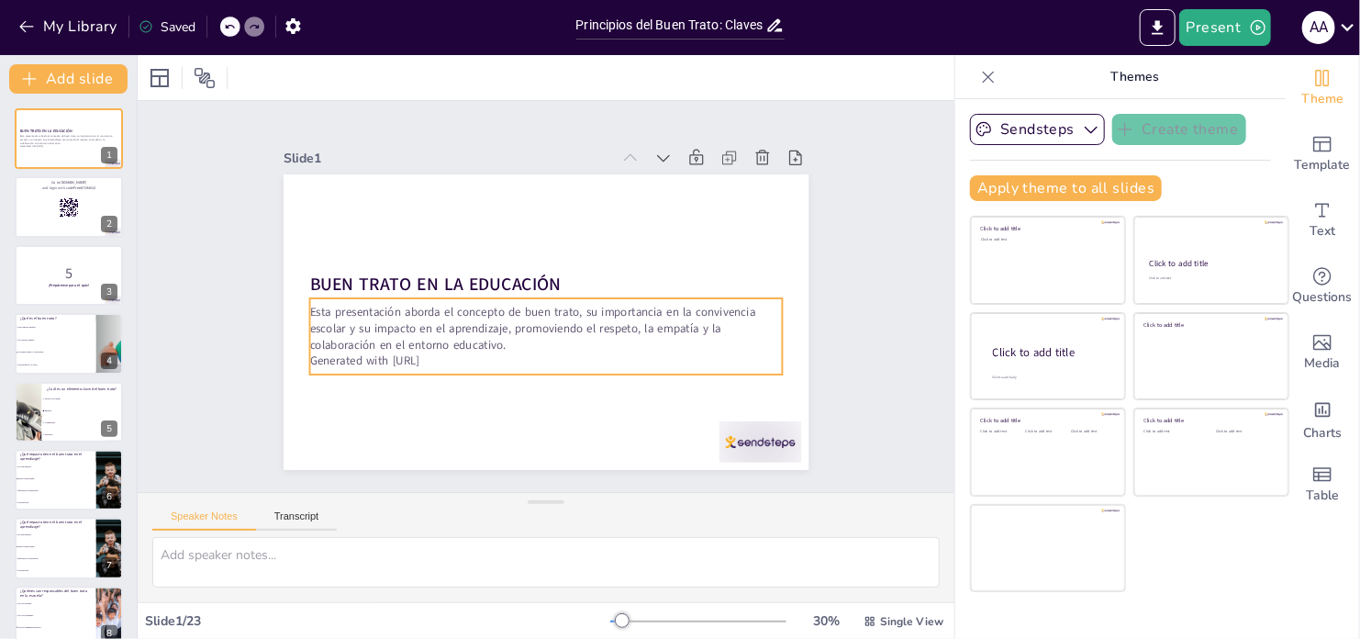
checkbox input "true"
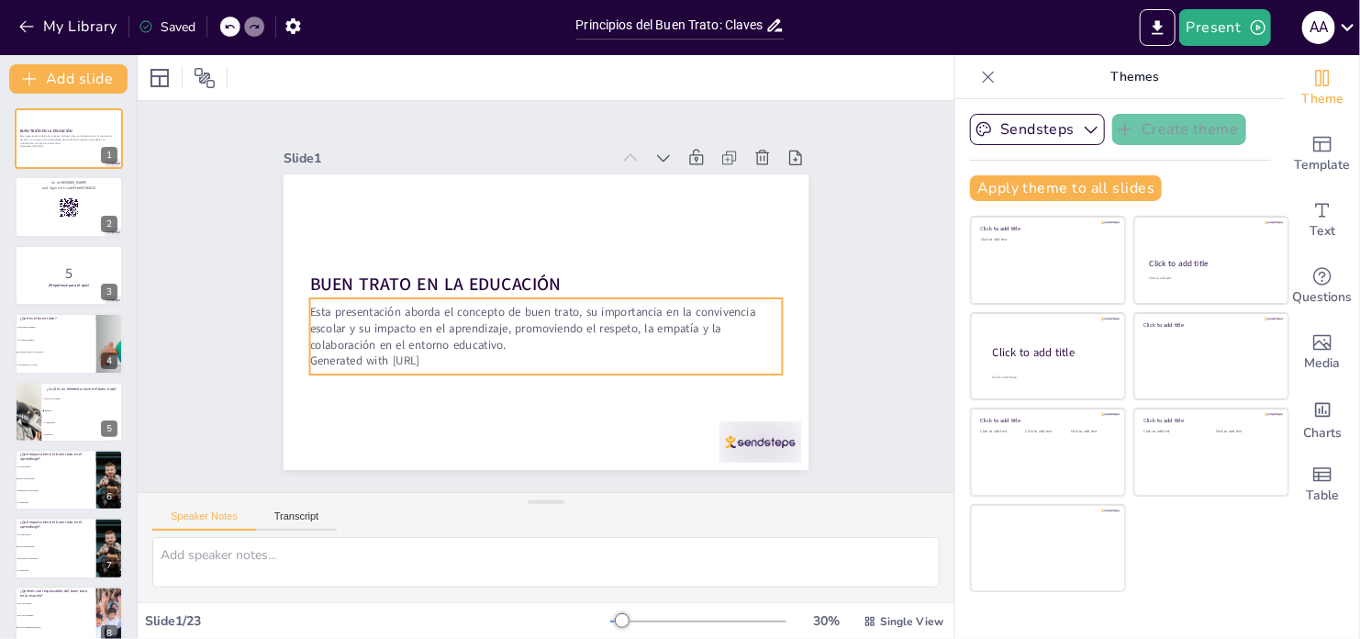
checkbox input "true"
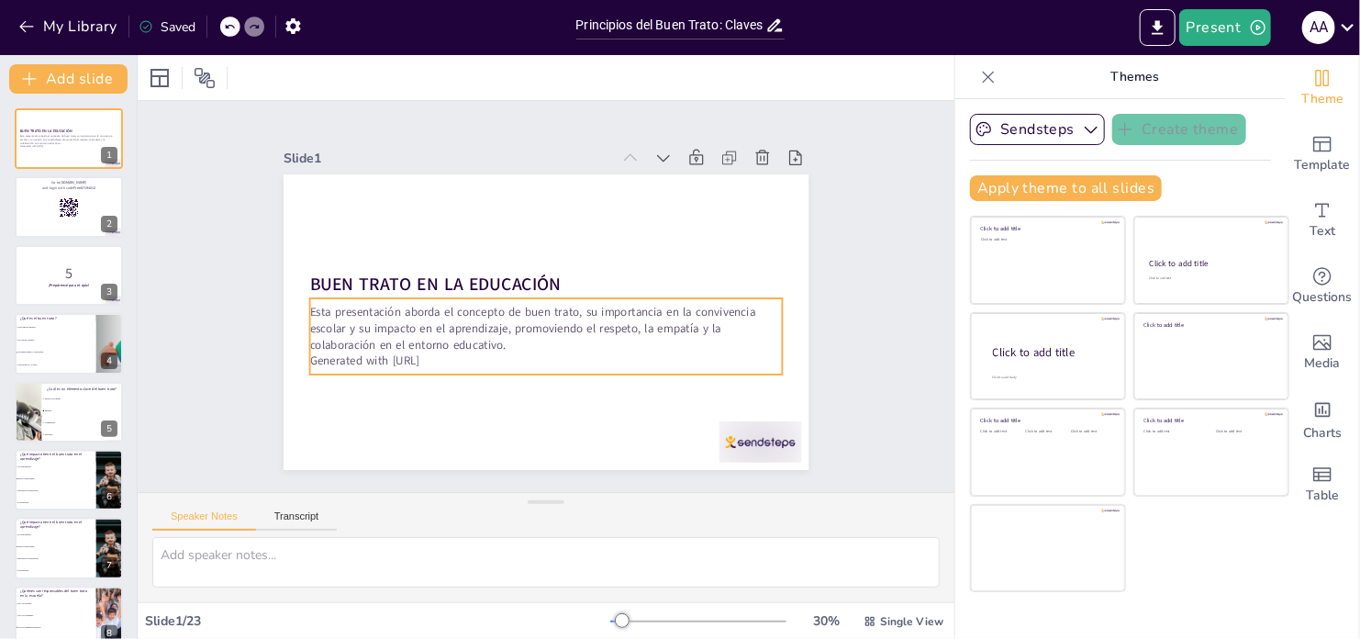
checkbox input "true"
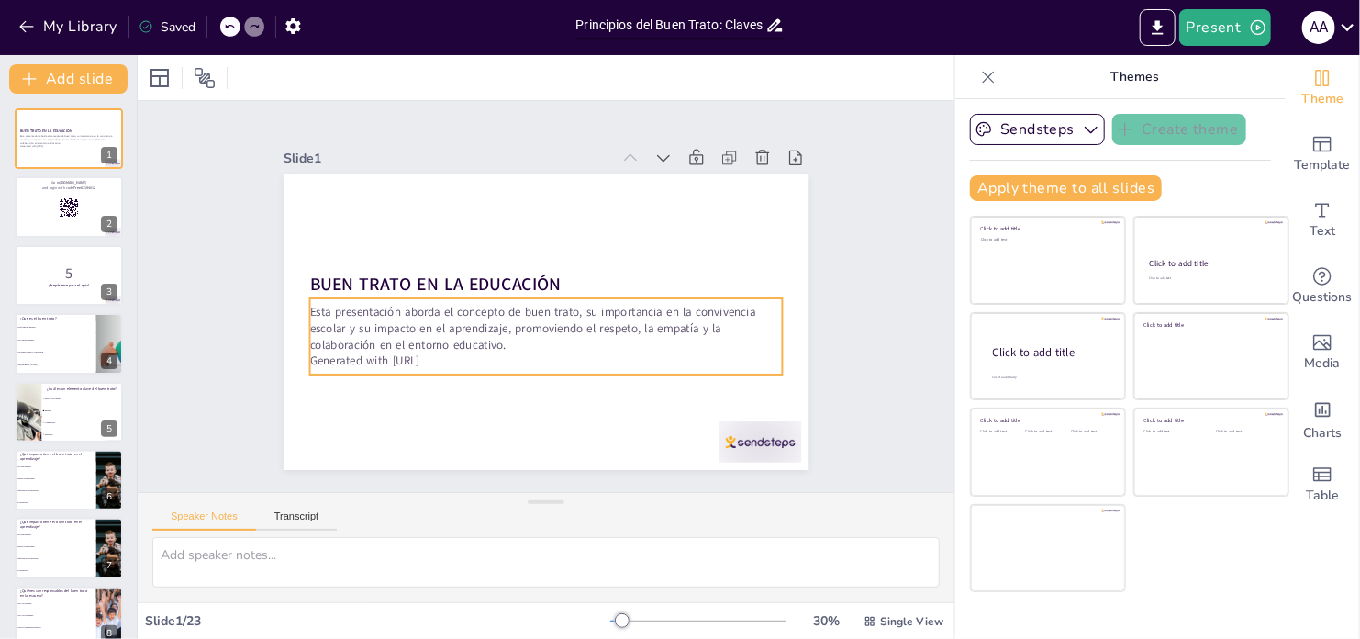
checkbox input "true"
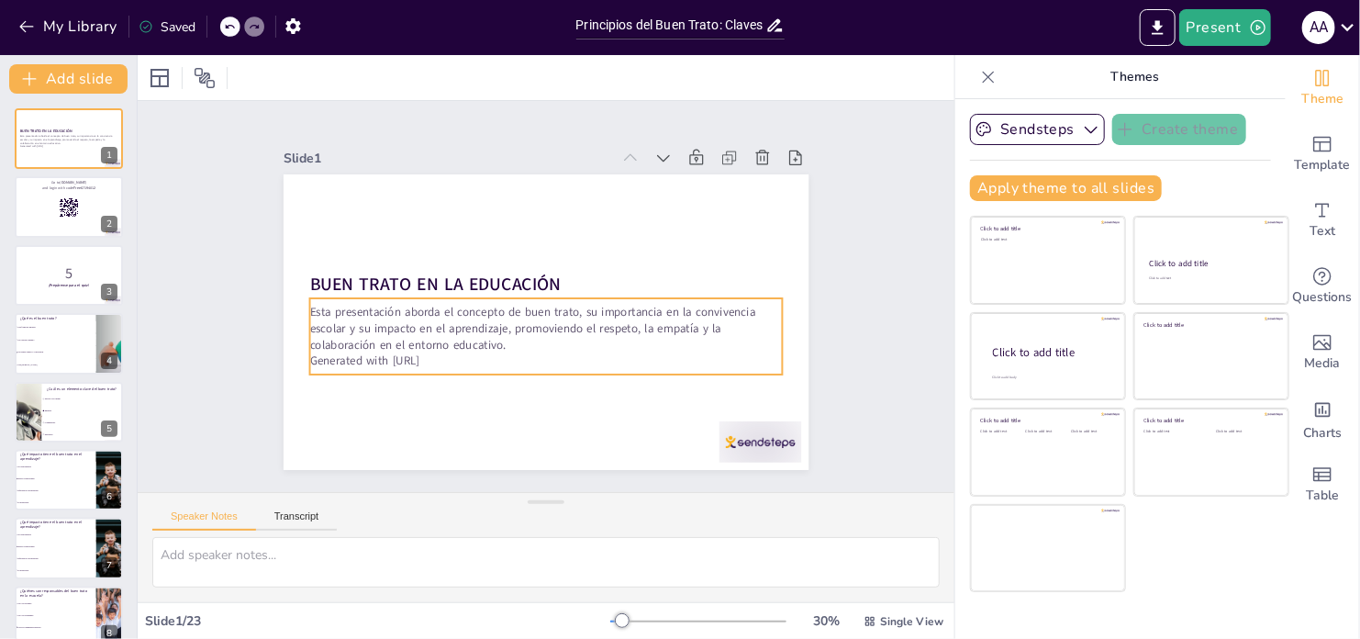
checkbox input "true"
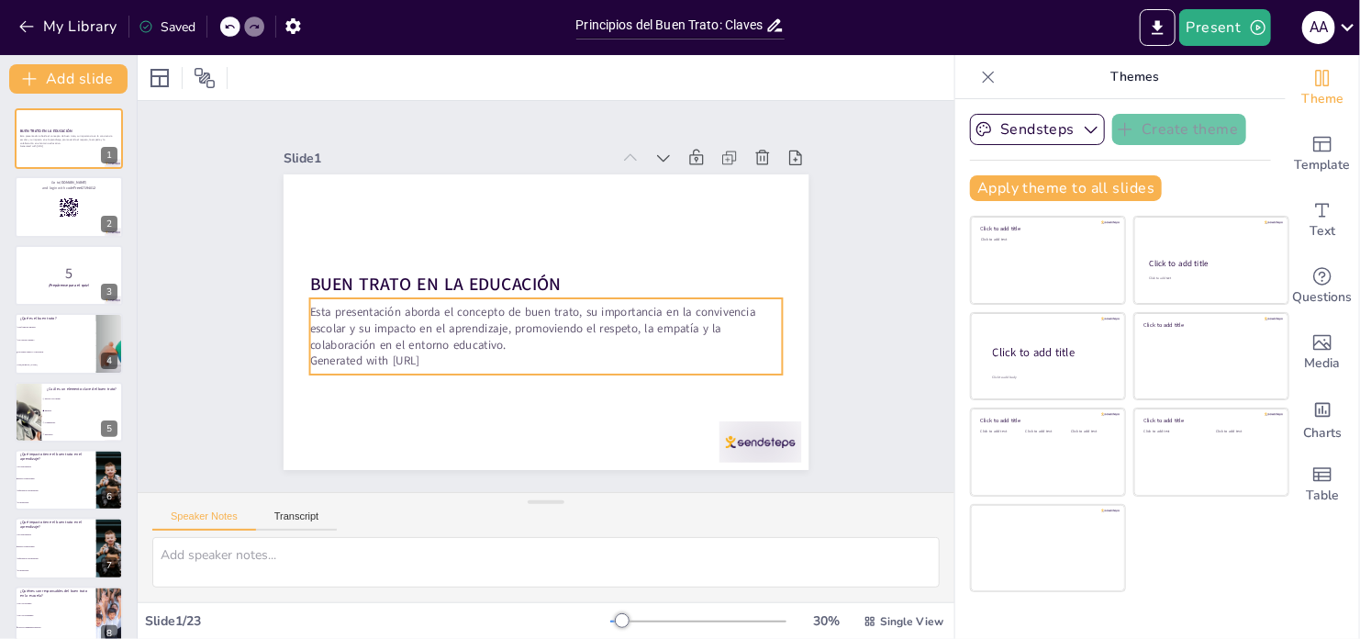
checkbox input "true"
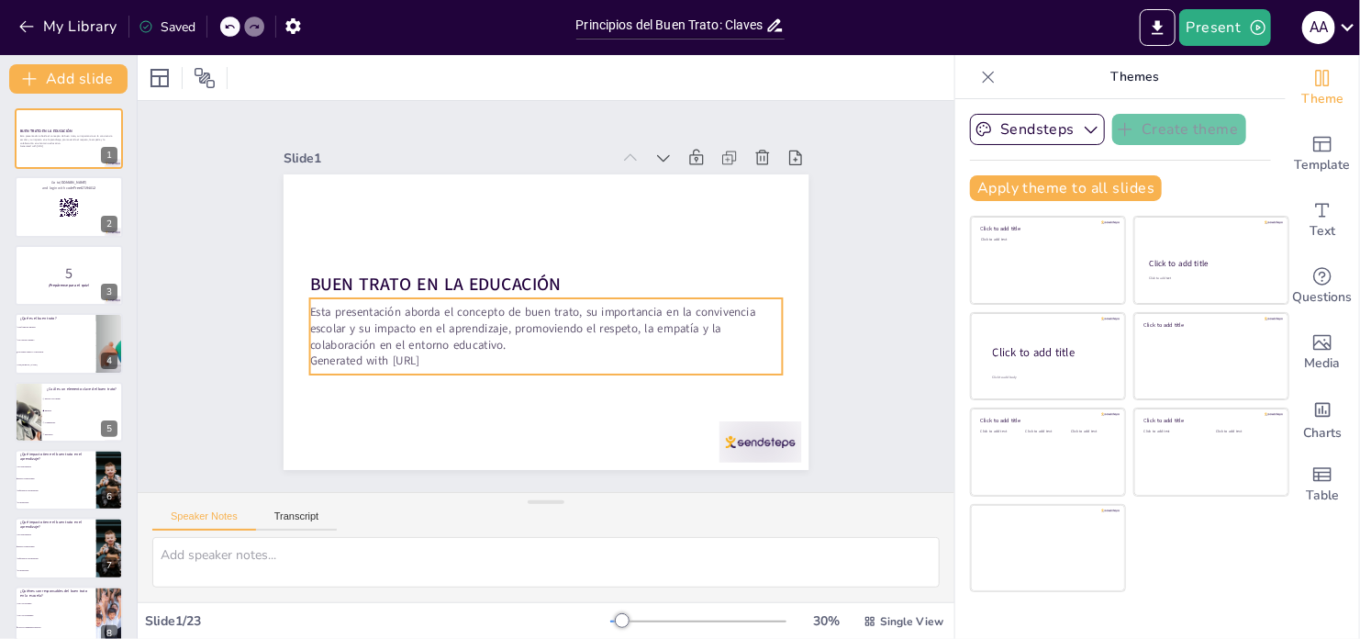
checkbox input "true"
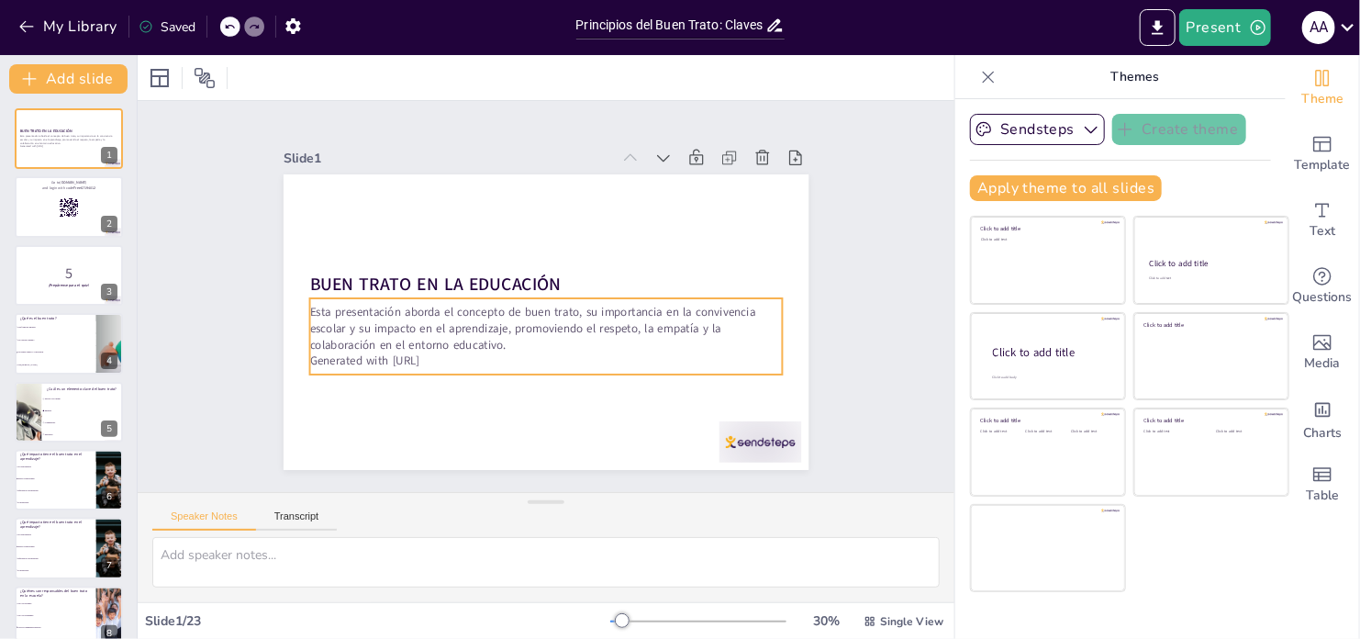
checkbox input "true"
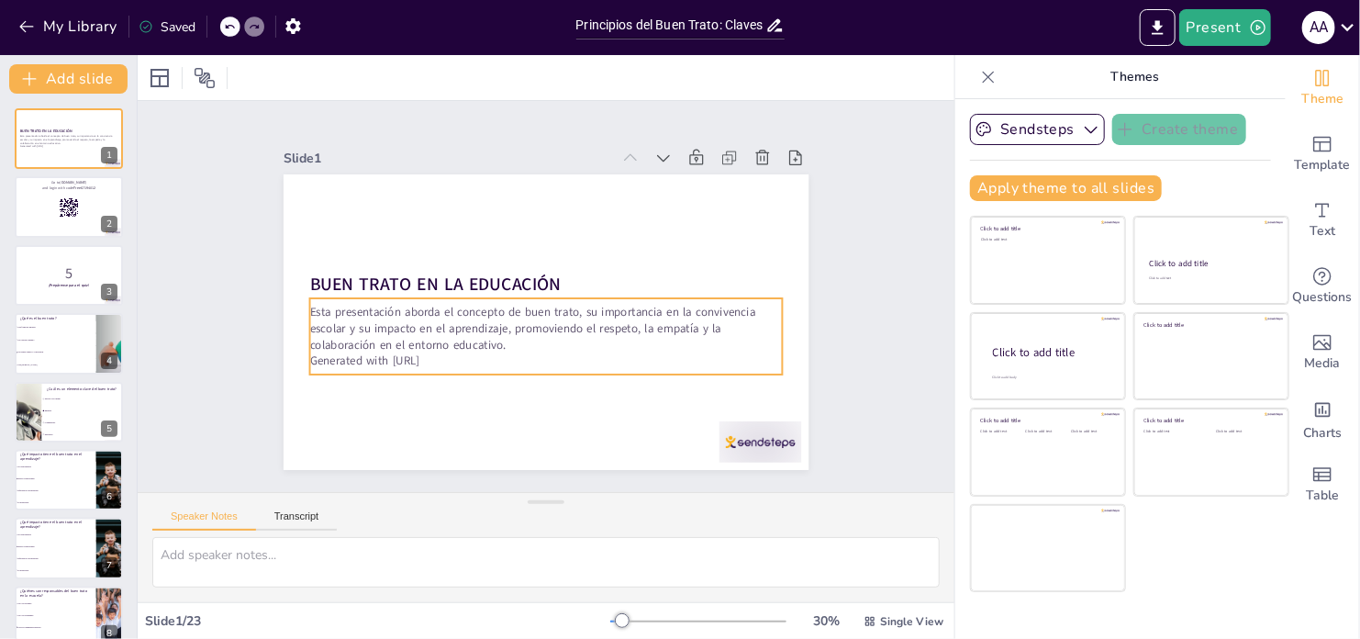
checkbox input "true"
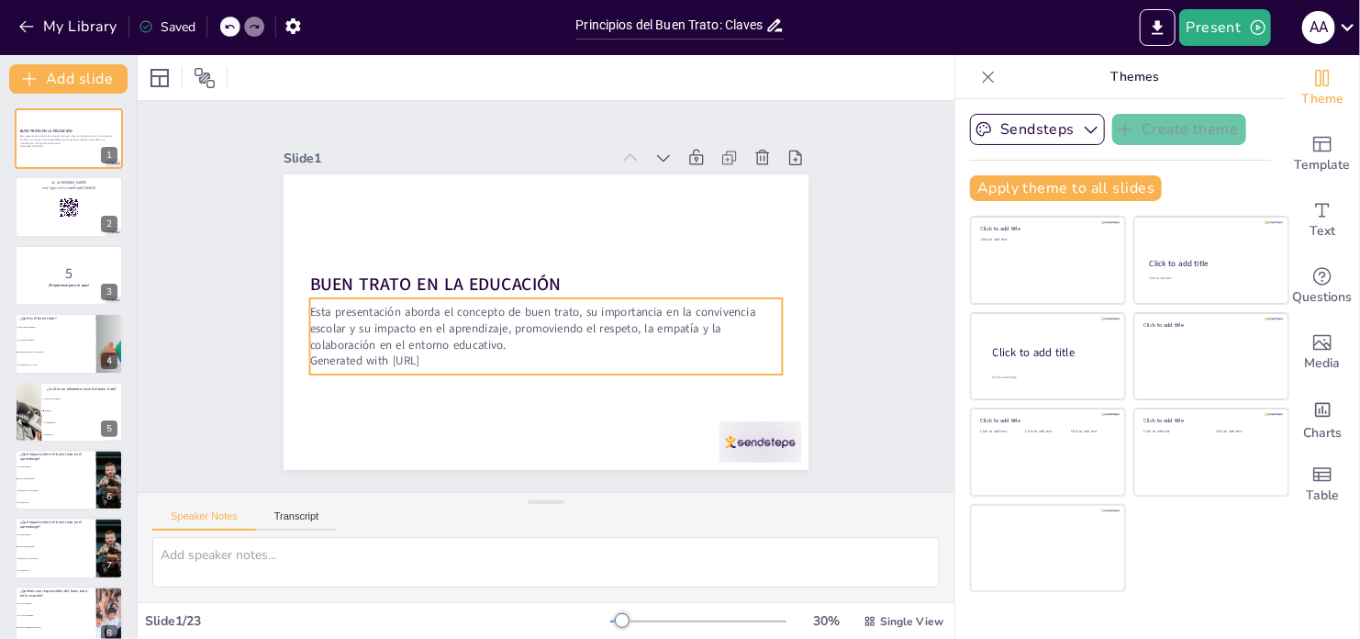
checkbox input "true"
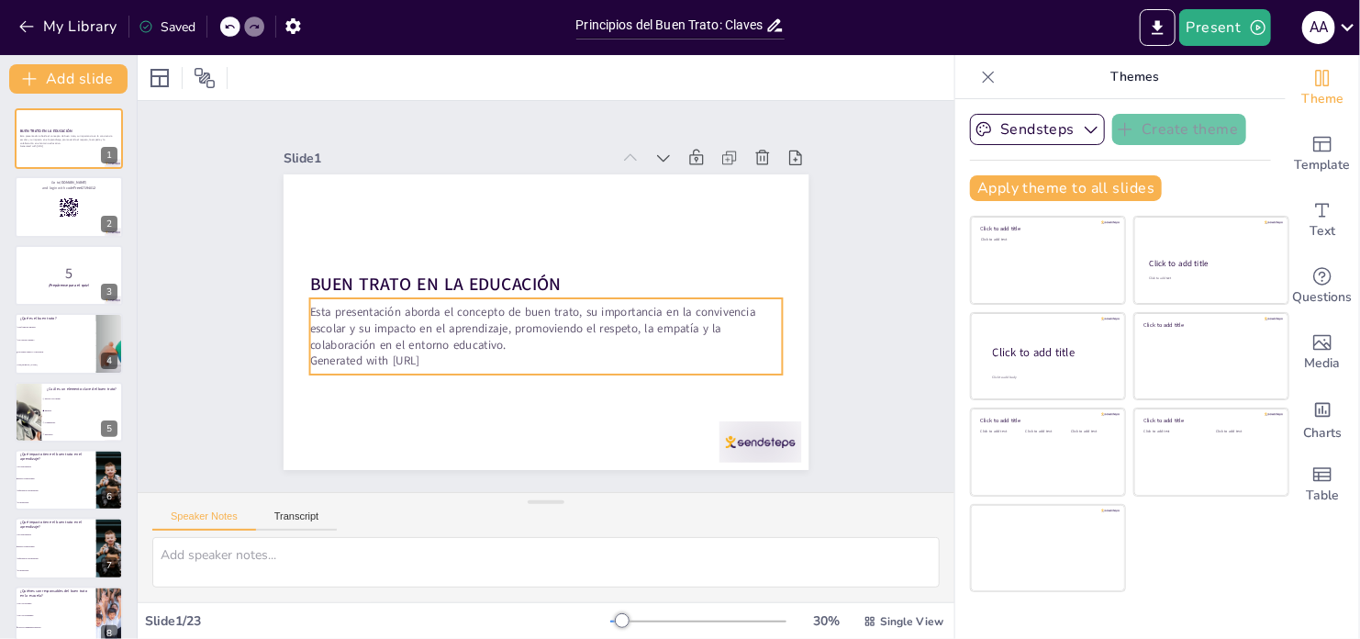
checkbox input "true"
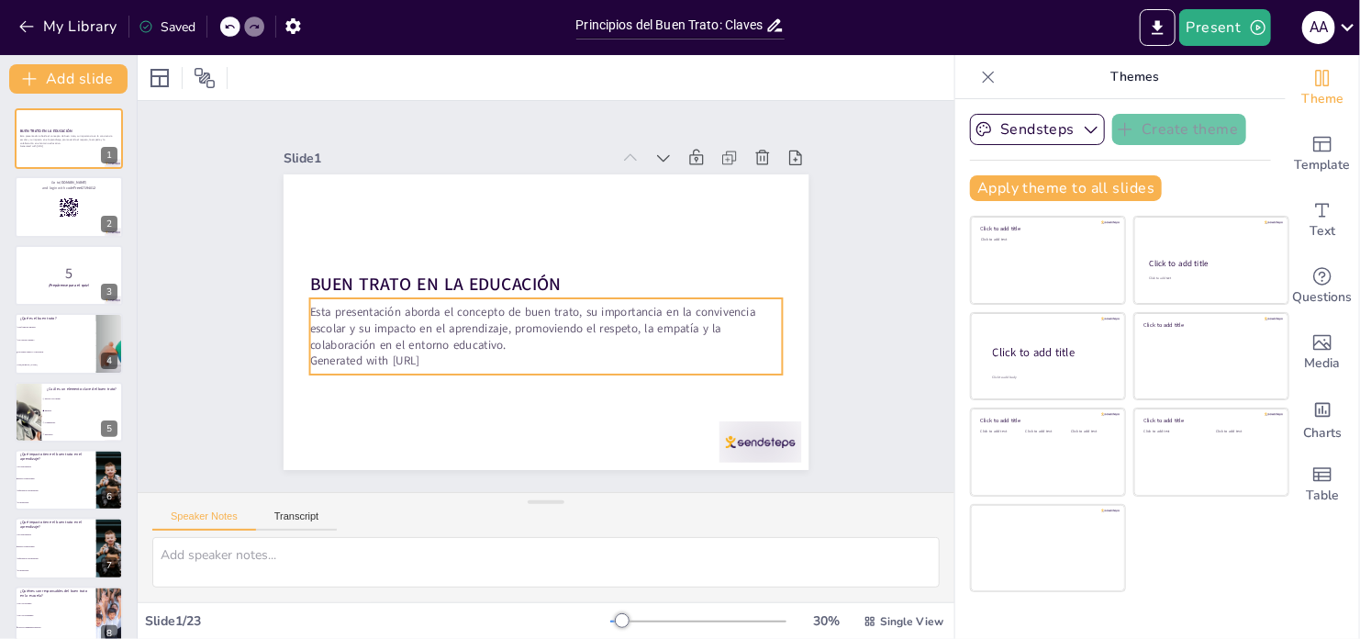
checkbox input "true"
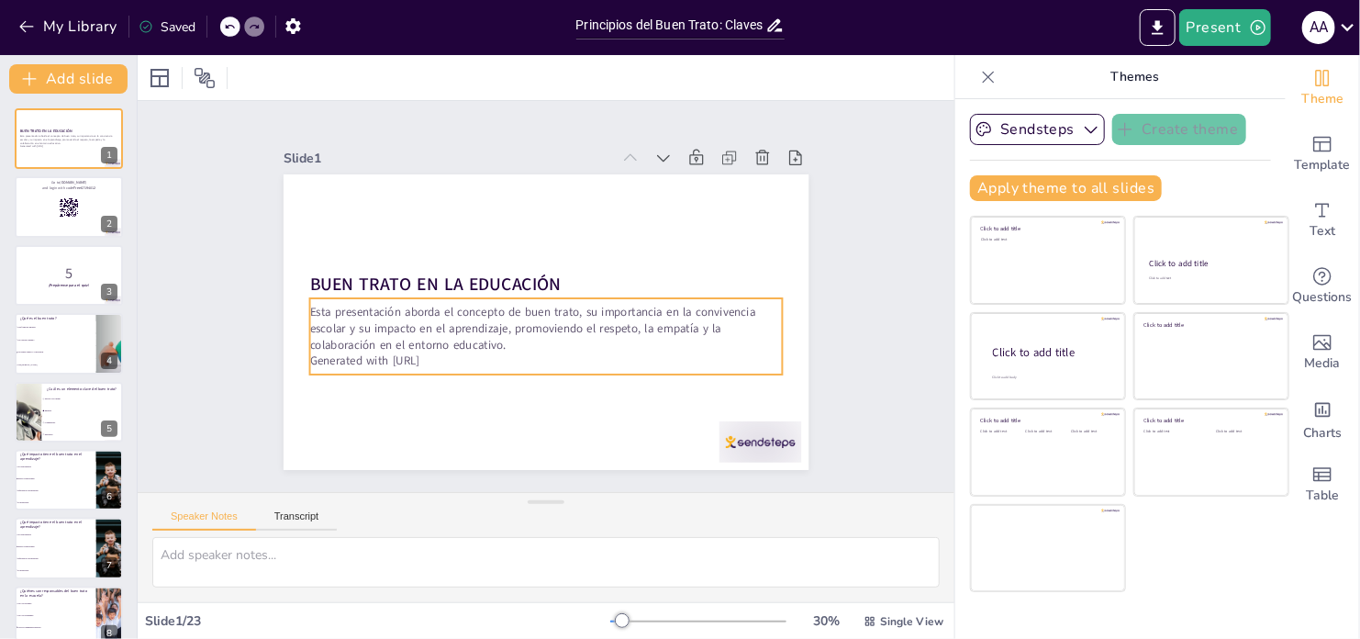
checkbox input "true"
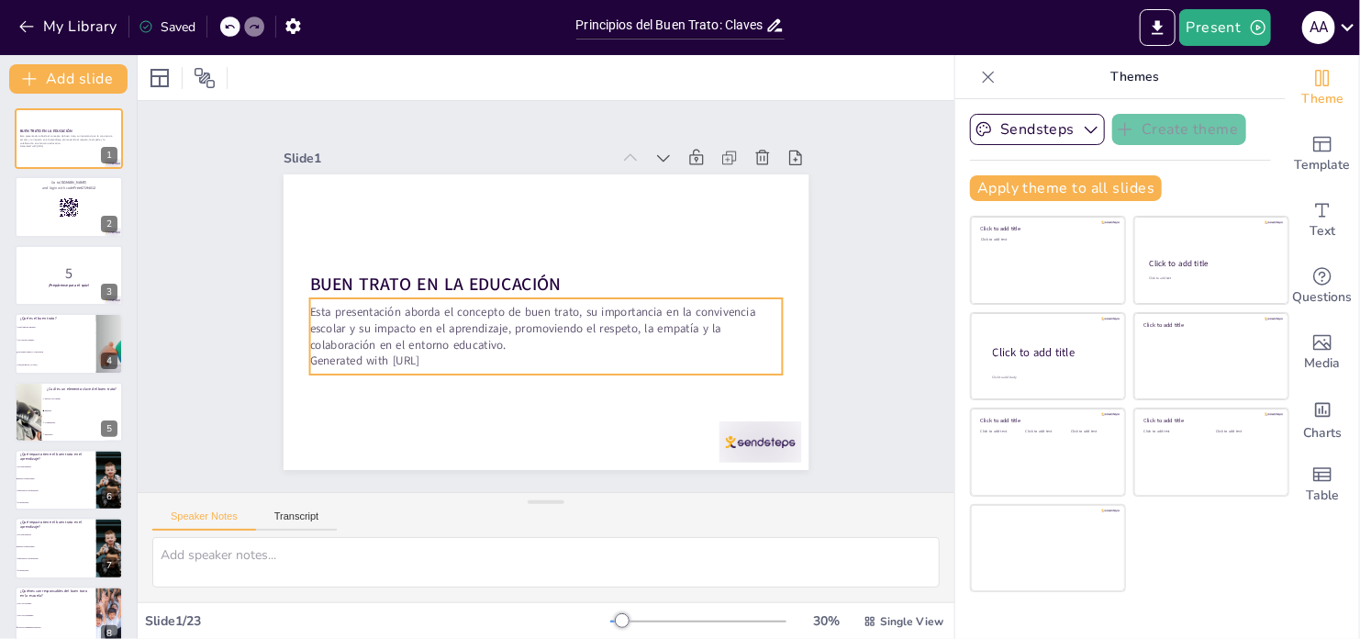
checkbox input "true"
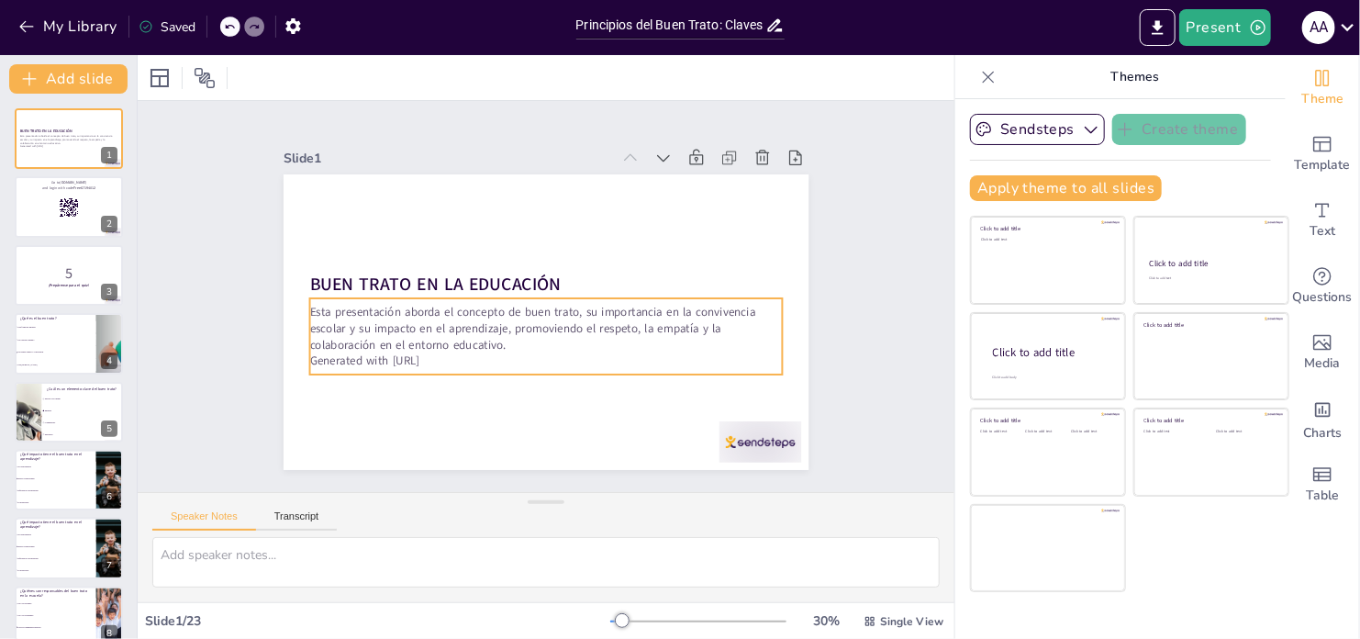
checkbox input "true"
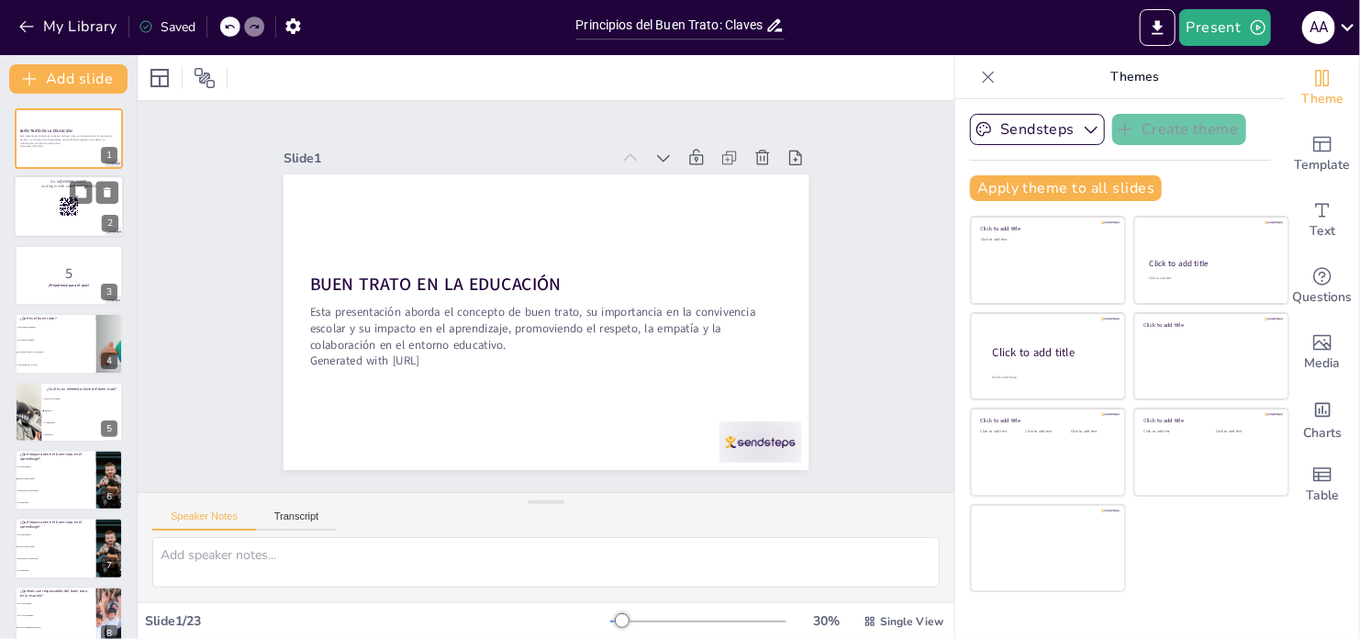
checkbox input "true"
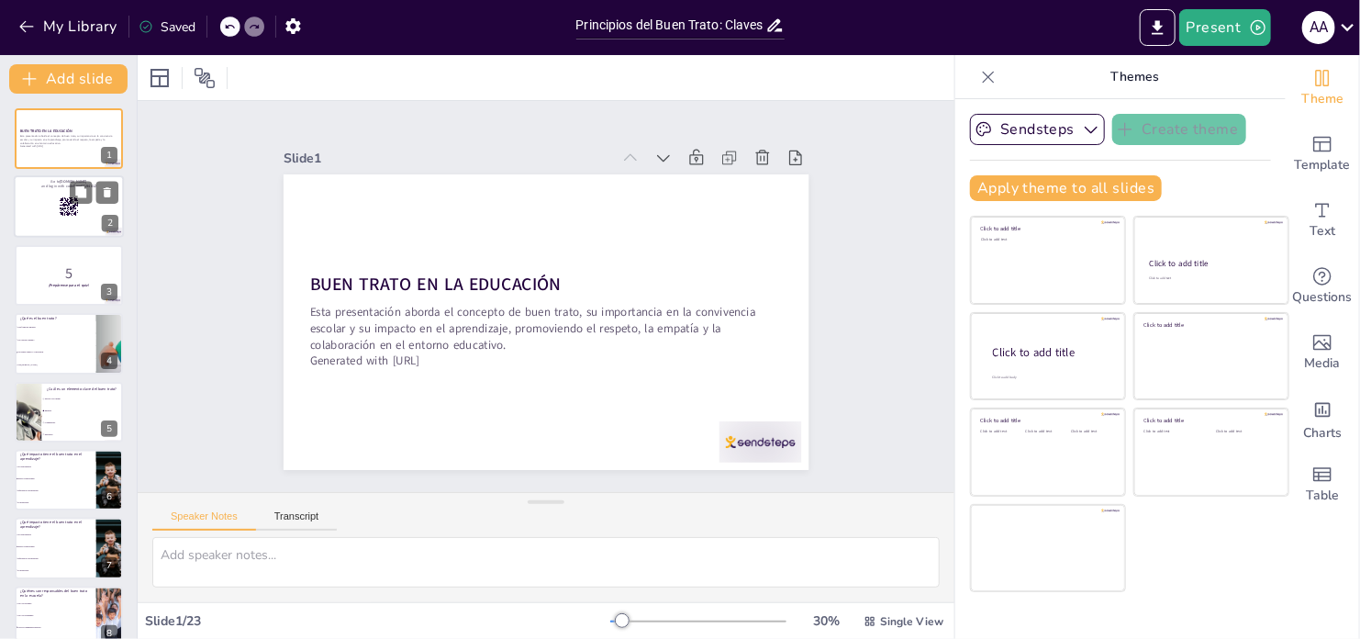
checkbox input "true"
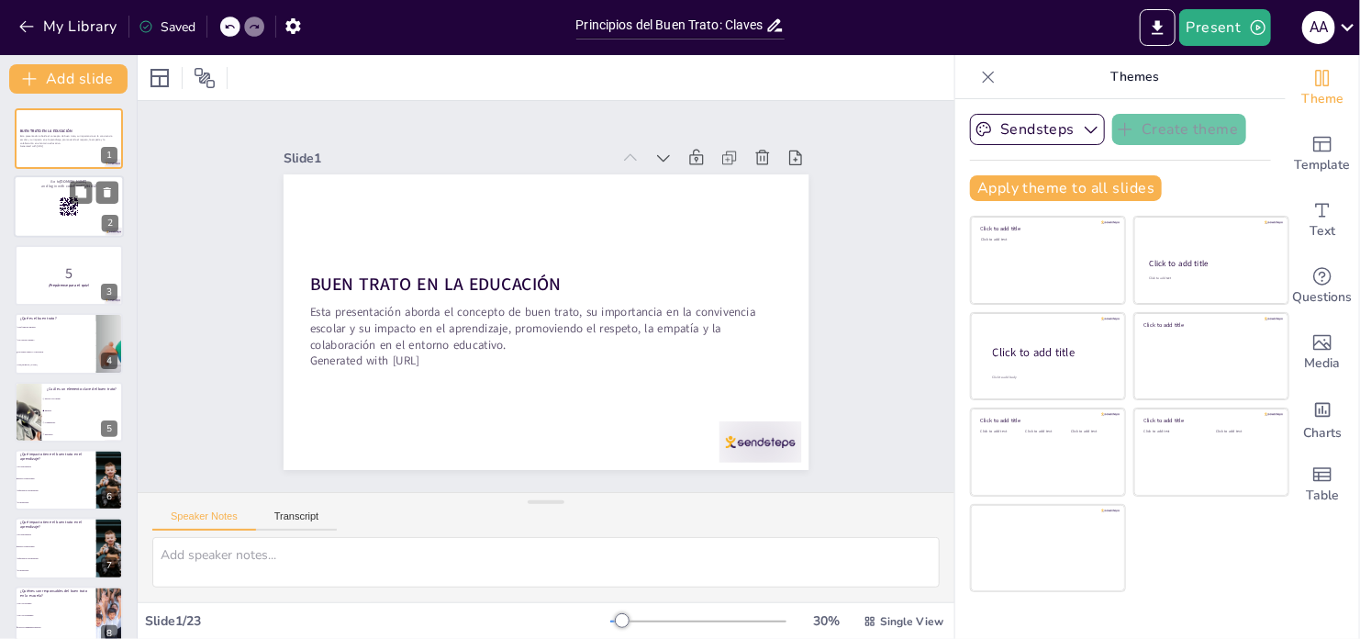
checkbox input "true"
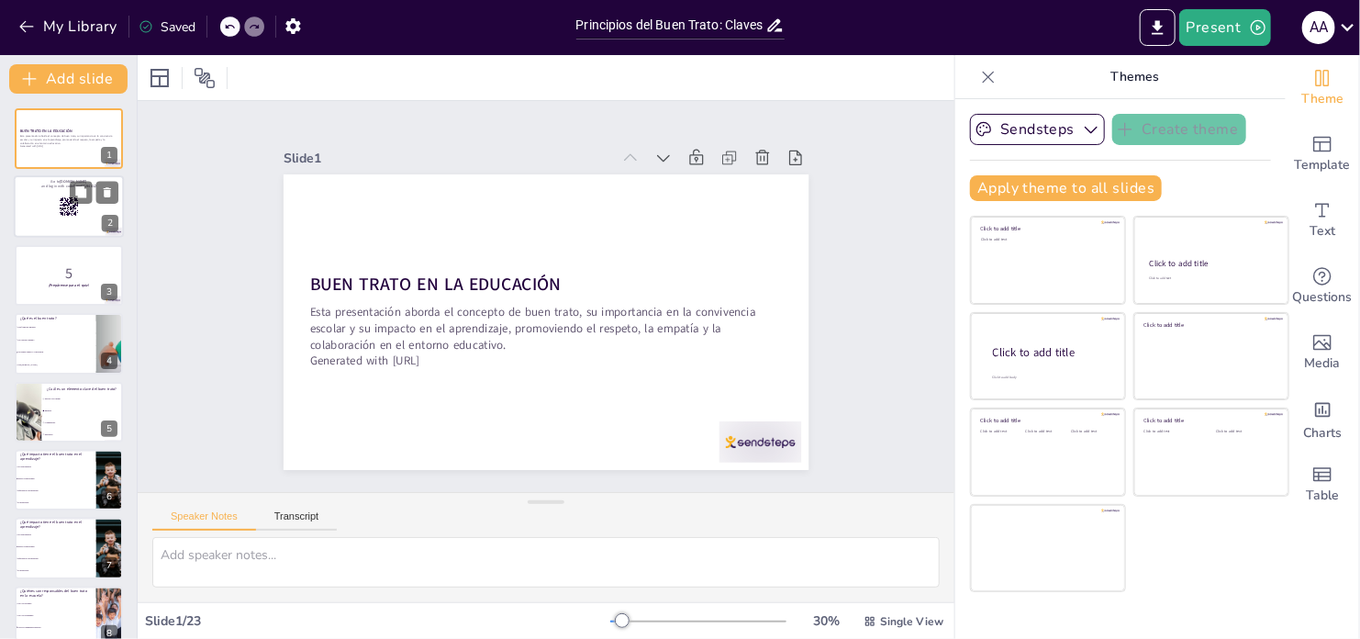
checkbox input "true"
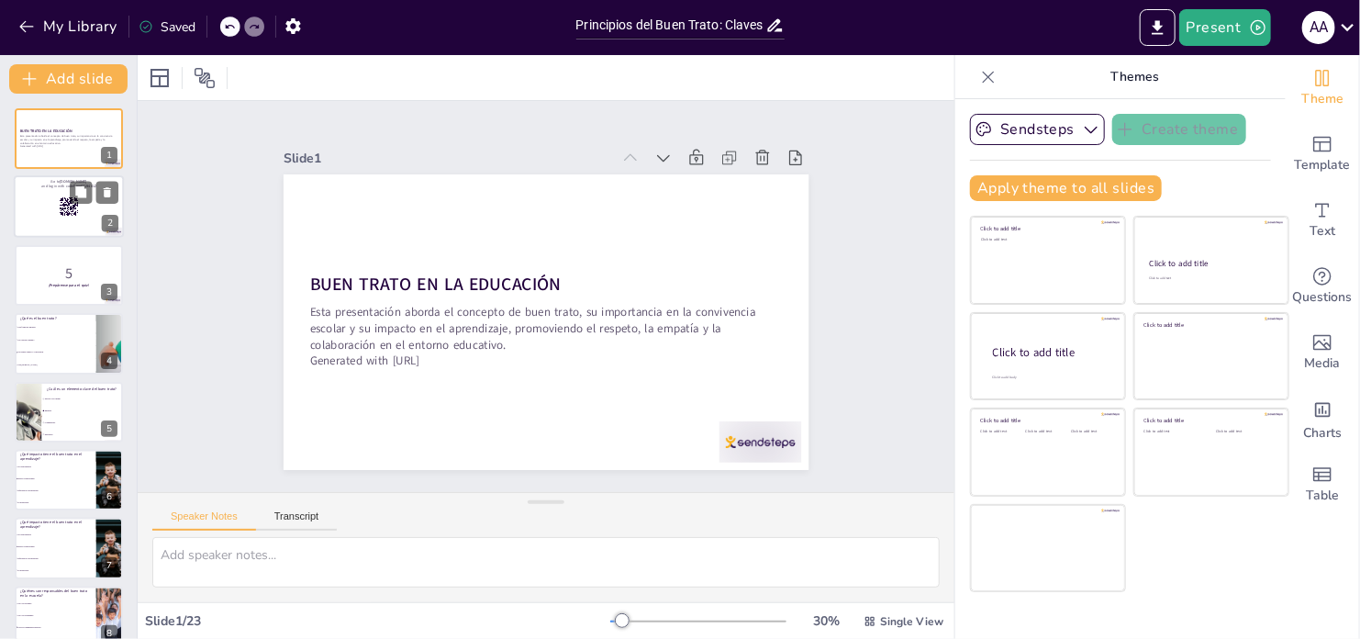
checkbox input "true"
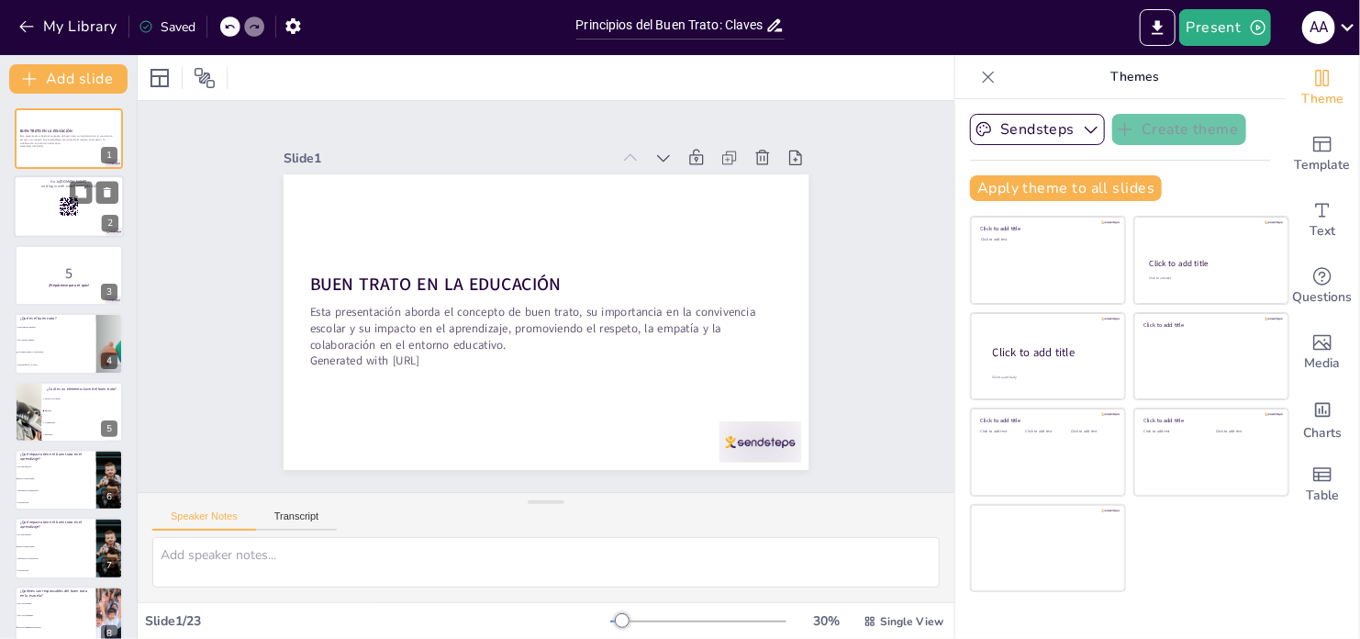
checkbox input "true"
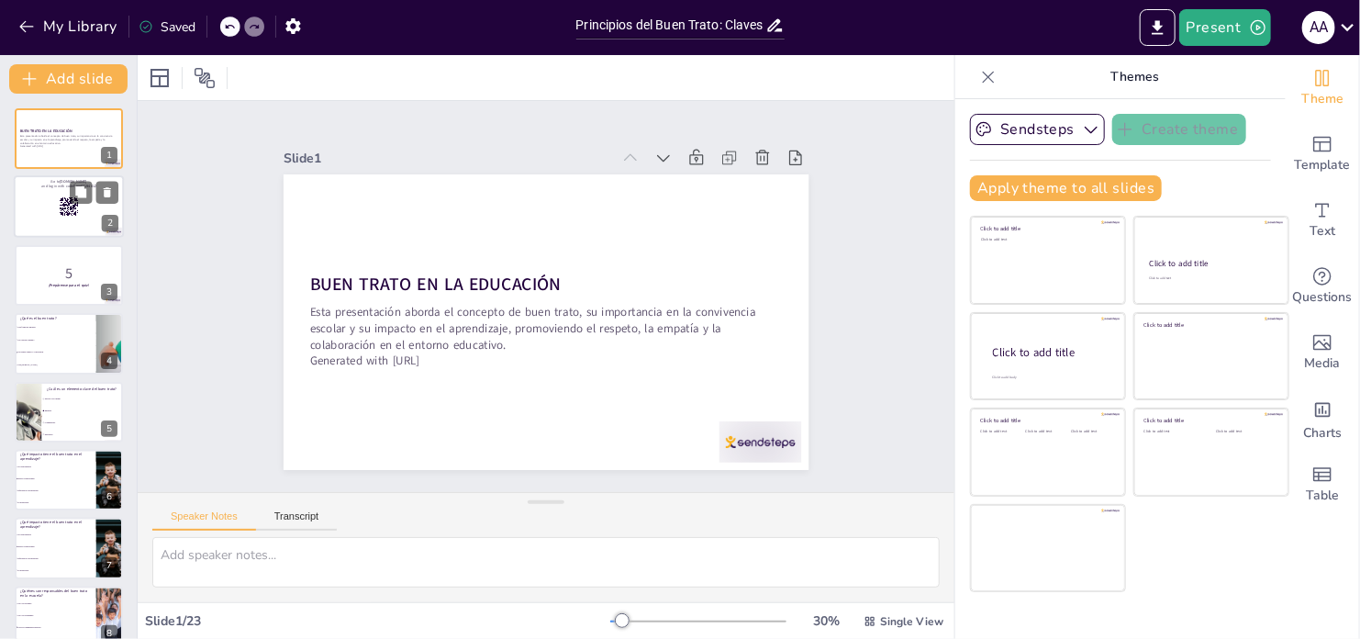
checkbox input "true"
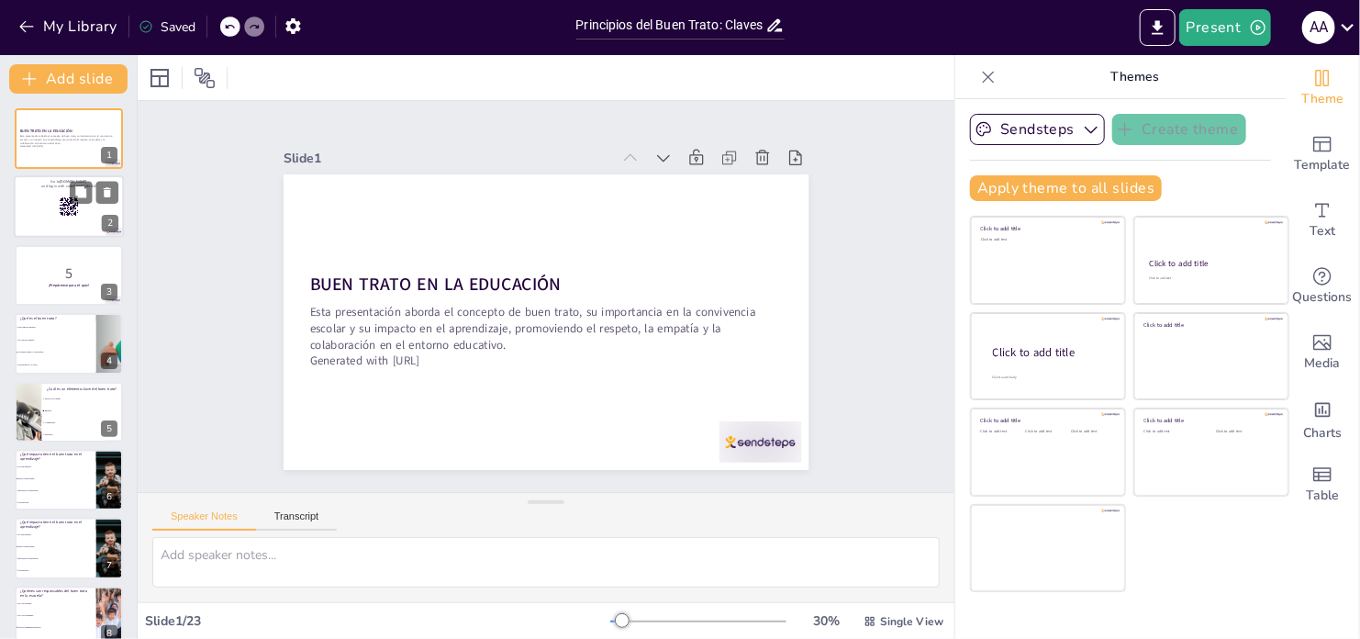
checkbox input "true"
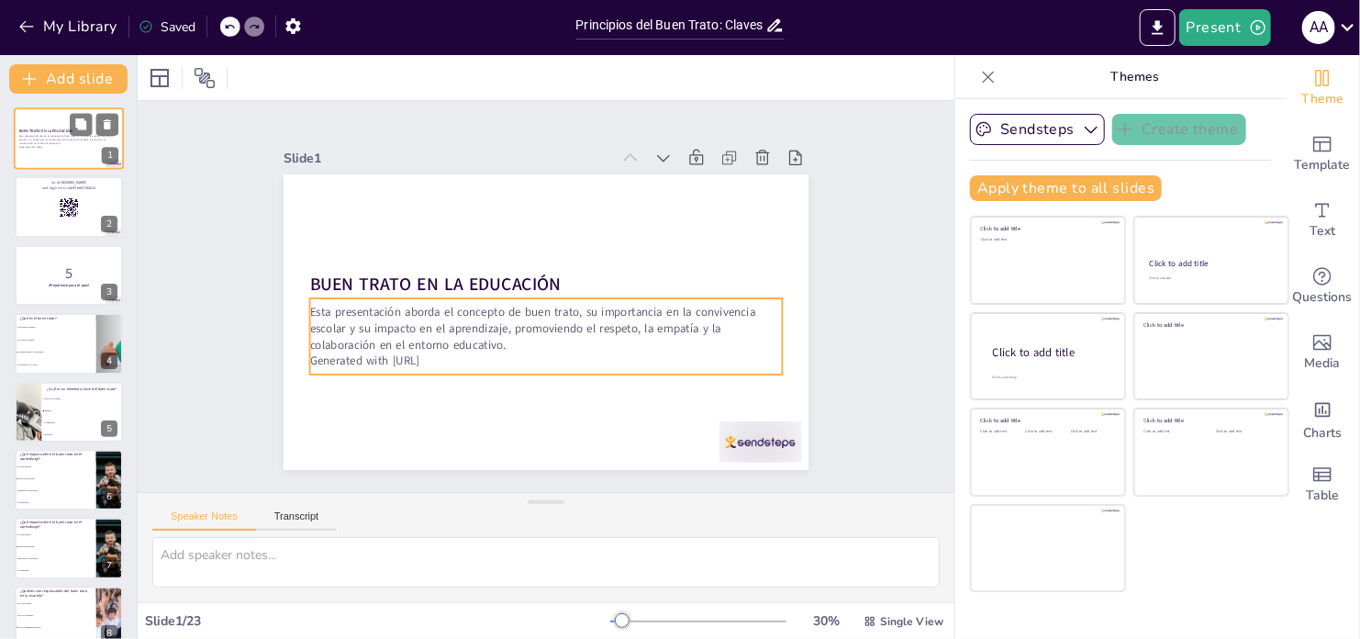
click at [71, 136] on p "Esta presentación aborda el concepto de buen trato, su importancia en la conviv…" at bounding box center [68, 140] width 99 height 10
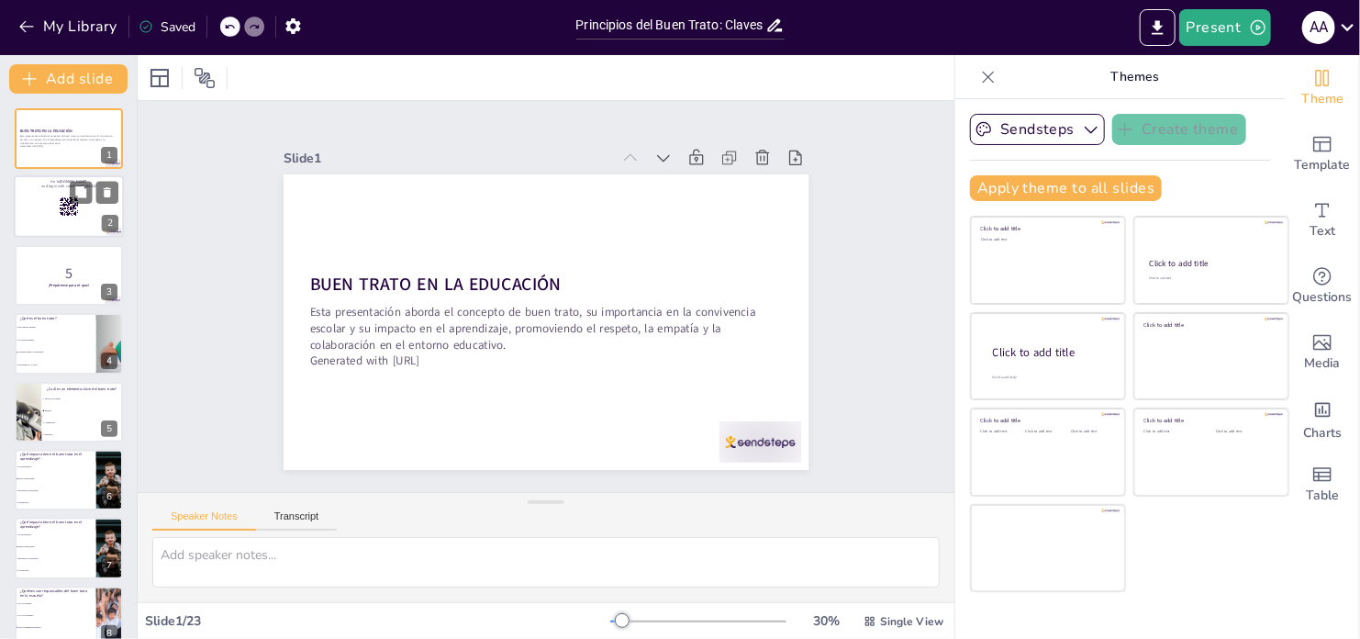
click at [59, 204] on rect at bounding box center [69, 207] width 20 height 20
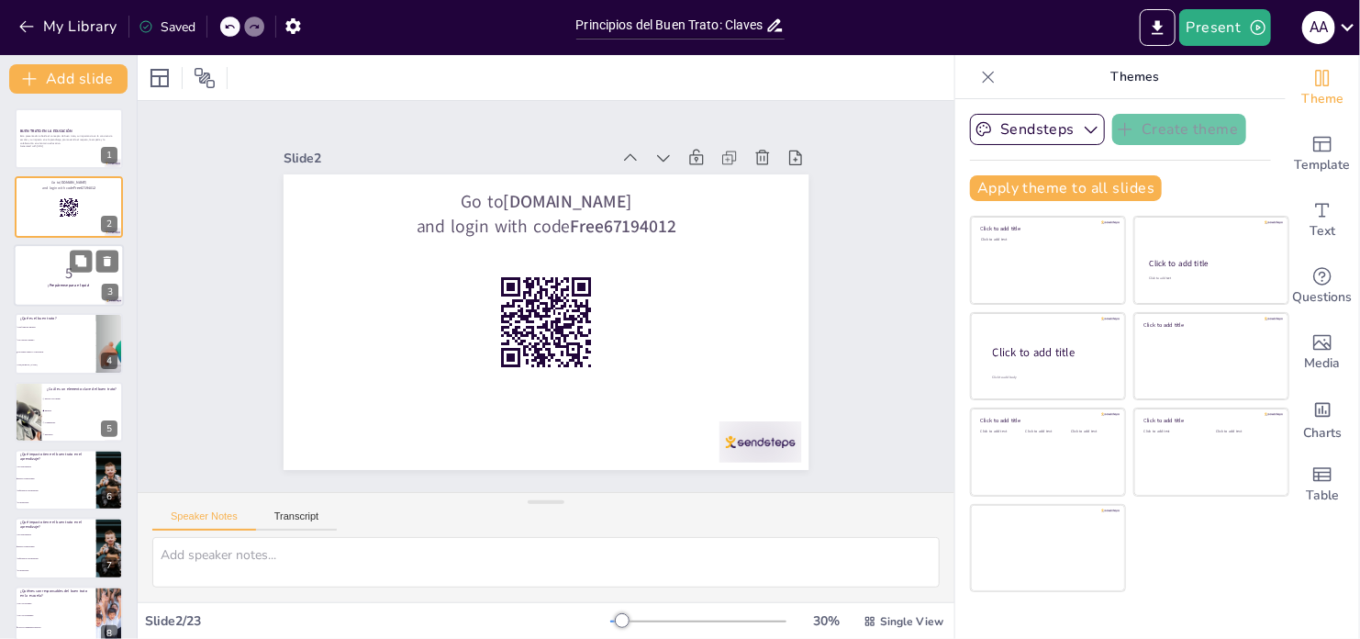
click at [53, 274] on p "5" at bounding box center [68, 273] width 99 height 20
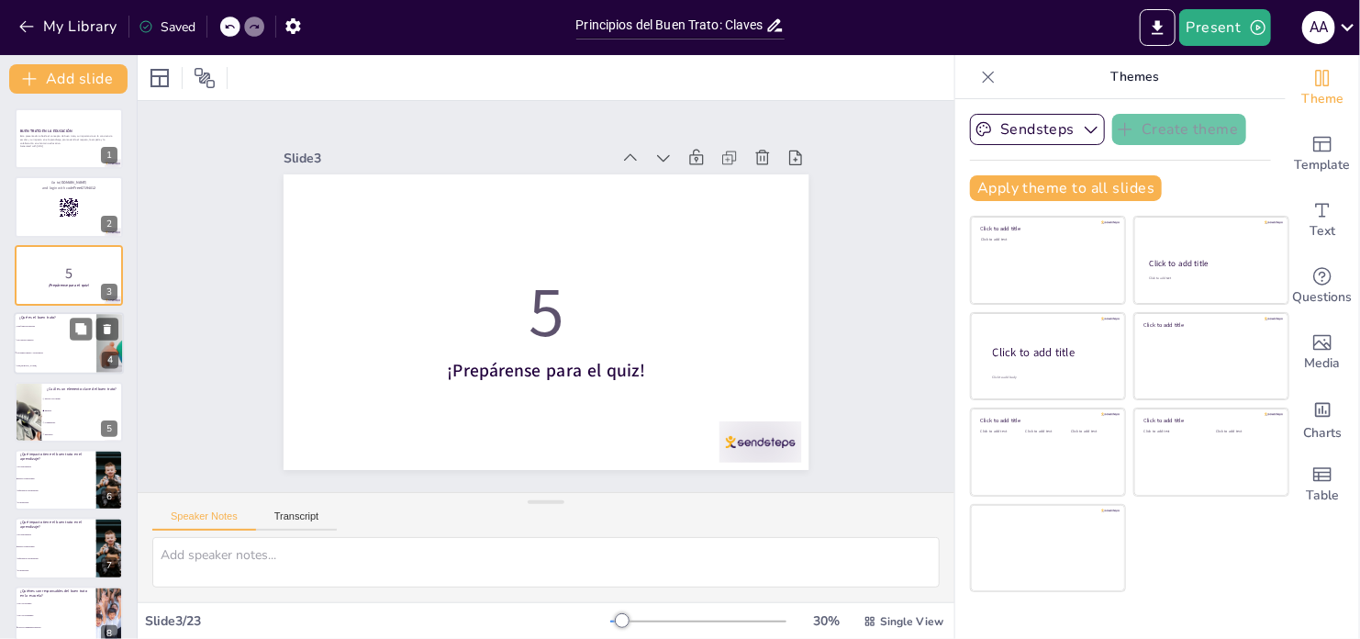
click at [54, 356] on li "Un respeto mutuo y convivencia" at bounding box center [55, 353] width 83 height 13
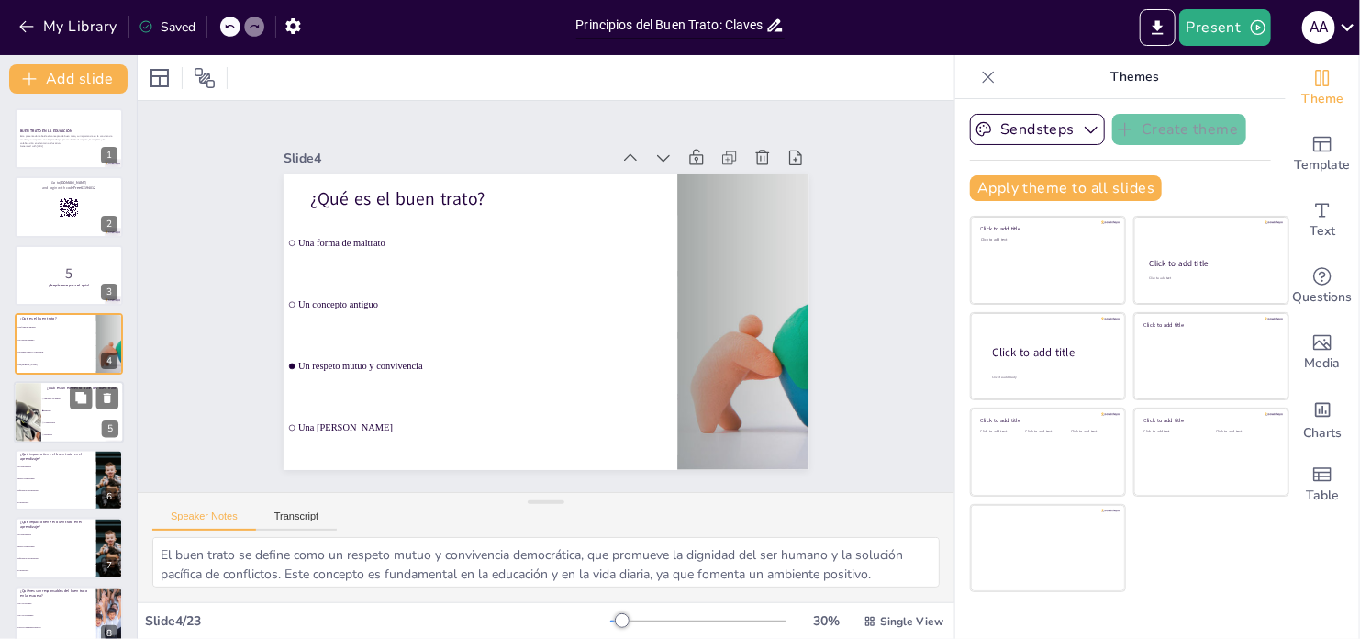
click at [57, 417] on li "Competencia" at bounding box center [82, 423] width 83 height 12
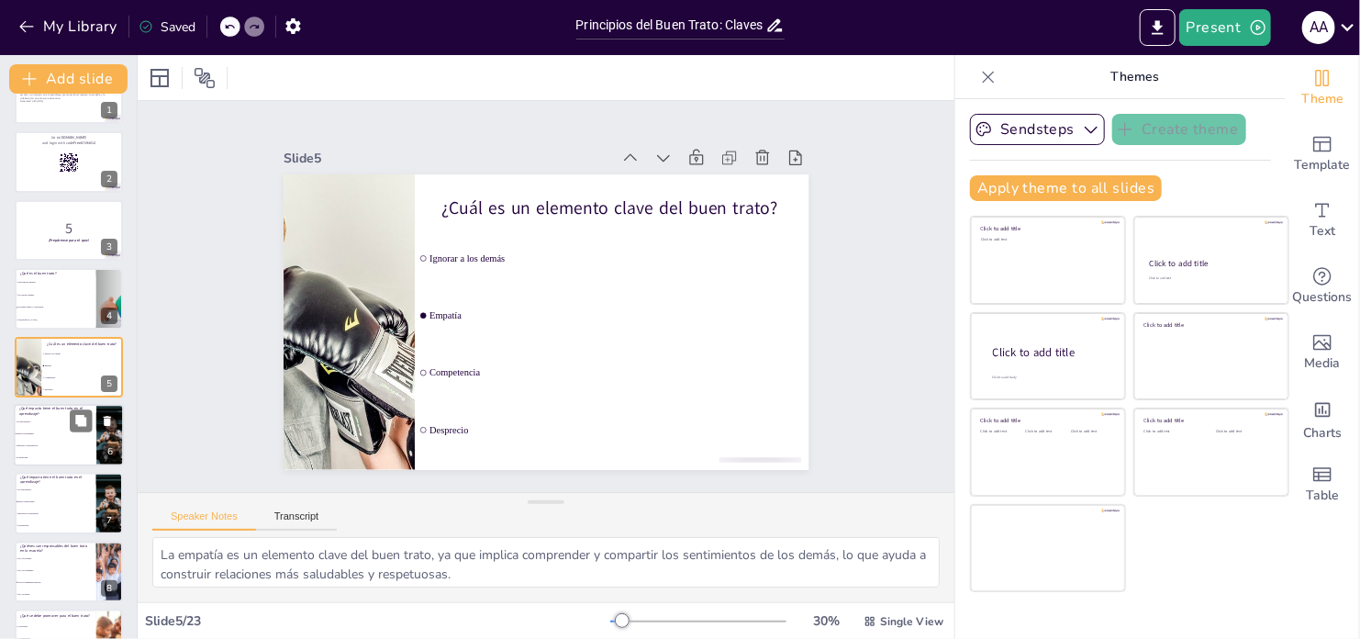
click at [58, 442] on li "Dificulta la concentración" at bounding box center [55, 446] width 83 height 12
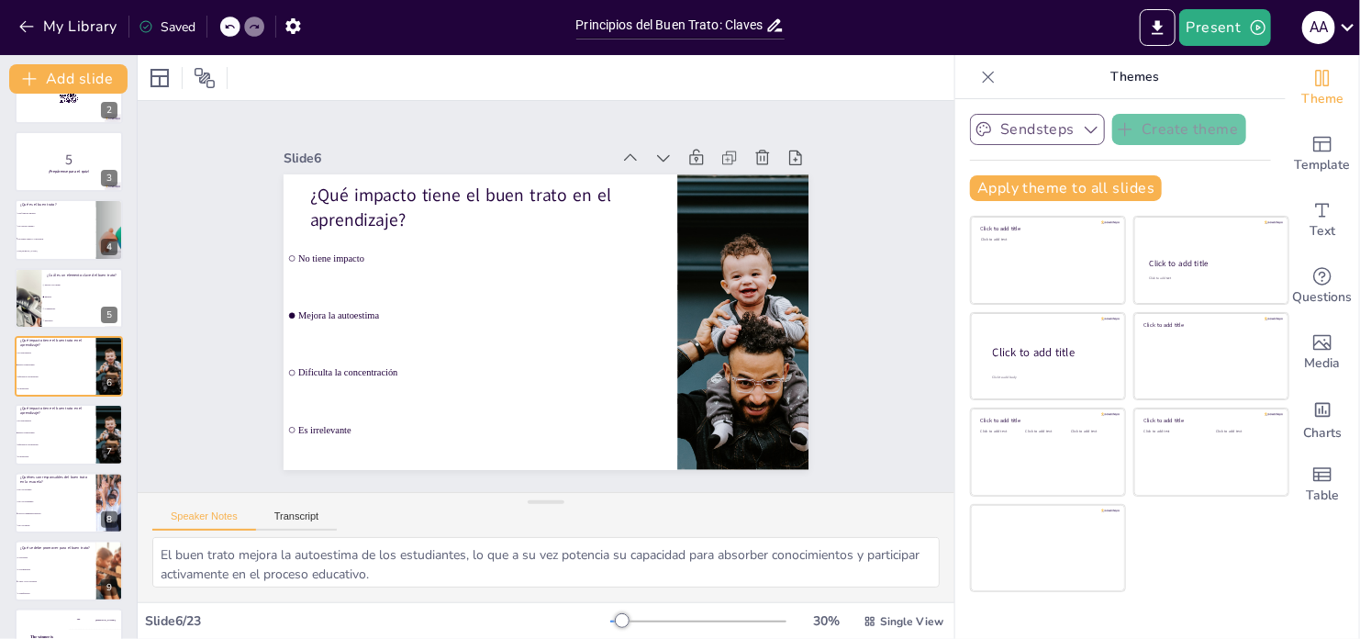
click at [1082, 130] on icon "button" at bounding box center [1091, 129] width 18 height 18
click at [1011, 186] on span "Sendsteps" at bounding box center [1052, 192] width 83 height 17
click at [983, 74] on icon at bounding box center [989, 77] width 12 height 12
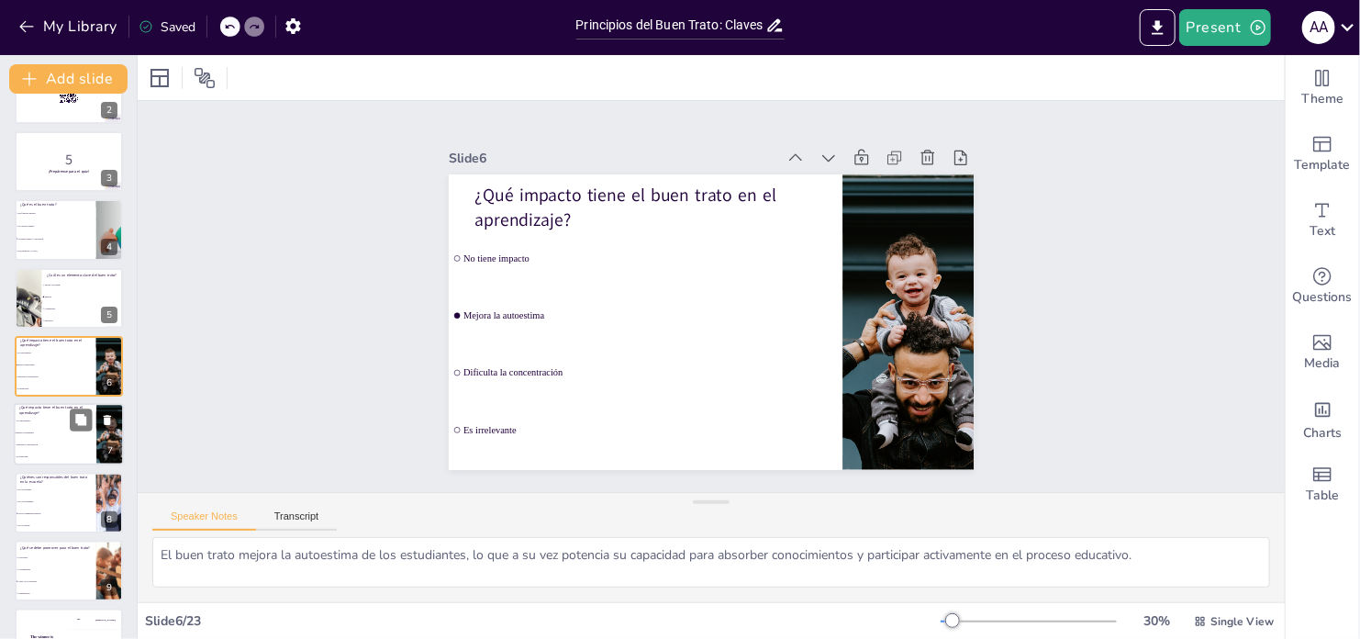
click at [64, 437] on li "Mejora la autoestima" at bounding box center [55, 434] width 83 height 12
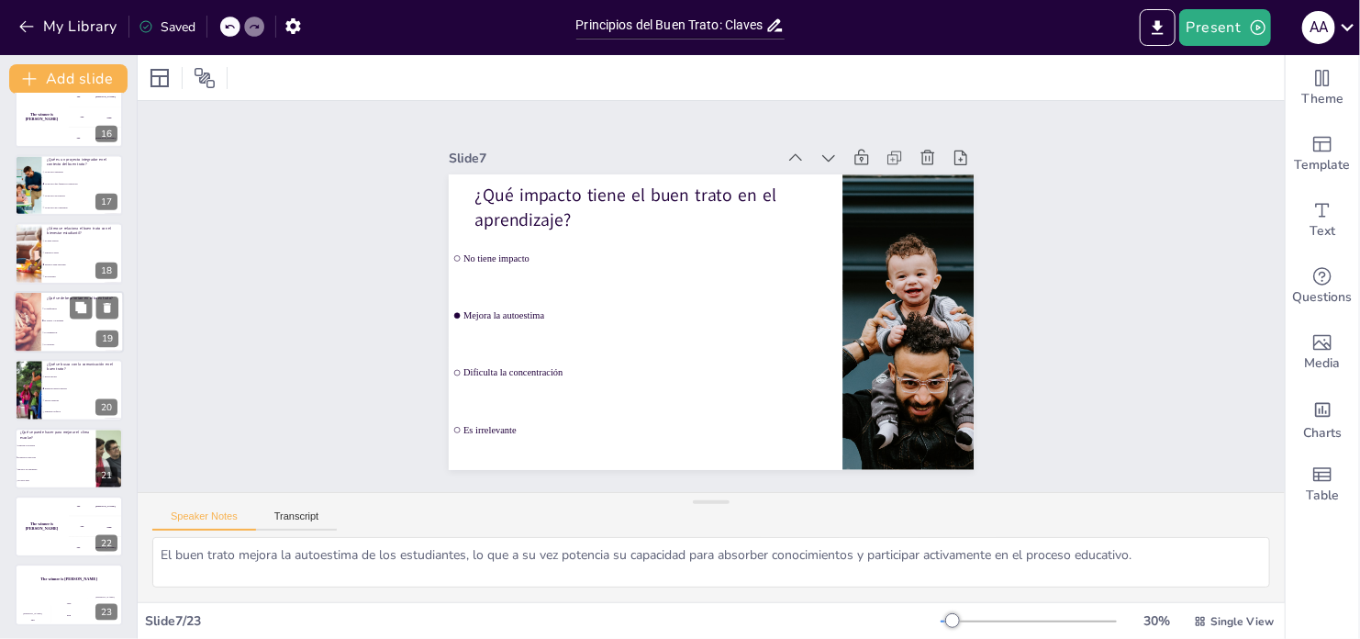
scroll to position [1047, 0]
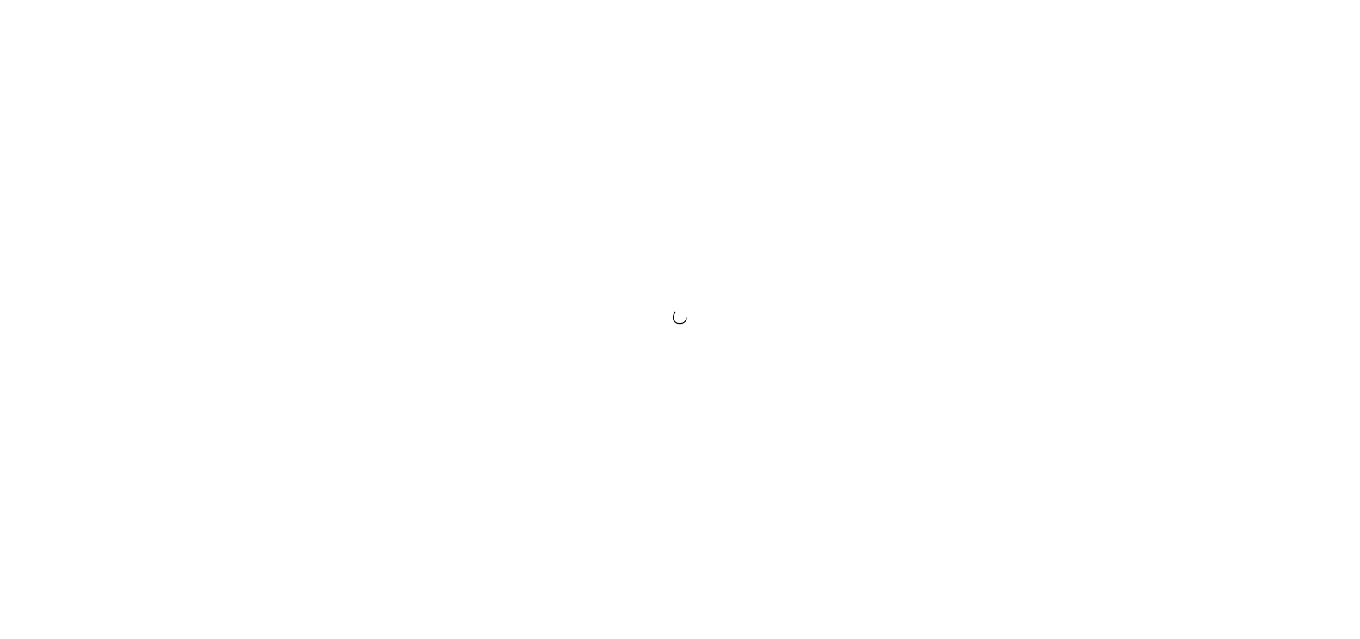
click at [805, 397] on div at bounding box center [680, 319] width 1360 height 639
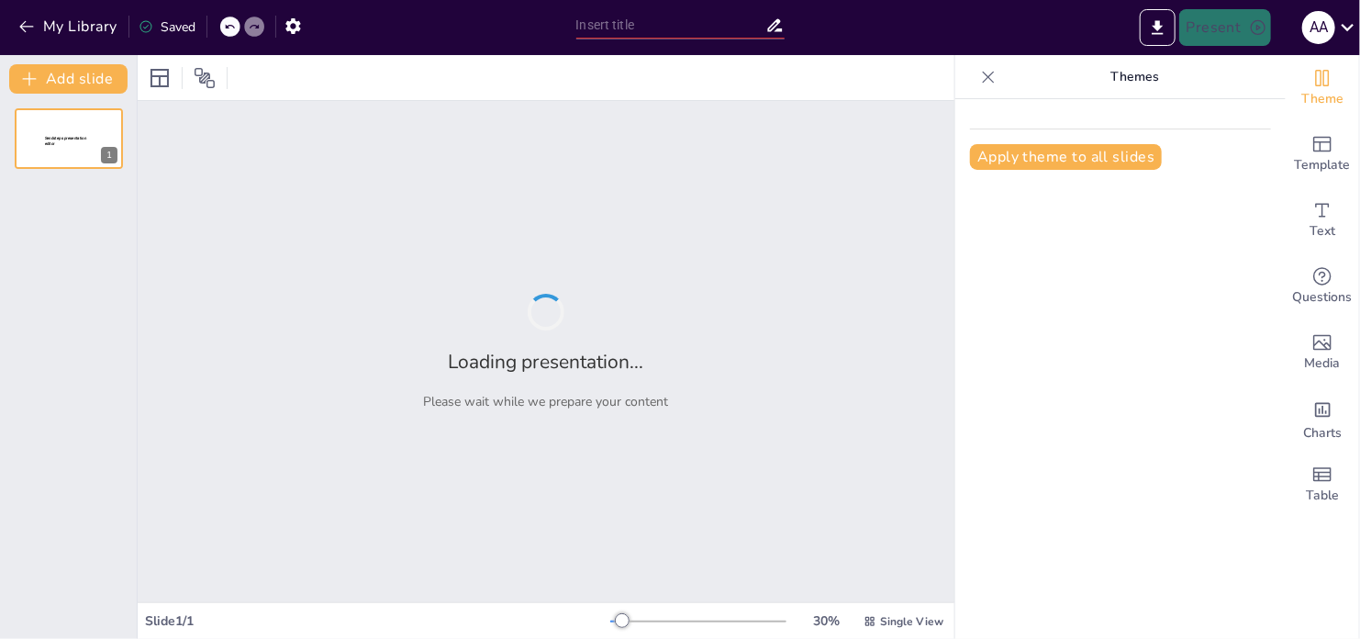
type input "Principios del Buen Trato: Construyendo Relaciones Respetuosas en la Educación"
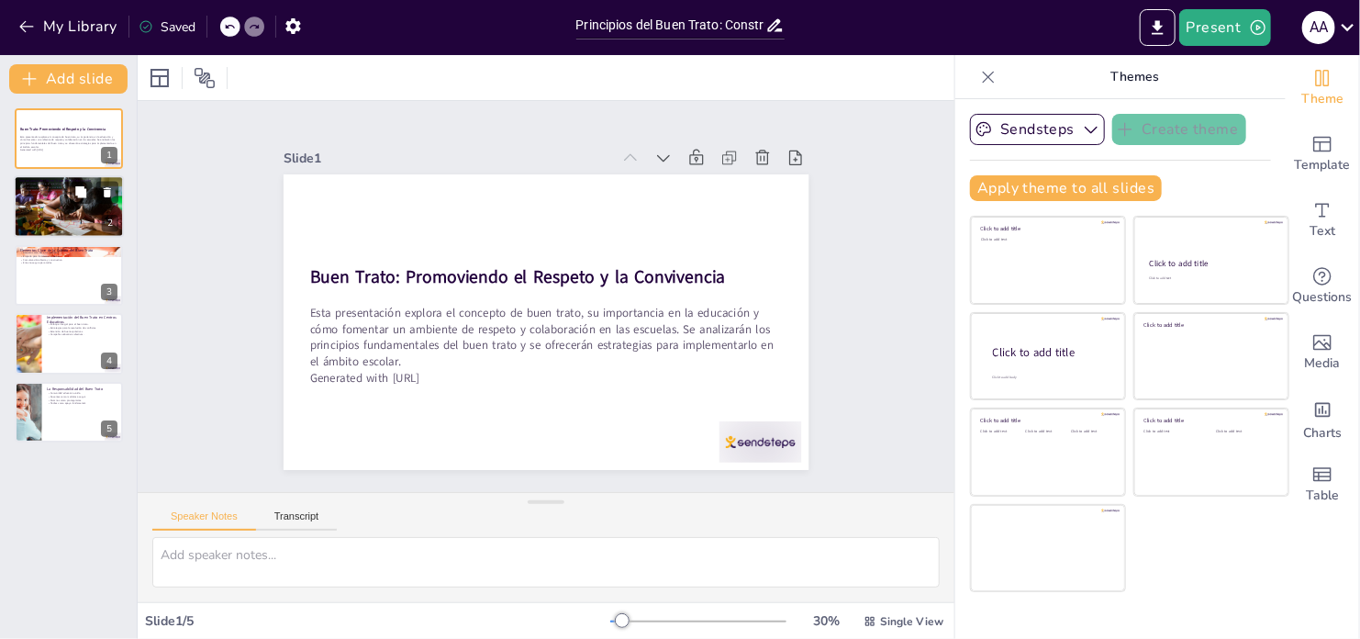
click at [62, 208] on div at bounding box center [69, 206] width 110 height 73
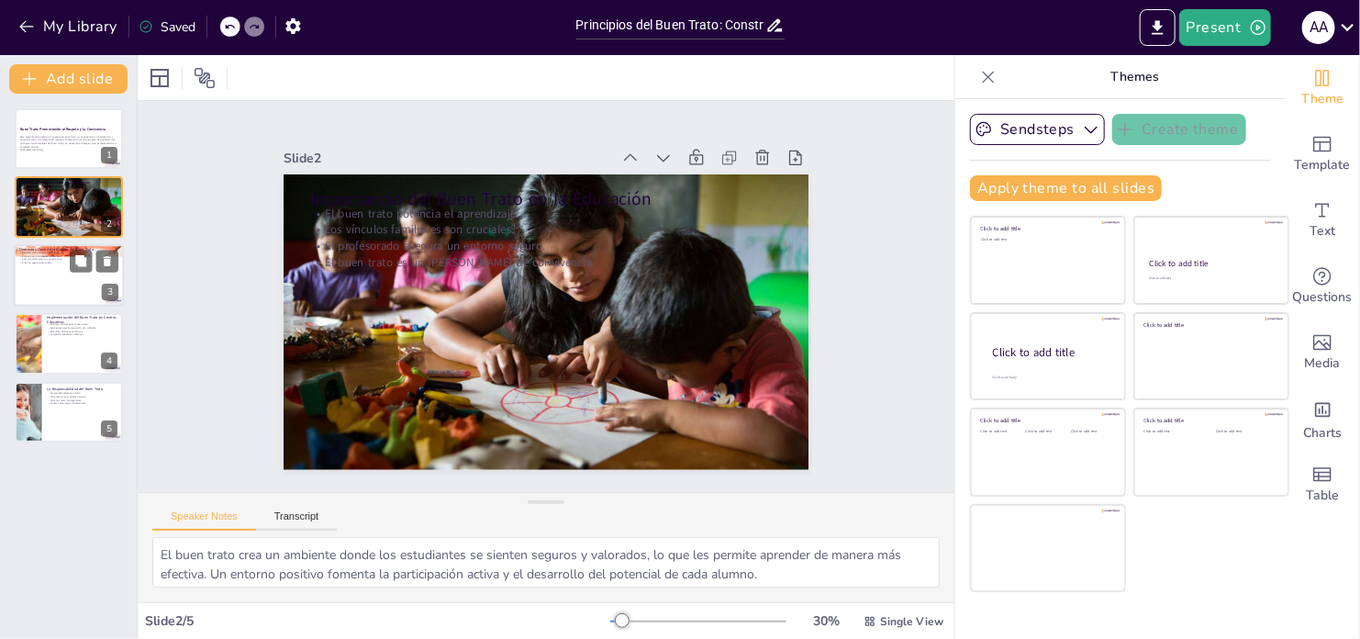
click at [64, 269] on div at bounding box center [69, 275] width 110 height 62
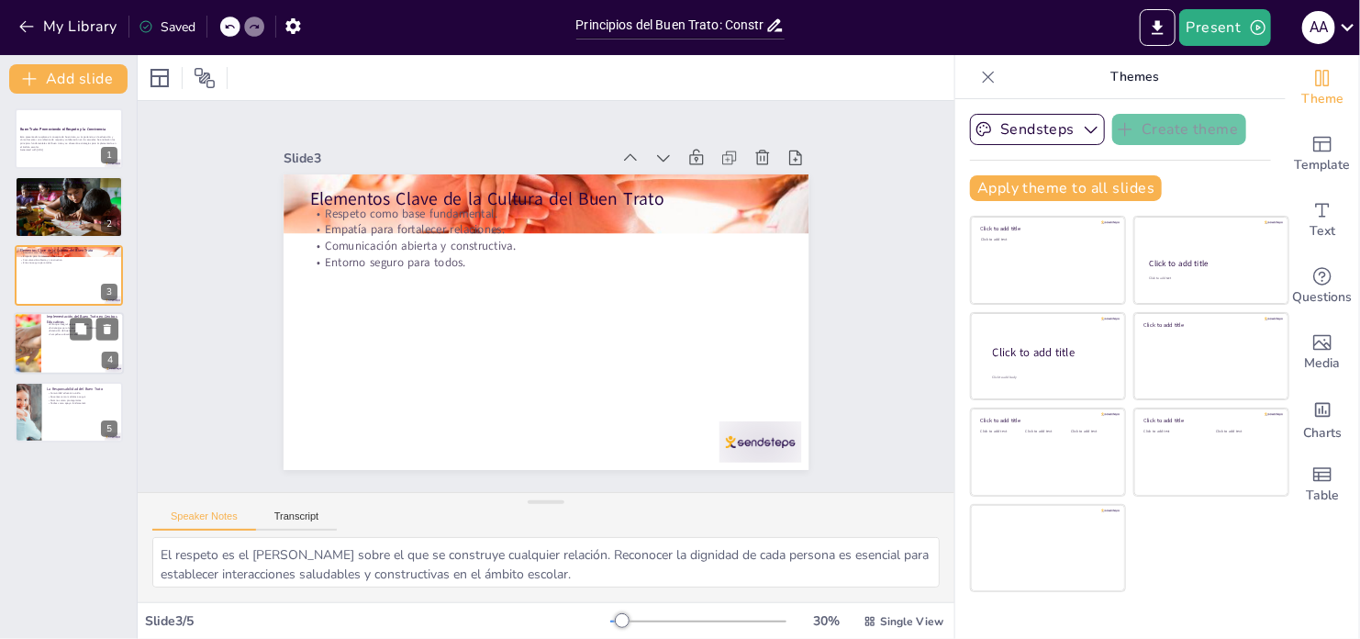
click at [63, 335] on p "Campañas educativas efectivas." at bounding box center [83, 335] width 72 height 4
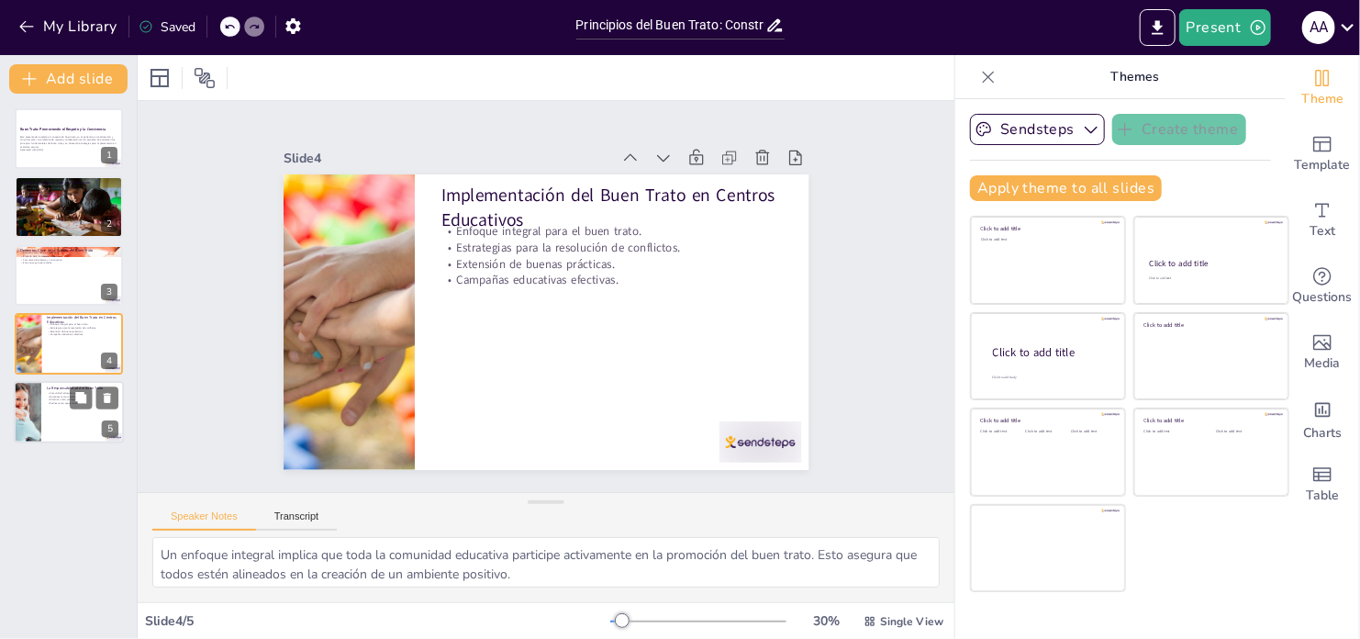
click at [62, 403] on p "Padres como apoyo fundamental." at bounding box center [83, 403] width 72 height 4
type textarea "La responsabilidad del buen trato recae en todos los miembros de la comunidad e…"
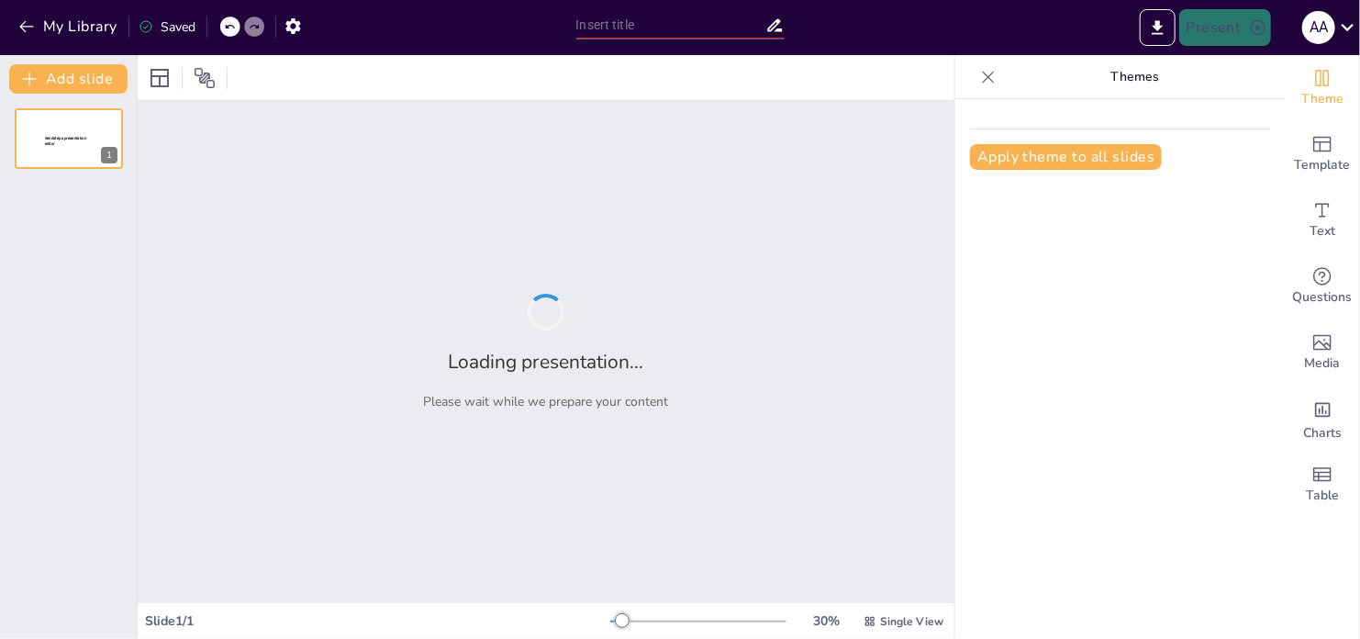
type input "Principios del Buen Trato: Construyendo Relaciones Respetuosas en la Educación"
type input "Principios del Buen Trato: Claves para la Convivencia Pacífica"
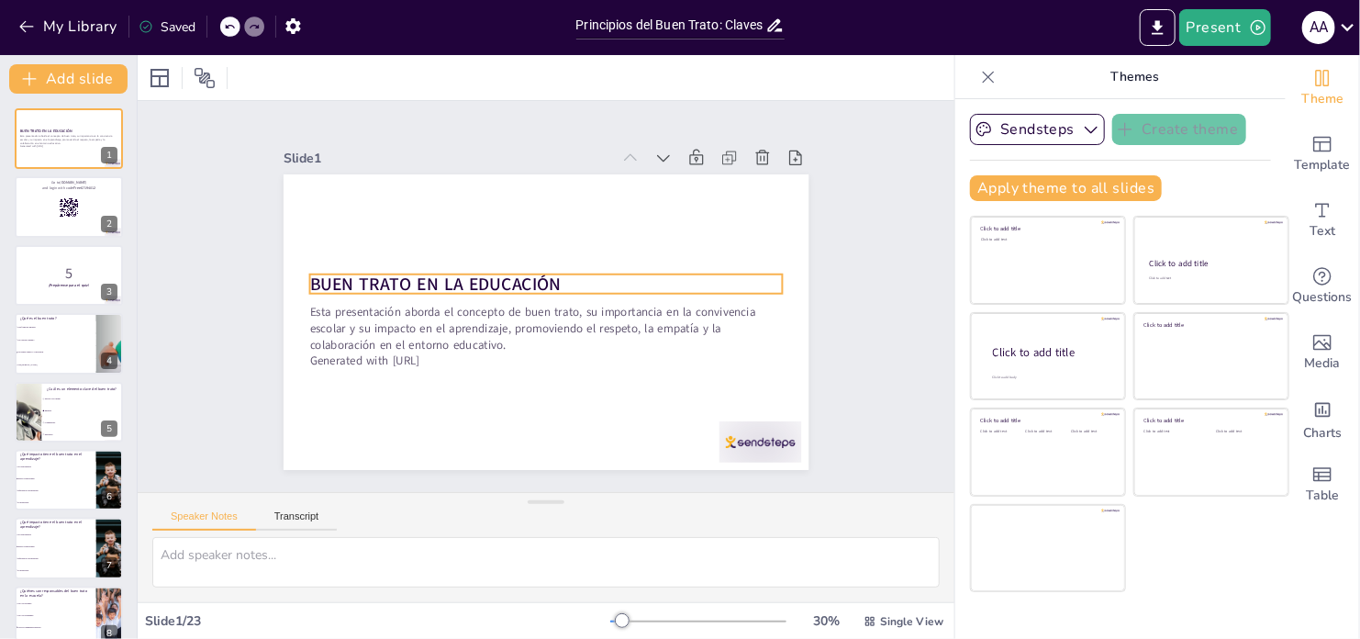
checkbox input "true"
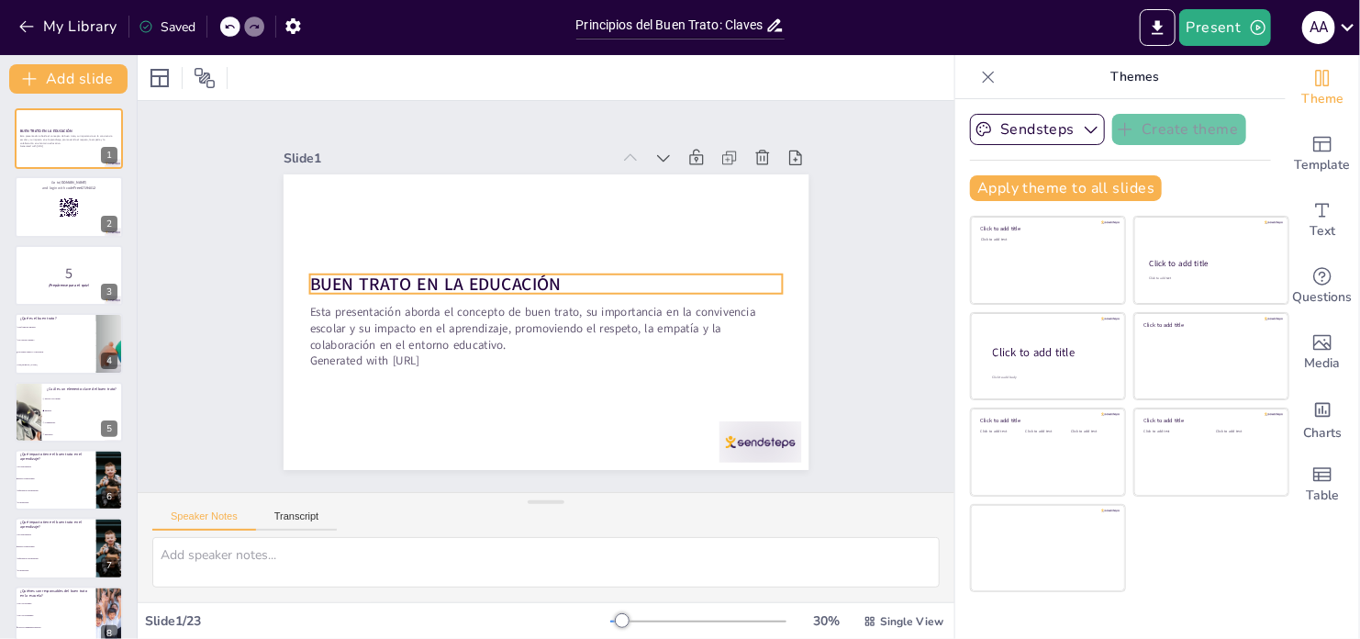
checkbox input "true"
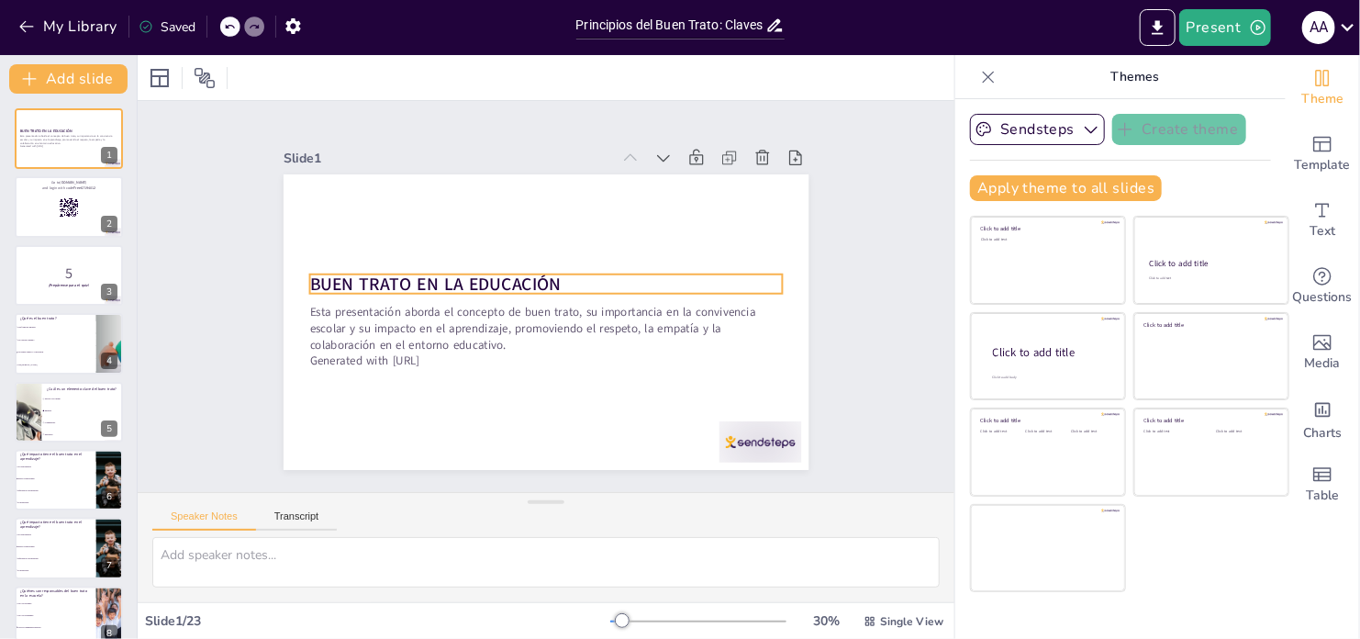
checkbox input "true"
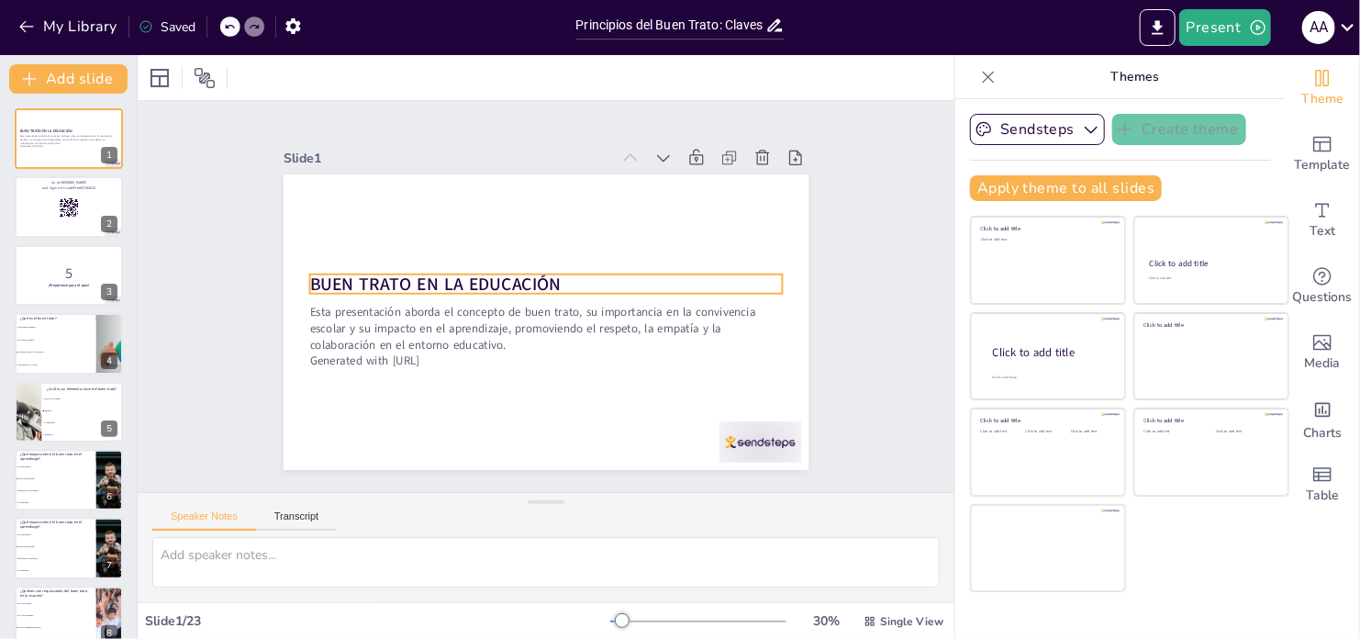
checkbox input "true"
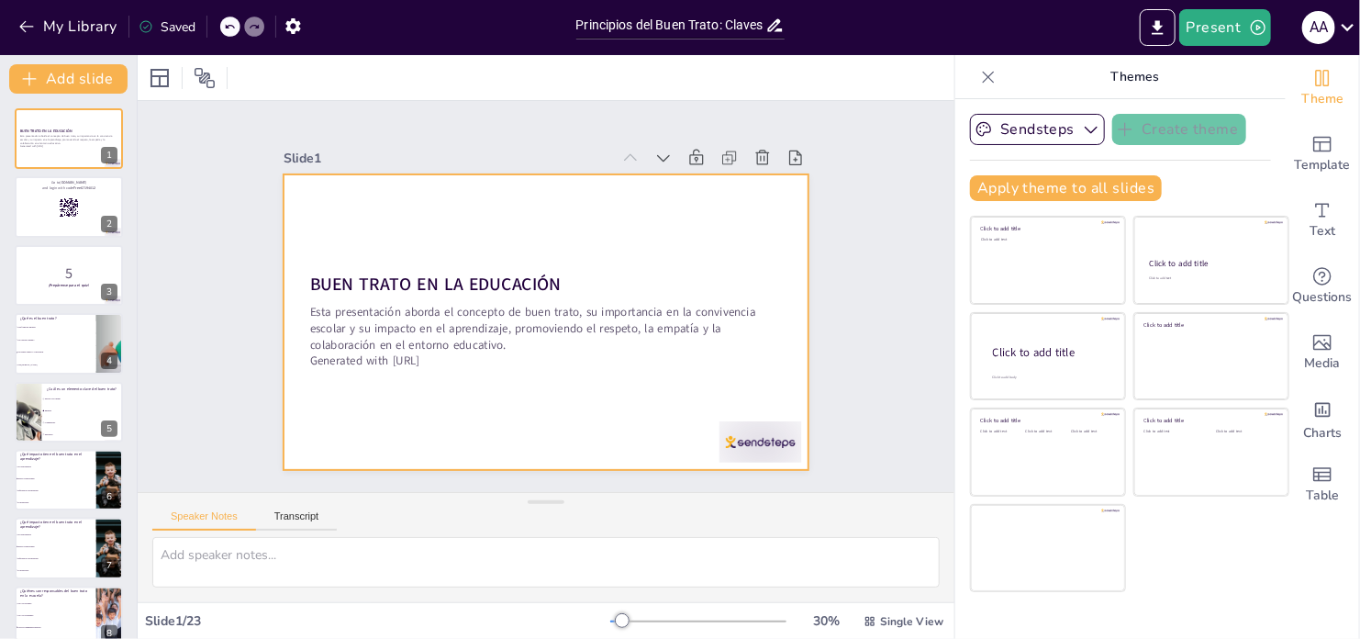
checkbox input "true"
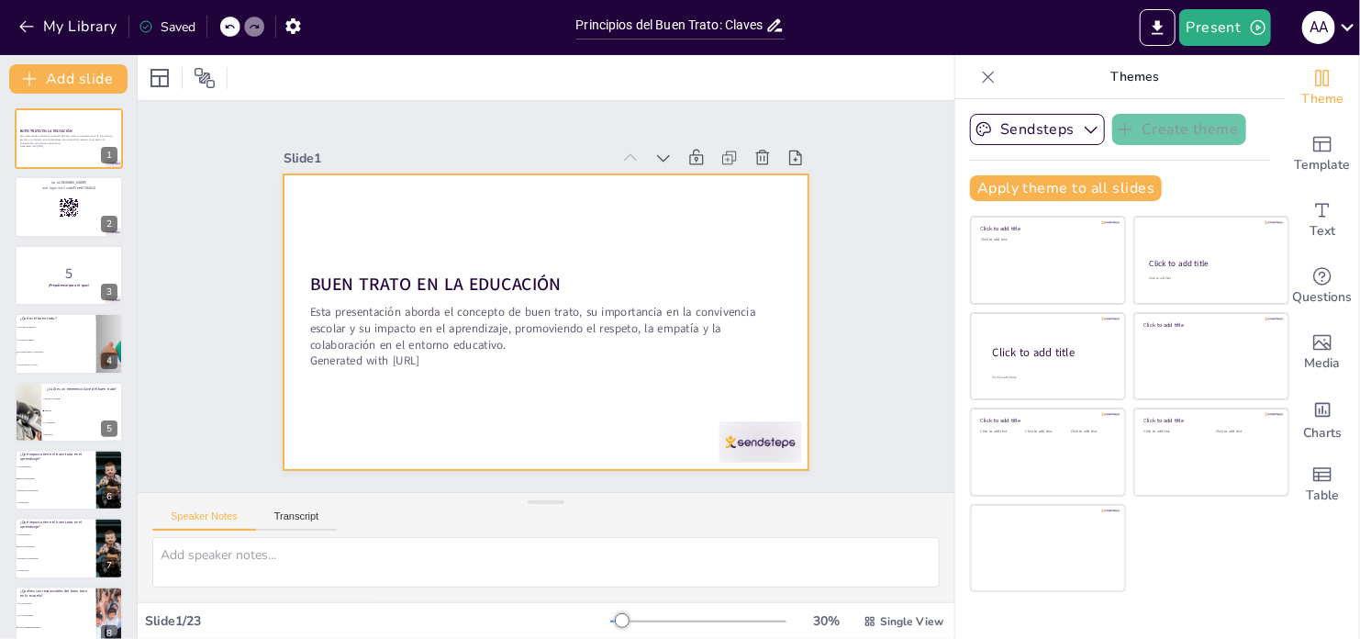
checkbox input "true"
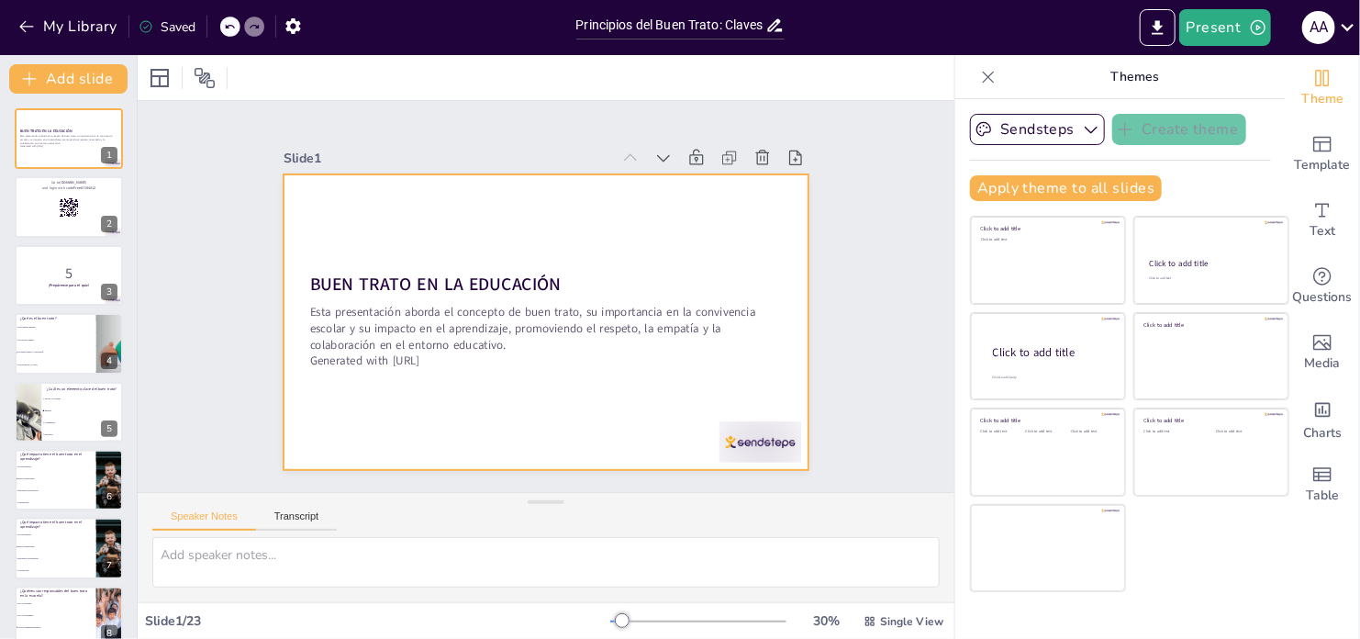
checkbox input "true"
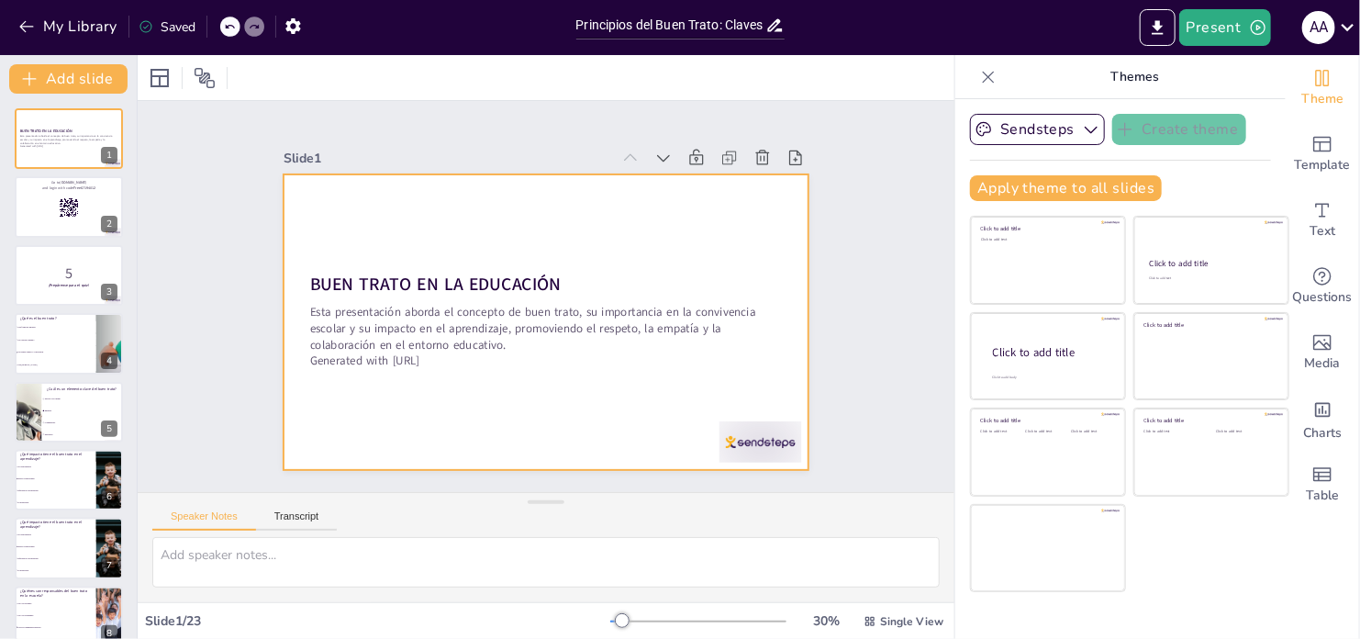
checkbox input "true"
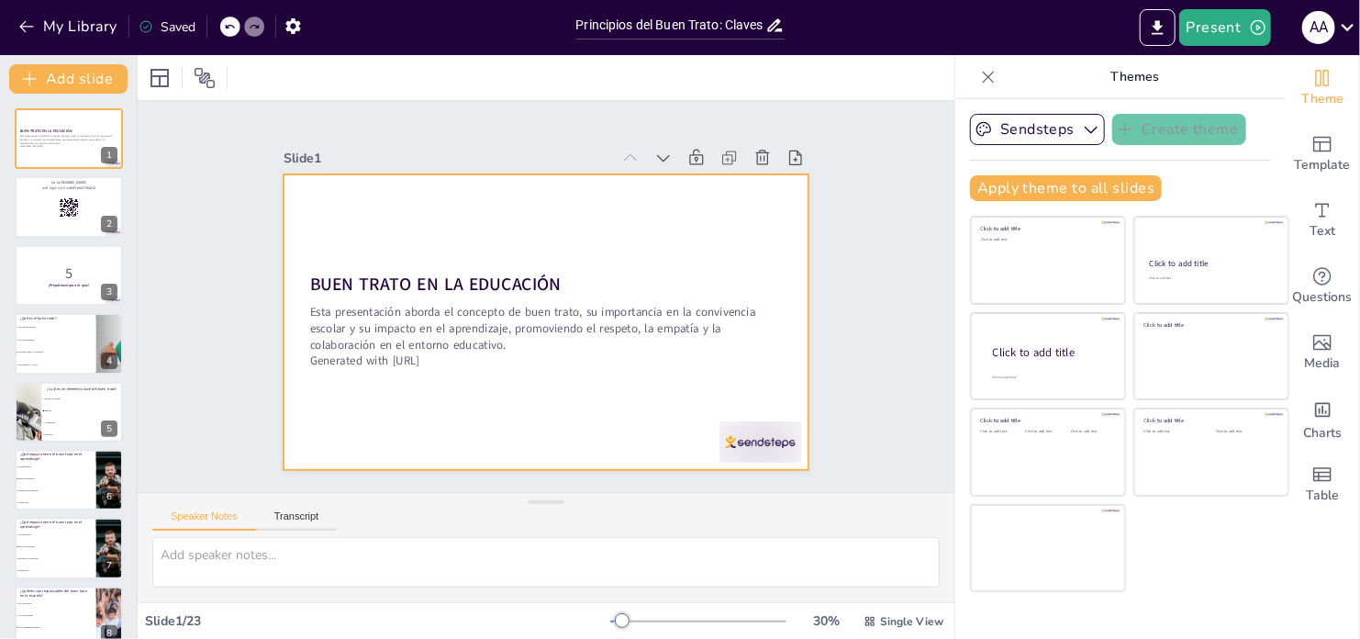
checkbox input "true"
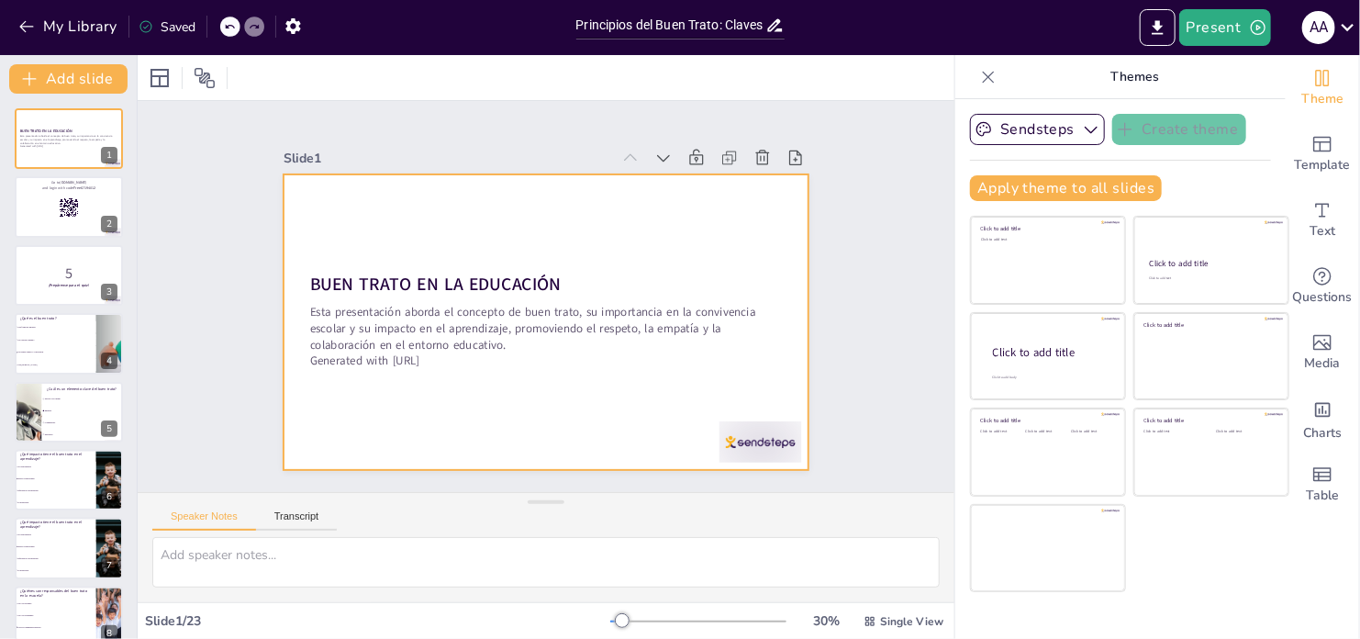
checkbox input "true"
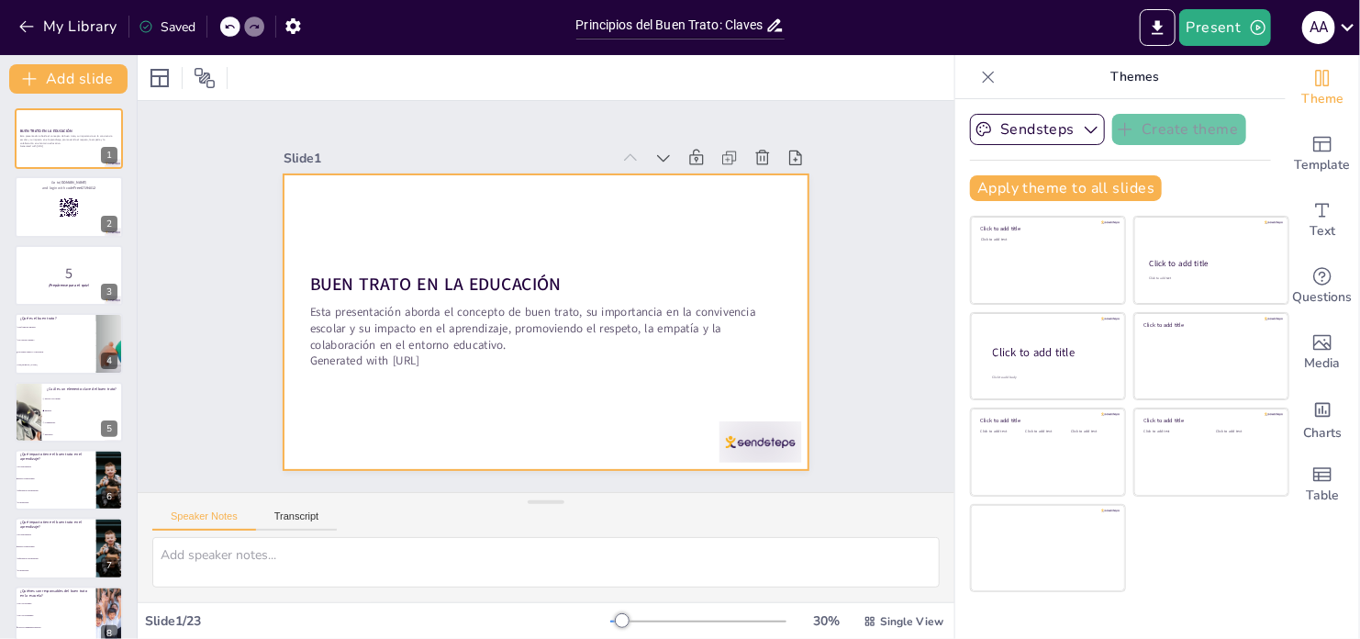
checkbox input "true"
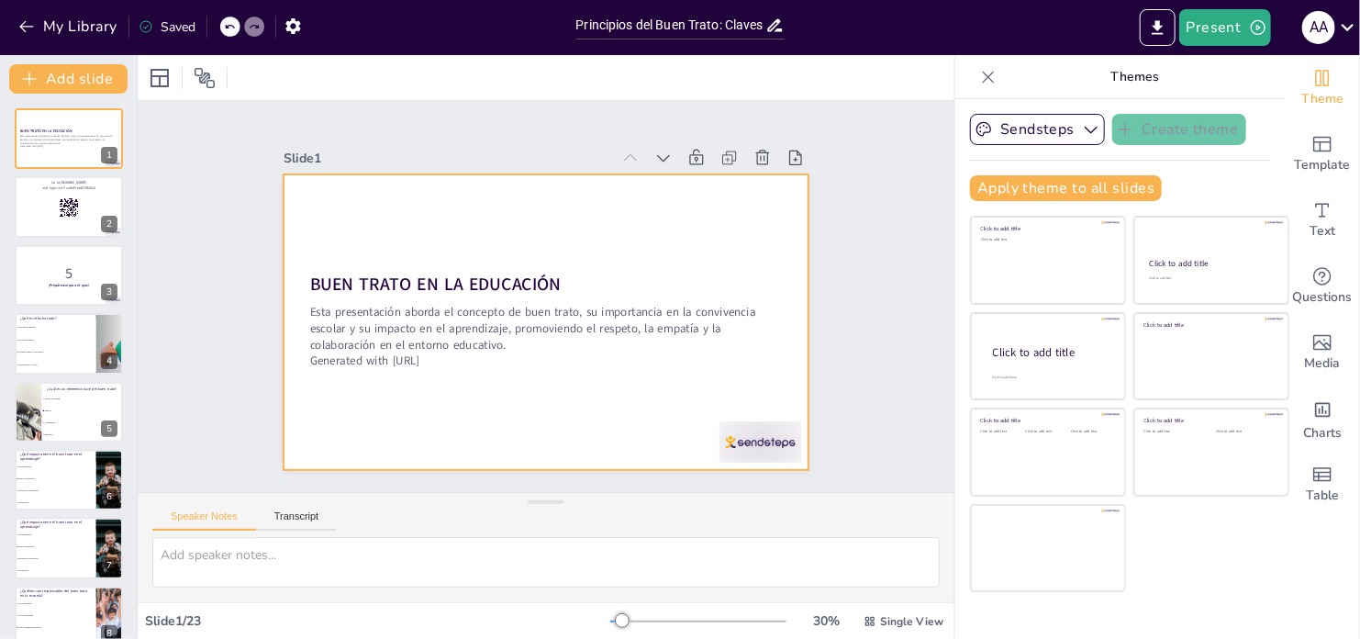
checkbox input "true"
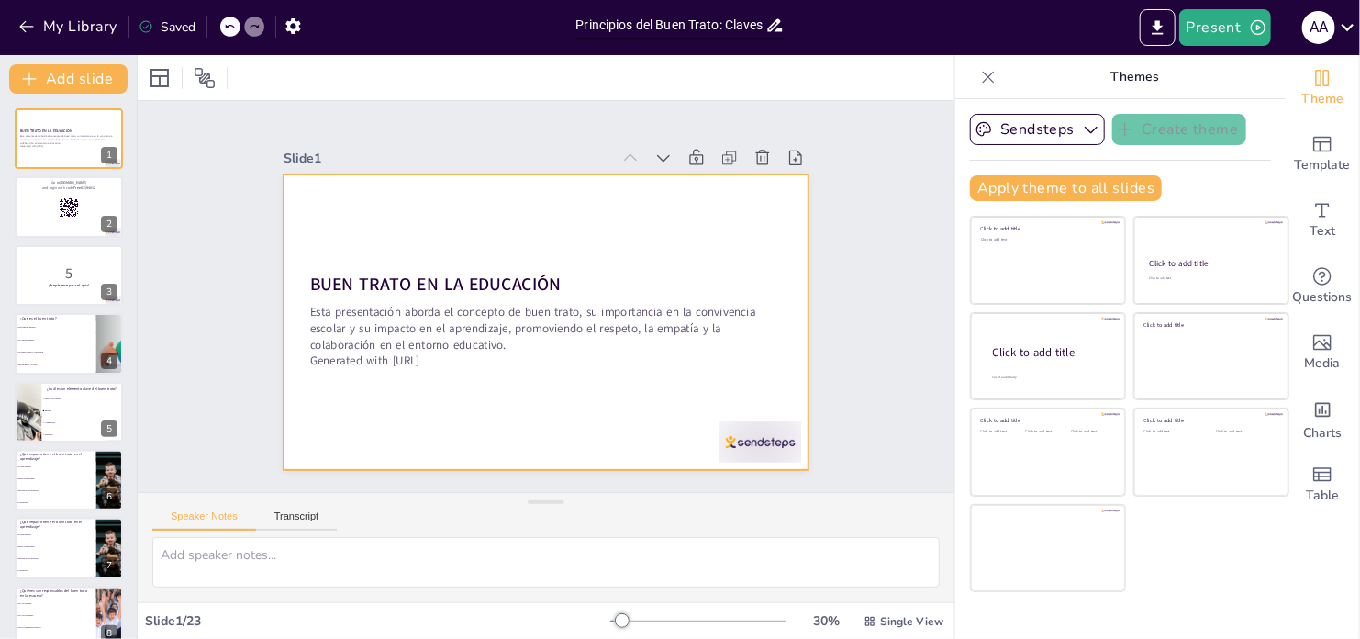
checkbox input "true"
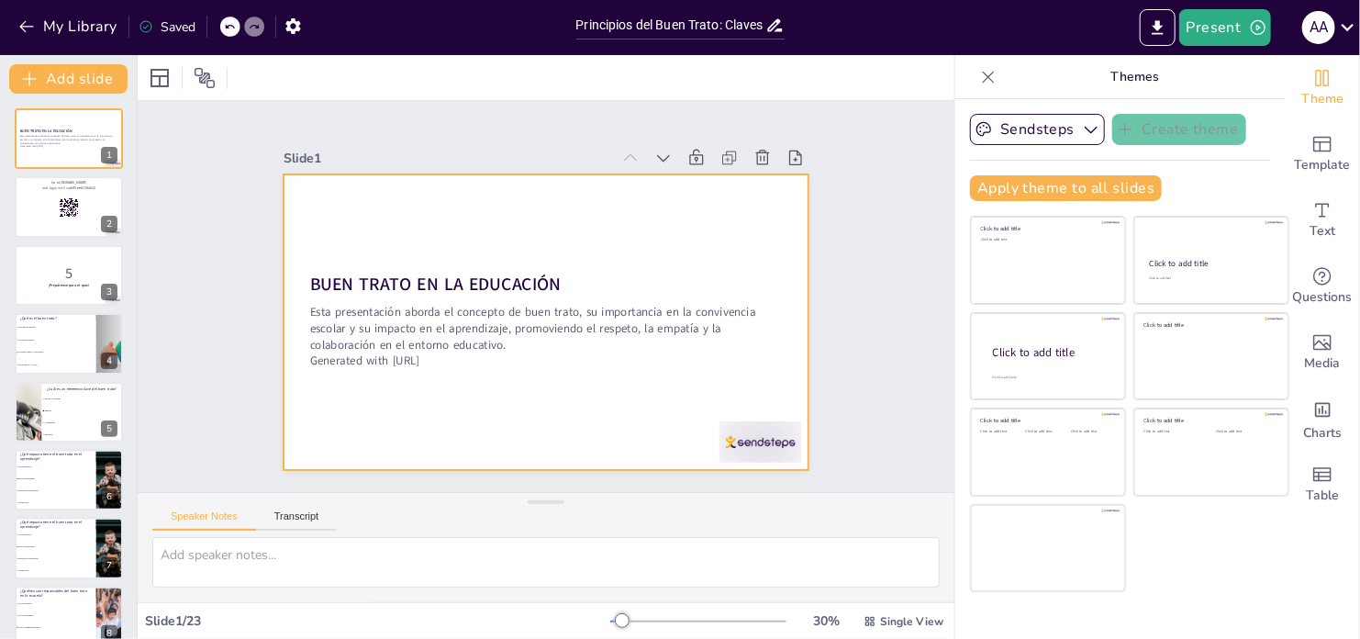
checkbox input "true"
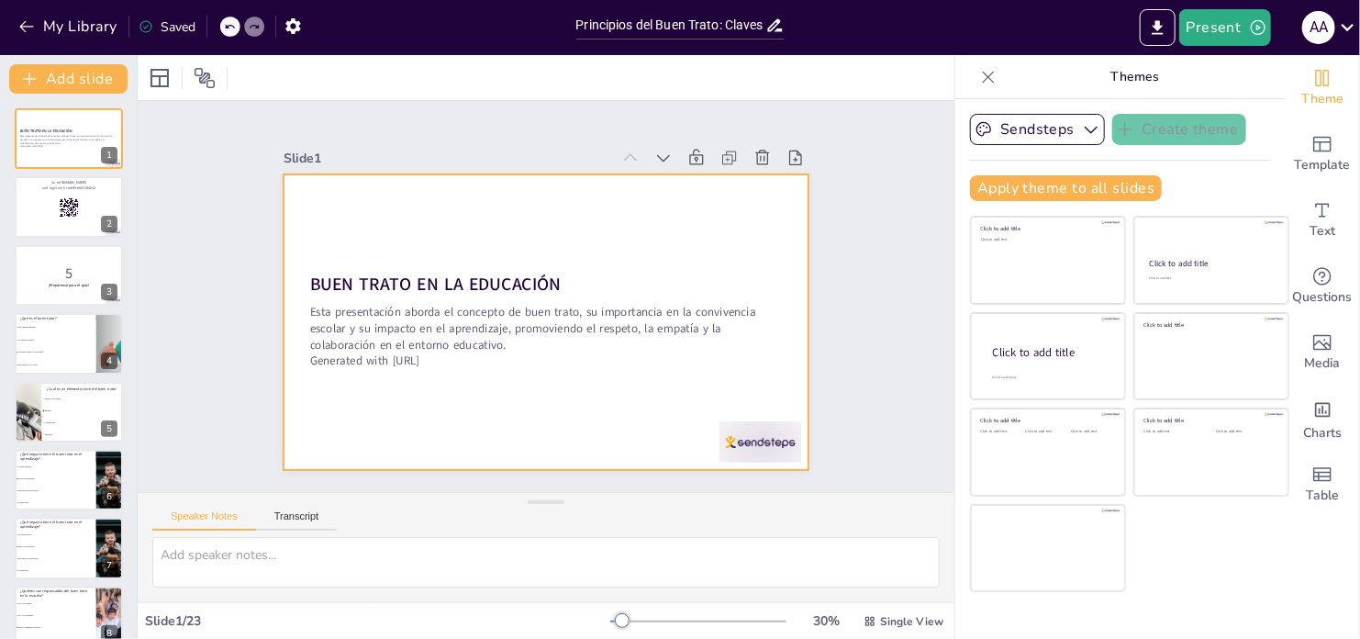
checkbox input "true"
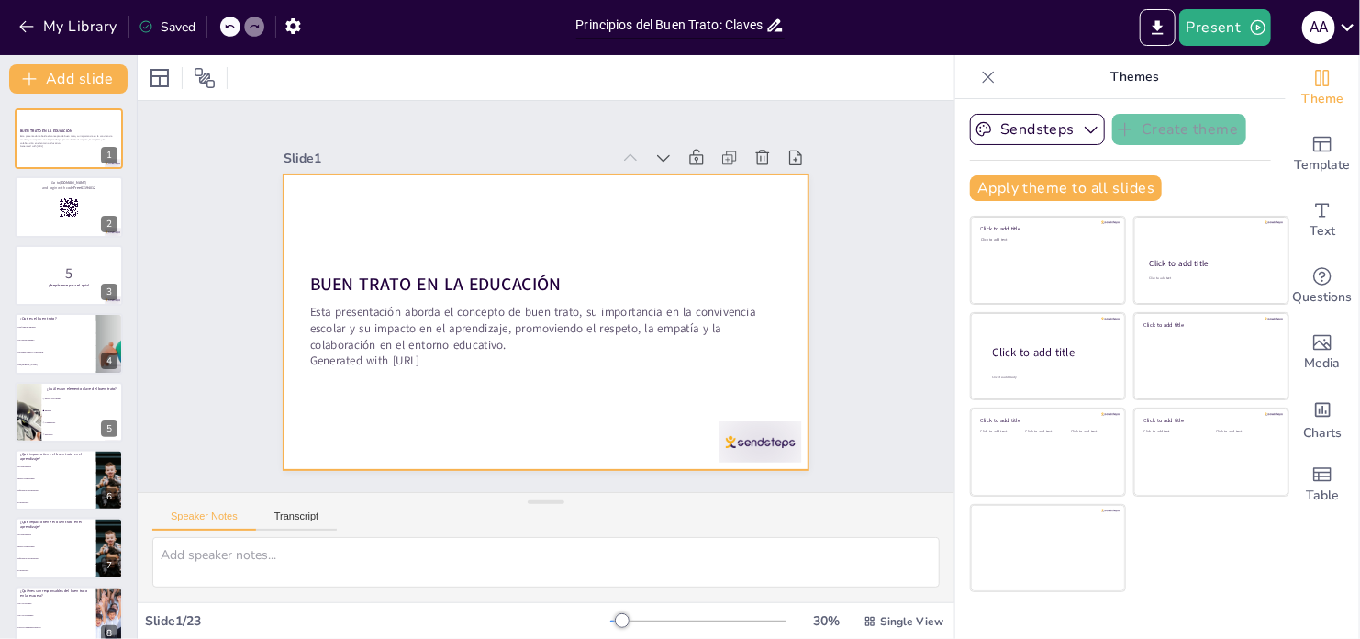
checkbox input "true"
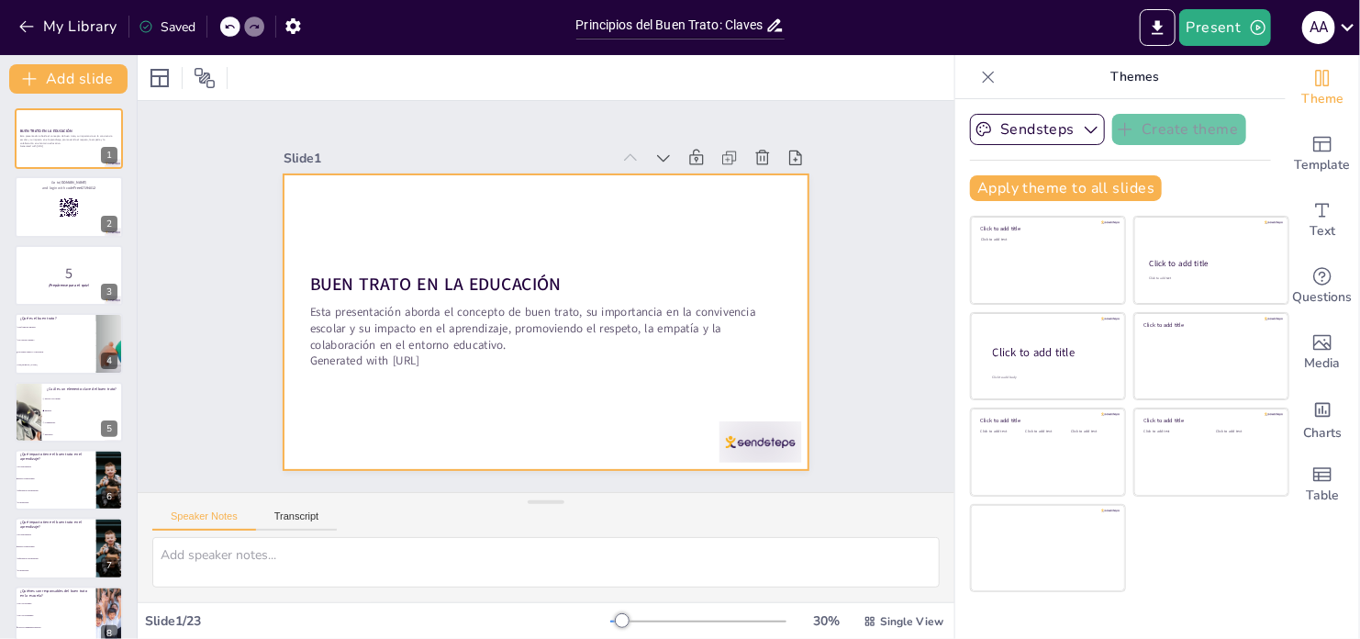
checkbox input "true"
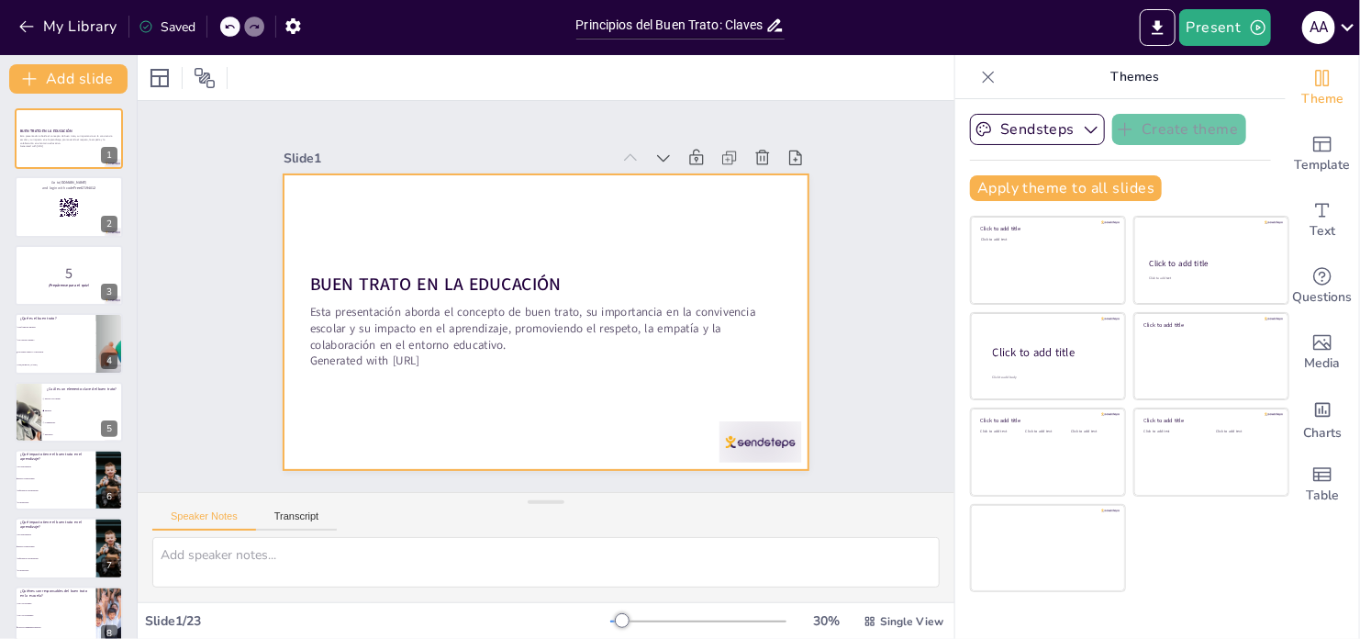
checkbox input "true"
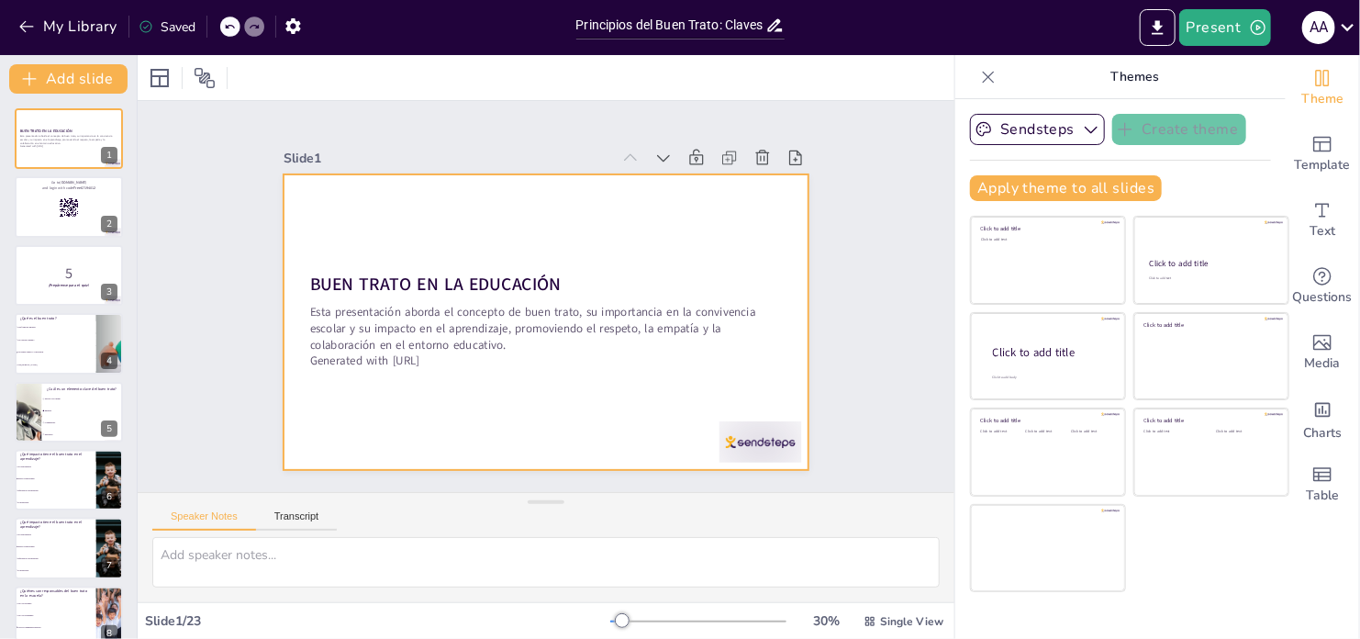
checkbox input "true"
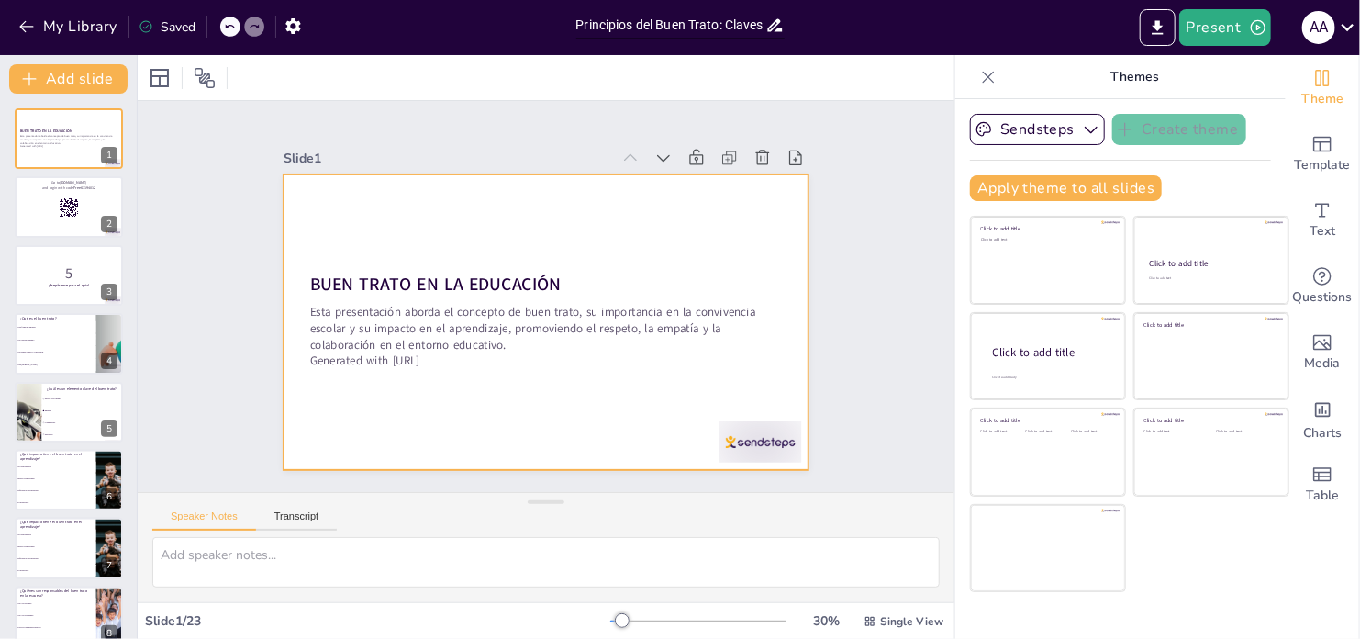
checkbox input "true"
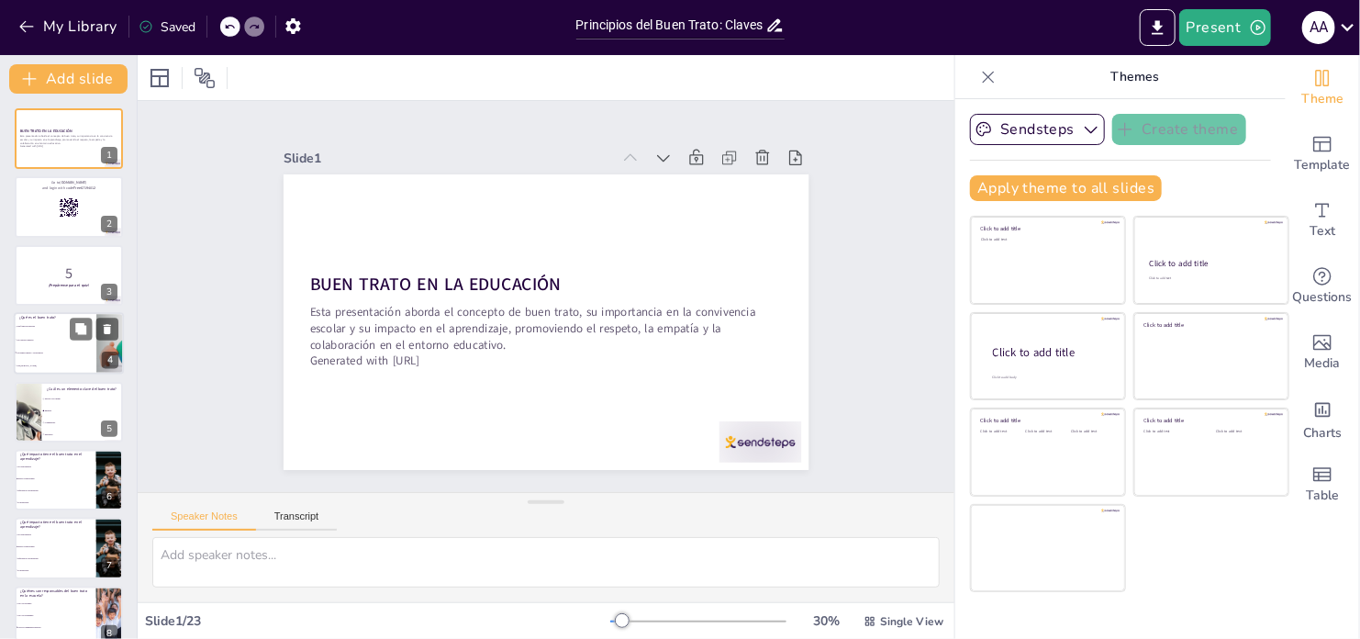
checkbox input "true"
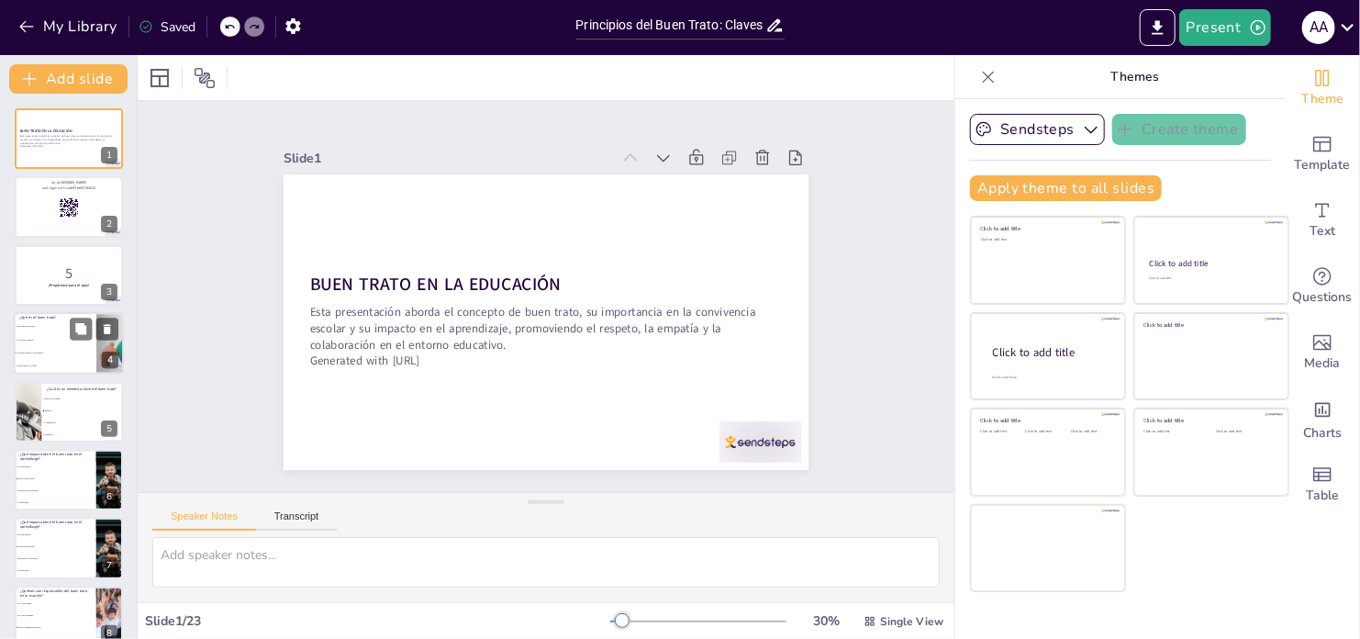
checkbox input "true"
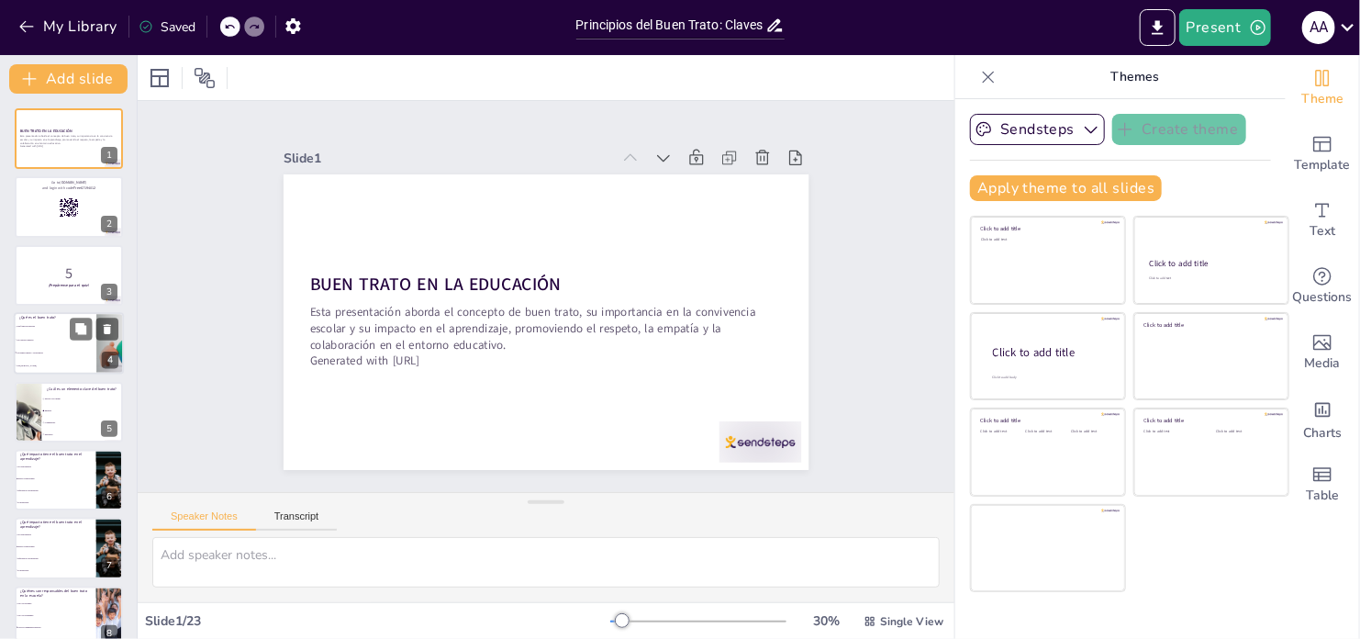
checkbox input "true"
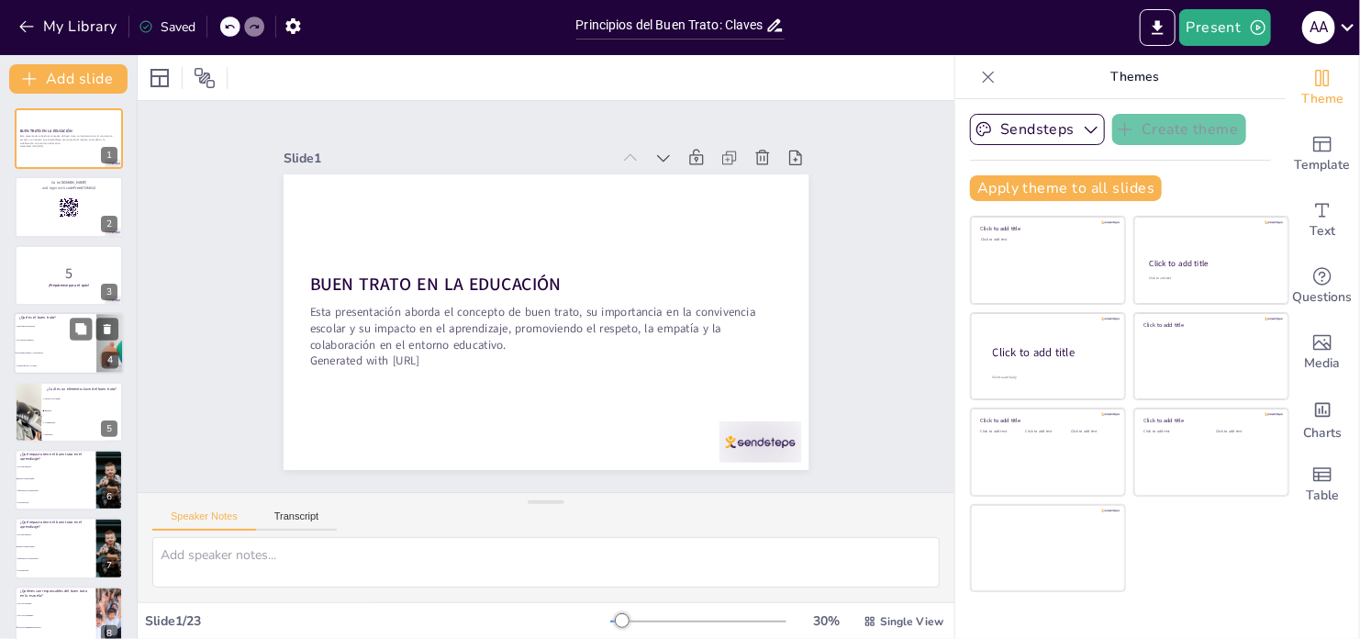
checkbox input "true"
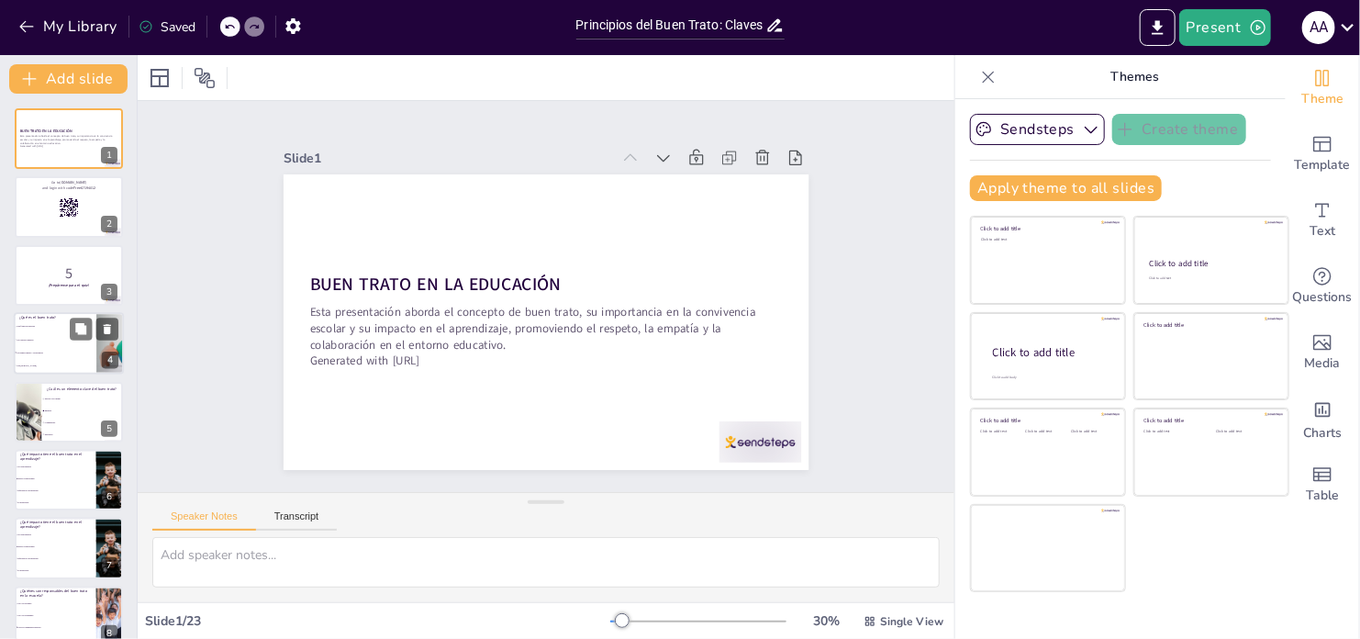
checkbox input "true"
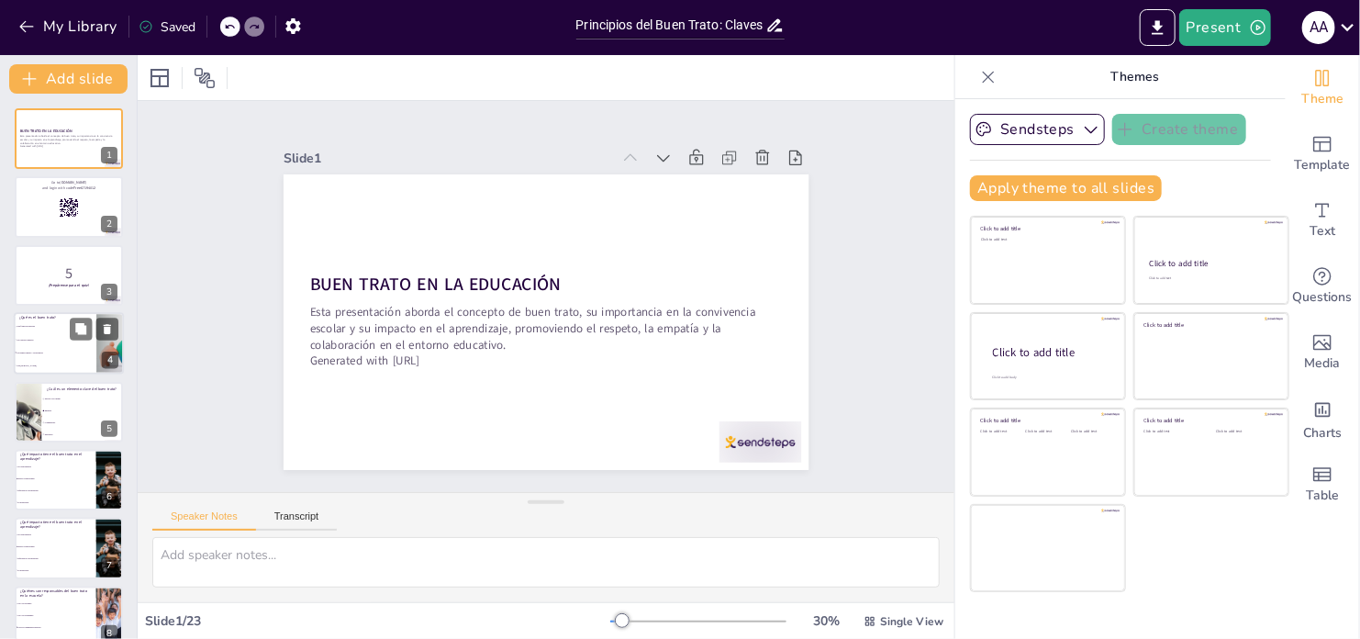
checkbox input "true"
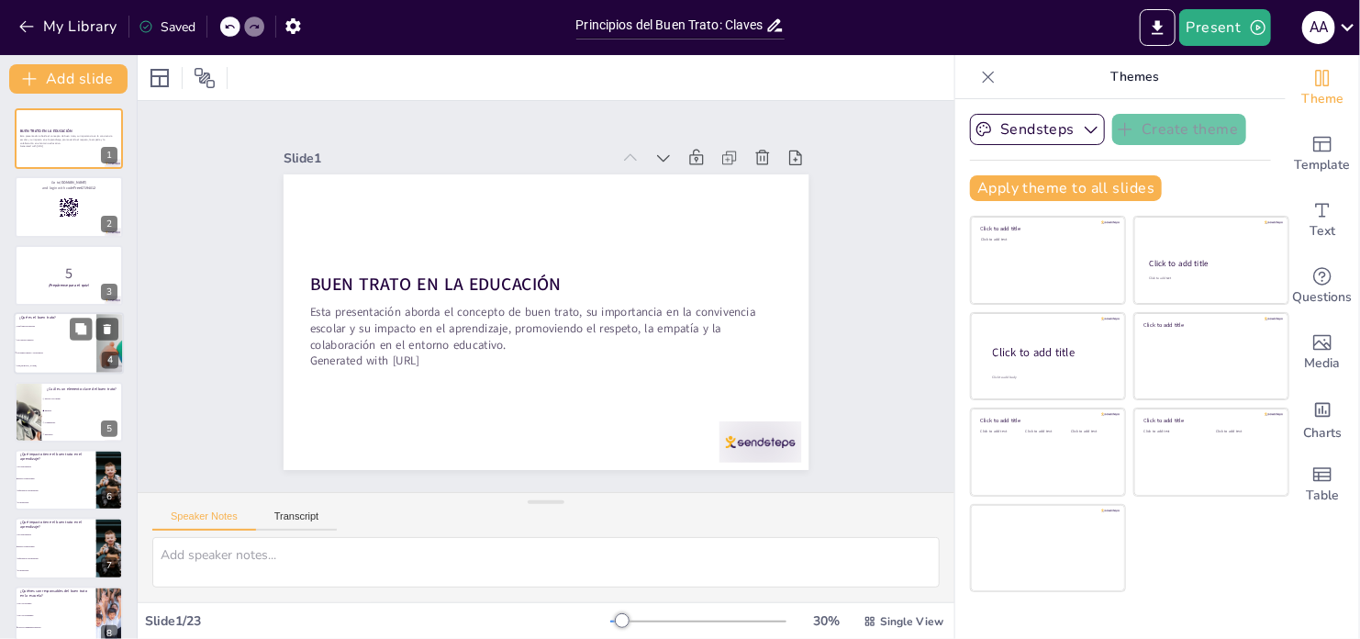
checkbox input "true"
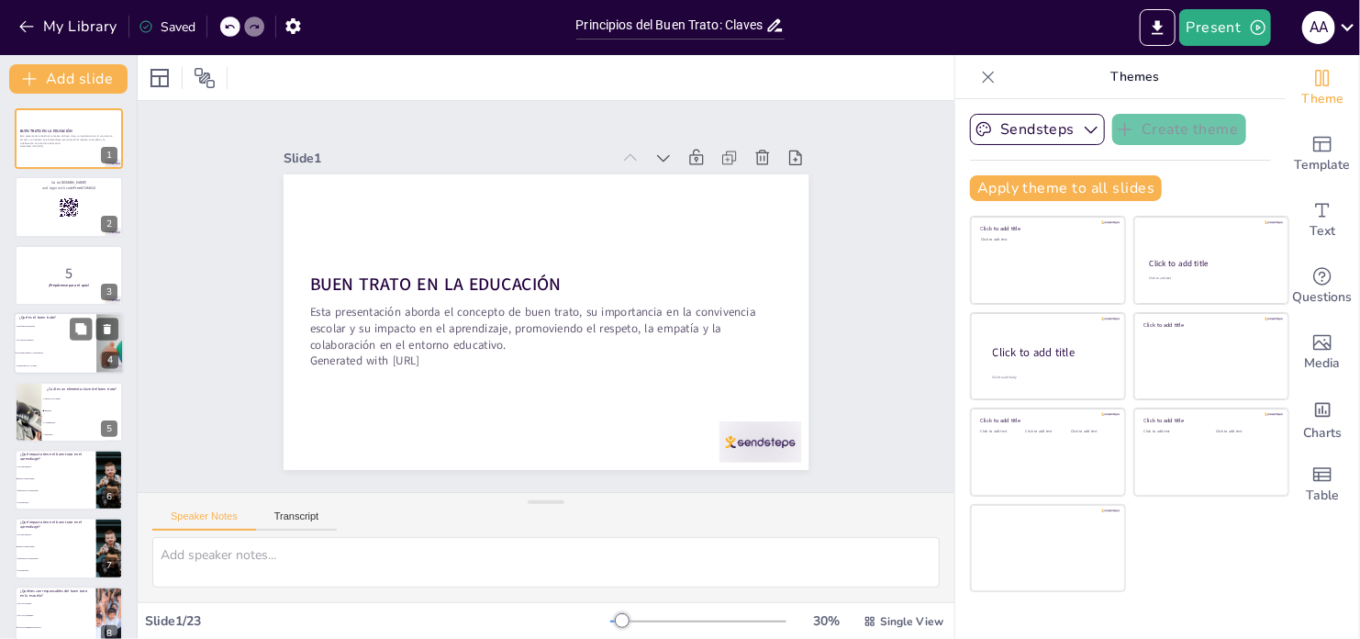
checkbox input "true"
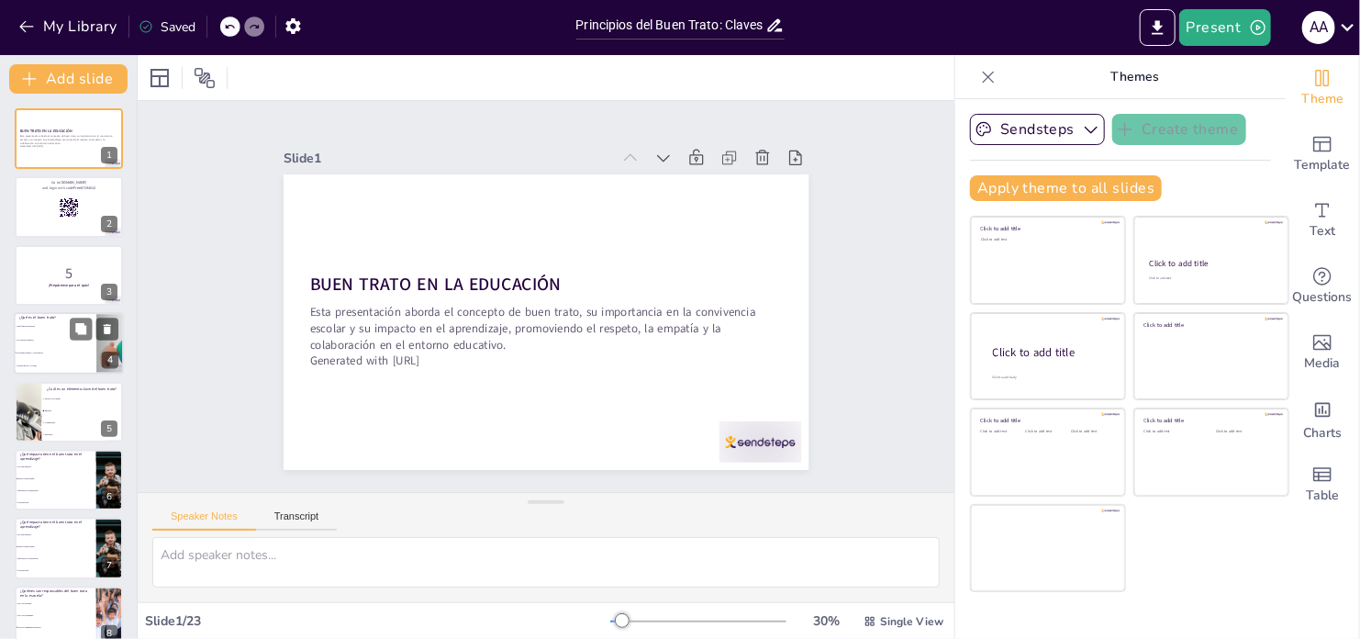
checkbox input "true"
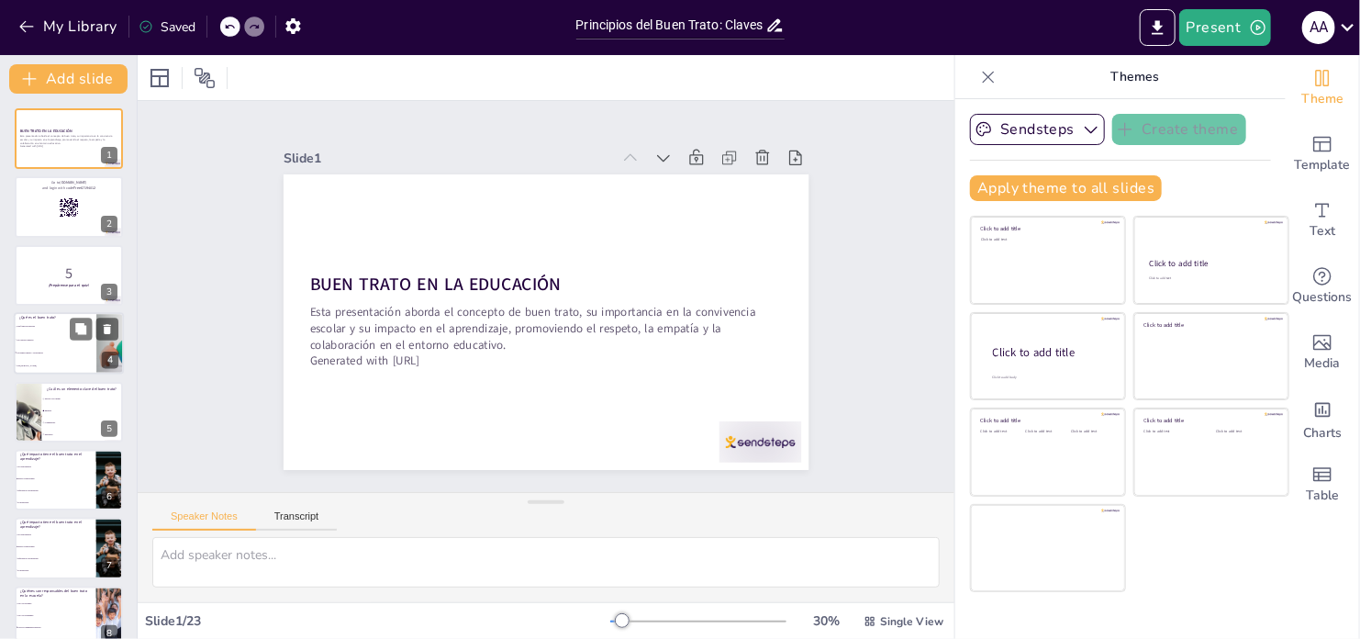
checkbox input "true"
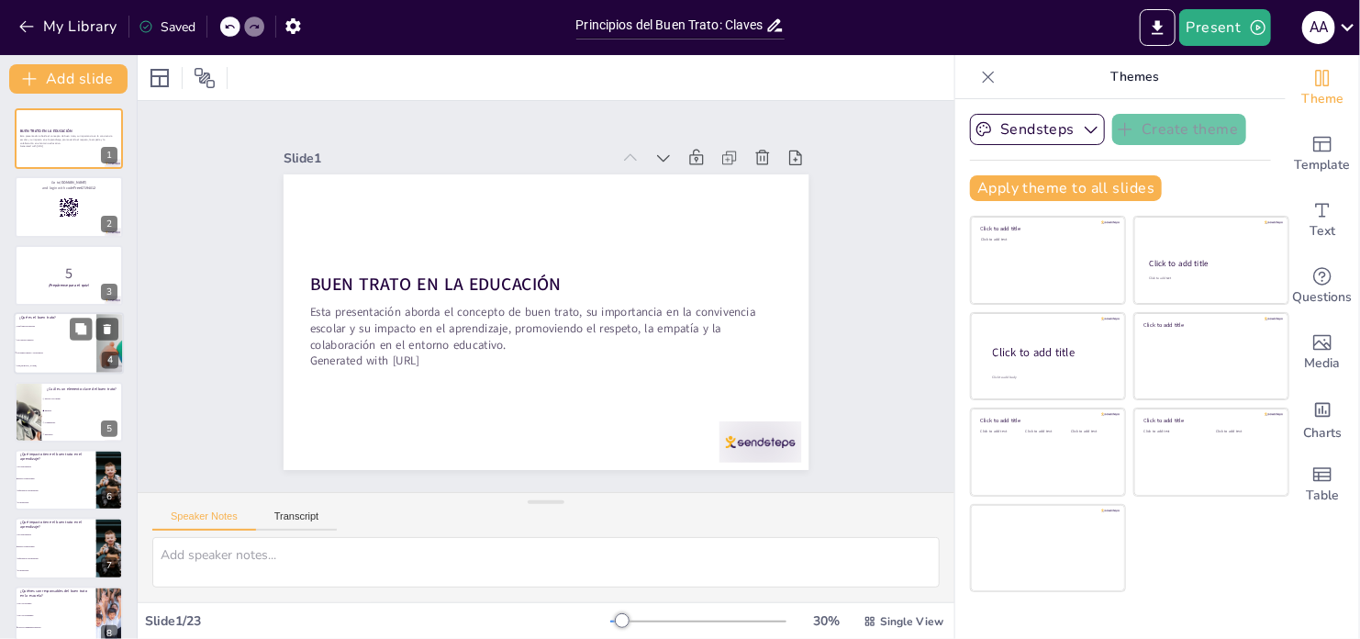
checkbox input "true"
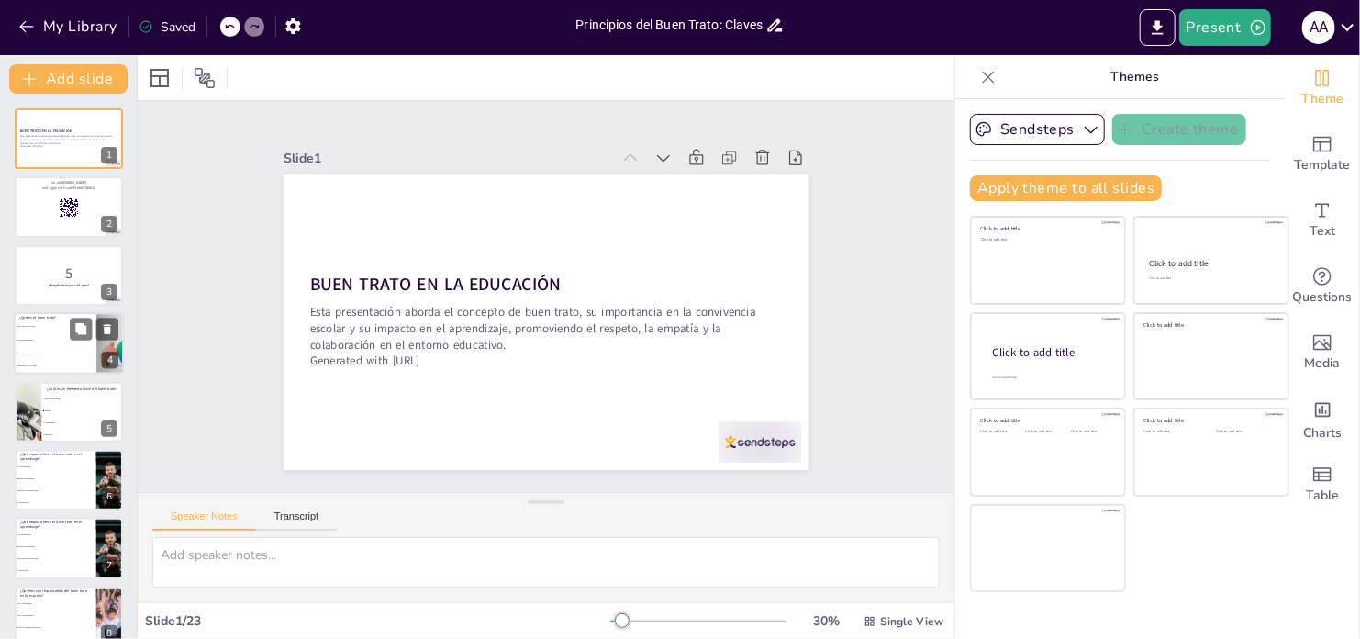
checkbox input "true"
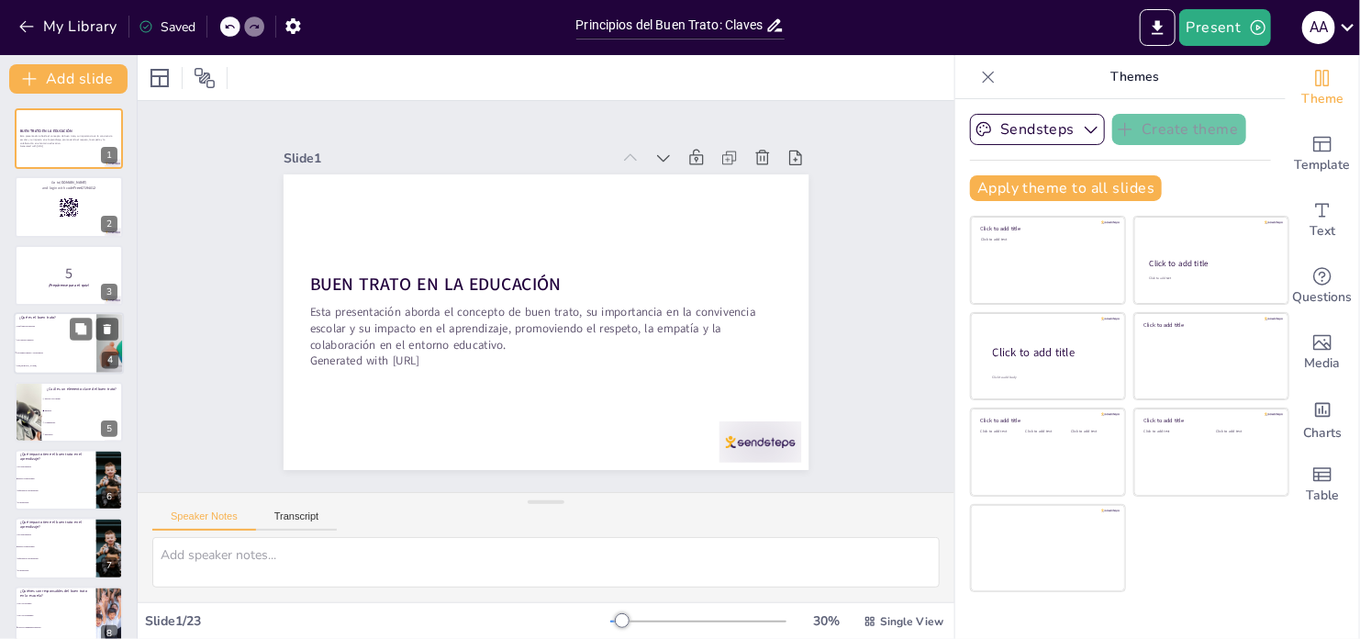
checkbox input "true"
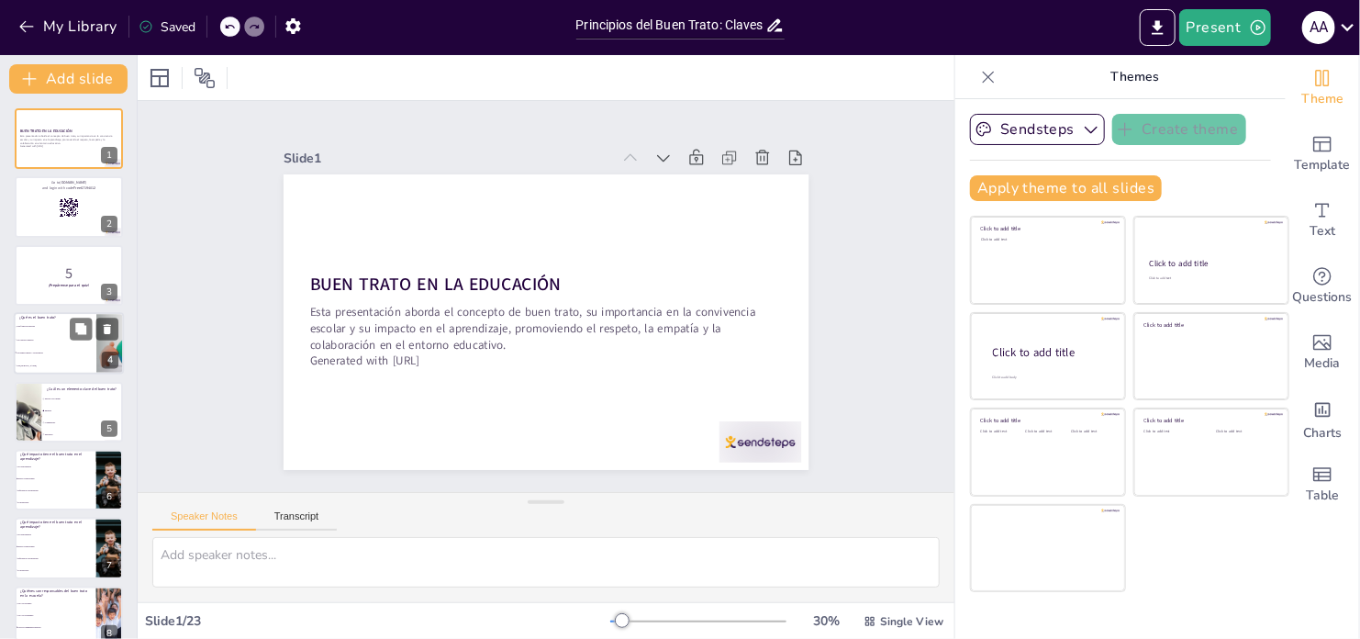
checkbox input "true"
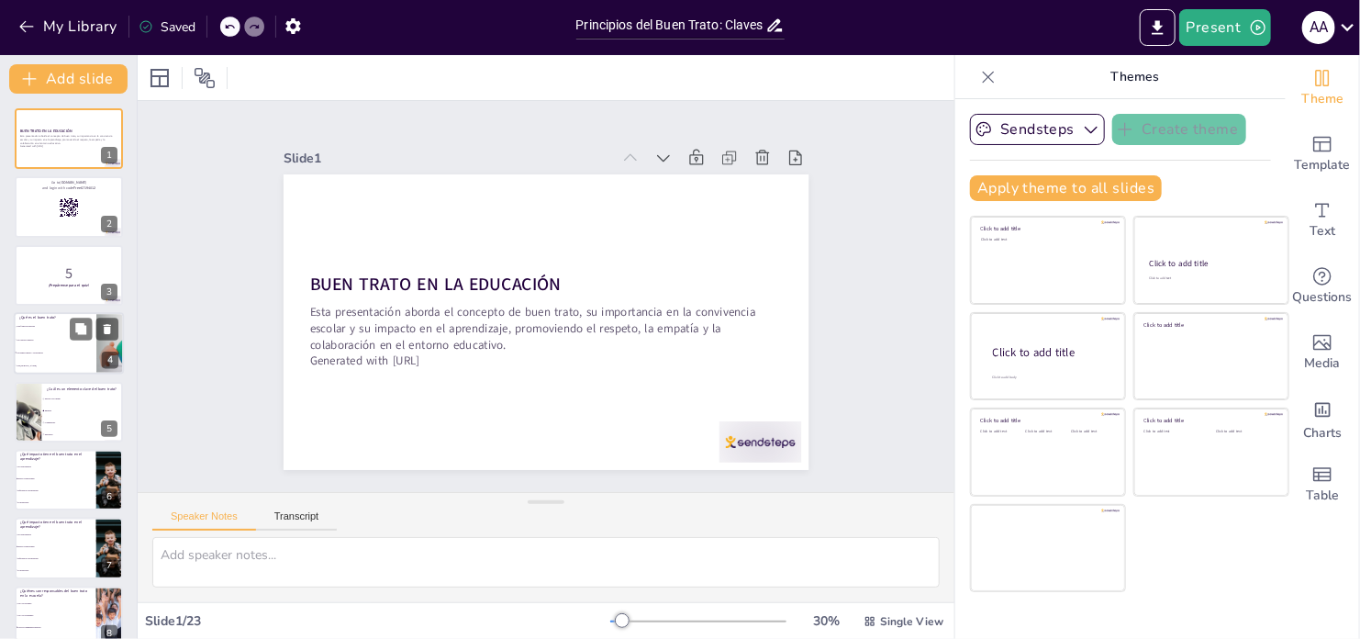
checkbox input "true"
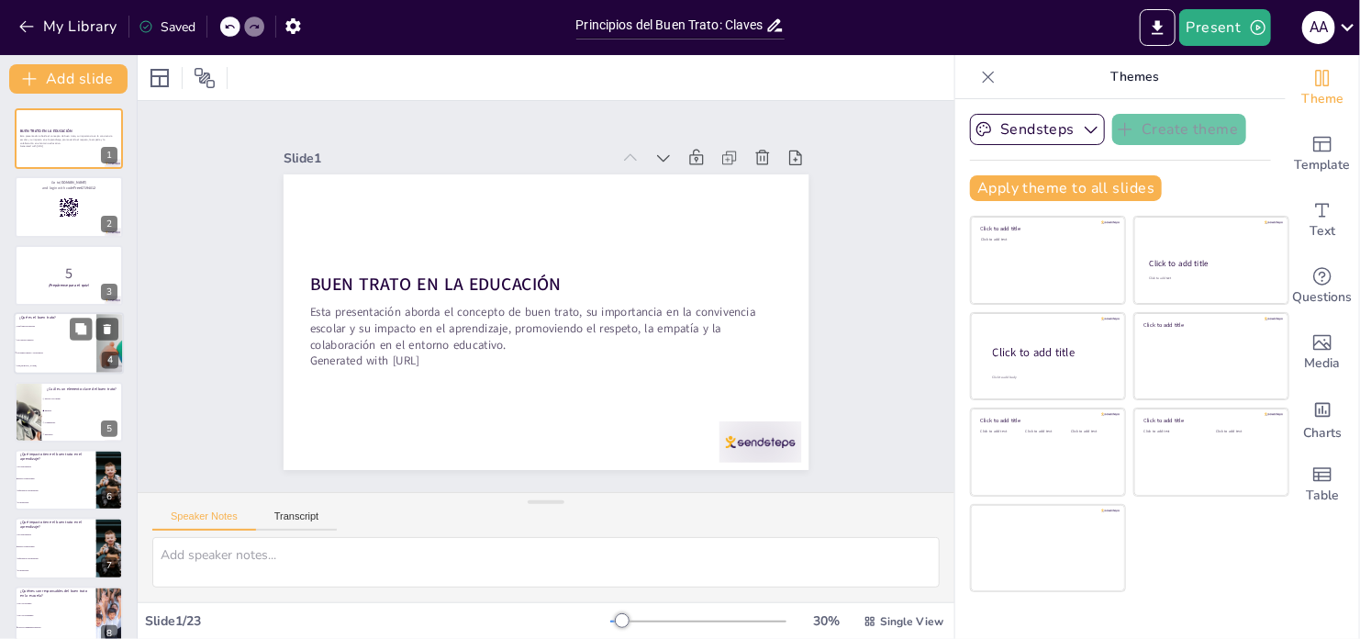
checkbox input "true"
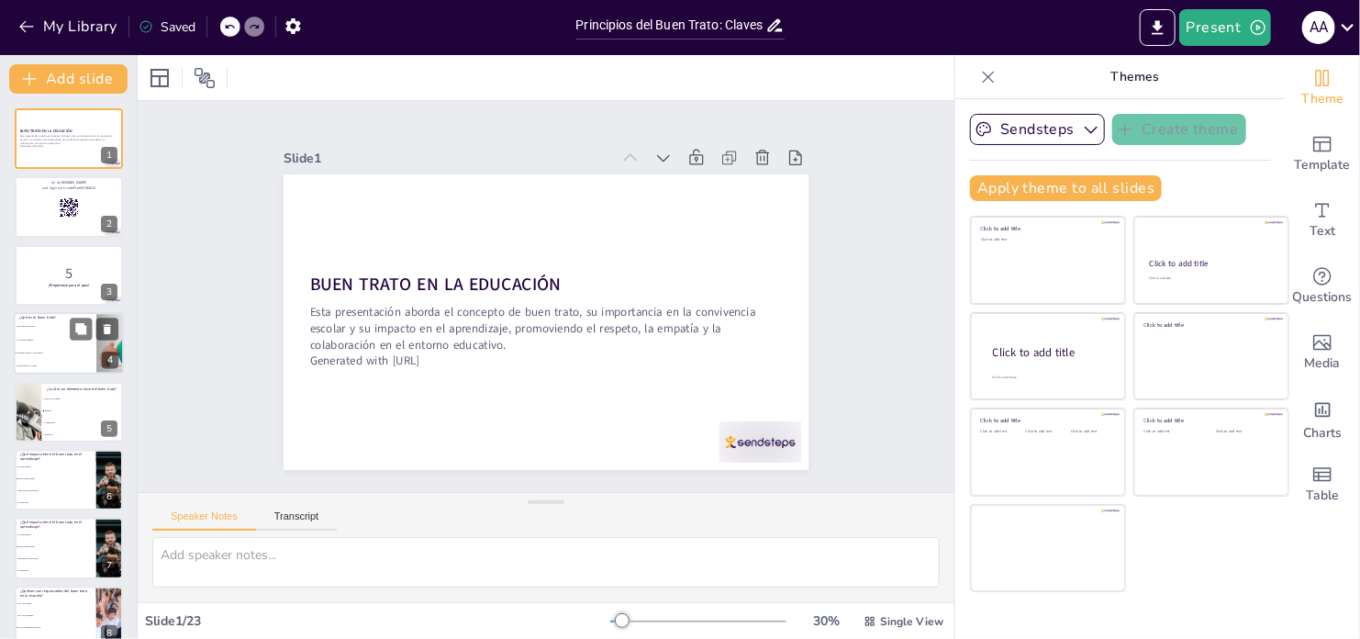
checkbox input "true"
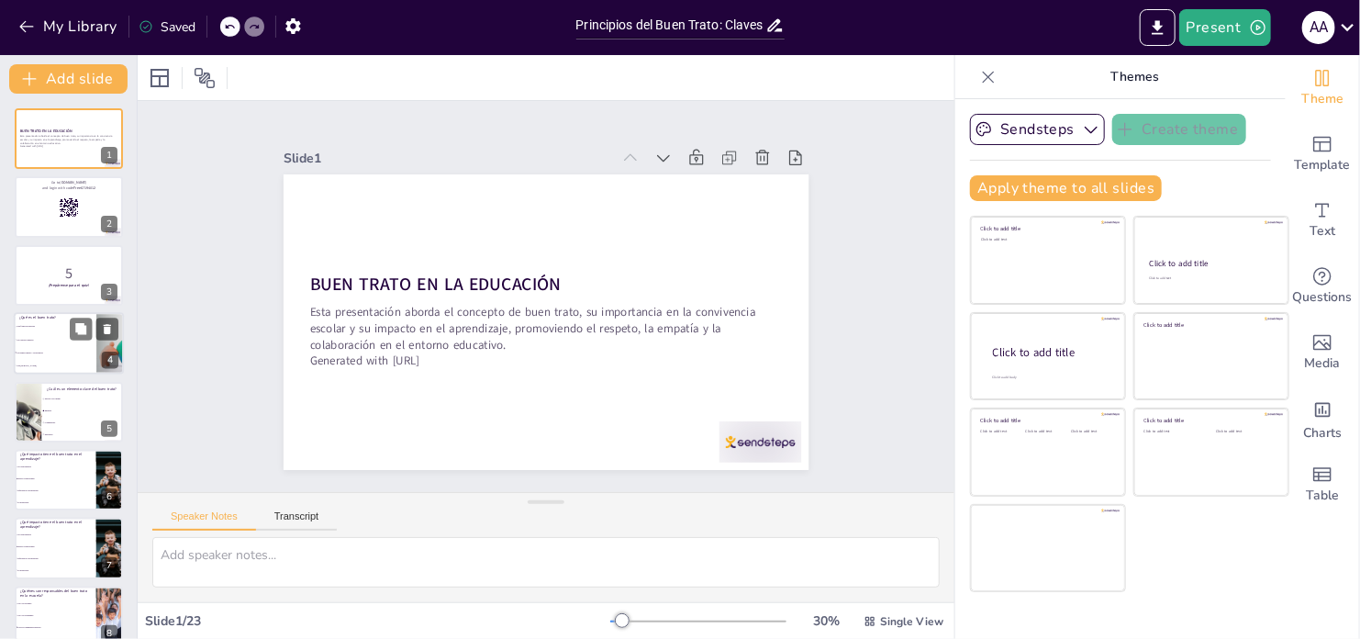
checkbox input "true"
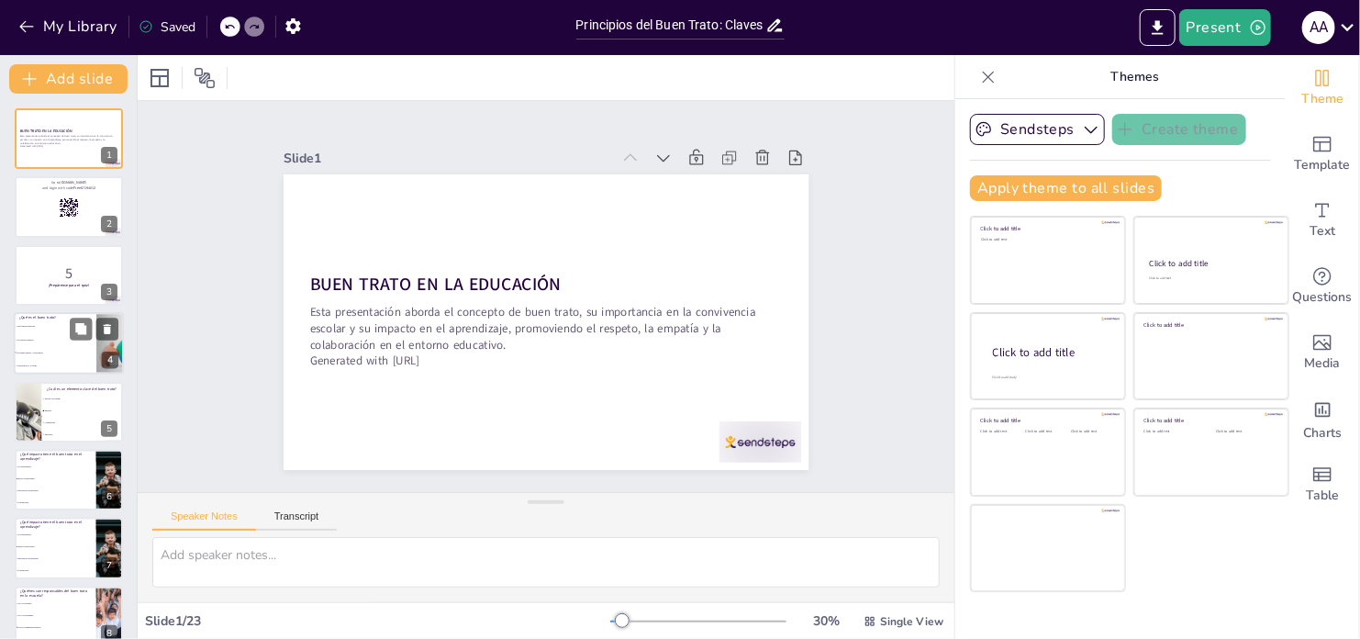
checkbox input "true"
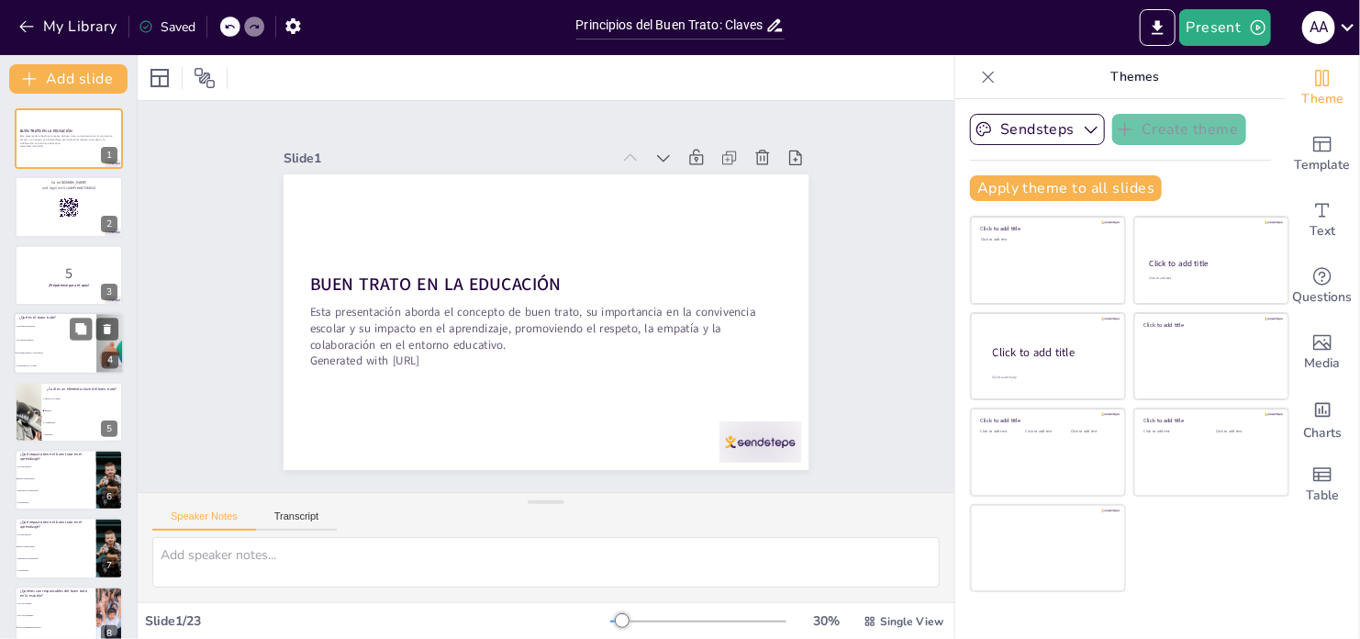
checkbox input "true"
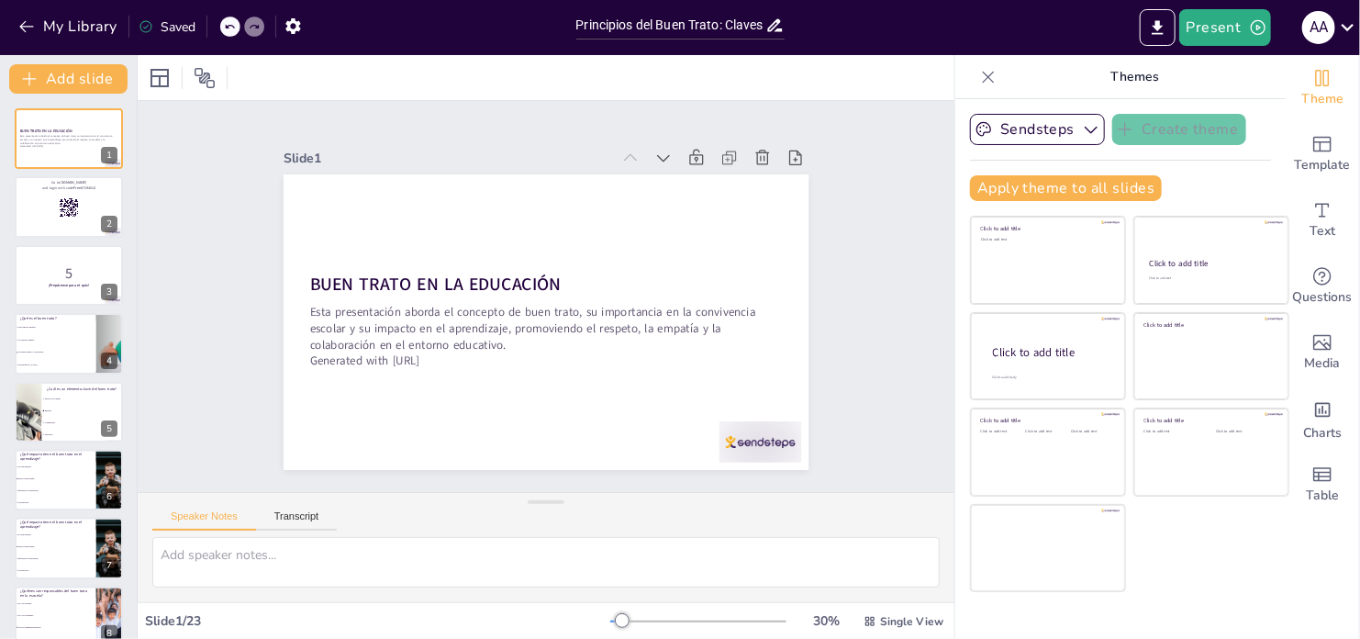
checkbox input "true"
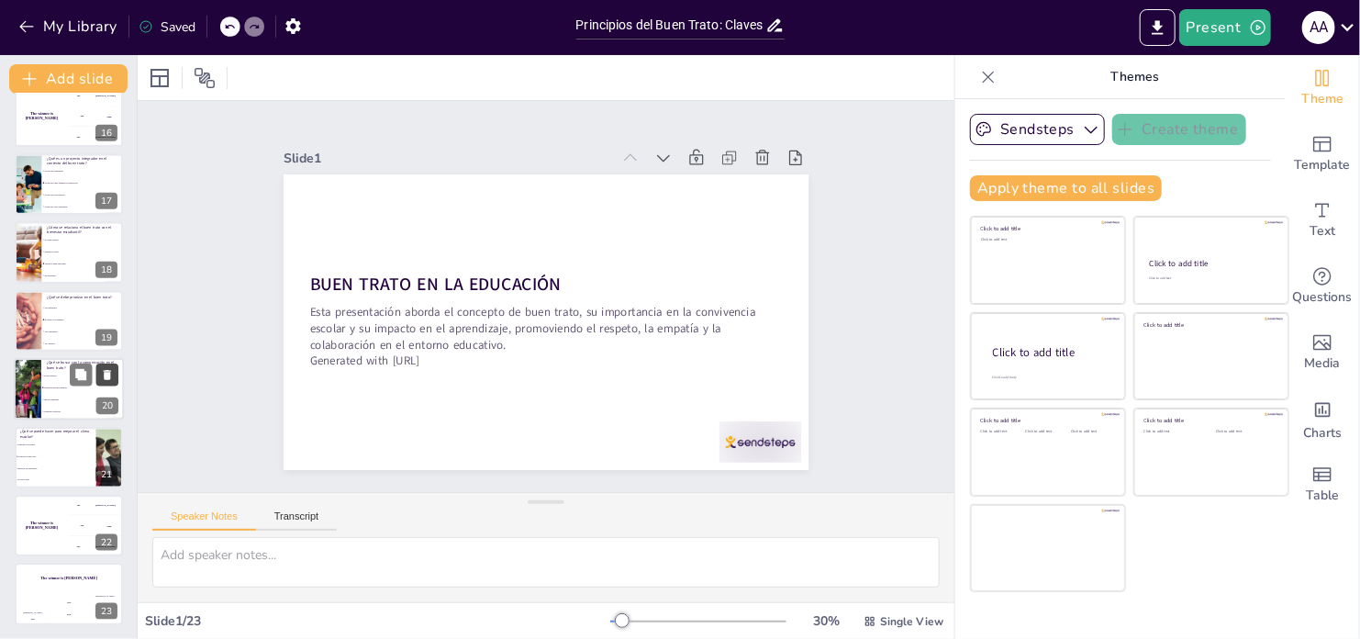
scroll to position [679, 0]
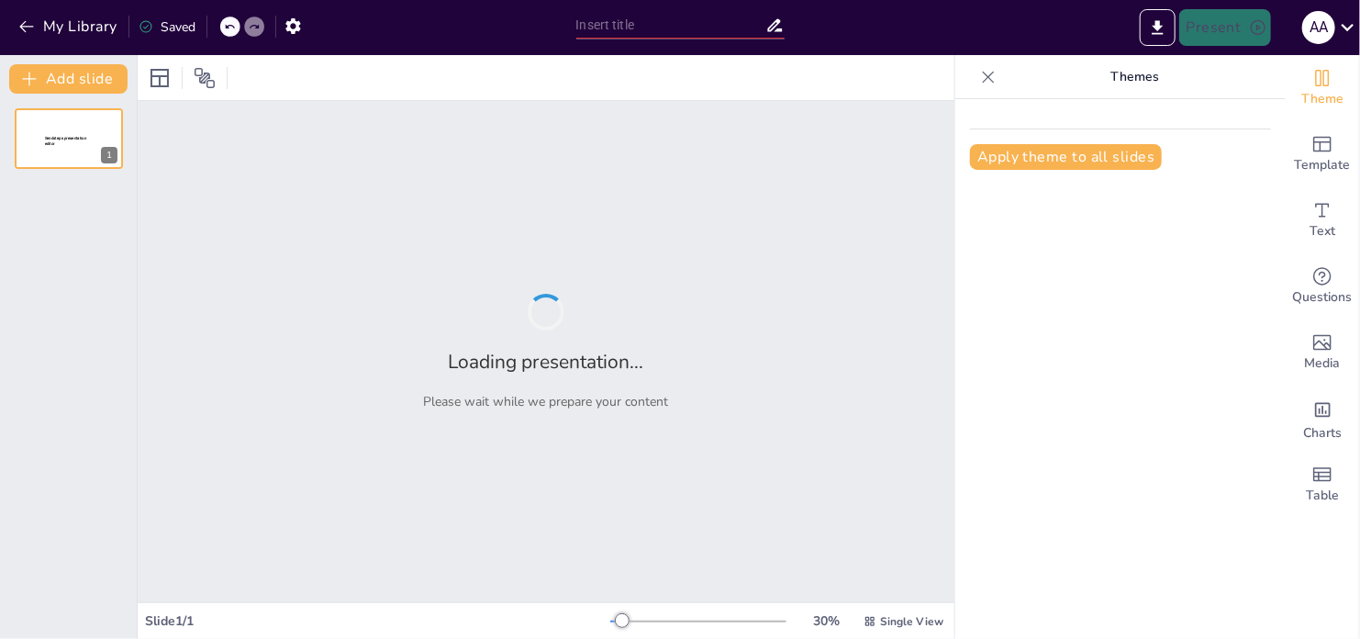
type input "Principios del Buen Trato: Claves para la Convivencia Pacífica"
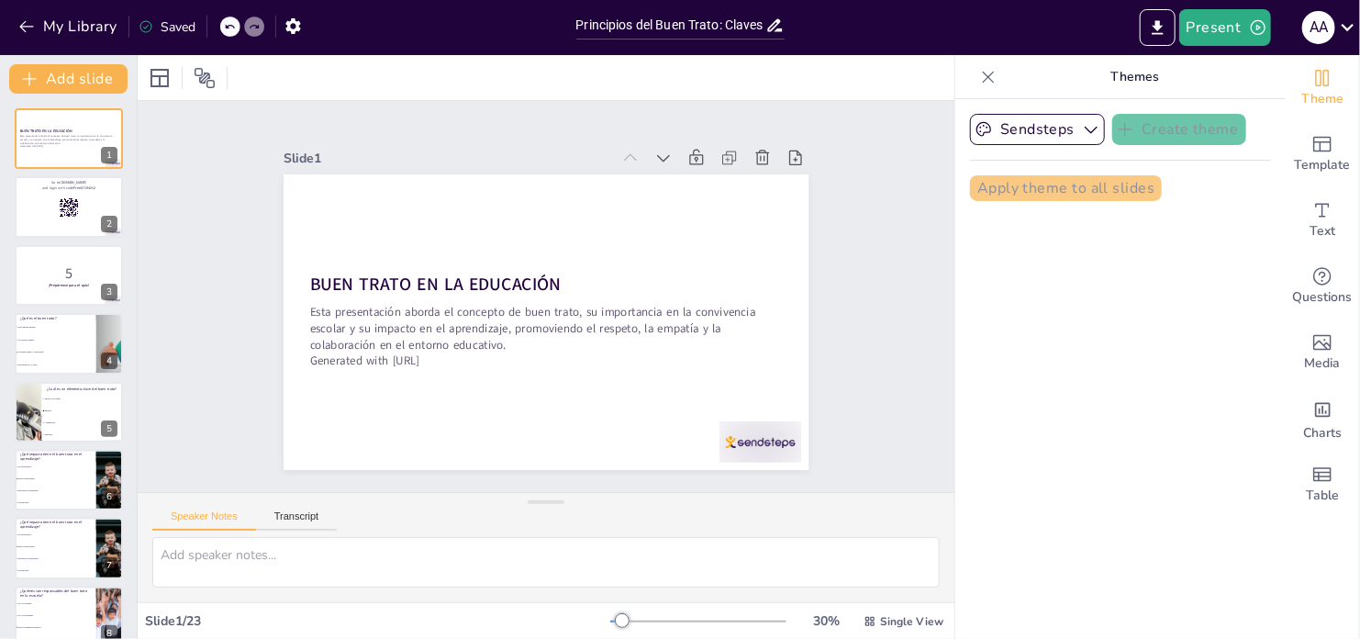
checkbox input "true"
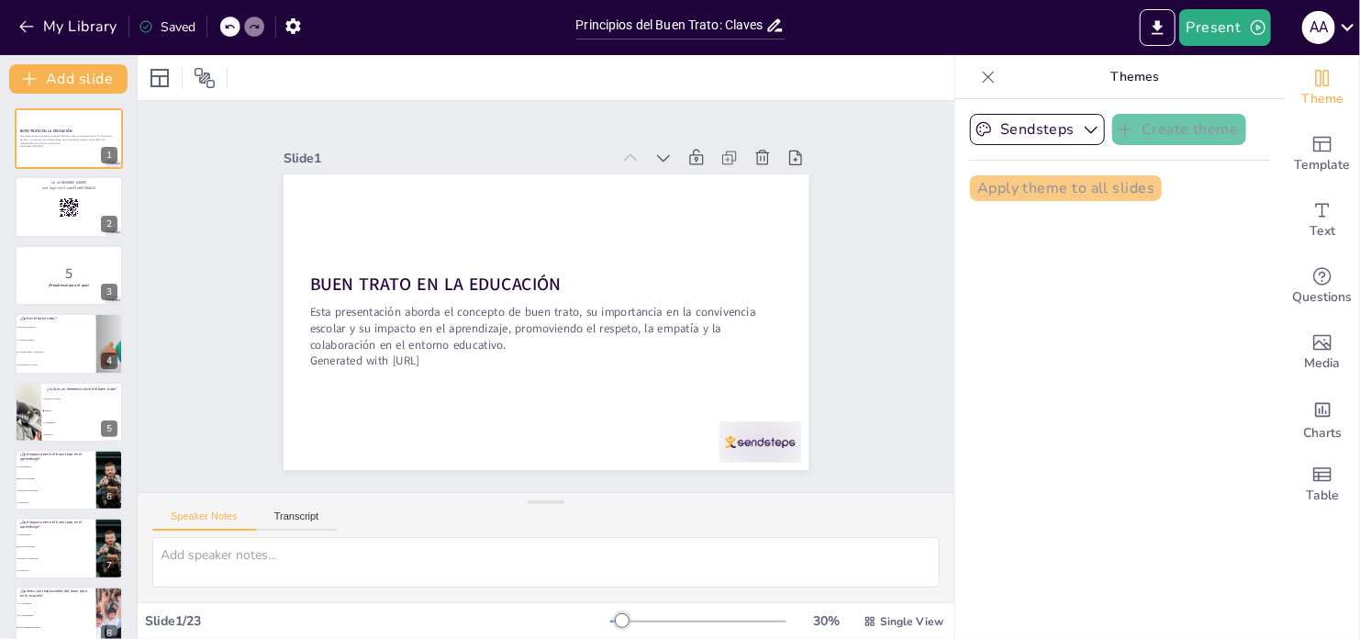
checkbox input "true"
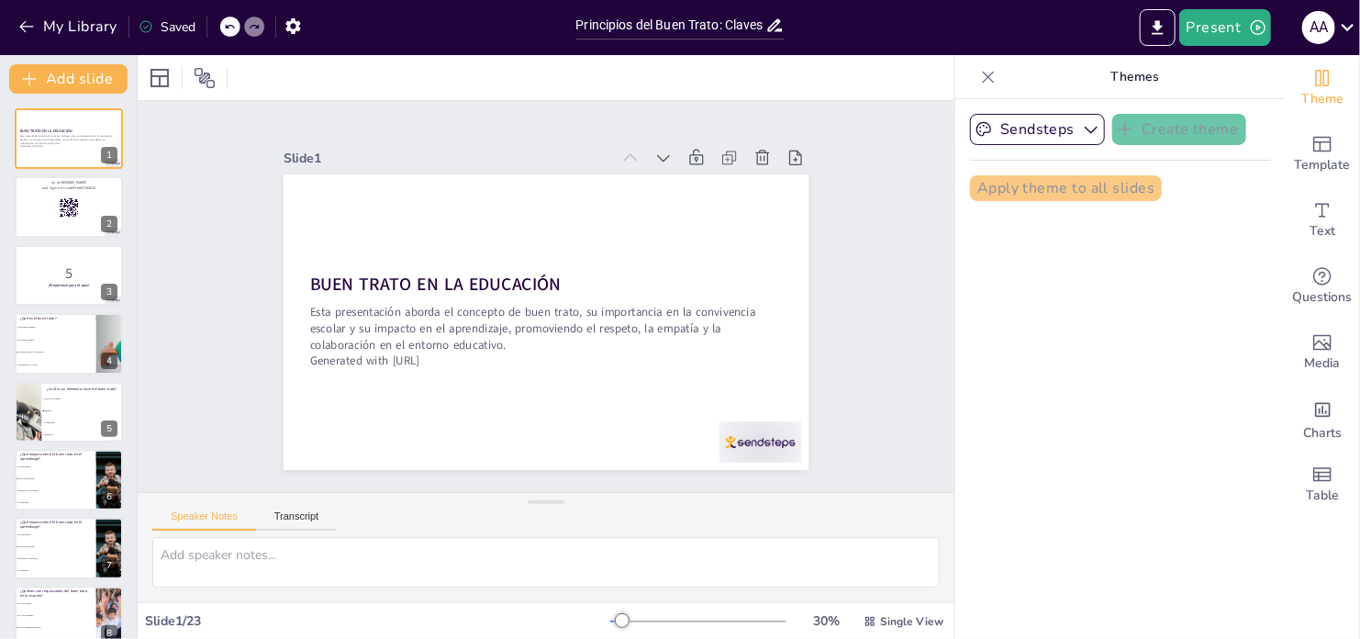
checkbox input "true"
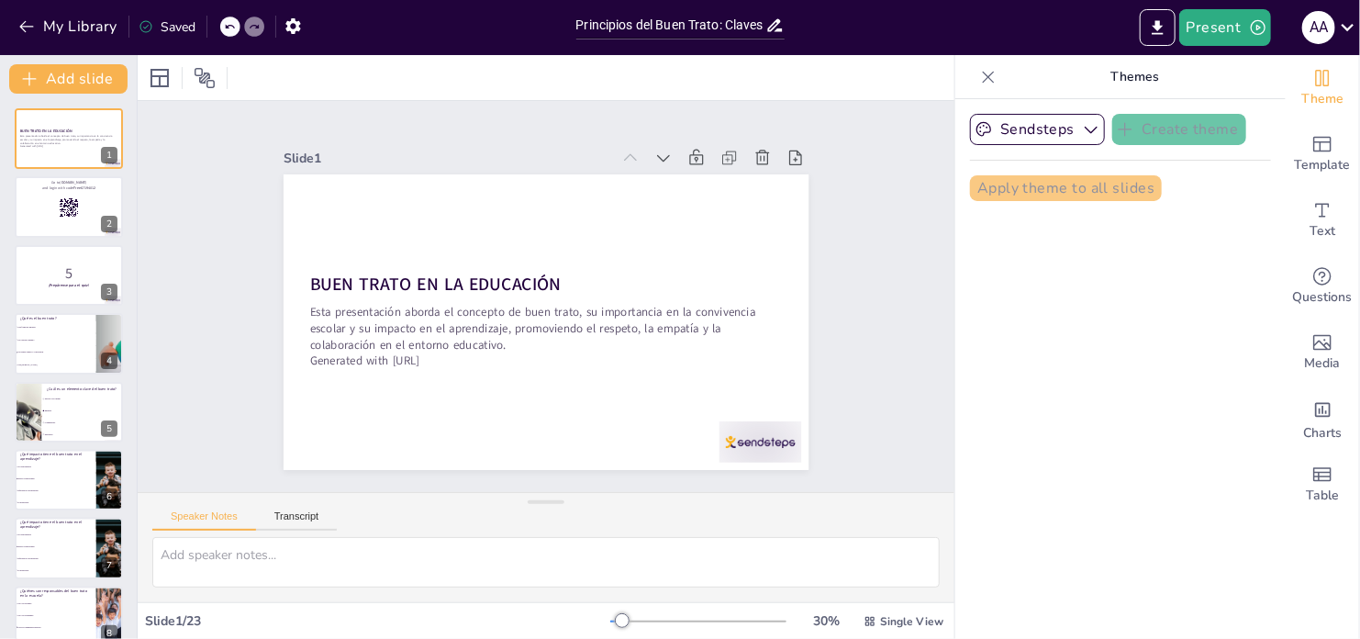
checkbox input "true"
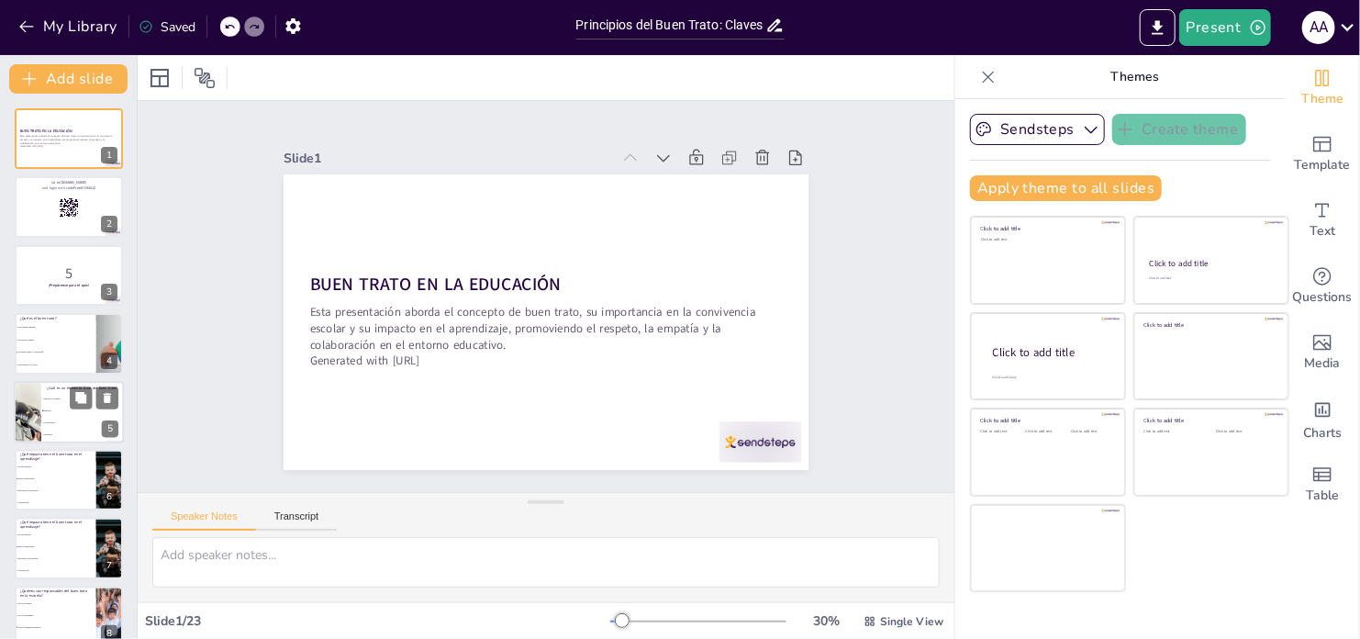
checkbox input "true"
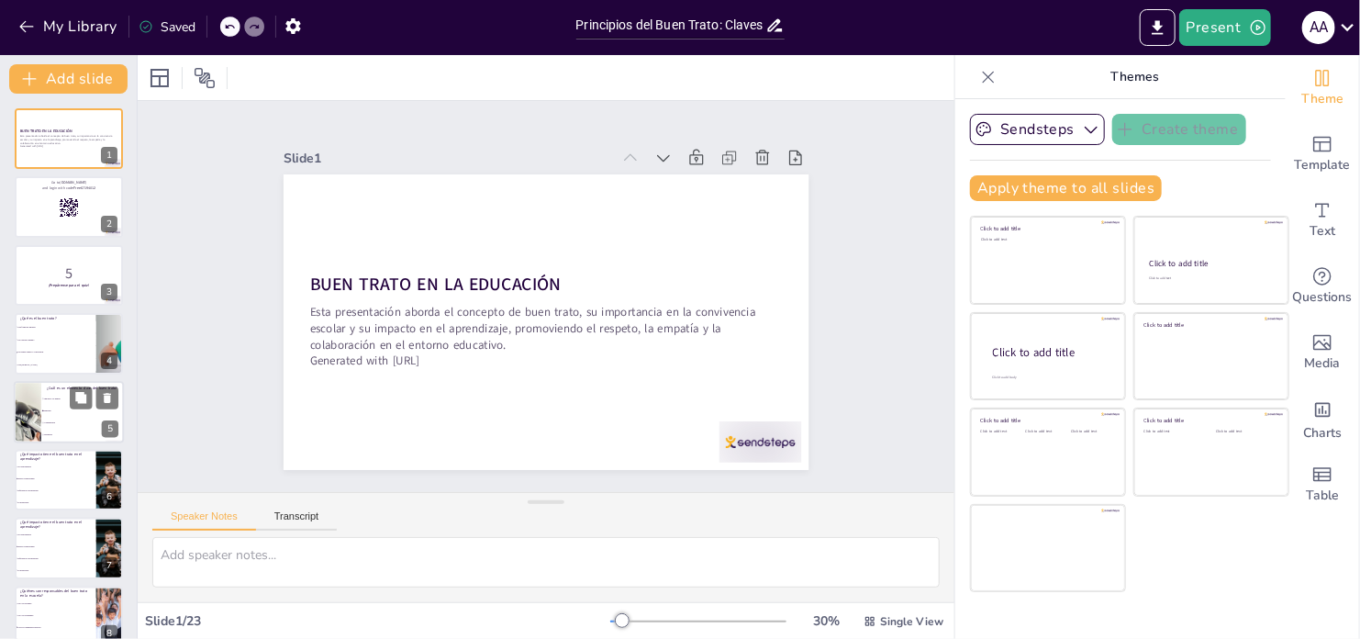
checkbox input "true"
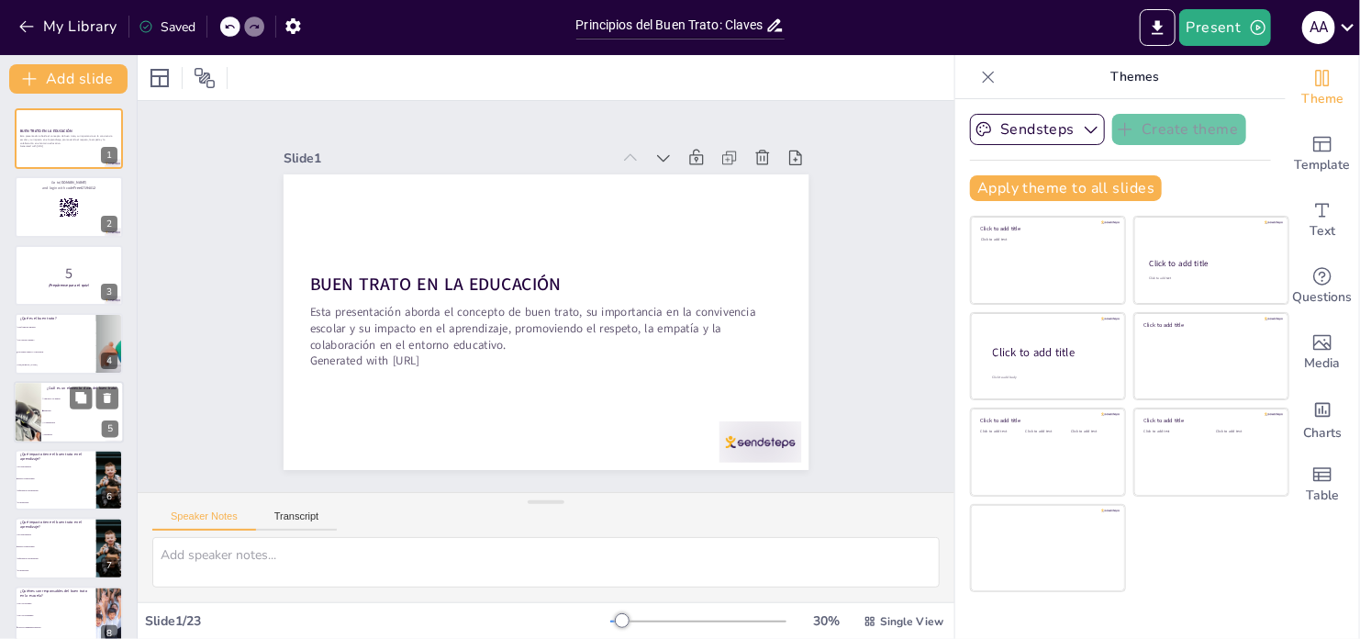
checkbox input "true"
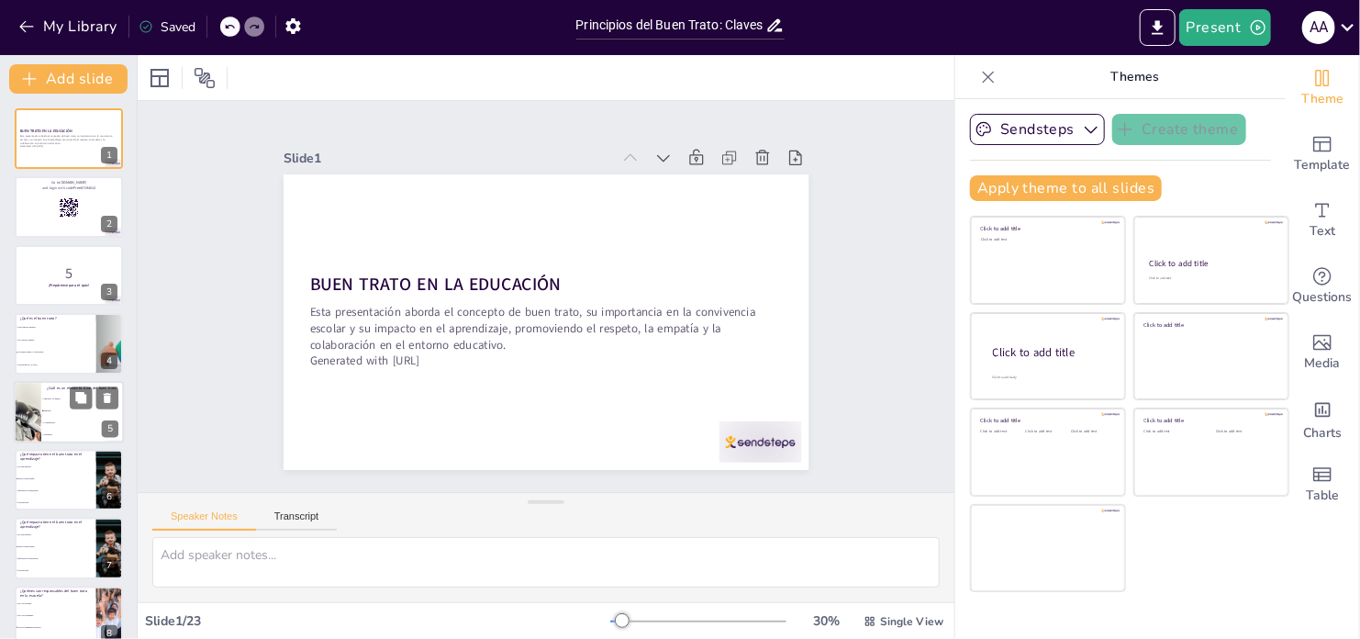
checkbox input "true"
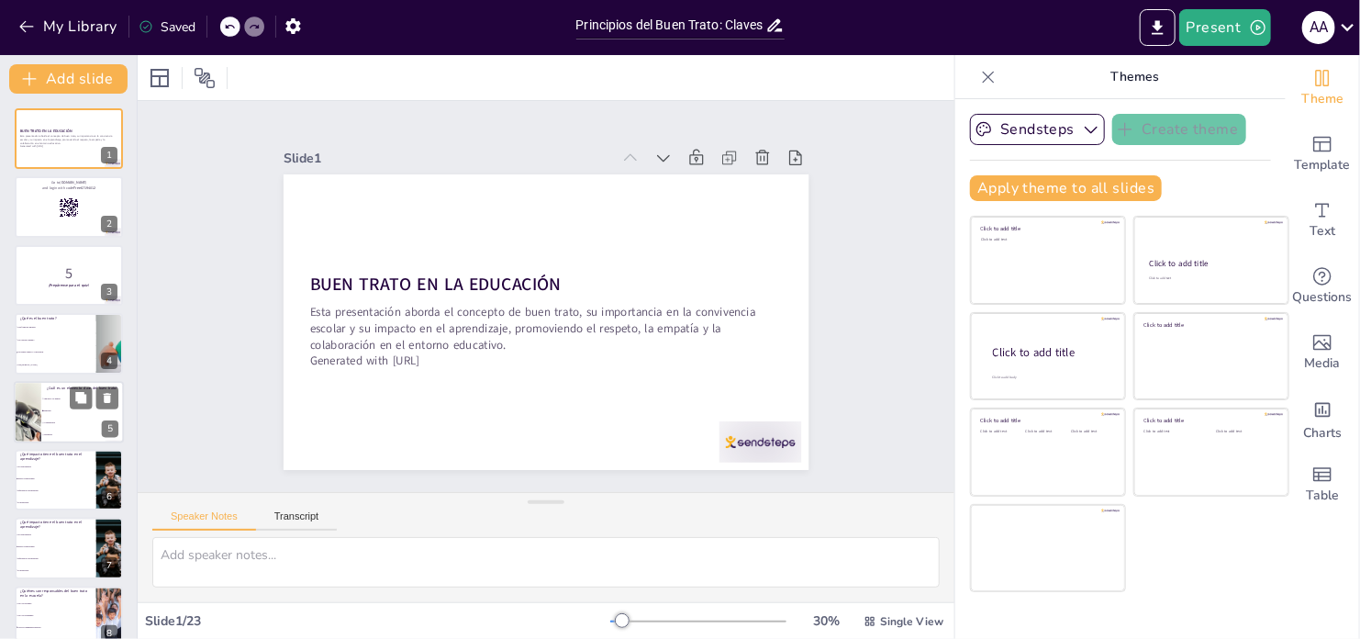
checkbox input "true"
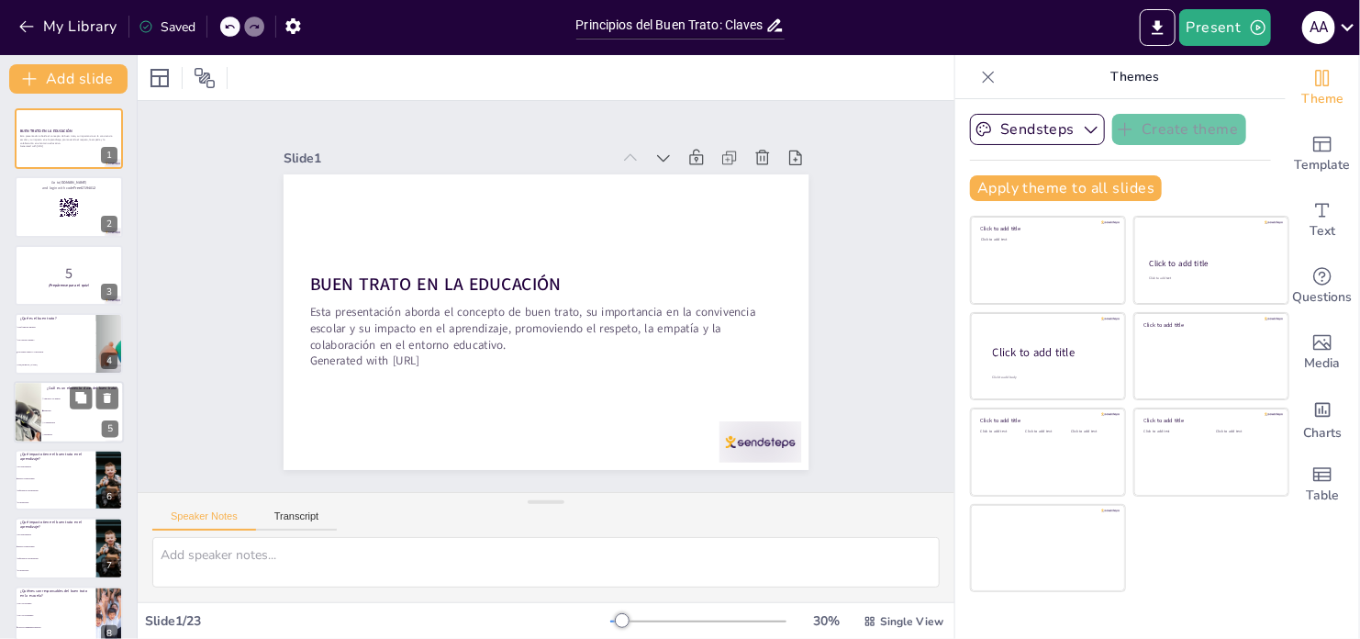
checkbox input "true"
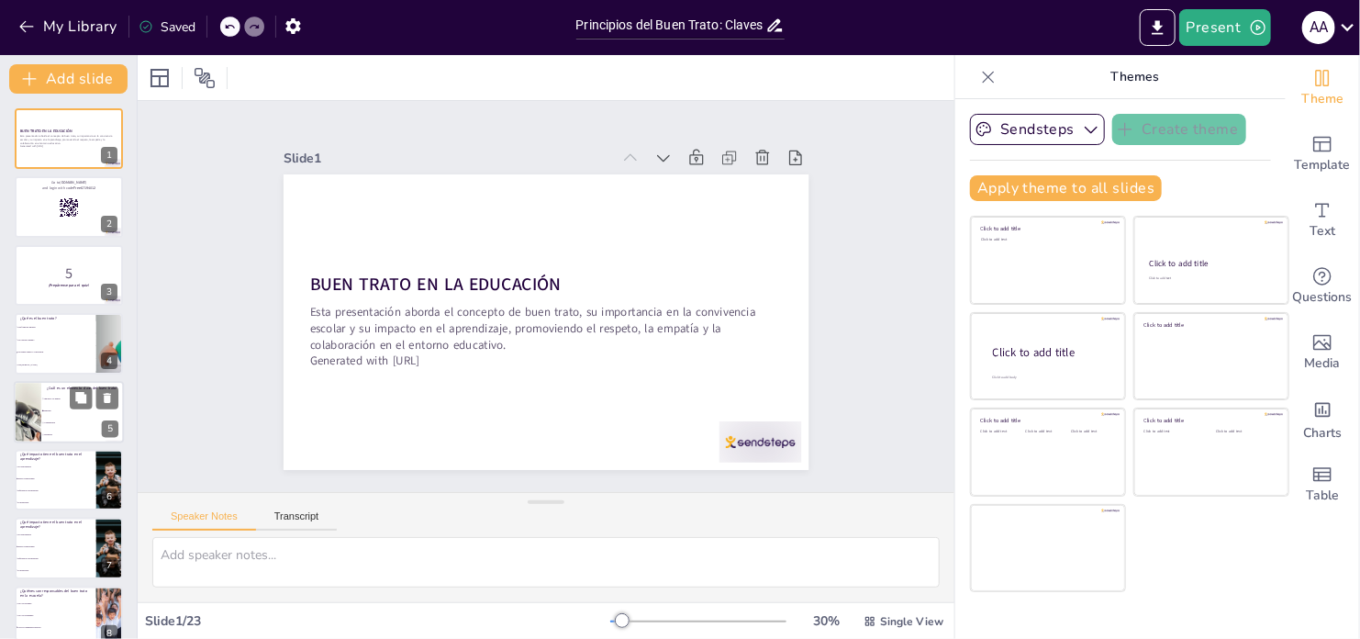
checkbox input "true"
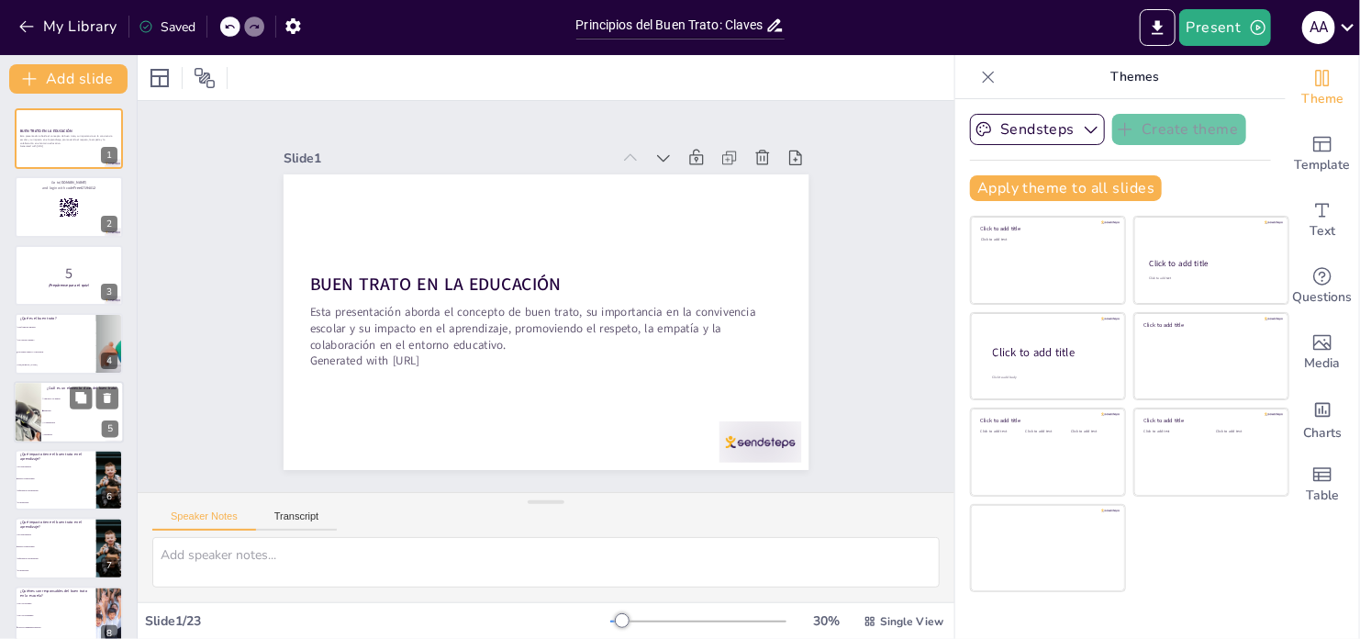
checkbox input "true"
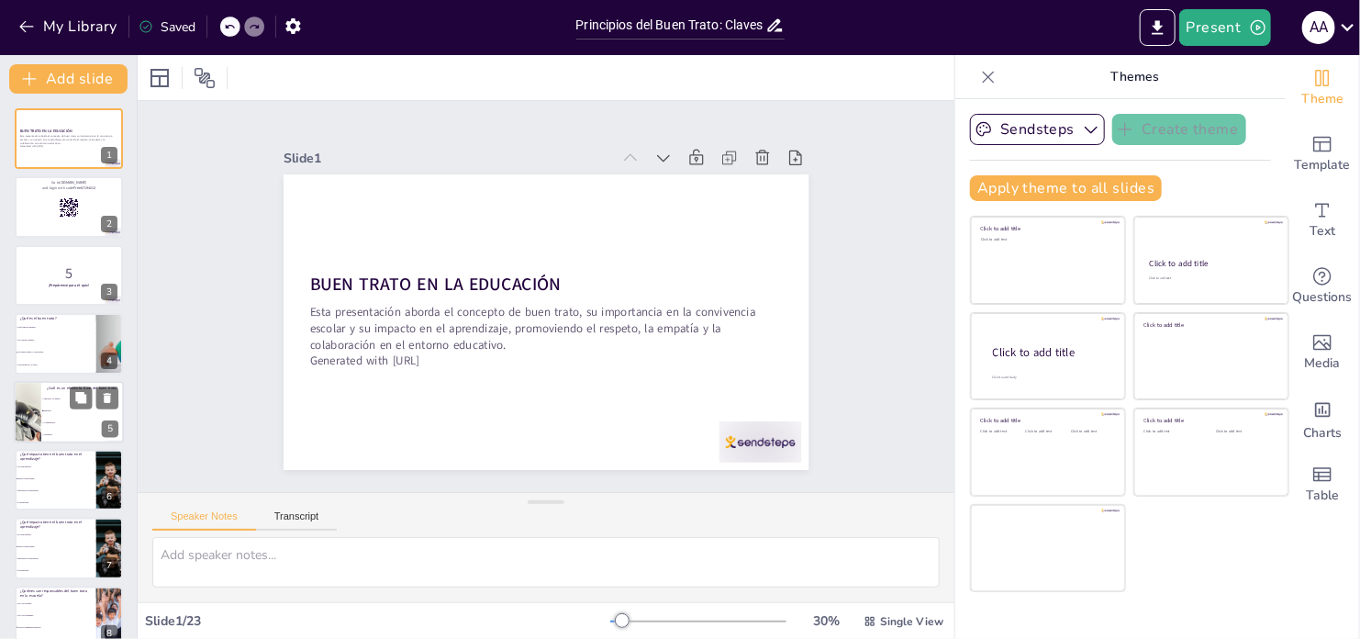
checkbox input "true"
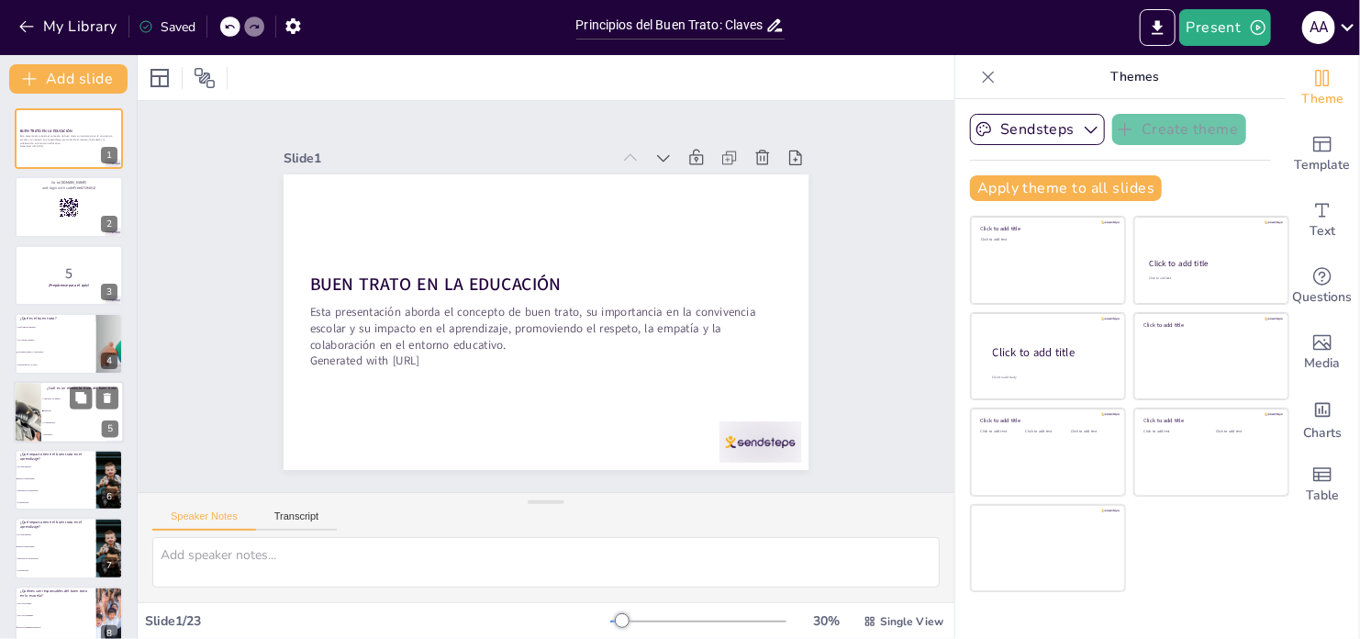
checkbox input "true"
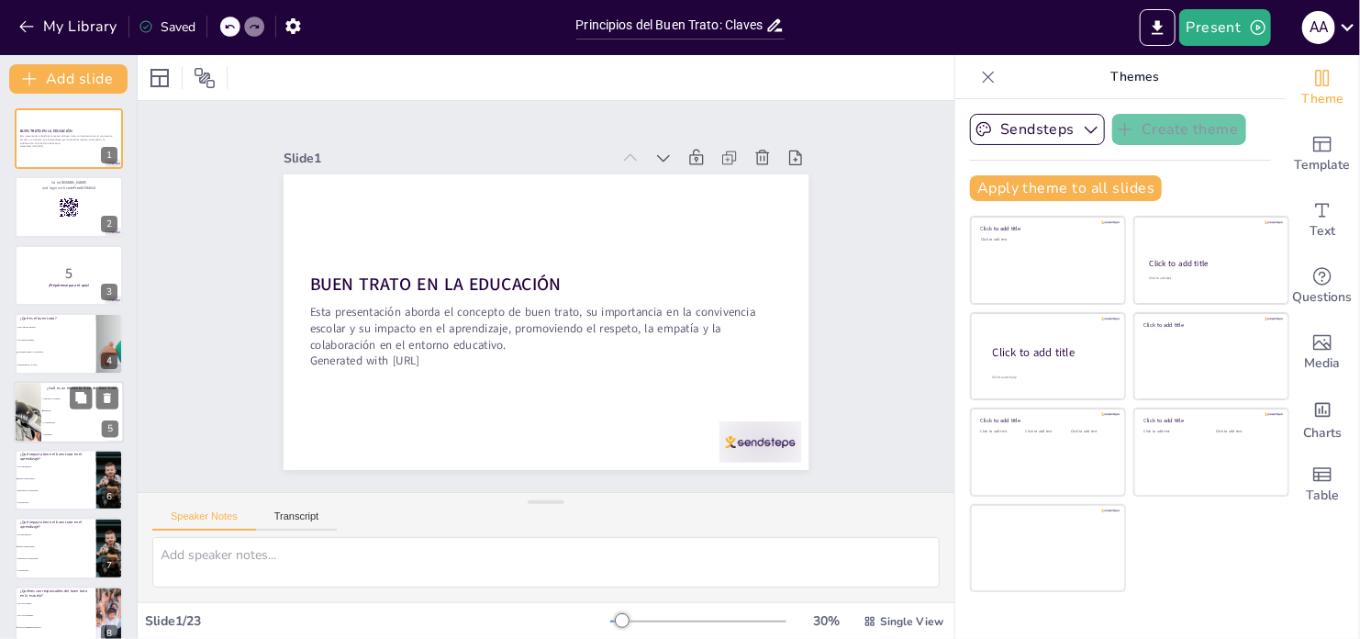
checkbox input "true"
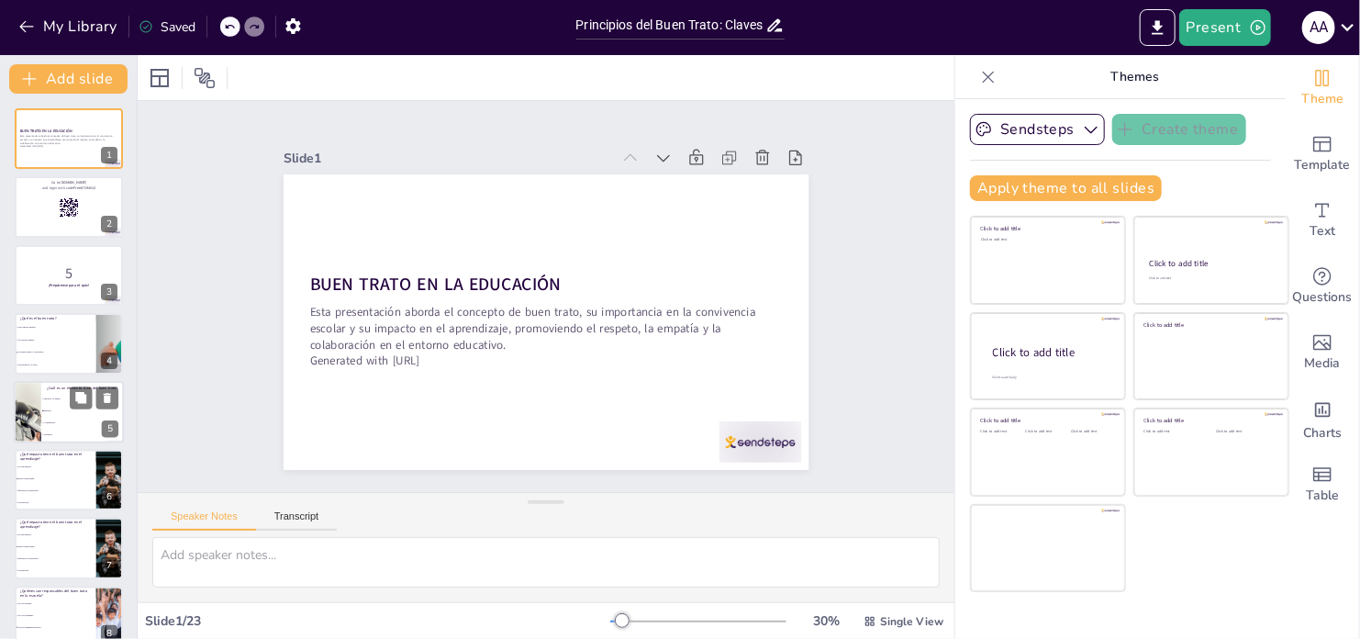
checkbox input "true"
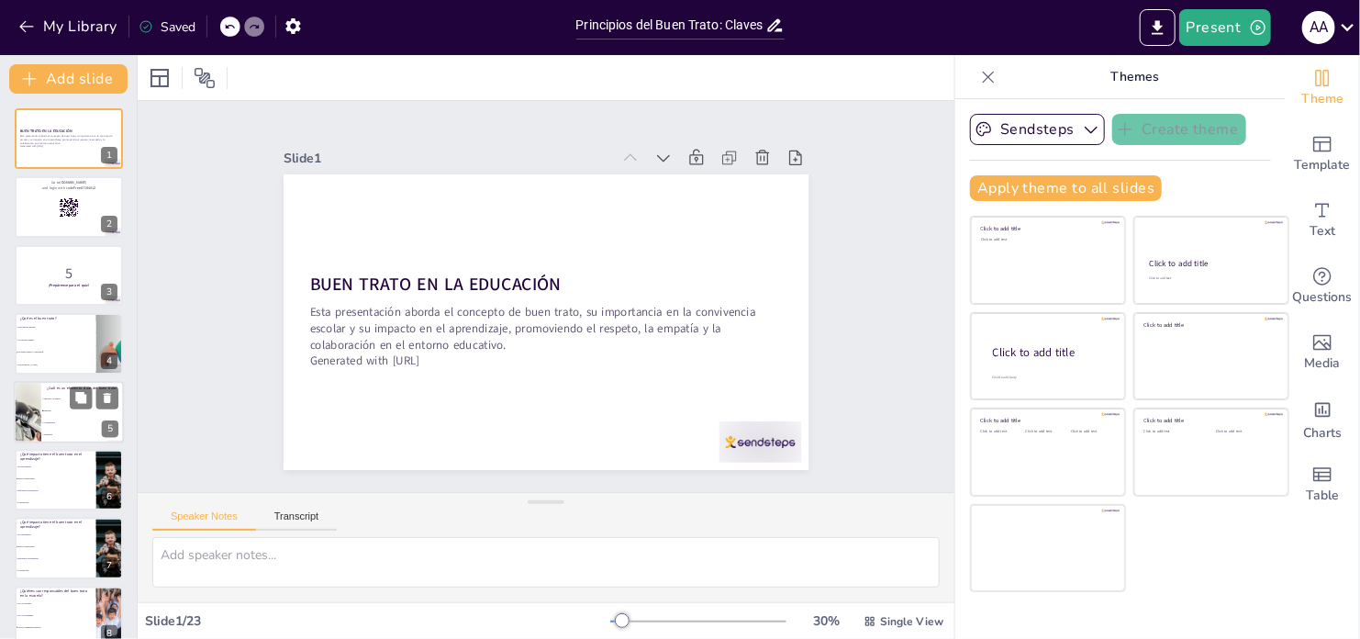
checkbox input "true"
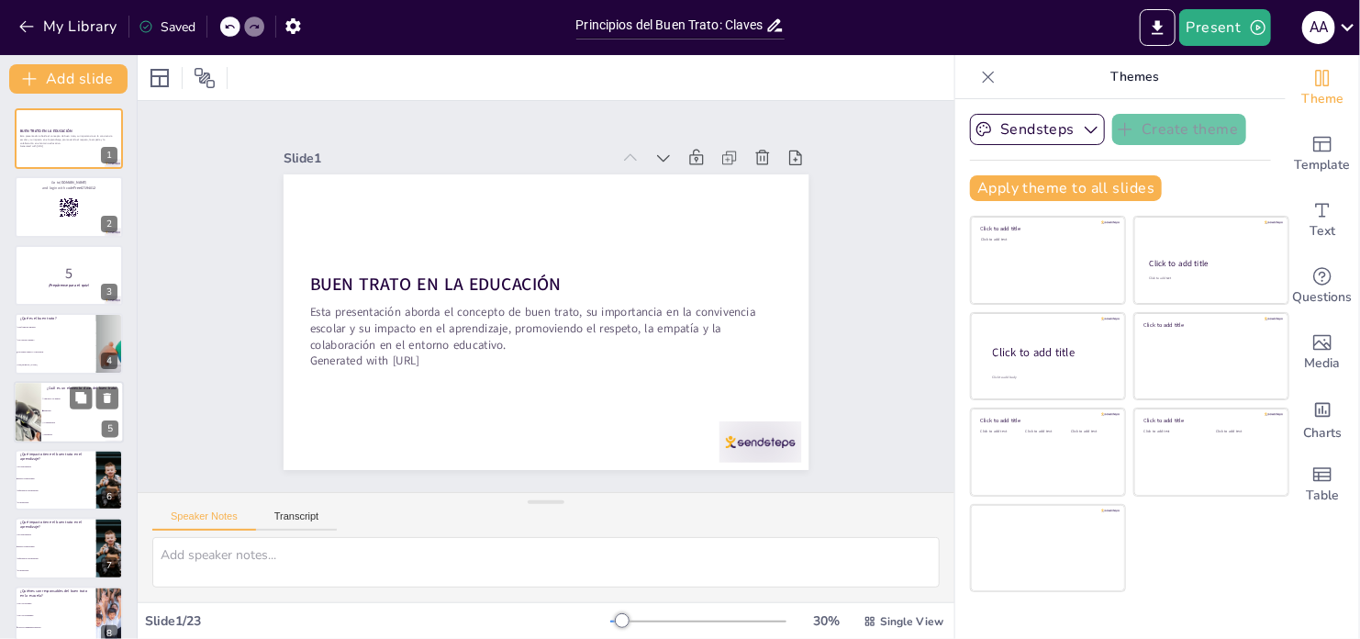
checkbox input "true"
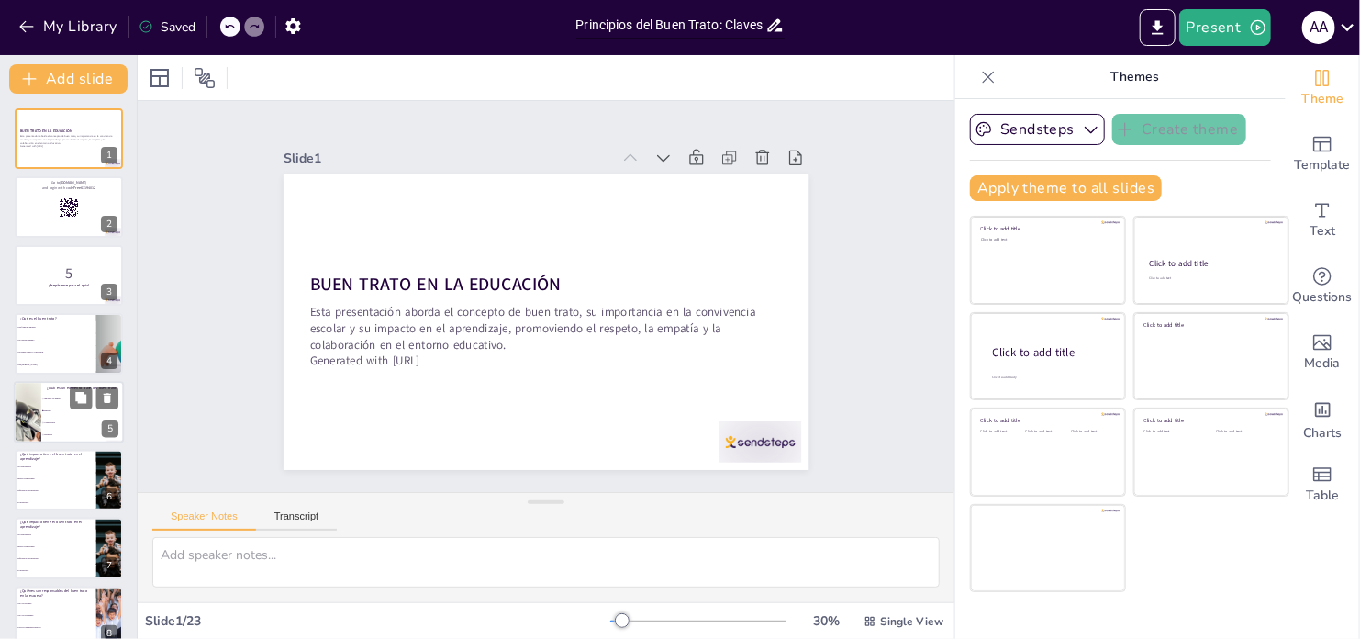
checkbox input "true"
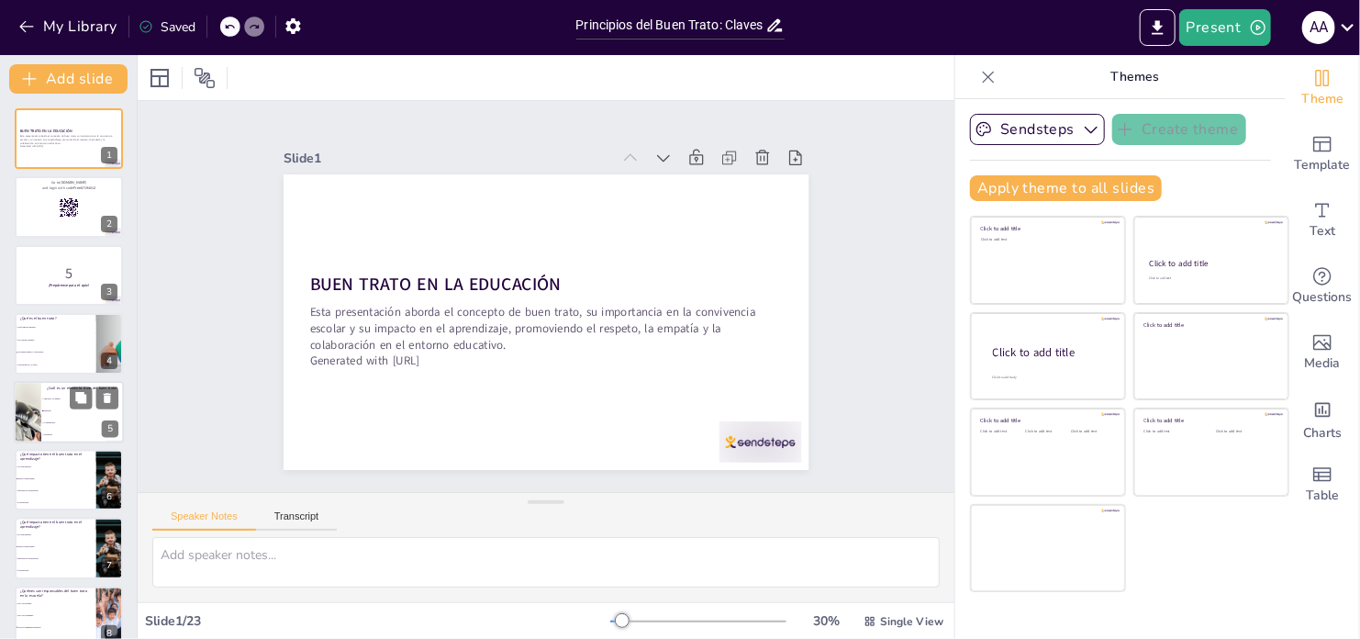
checkbox input "true"
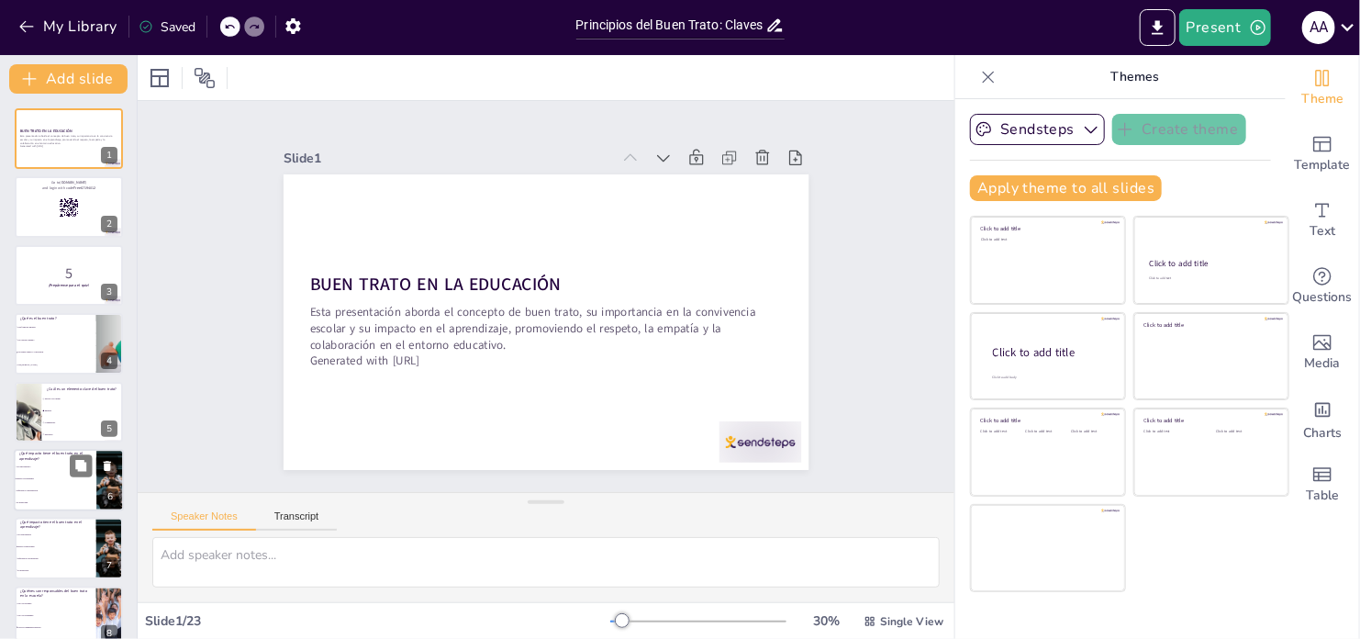
checkbox input "true"
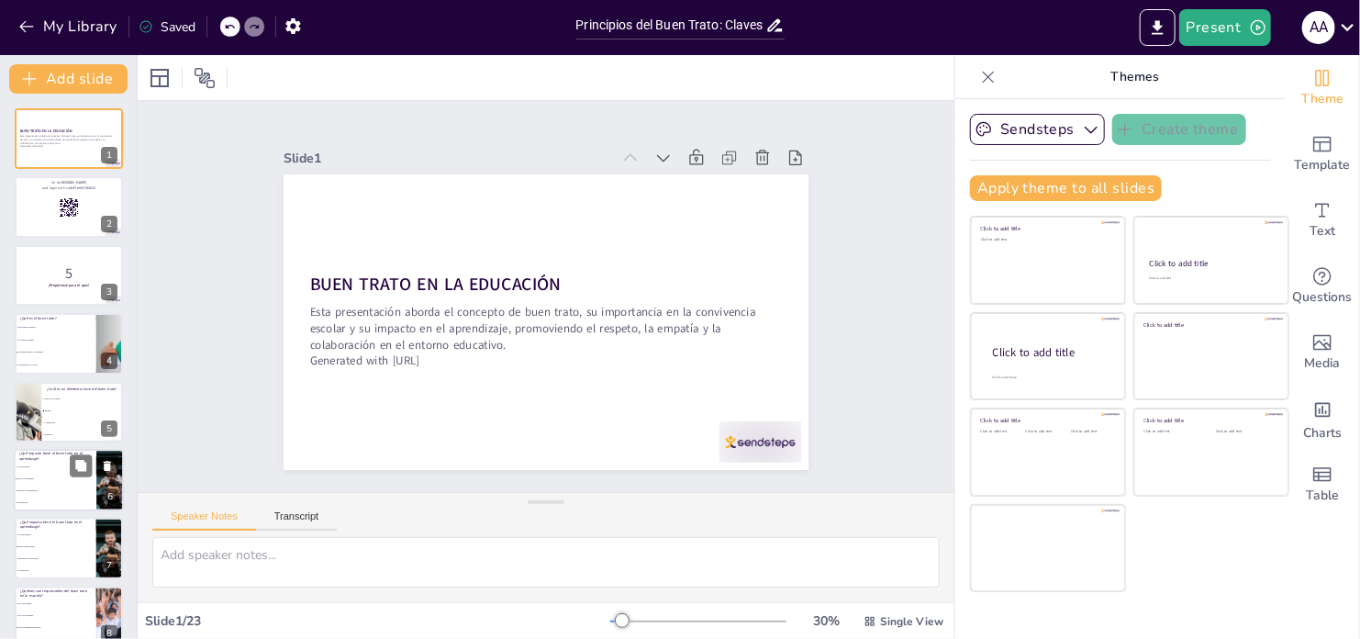
checkbox input "true"
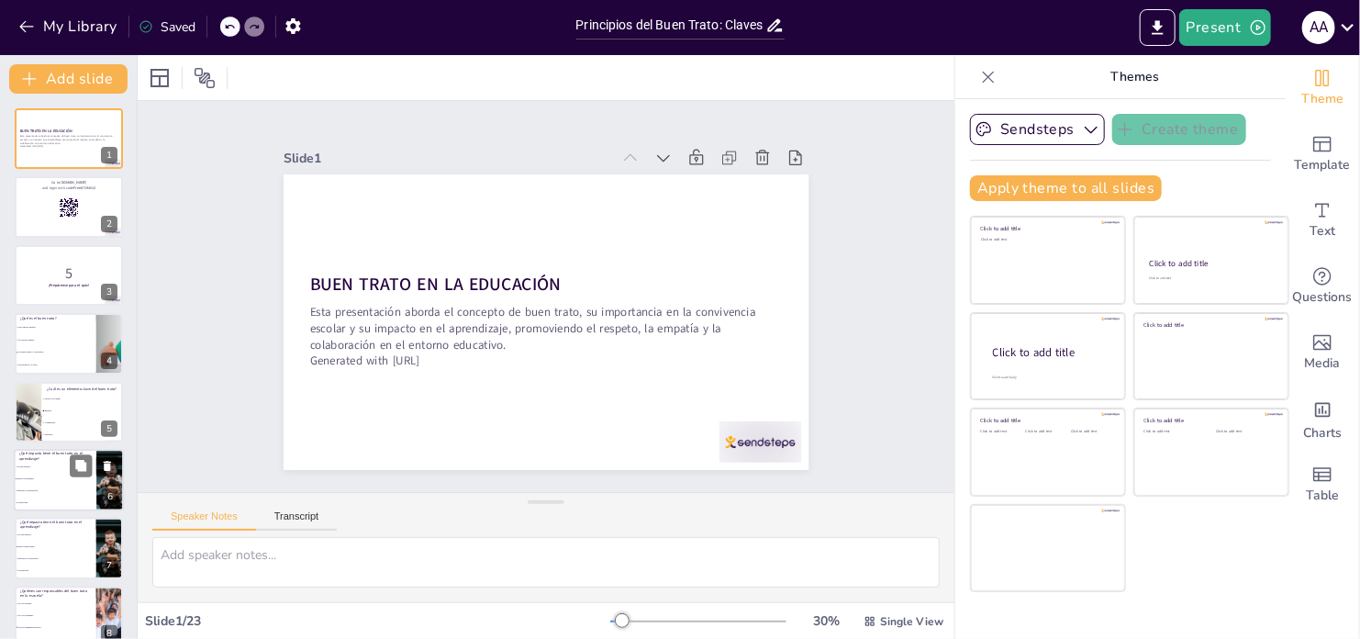
checkbox input "true"
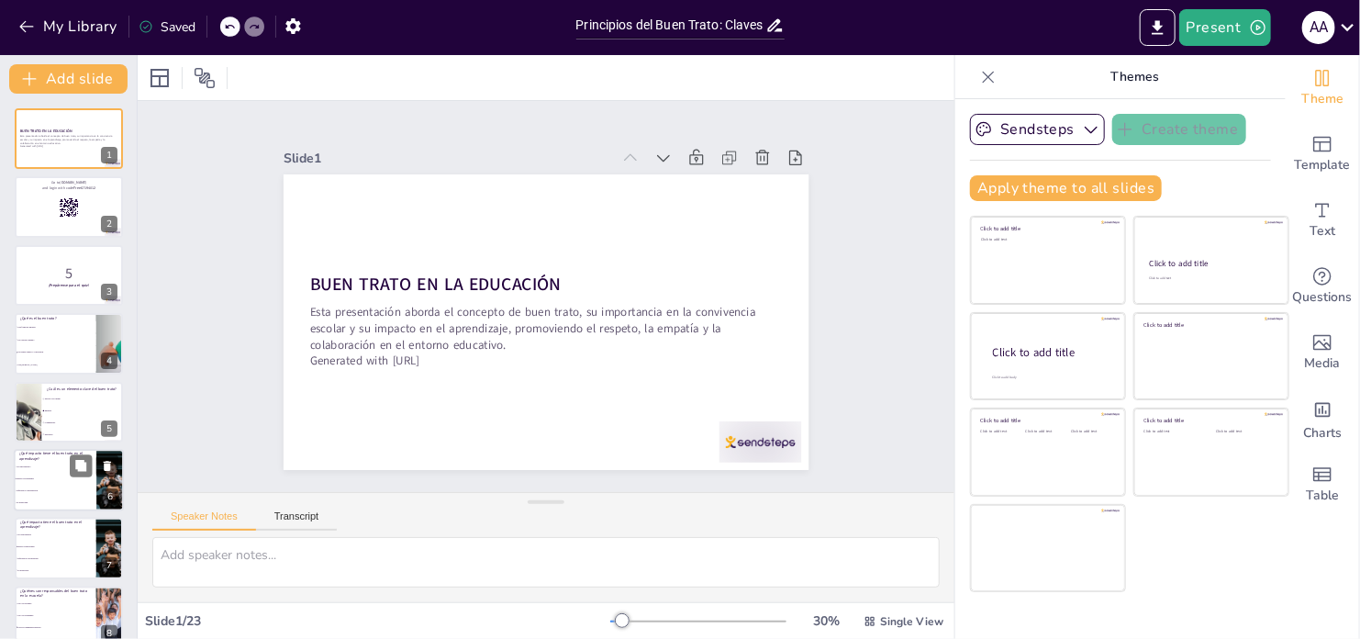
checkbox input "true"
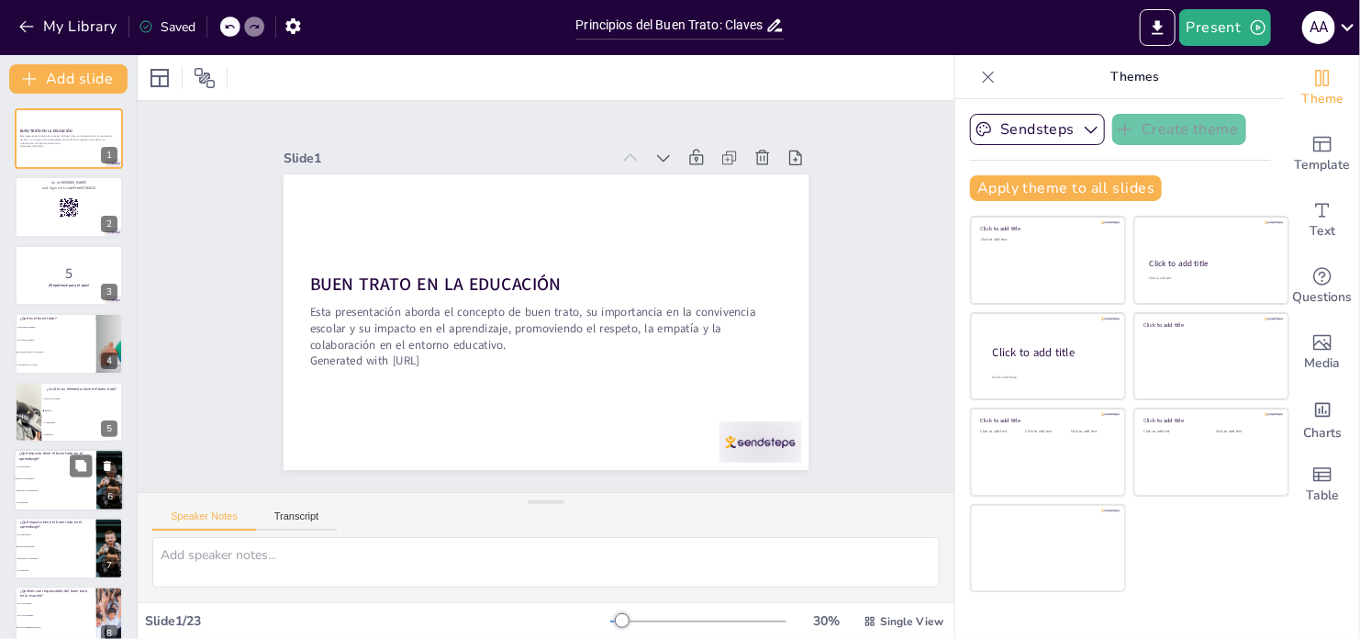
checkbox input "true"
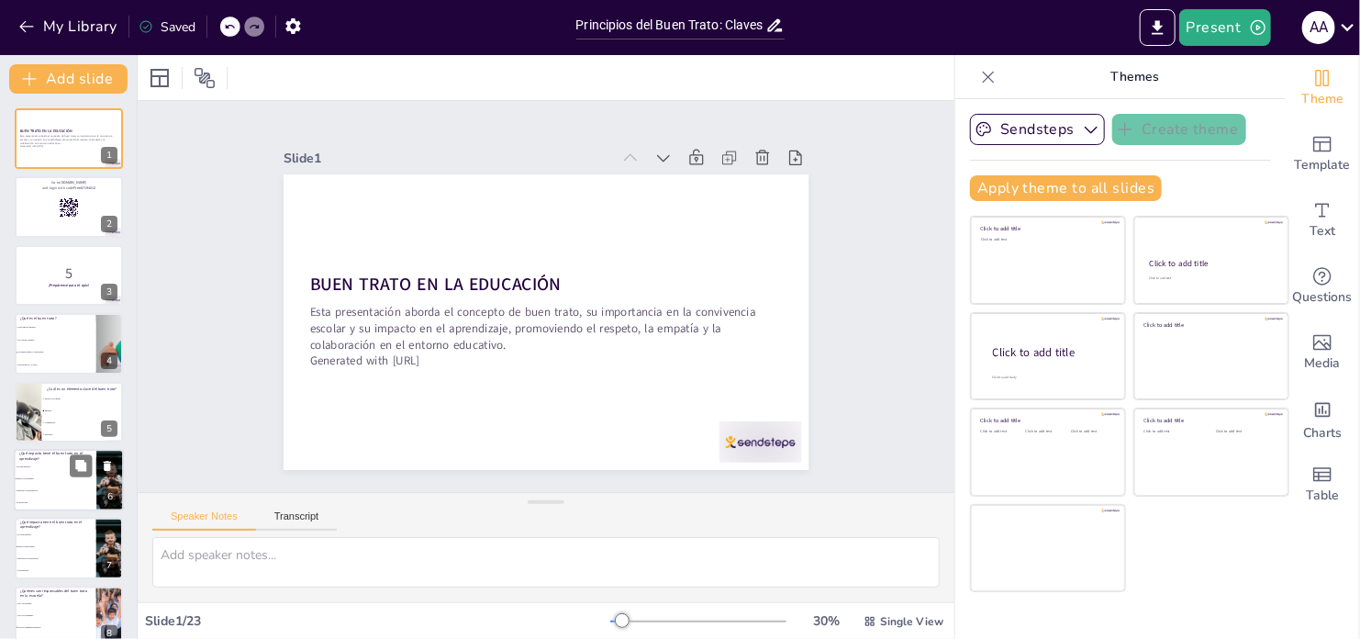
checkbox input "true"
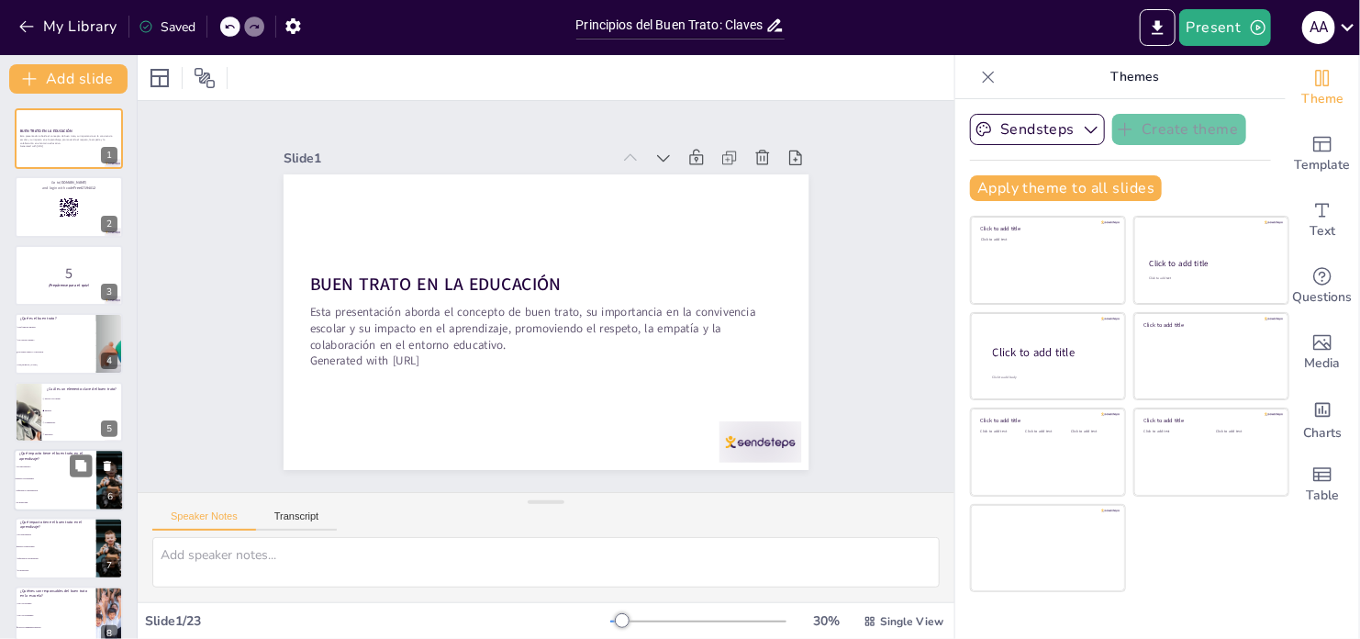
checkbox input "true"
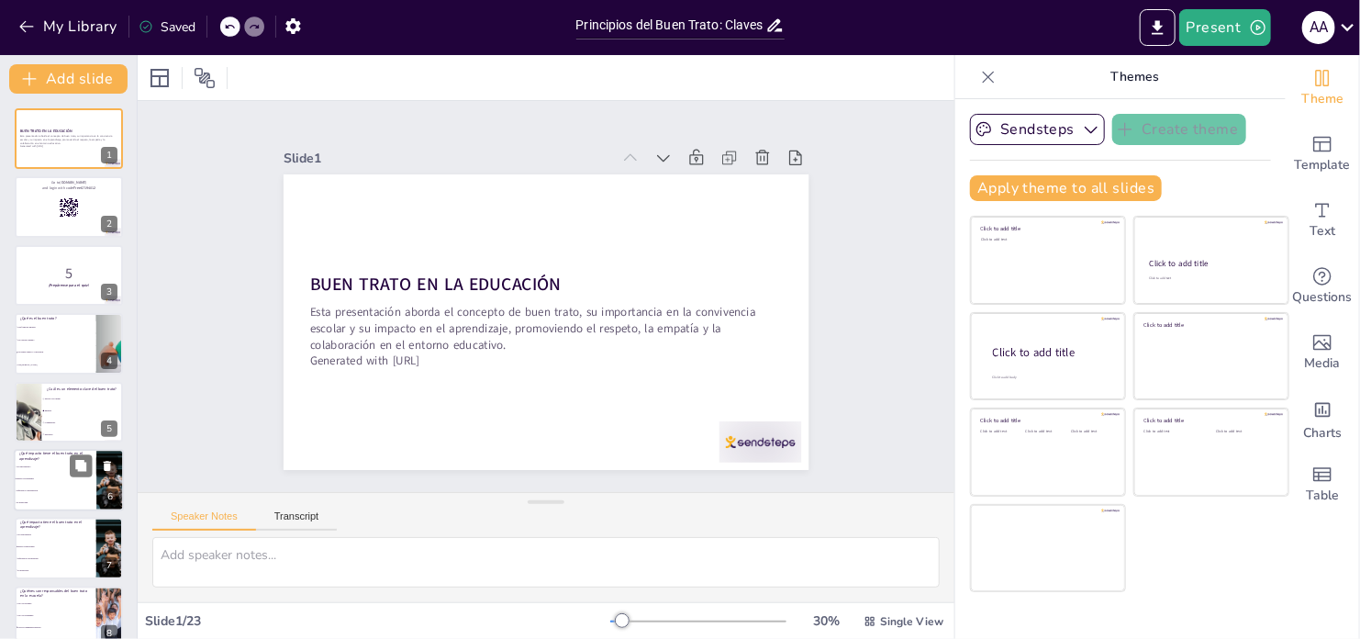
checkbox input "true"
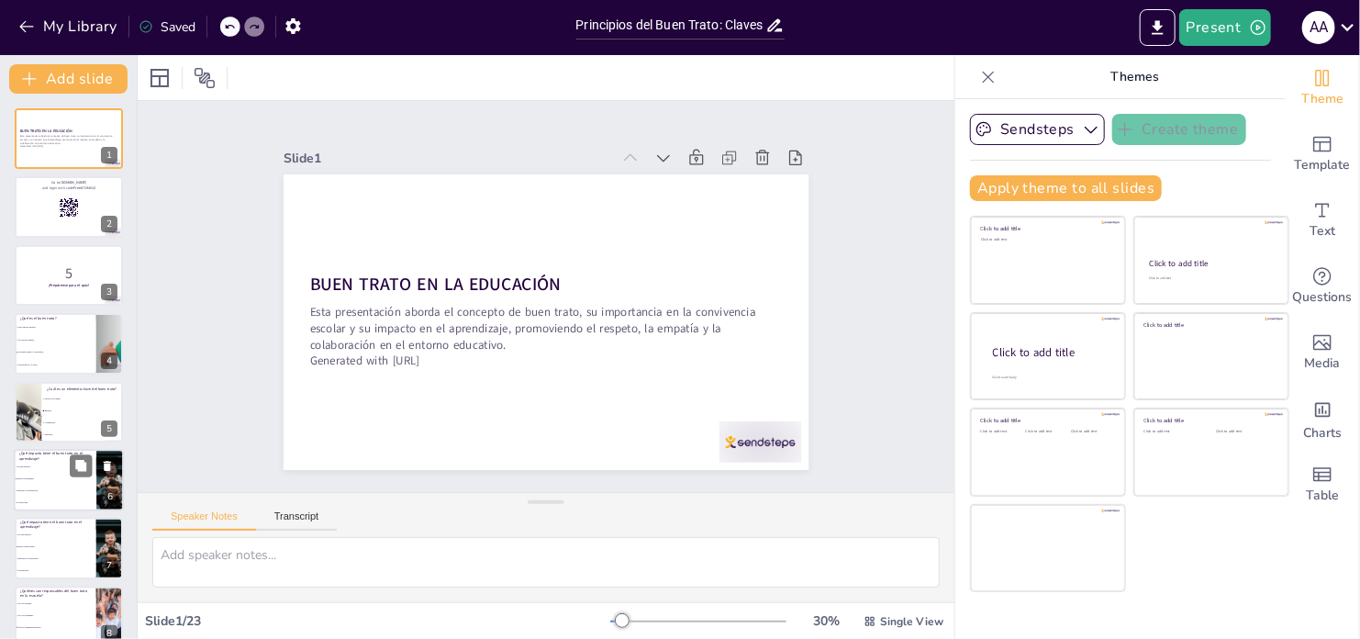
checkbox input "true"
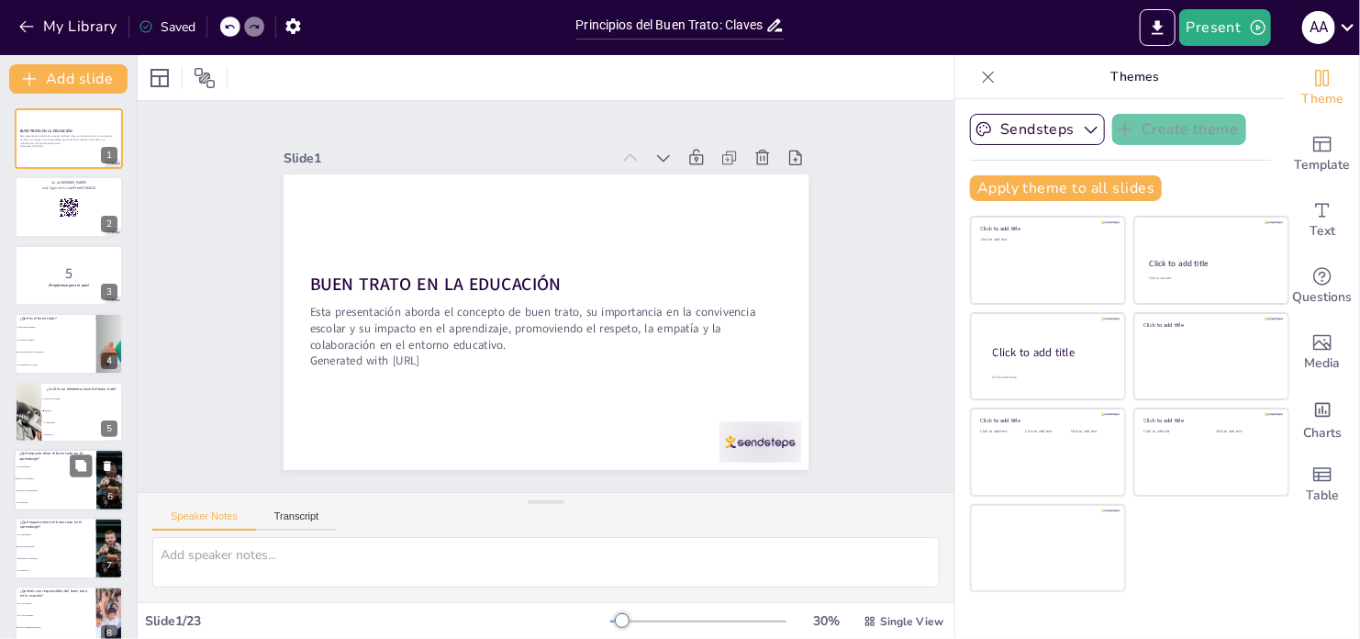
checkbox input "true"
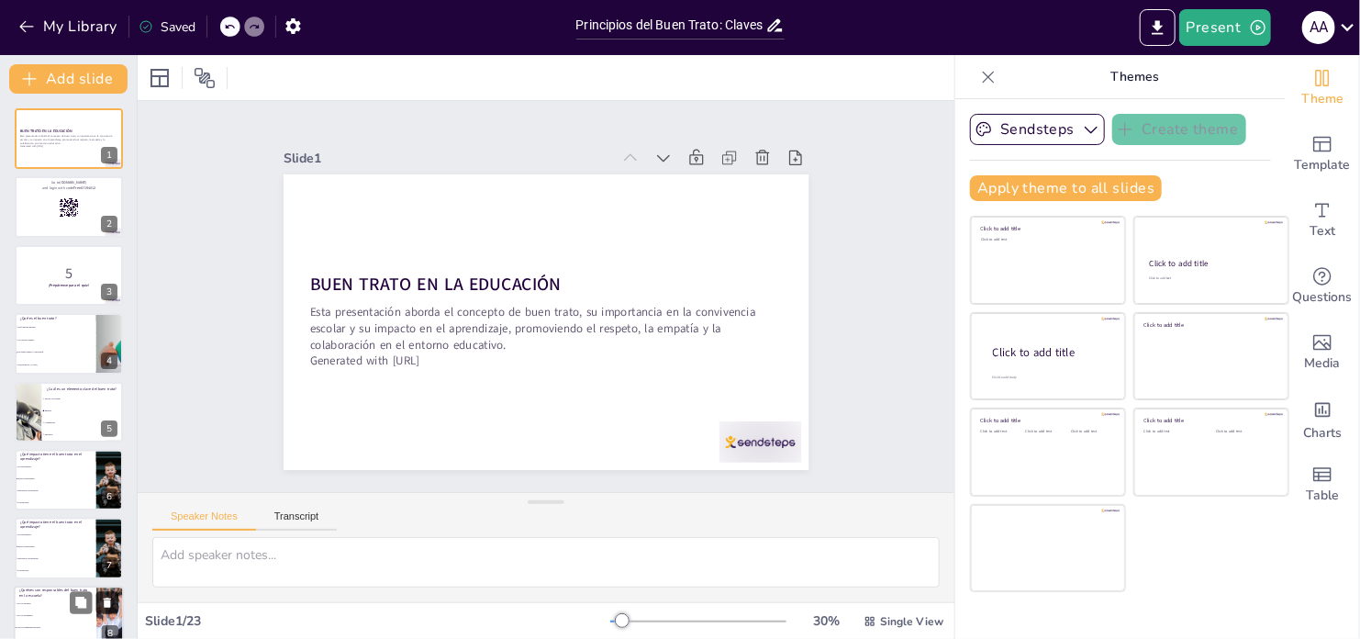
checkbox input "true"
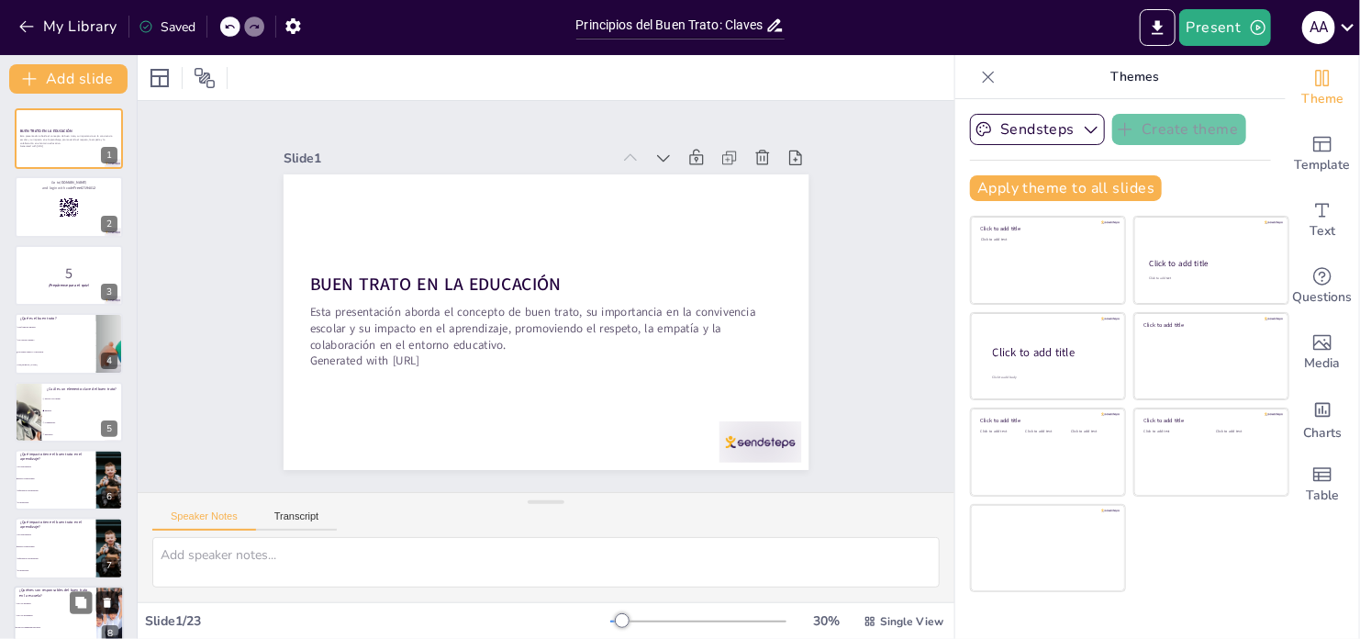
checkbox input "true"
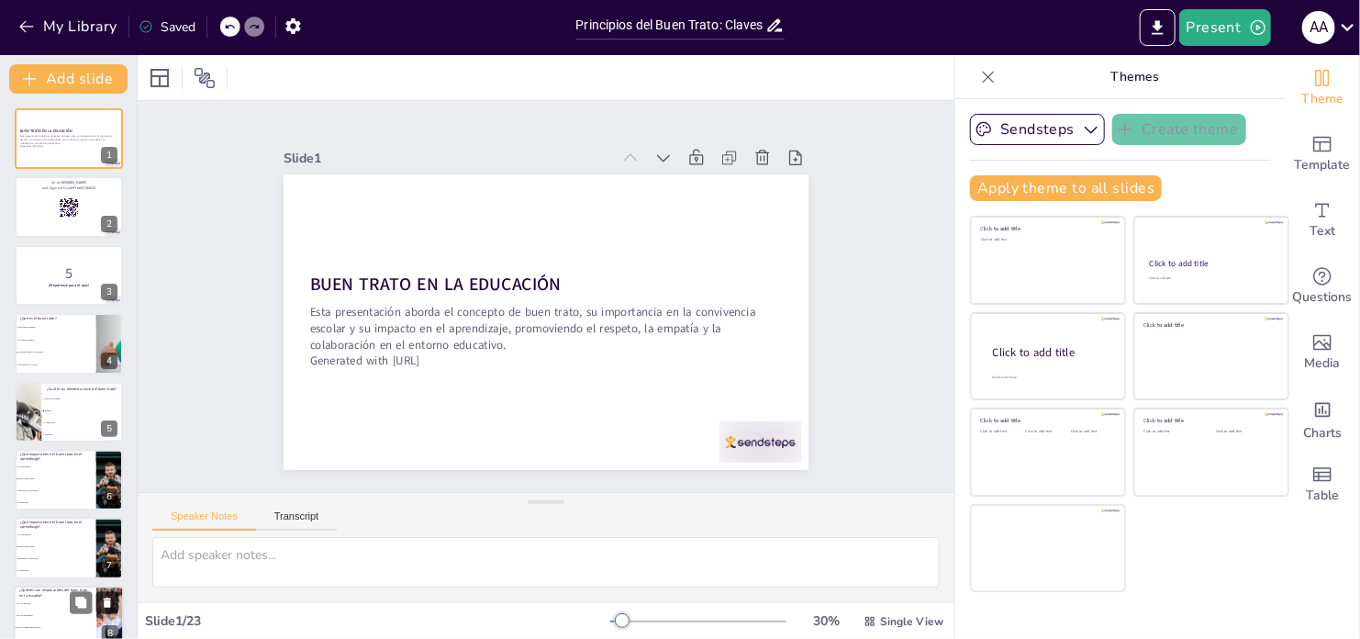
checkbox input "true"
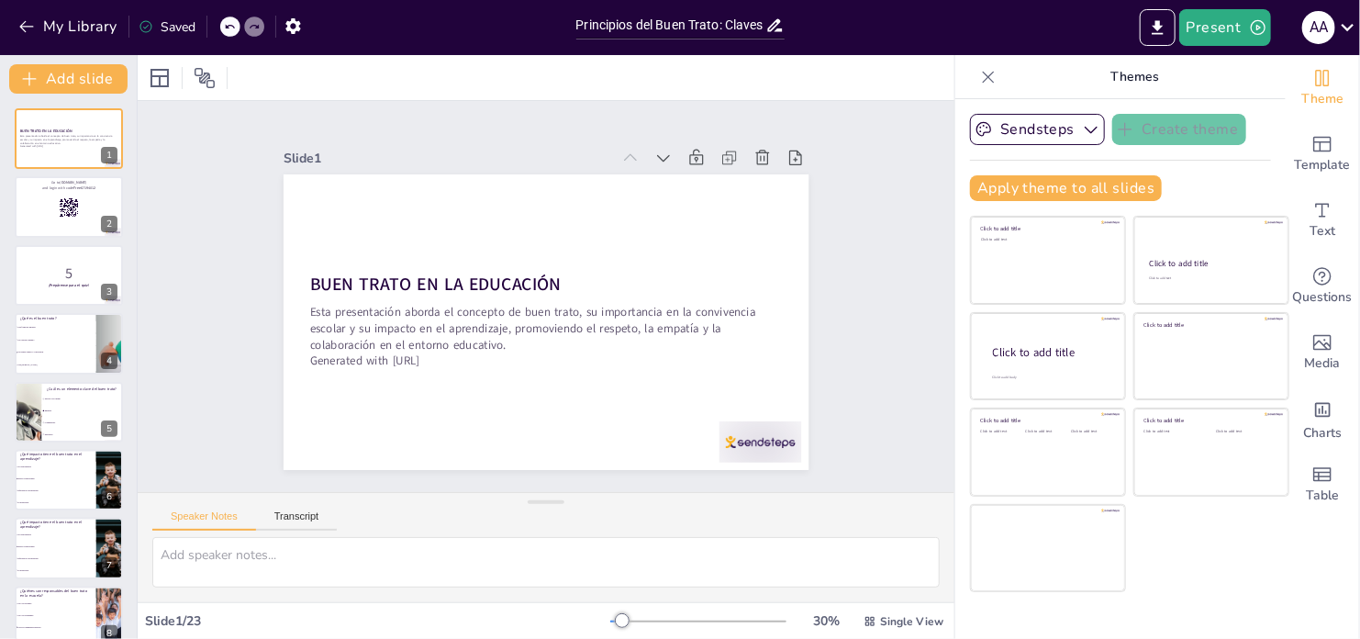
checkbox input "true"
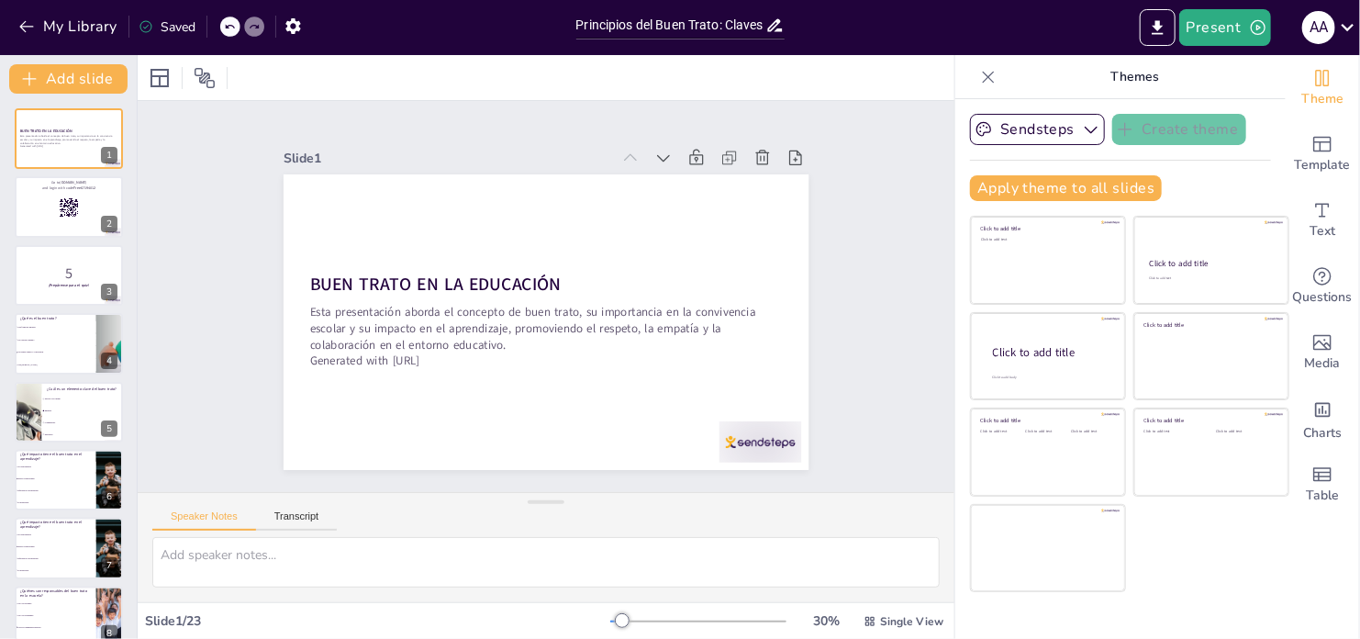
checkbox input "true"
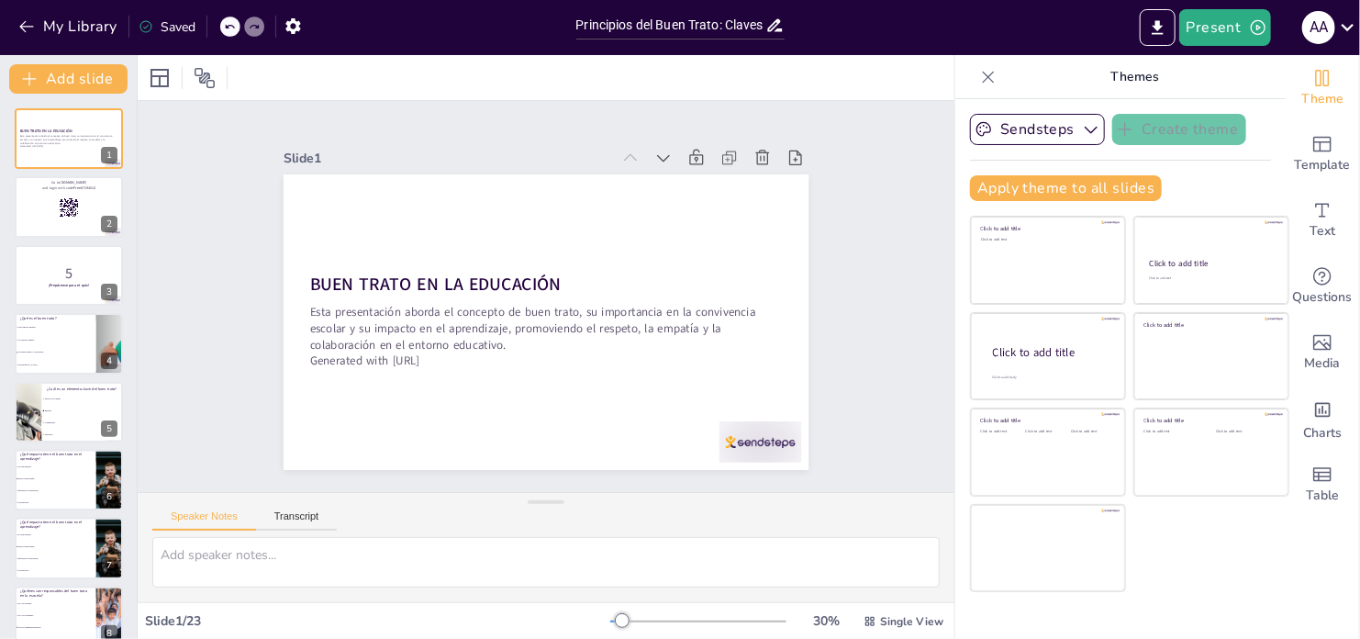
checkbox input "true"
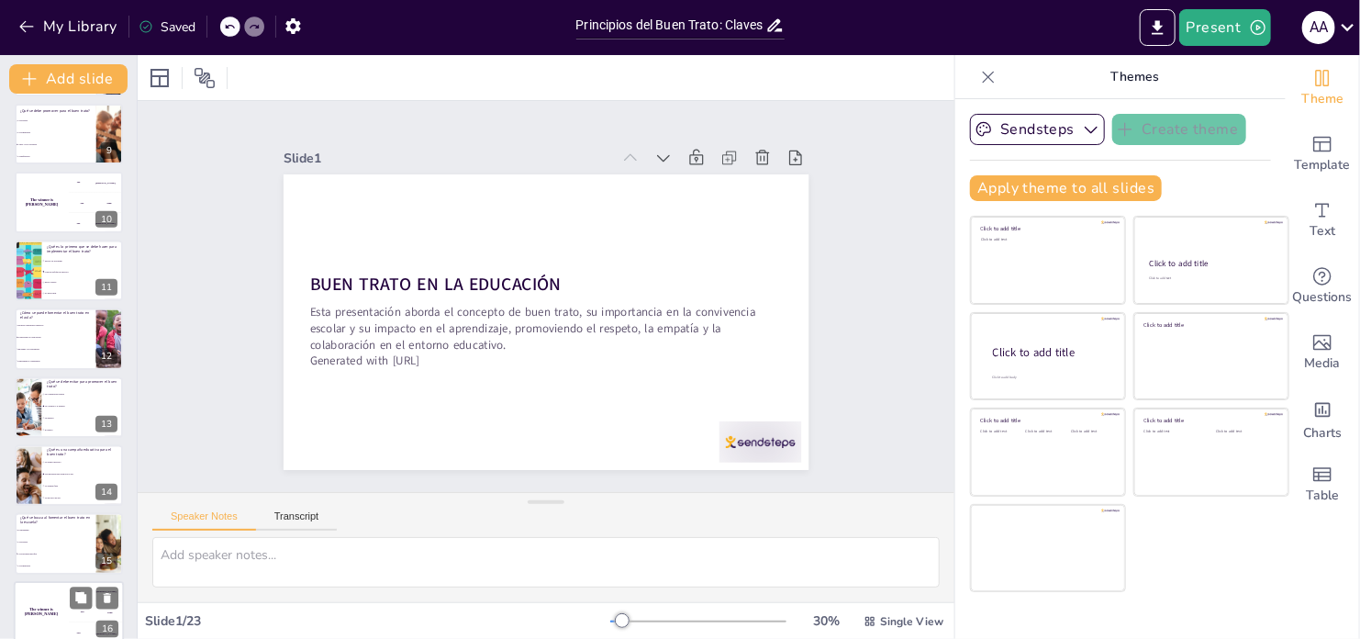
checkbox input "true"
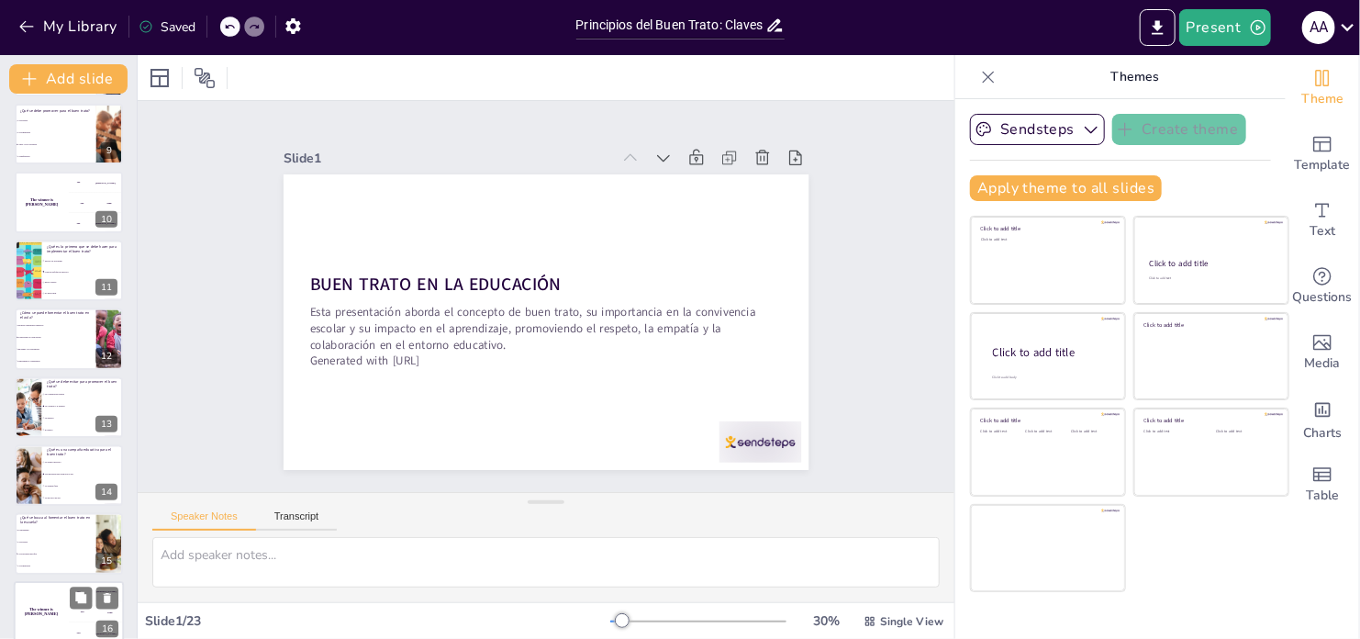
checkbox input "true"
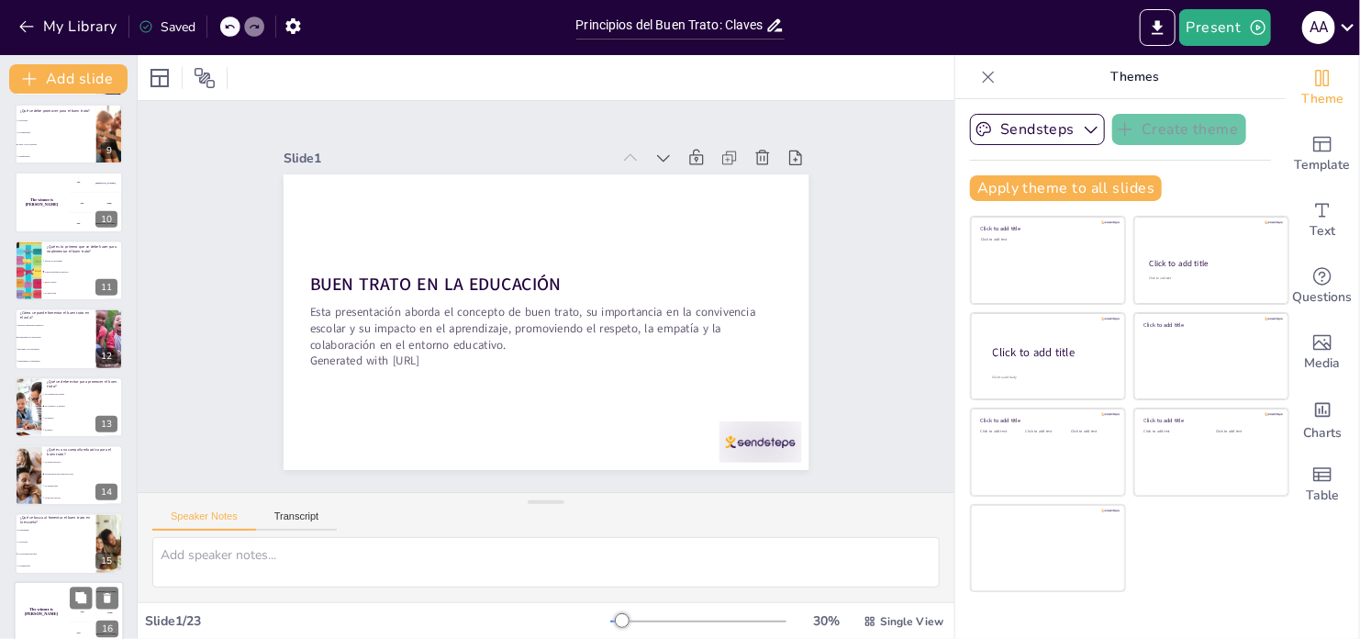
checkbox input "true"
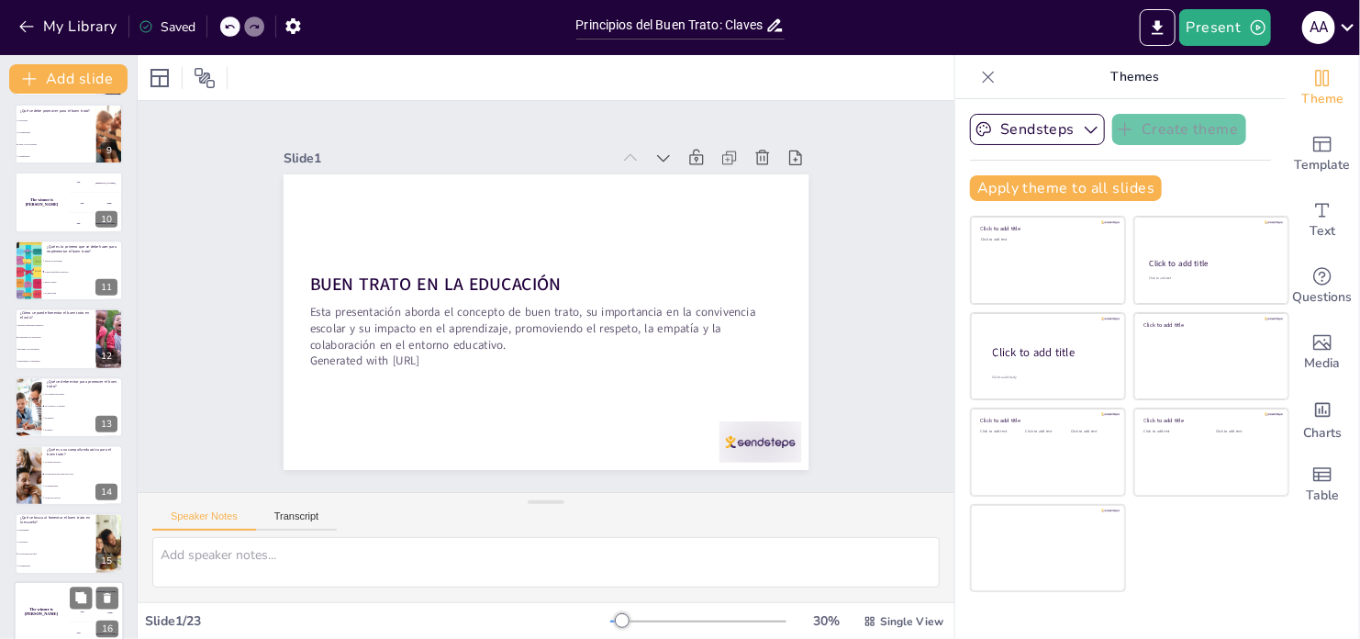
checkbox input "true"
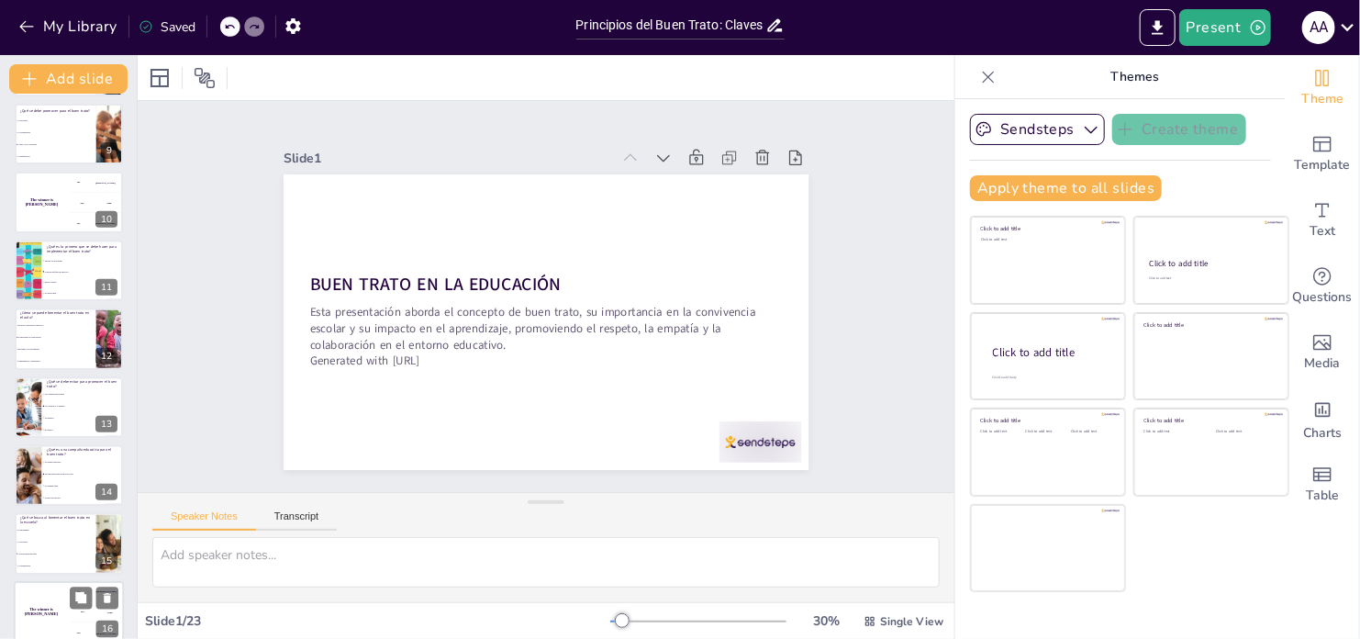
checkbox input "true"
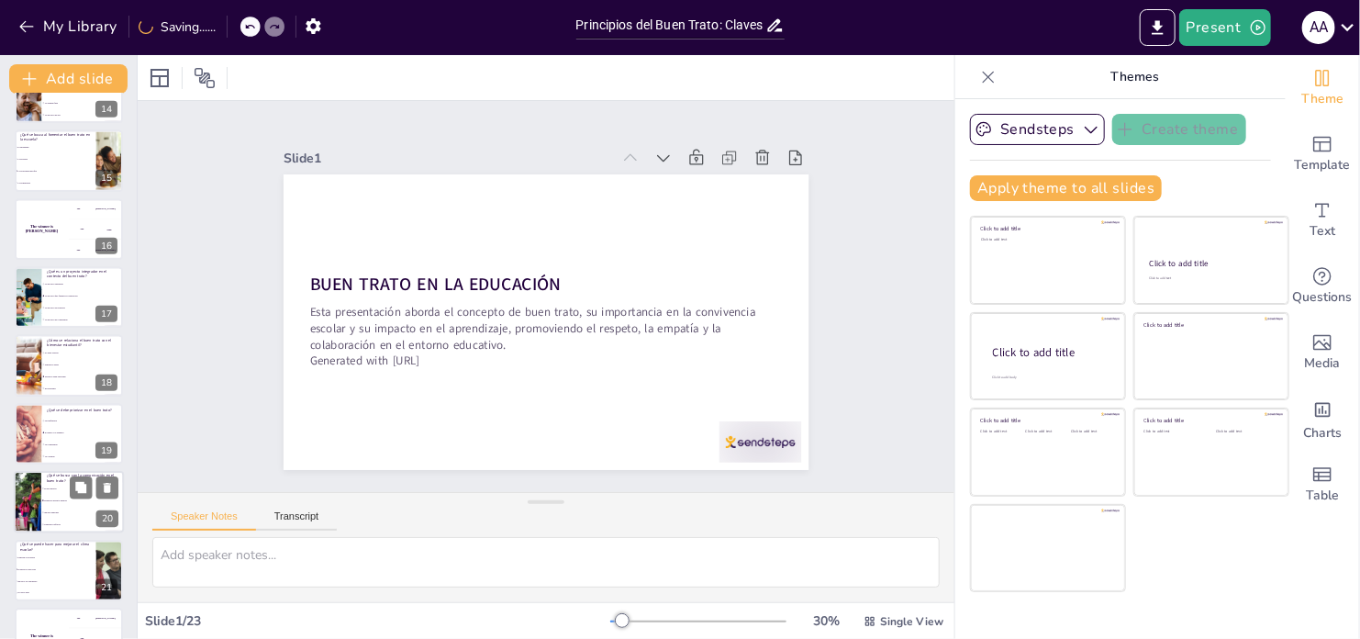
scroll to position [1047, 0]
